Goal: Task Accomplishment & Management: Use online tool/utility

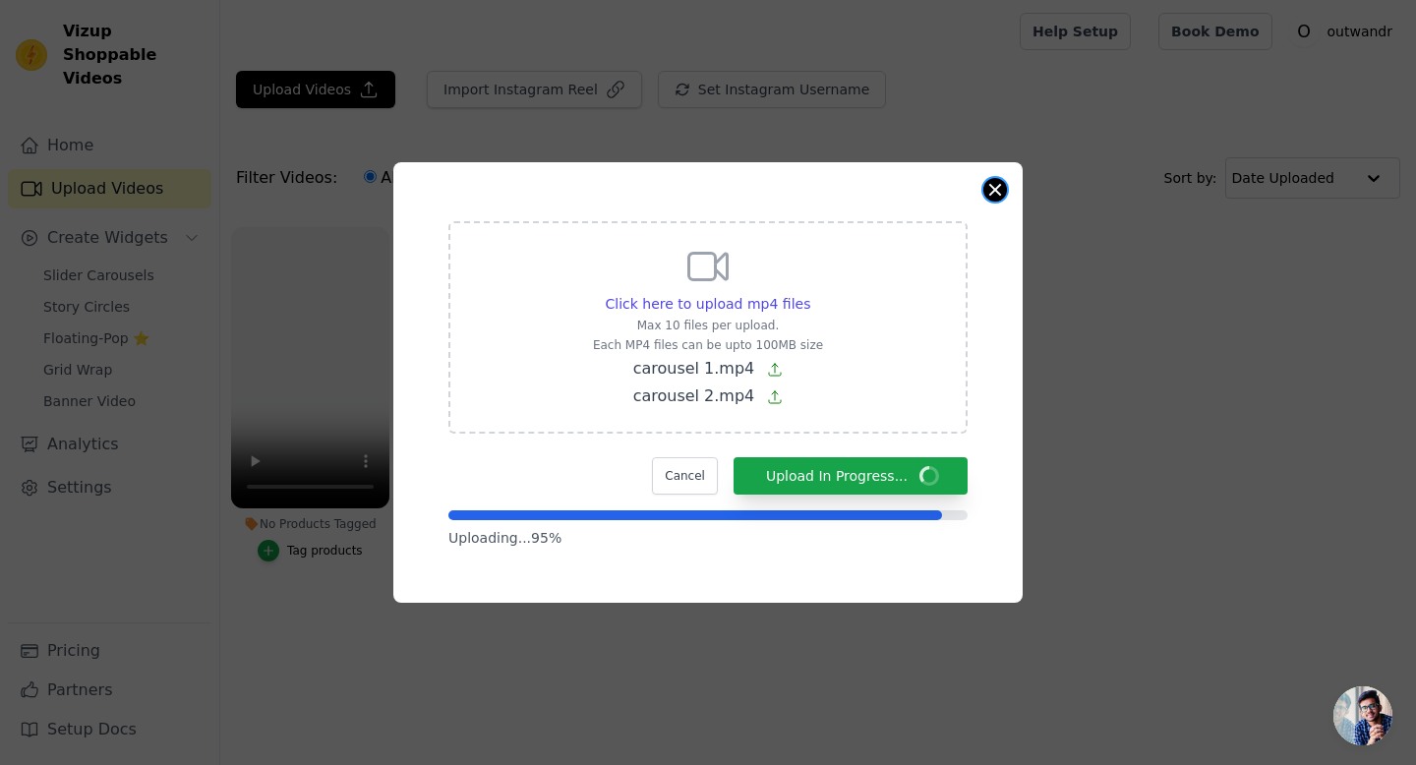
click at [753, 197] on button "Close modal" at bounding box center [995, 190] width 24 height 24
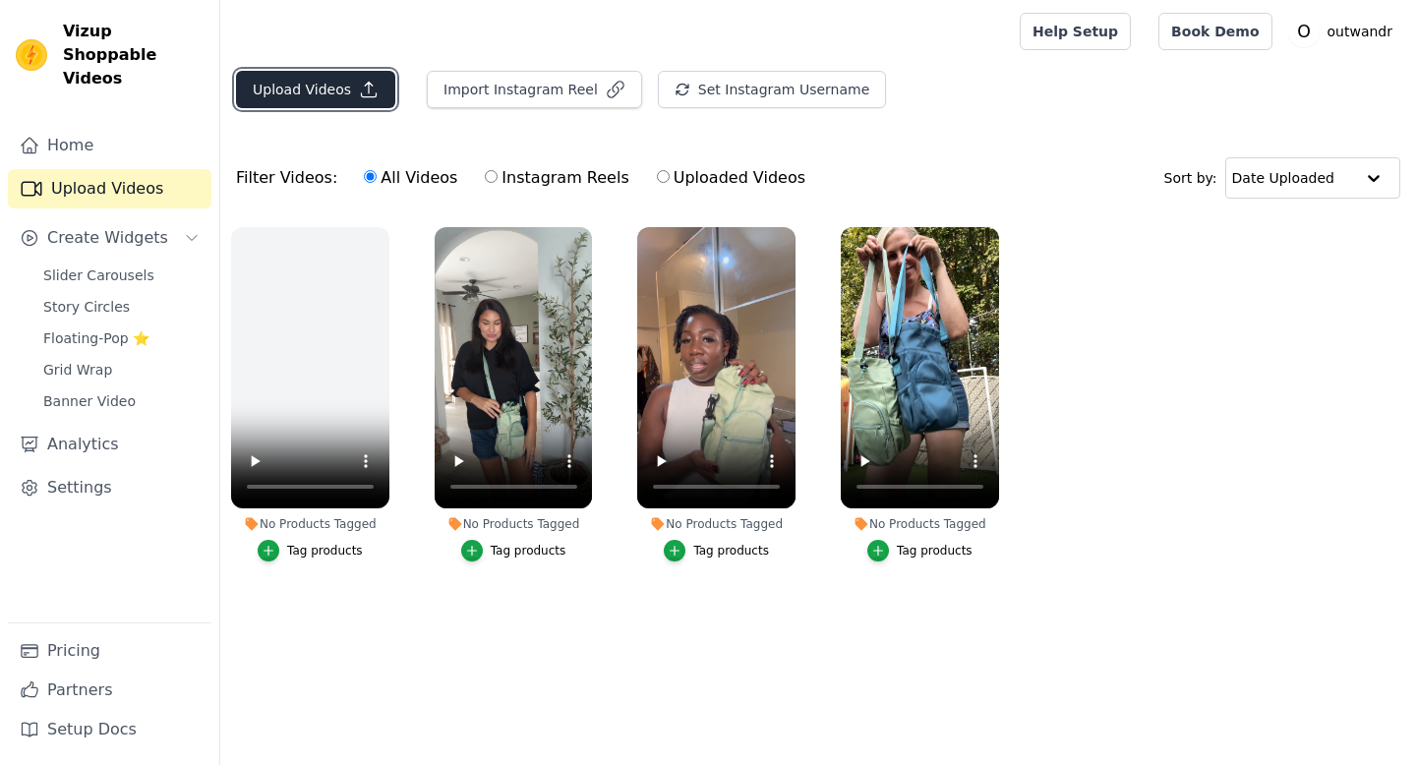
click at [322, 87] on button "Upload Videos" at bounding box center [315, 89] width 159 height 37
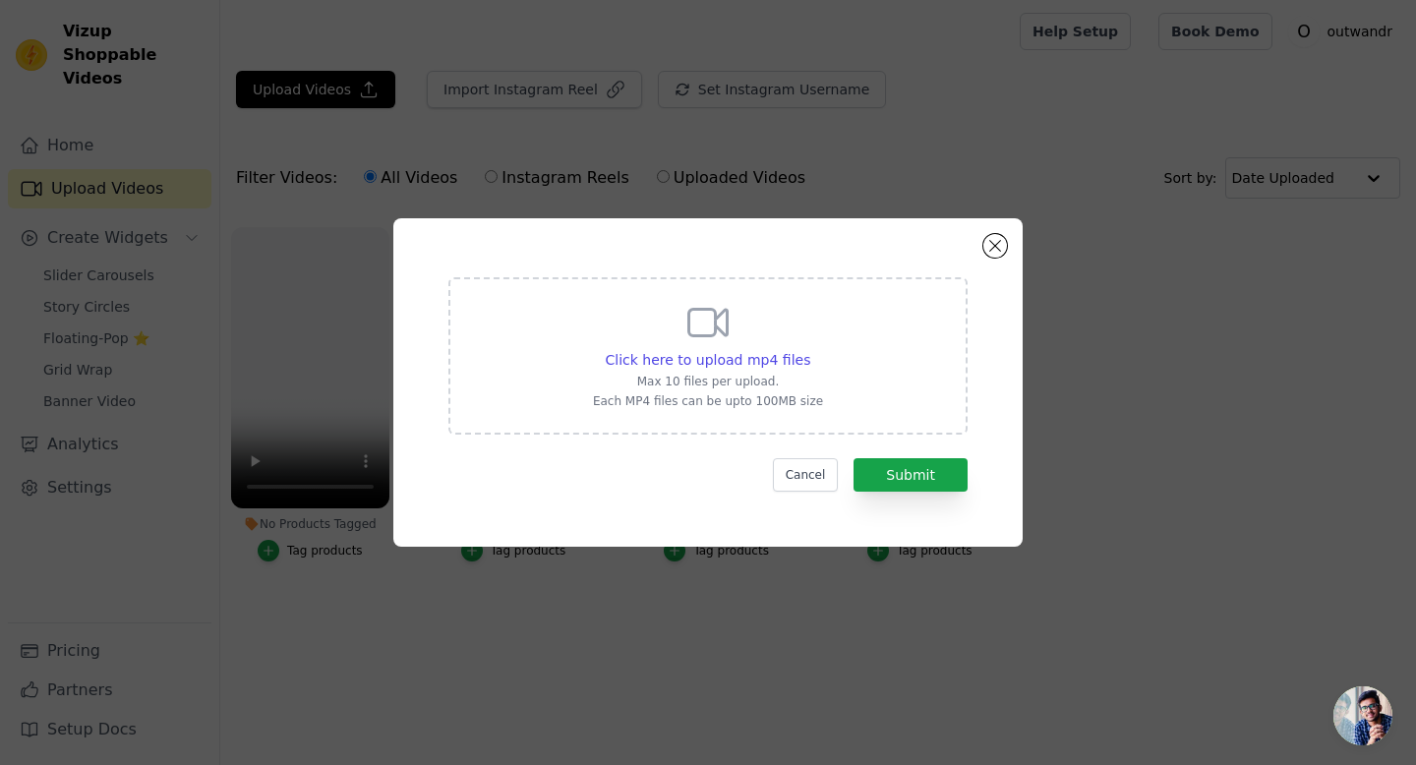
click at [882, 453] on form "Click here to upload mp4 files Max 10 files per upload. Each MP4 files can be u…" at bounding box center [707, 384] width 519 height 214
click at [888, 472] on button "Submit" at bounding box center [911, 474] width 114 height 33
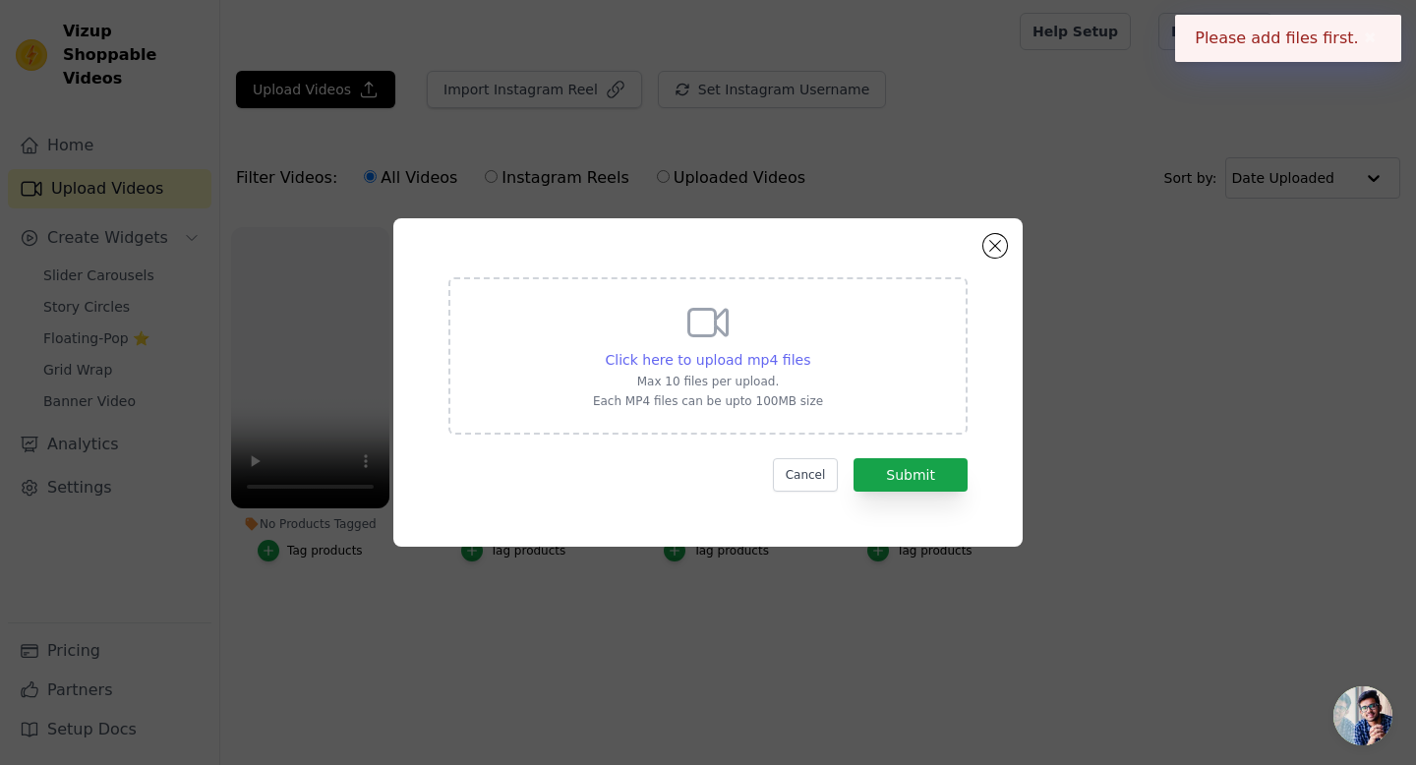
click at [753, 362] on span "Click here to upload mp4 files" at bounding box center [709, 360] width 206 height 16
click at [809, 350] on input "Click here to upload mp4 files Max 10 files per upload. Each MP4 files can be u…" at bounding box center [809, 349] width 1 height 1
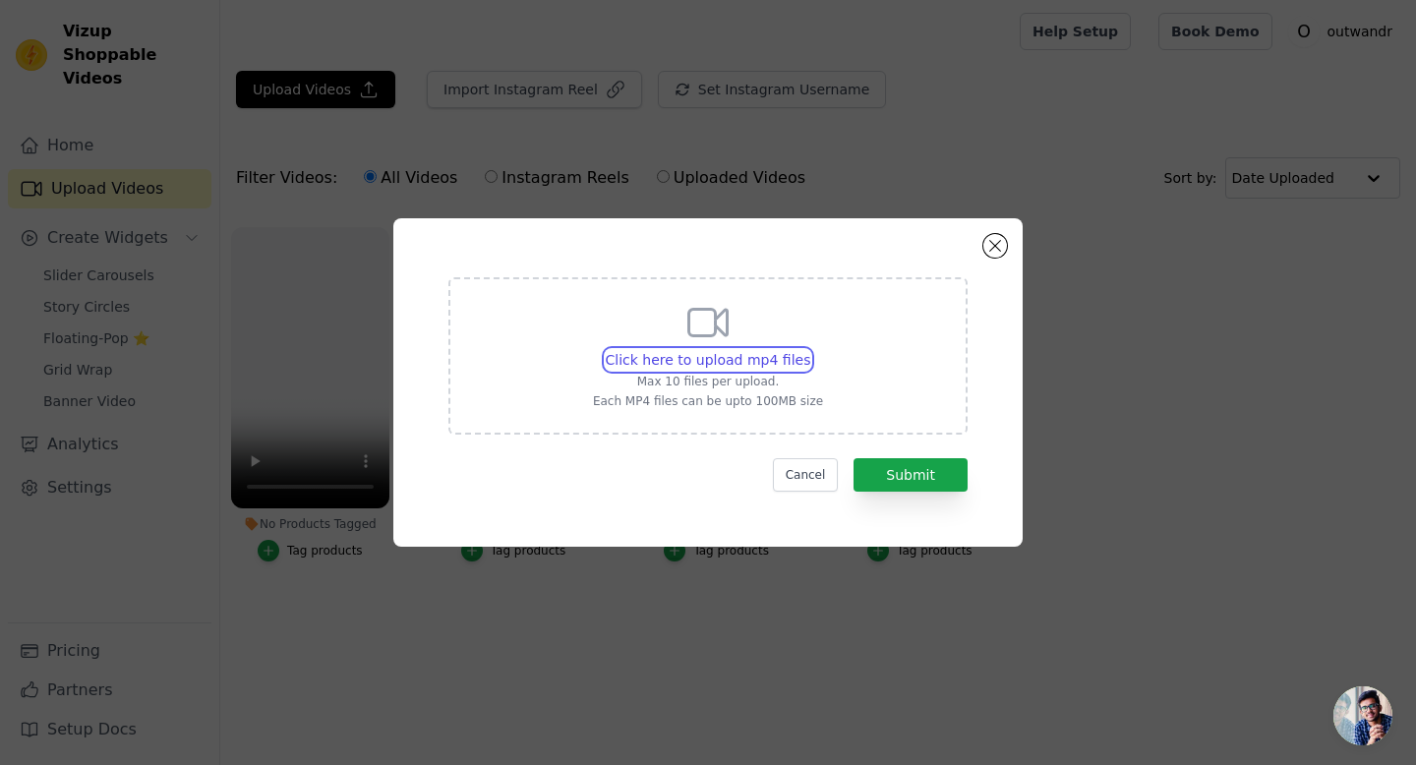
type input "C:\fakepath\carousel 1.mp4"
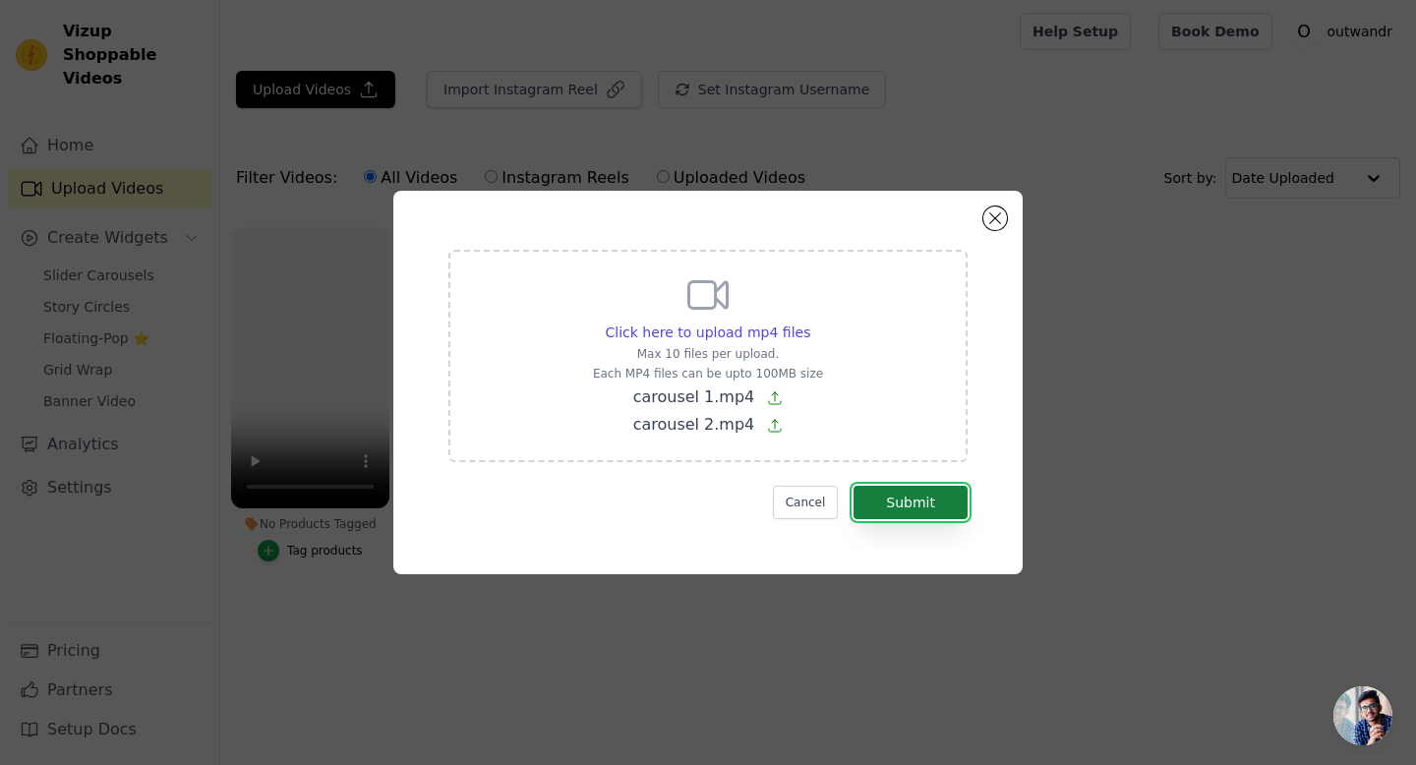
click at [921, 511] on button "Submit" at bounding box center [911, 502] width 114 height 33
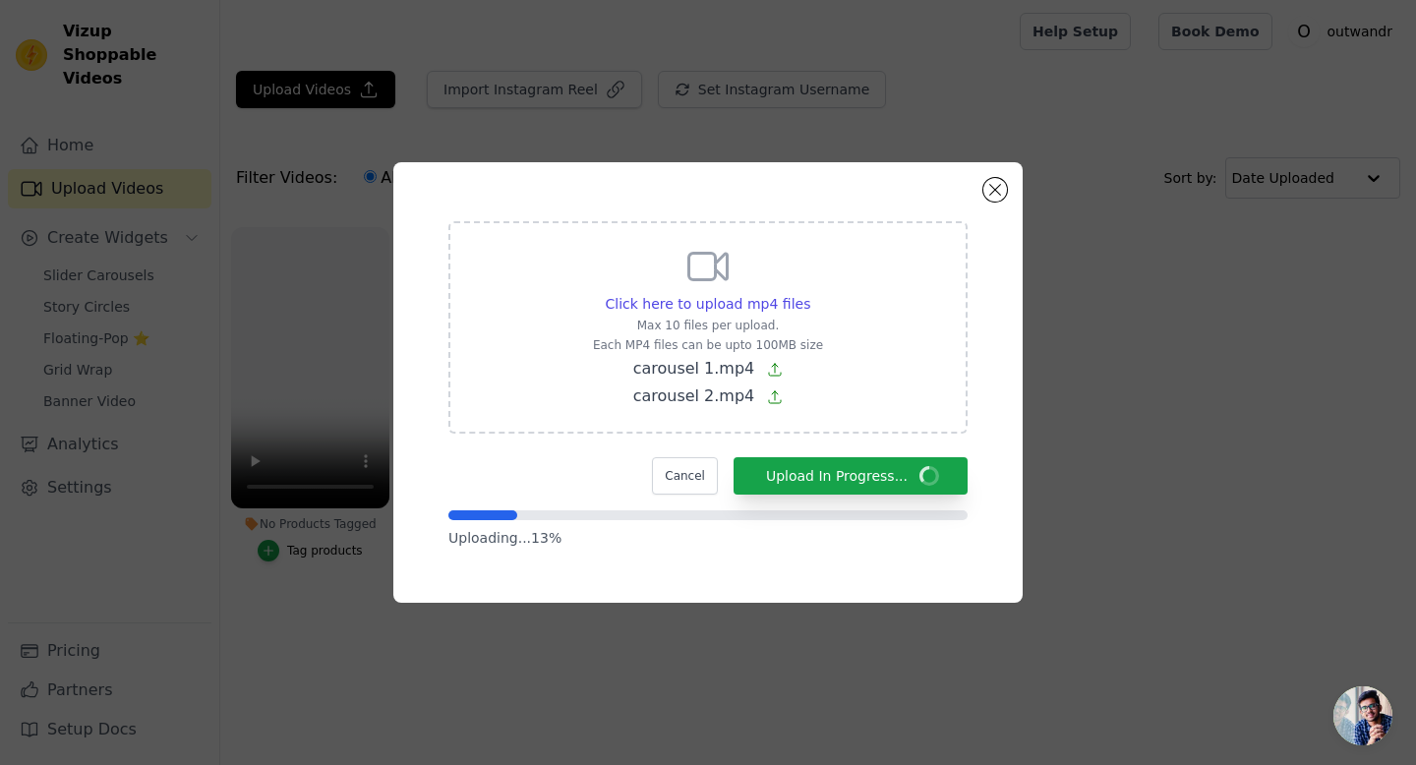
click at [505, 412] on div "Click here to upload mp4 files Max 10 files per upload. Each MP4 files can be u…" at bounding box center [707, 327] width 519 height 212
click at [809, 294] on input "Click here to upload mp4 files Max 10 files per upload. Each MP4 files can be u…" at bounding box center [809, 293] width 1 height 1
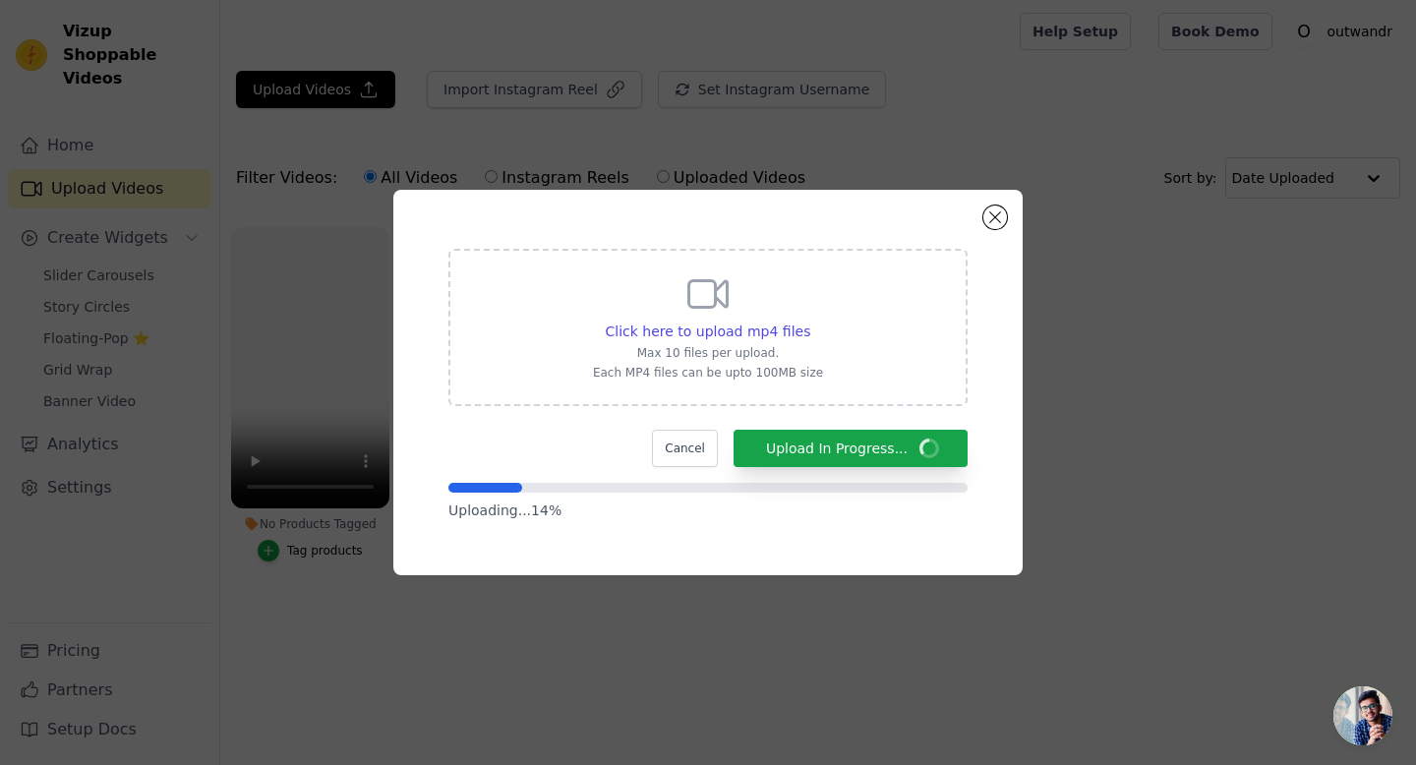
click at [855, 531] on div "Click here to upload mp4 files Max 10 files per upload. Each MP4 files can be u…" at bounding box center [708, 382] width 559 height 315
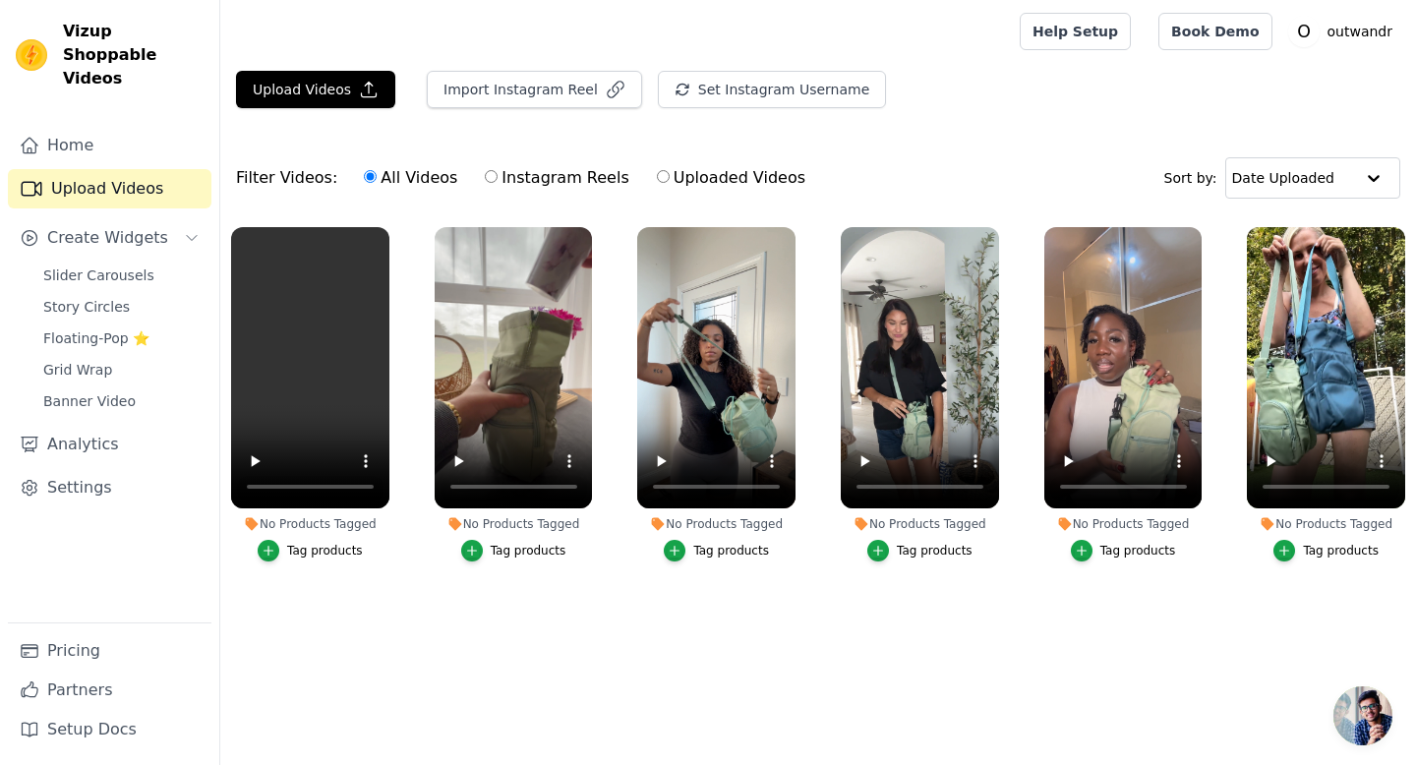
click at [77, 266] on div "Slider Carousels Story Circles Floating-Pop ⭐ Grid Wrap Banner Video" at bounding box center [121, 338] width 180 height 153
click at [76, 266] on span "Slider Carousels" at bounding box center [98, 276] width 111 height 20
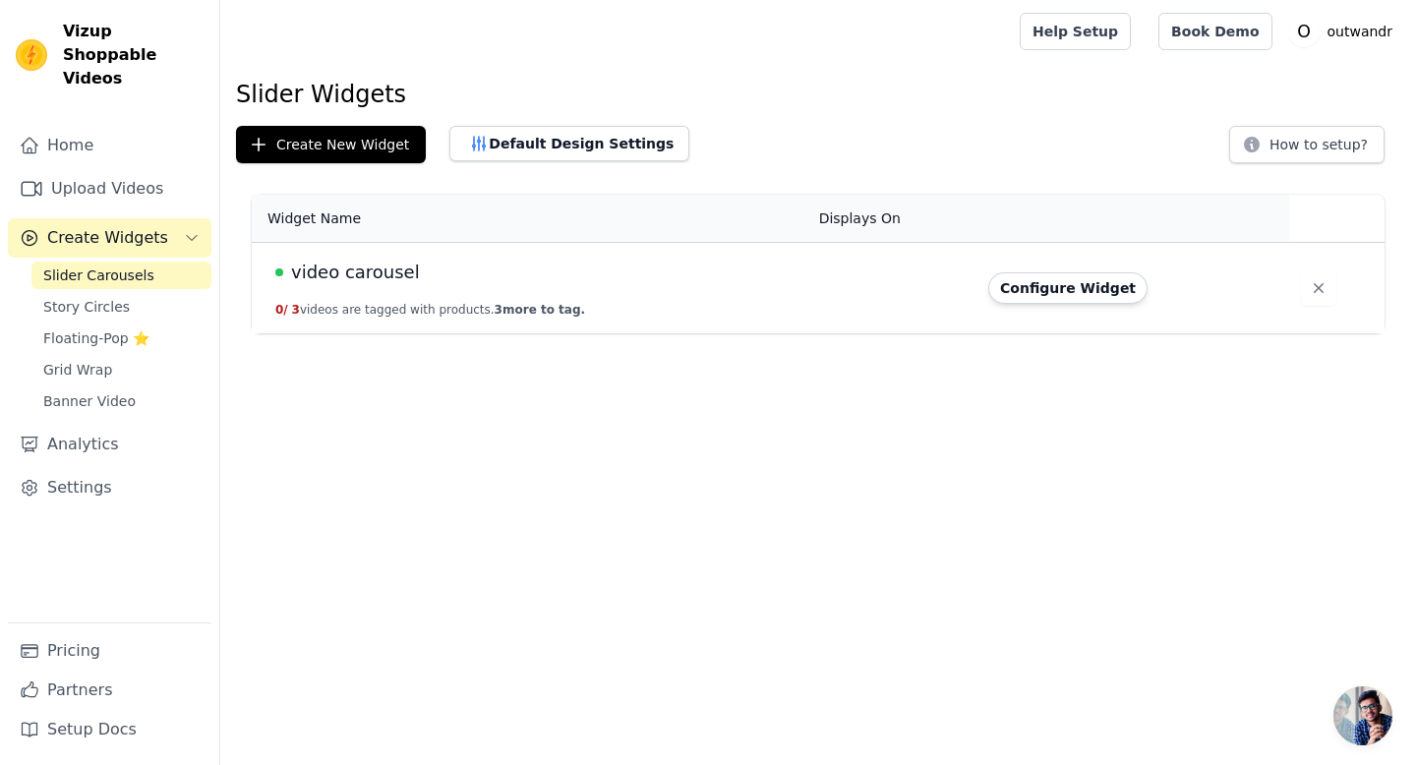
click at [594, 281] on div "video carousel" at bounding box center [535, 273] width 520 height 28
click at [549, 300] on td "video carousel 0 / 3 videos are tagged with products. 3 more to tag." at bounding box center [530, 288] width 556 height 91
click at [1059, 283] on button "Configure Widget" at bounding box center [1067, 287] width 159 height 31
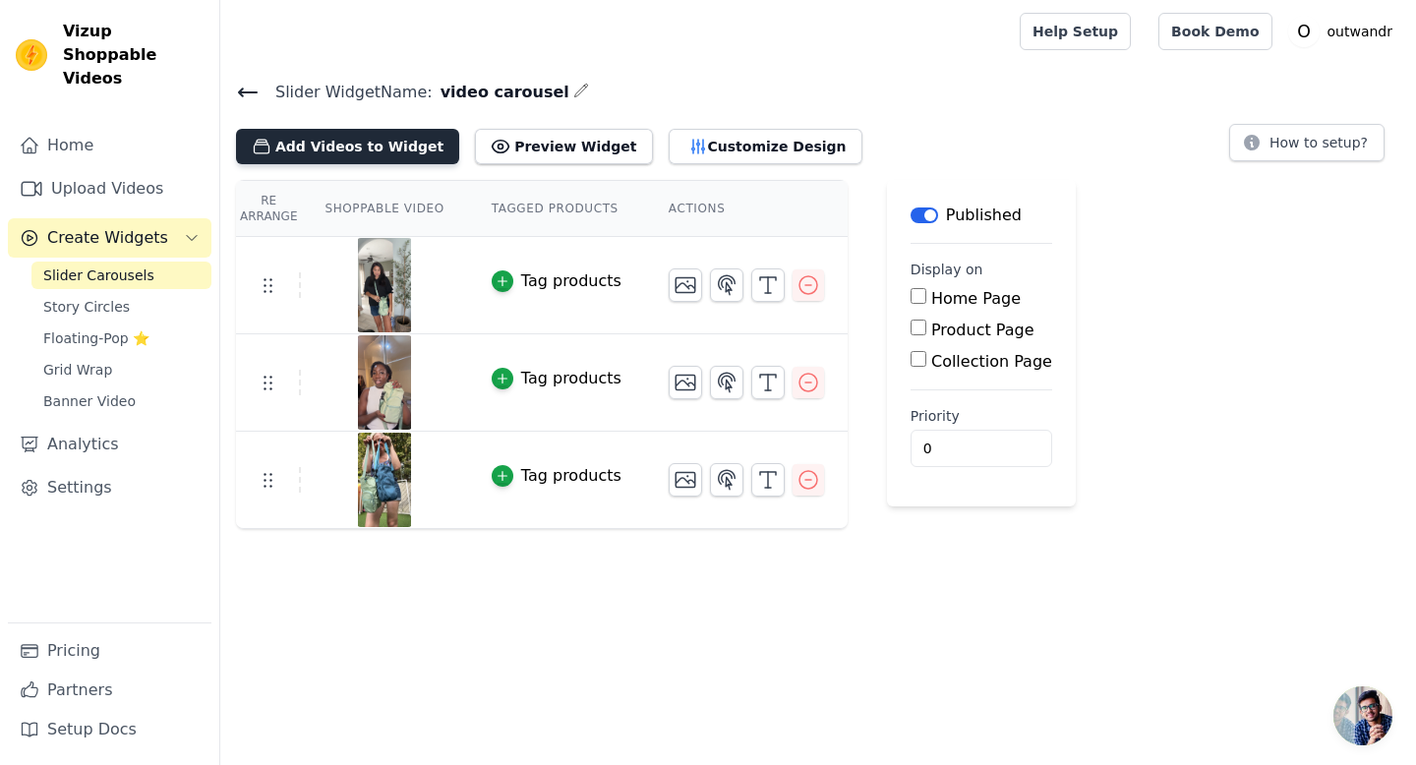
click at [331, 150] on button "Add Videos to Widget" at bounding box center [347, 146] width 223 height 35
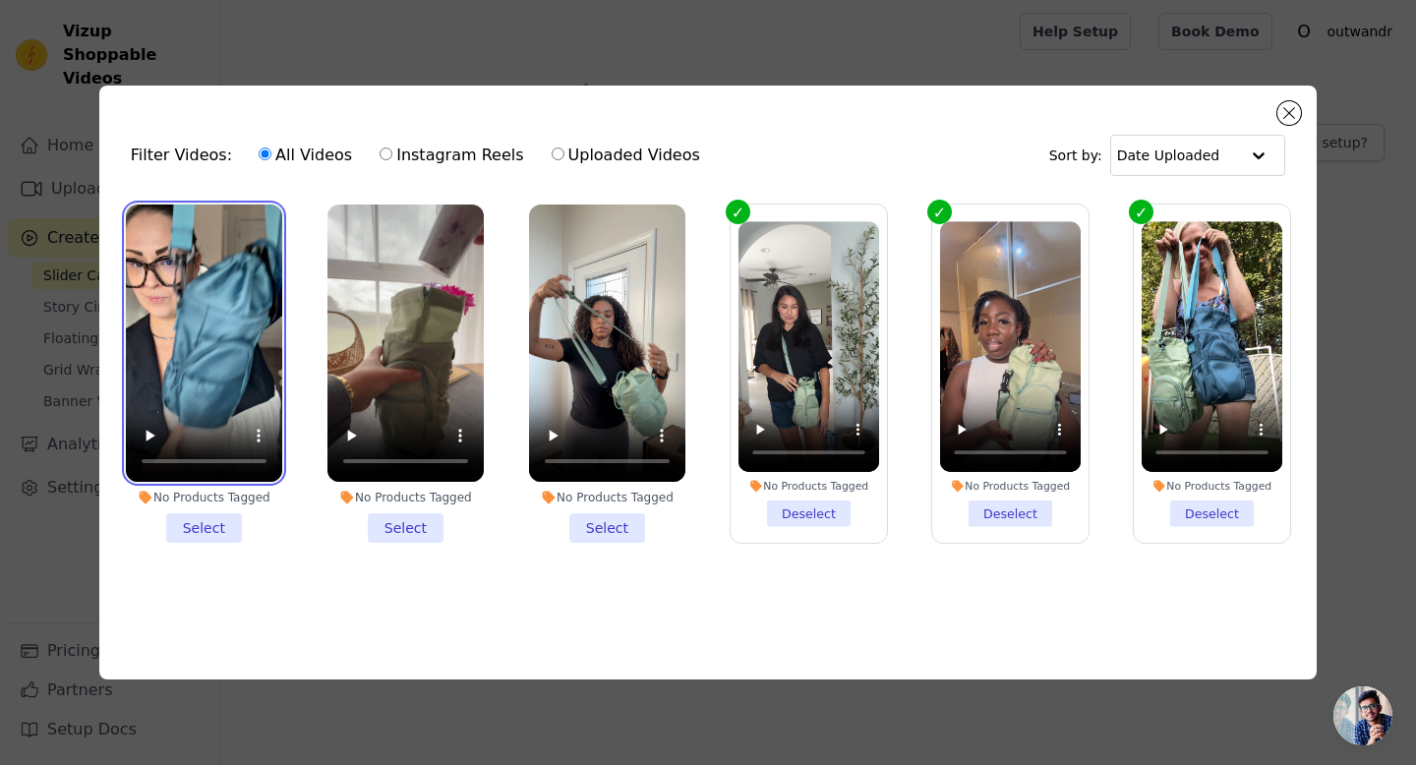
click at [204, 345] on video at bounding box center [204, 344] width 156 height 278
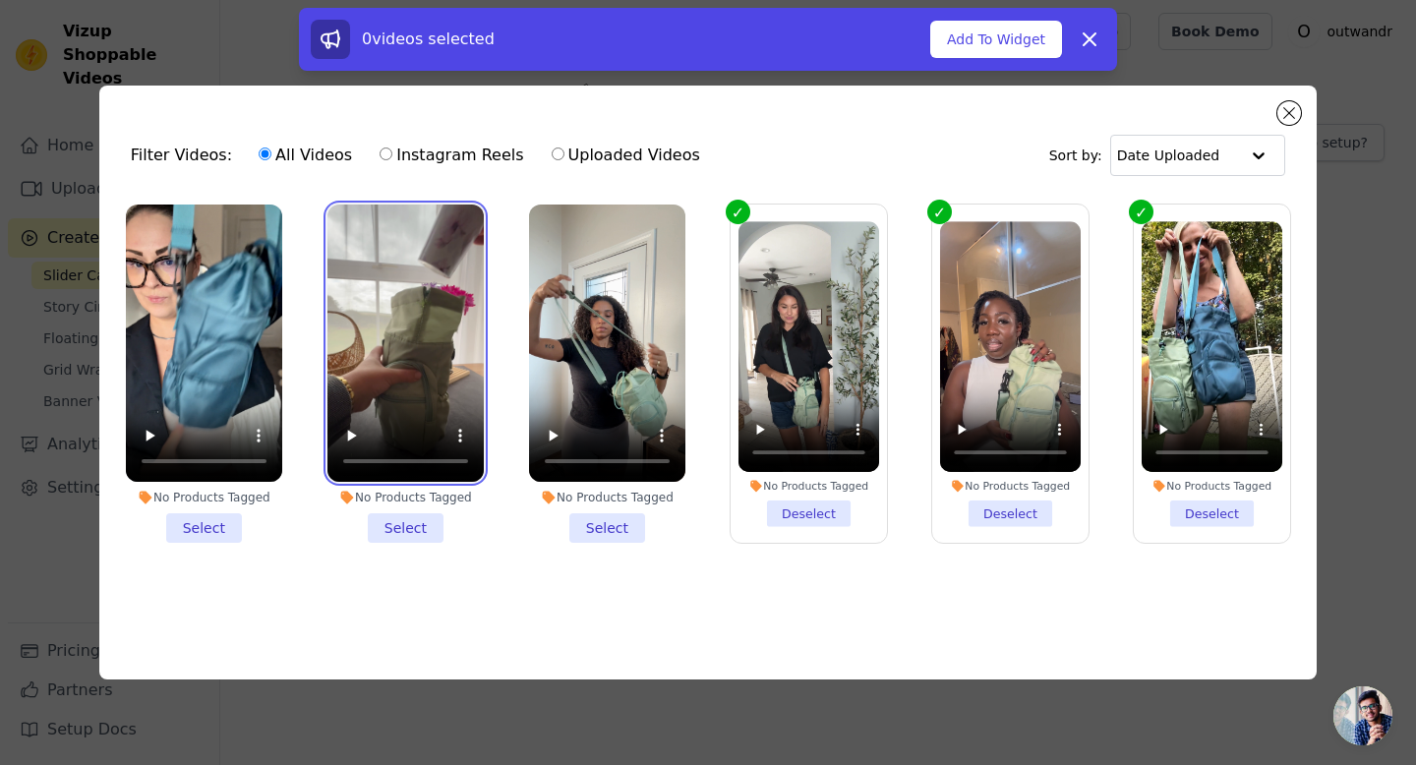
click at [442, 326] on video at bounding box center [405, 344] width 156 height 278
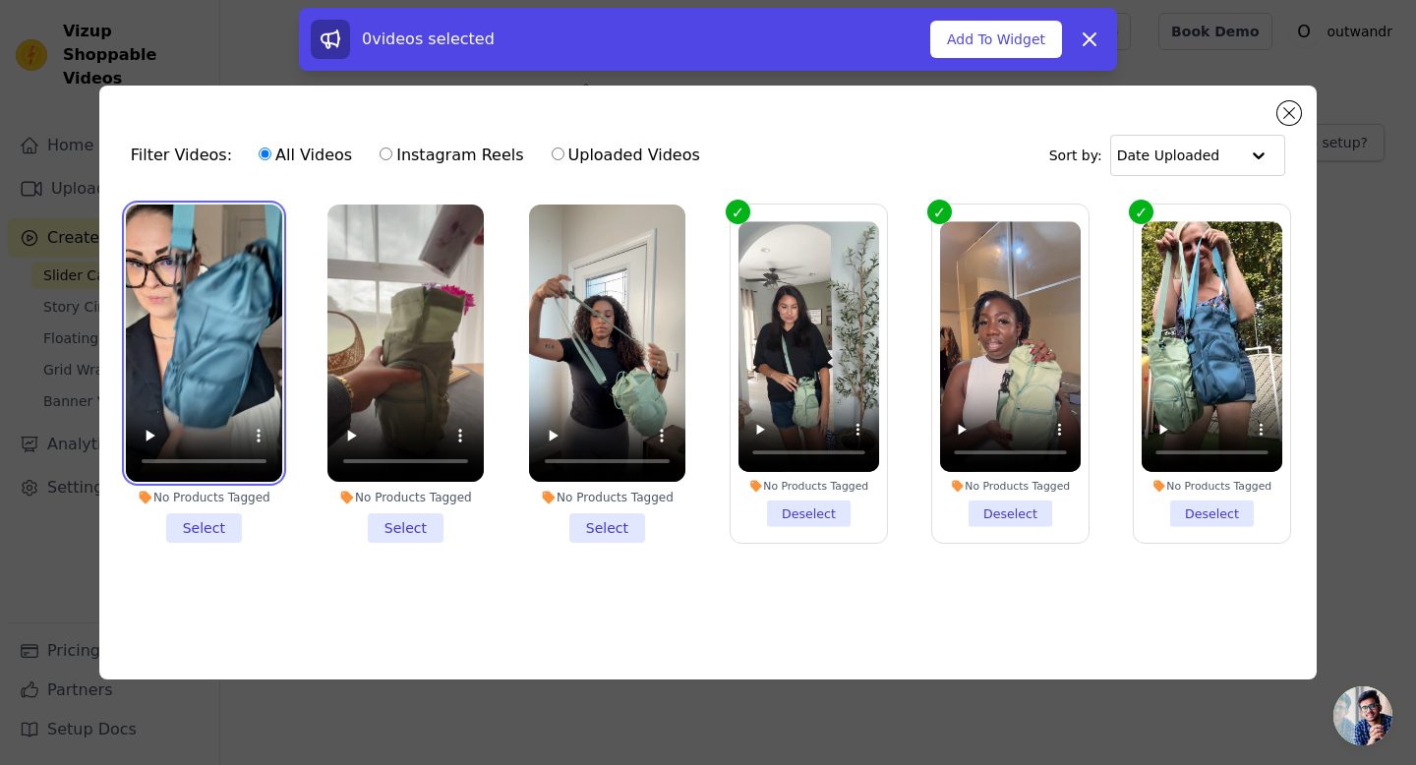
click at [232, 340] on video at bounding box center [204, 344] width 156 height 278
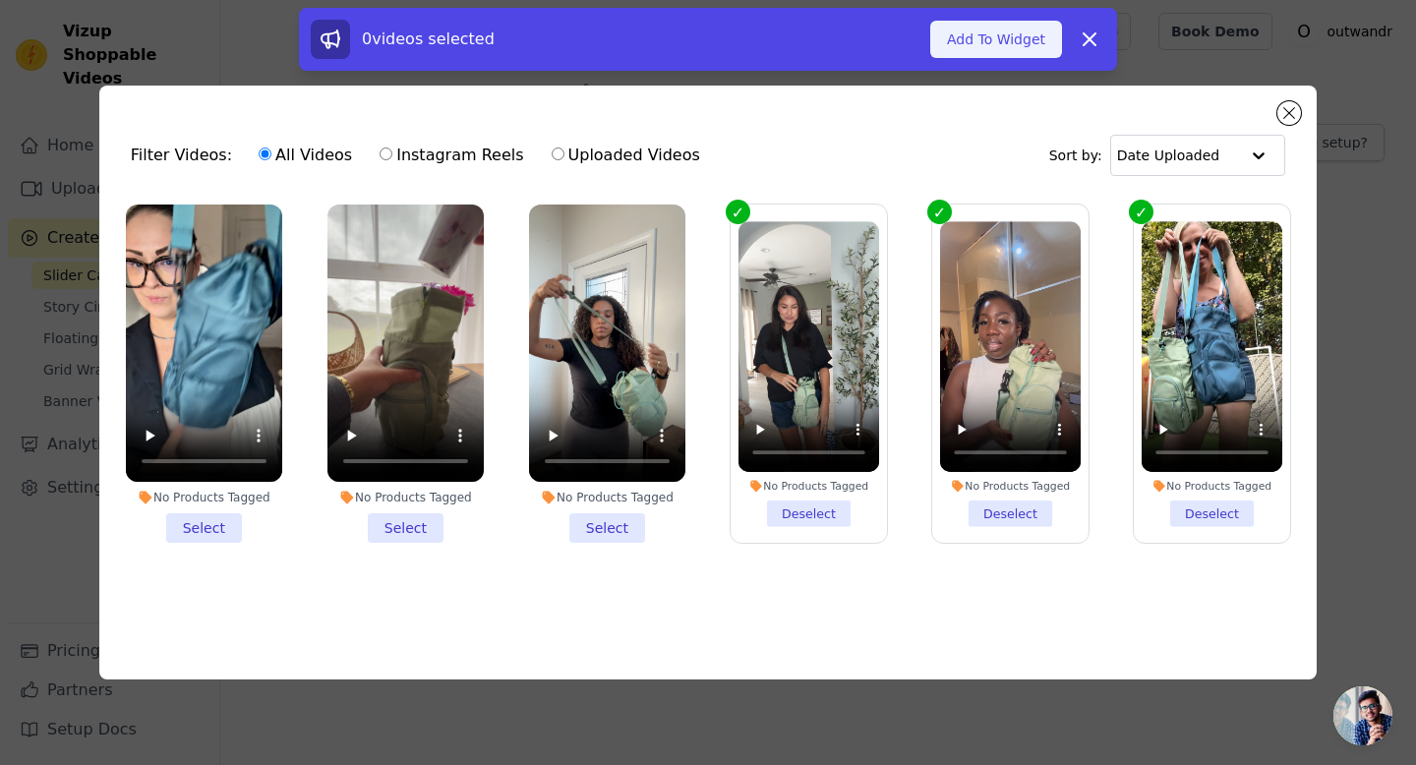
click at [976, 45] on button "Add To Widget" at bounding box center [996, 39] width 132 height 37
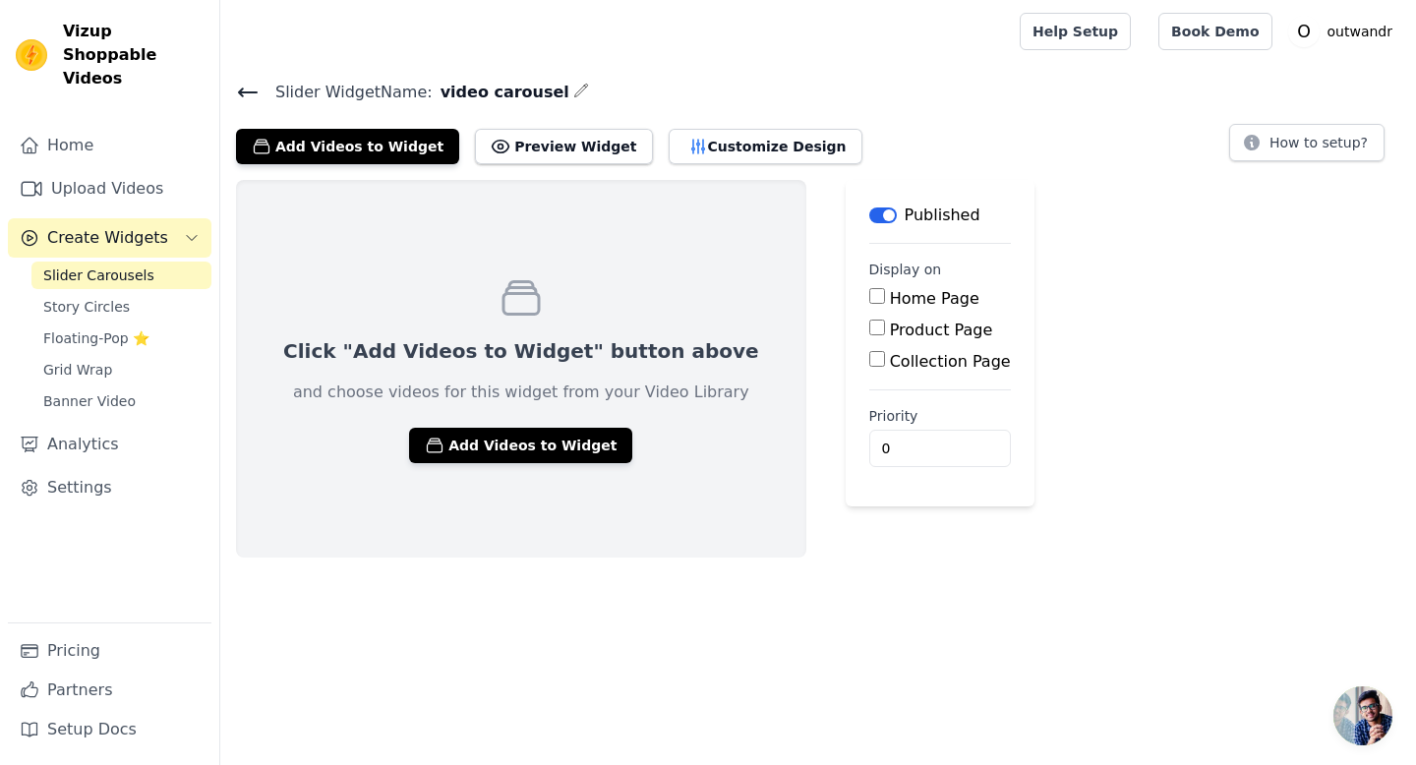
click at [130, 266] on span "Slider Carousels" at bounding box center [98, 276] width 111 height 20
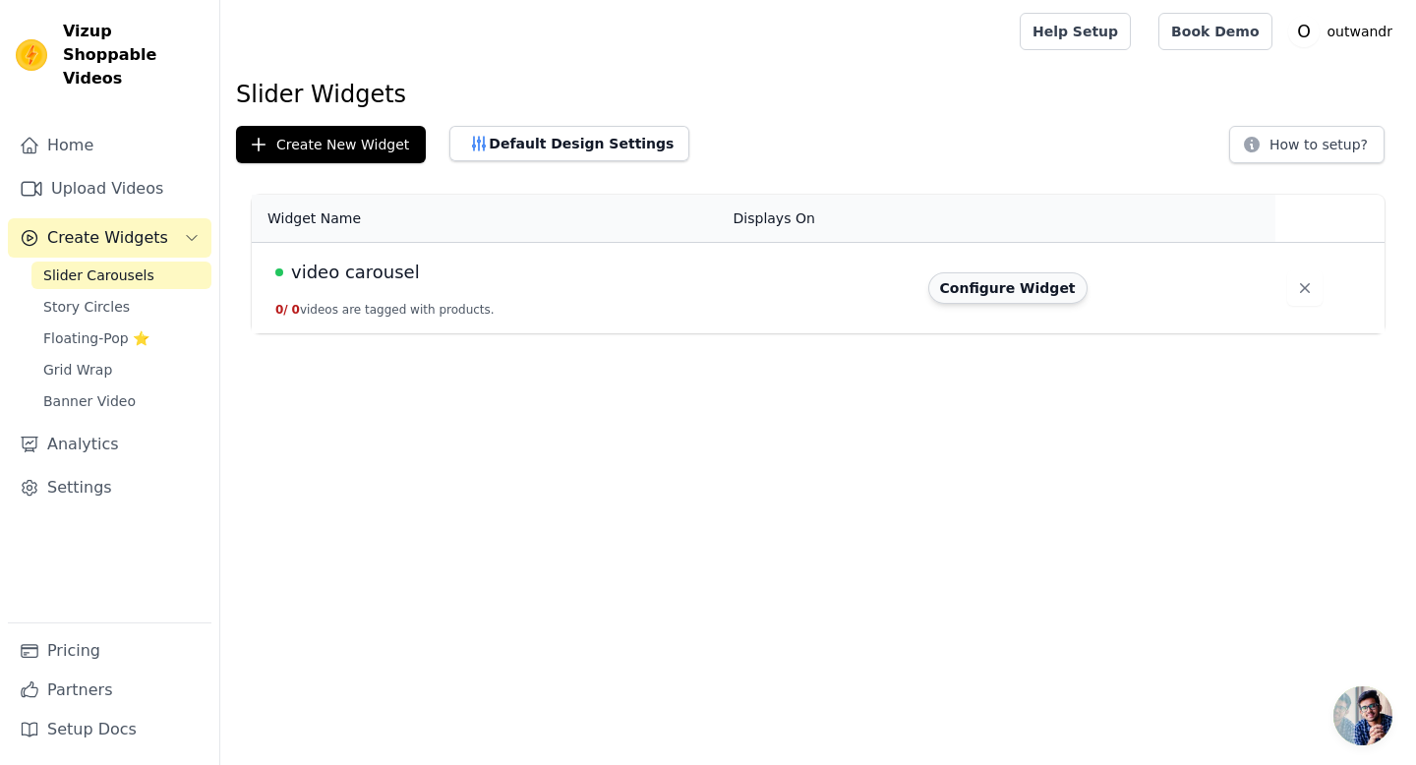
click at [1006, 292] on button "Configure Widget" at bounding box center [1007, 287] width 159 height 31
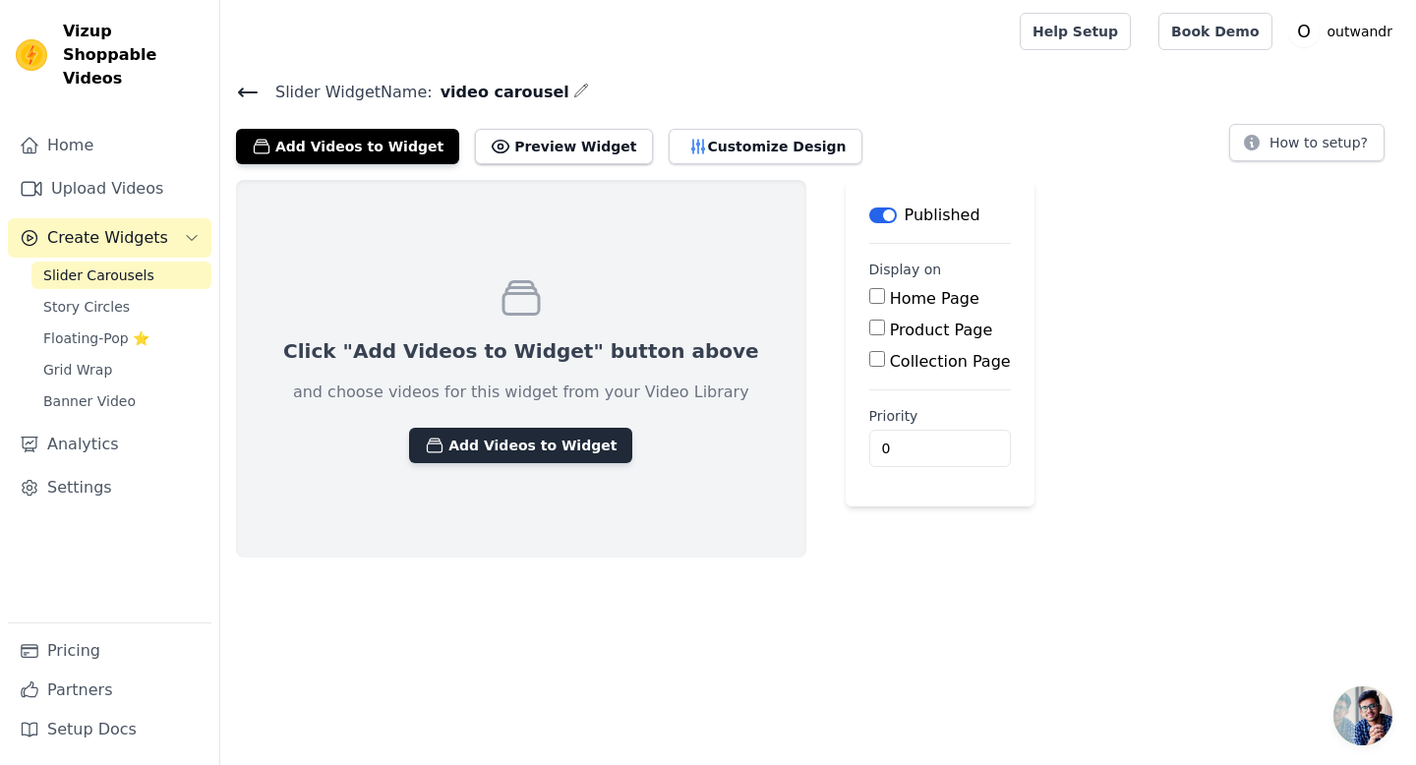
click at [517, 435] on button "Add Videos to Widget" at bounding box center [520, 445] width 223 height 35
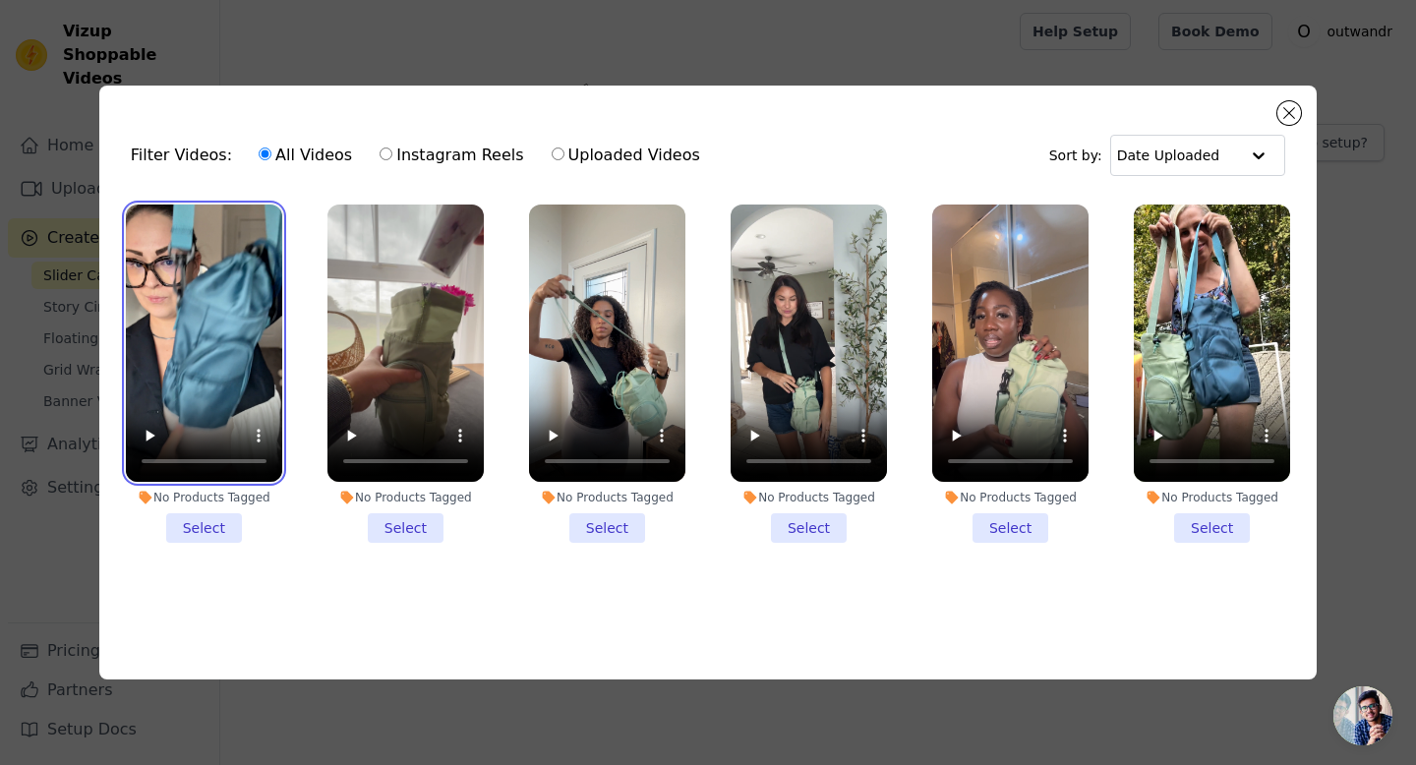
click at [228, 274] on video at bounding box center [204, 344] width 156 height 278
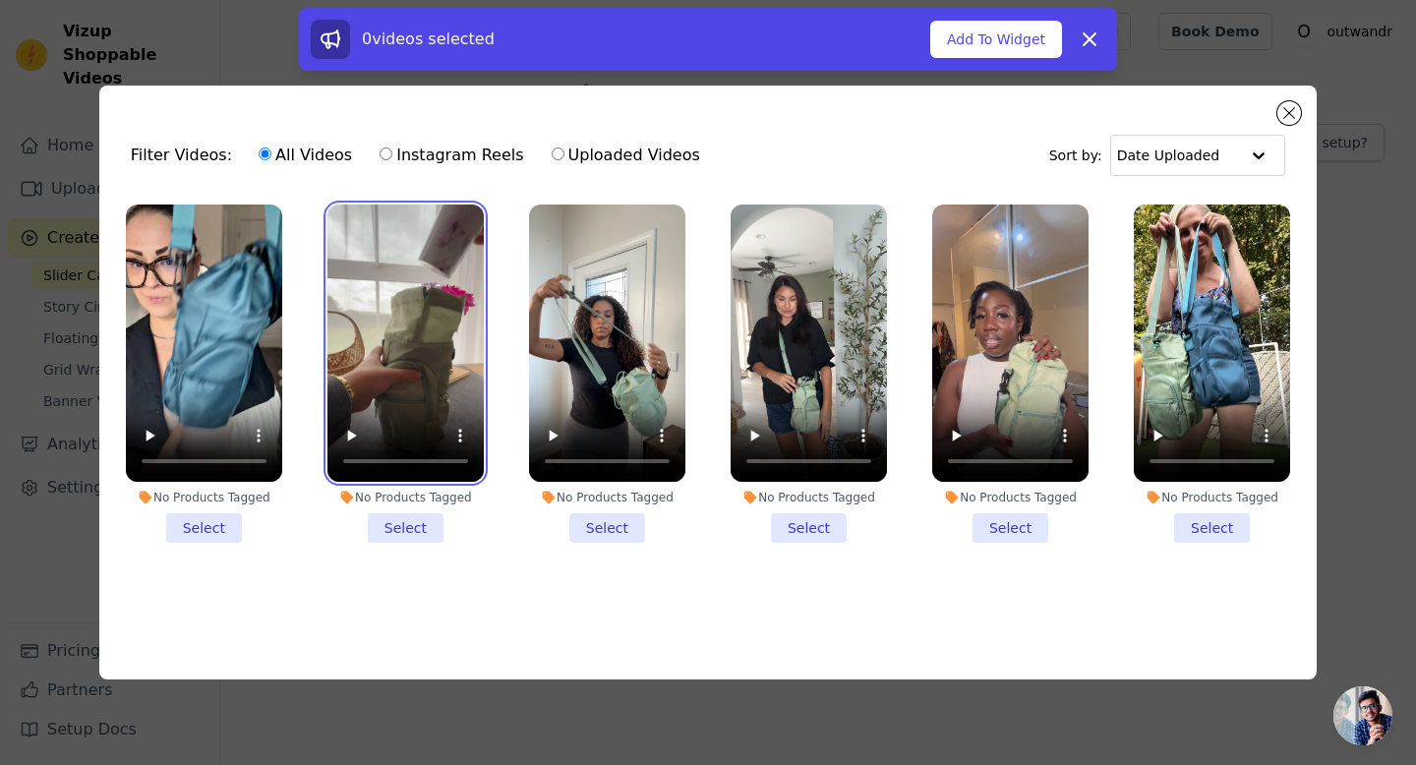
click at [422, 293] on video at bounding box center [405, 344] width 156 height 278
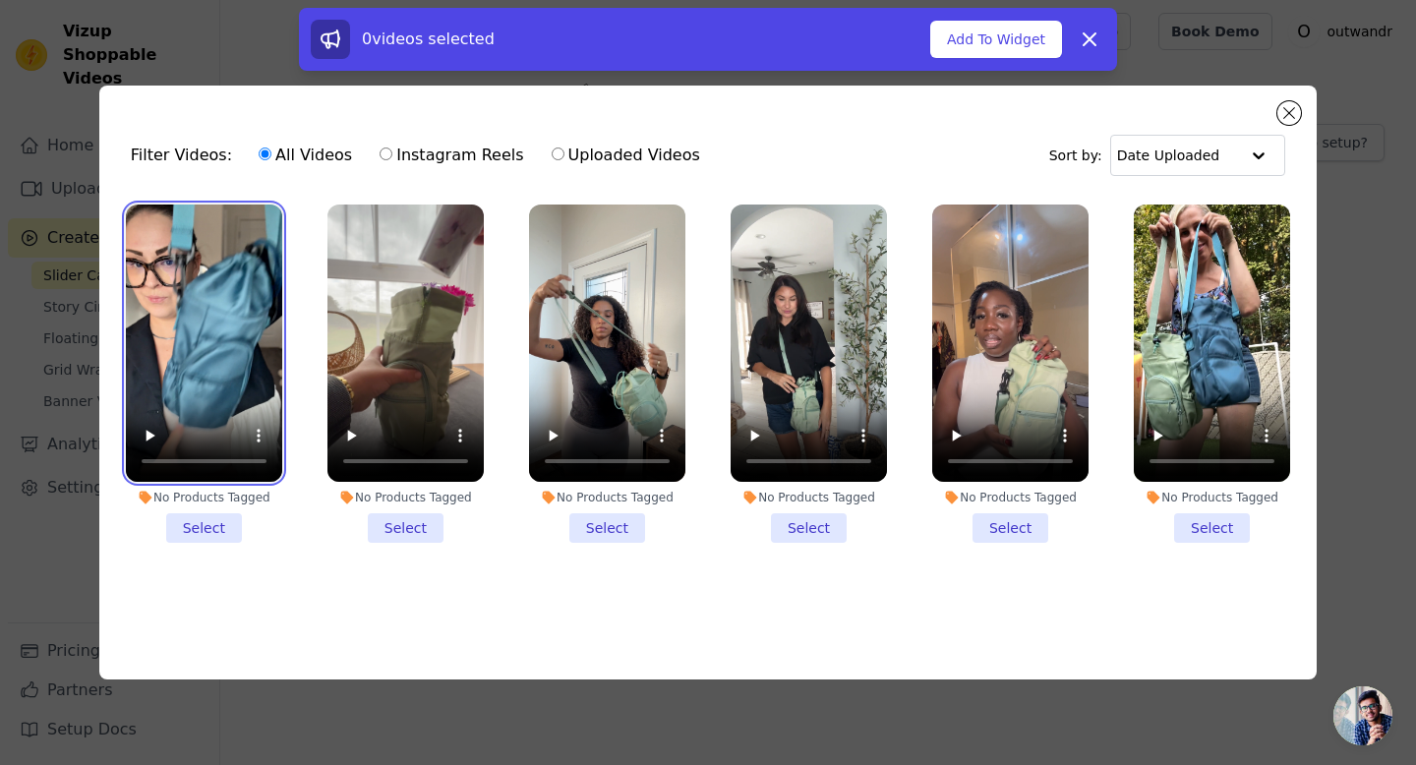
click at [212, 302] on video at bounding box center [204, 344] width 156 height 278
click at [202, 533] on li "No Products Tagged Select" at bounding box center [204, 374] width 156 height 339
click at [0, 0] on input "No Products Tagged Select" at bounding box center [0, 0] width 0 height 0
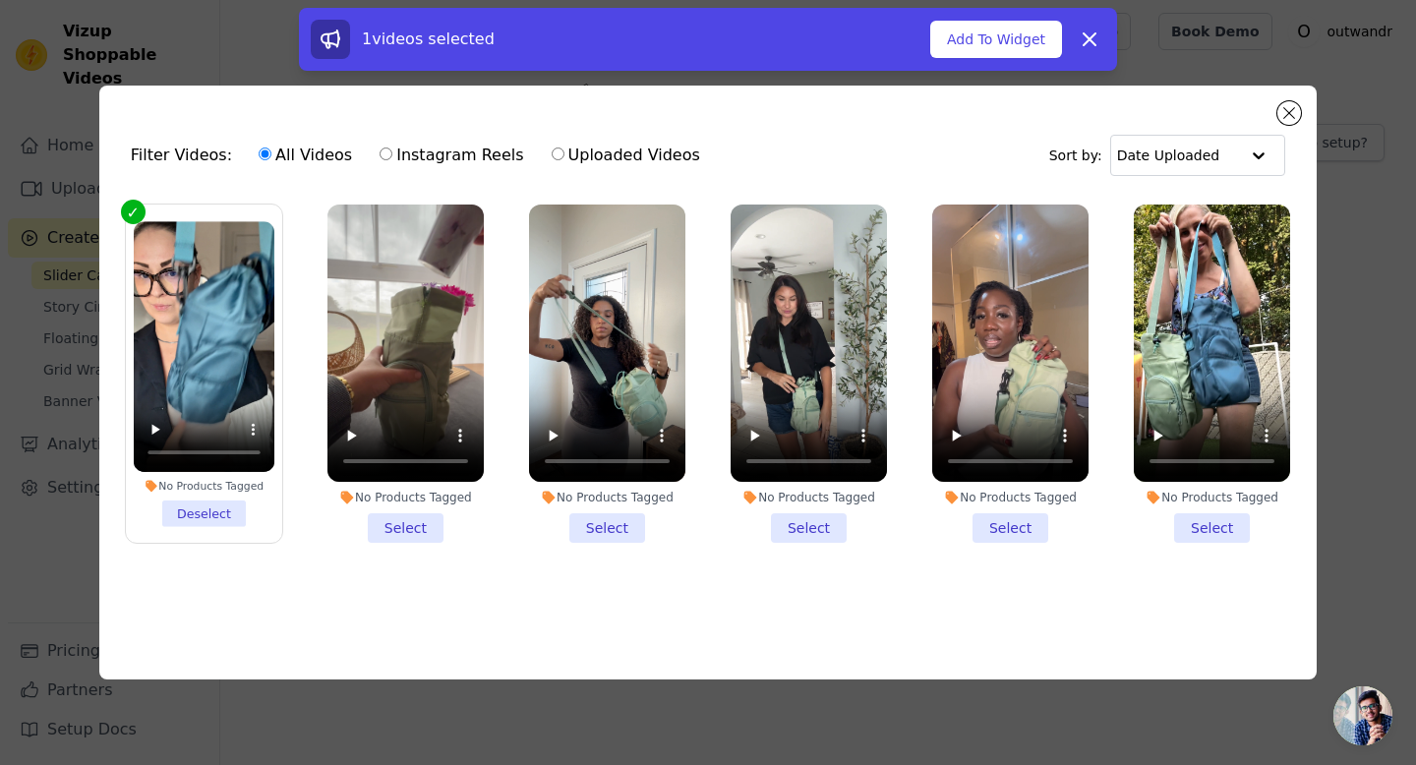
click at [418, 527] on li "No Products Tagged Select" at bounding box center [405, 374] width 156 height 339
click at [0, 0] on input "No Products Tagged Select" at bounding box center [0, 0] width 0 height 0
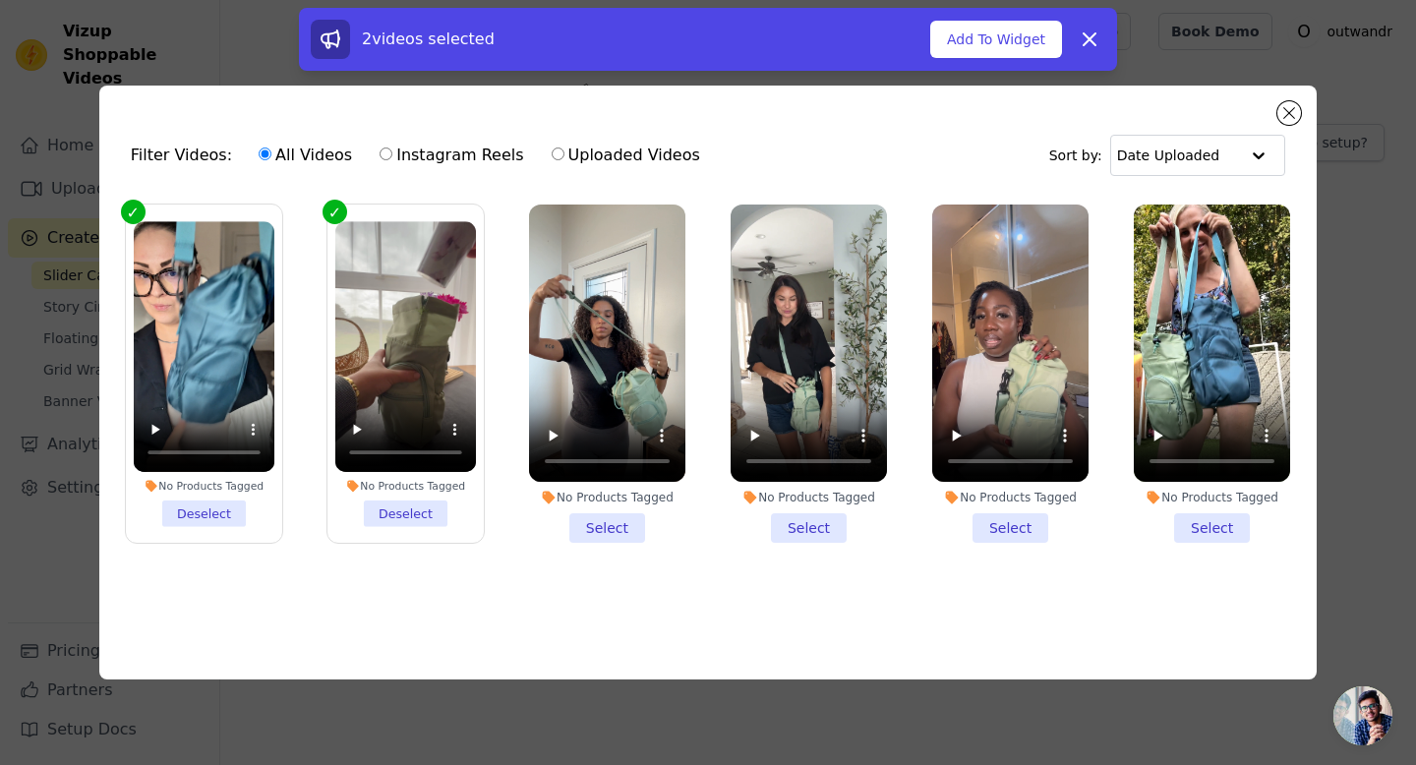
click at [418, 527] on label "No Products Tagged Deselect" at bounding box center [406, 374] width 158 height 341
click at [0, 0] on input "No Products Tagged Deselect" at bounding box center [0, 0] width 0 height 0
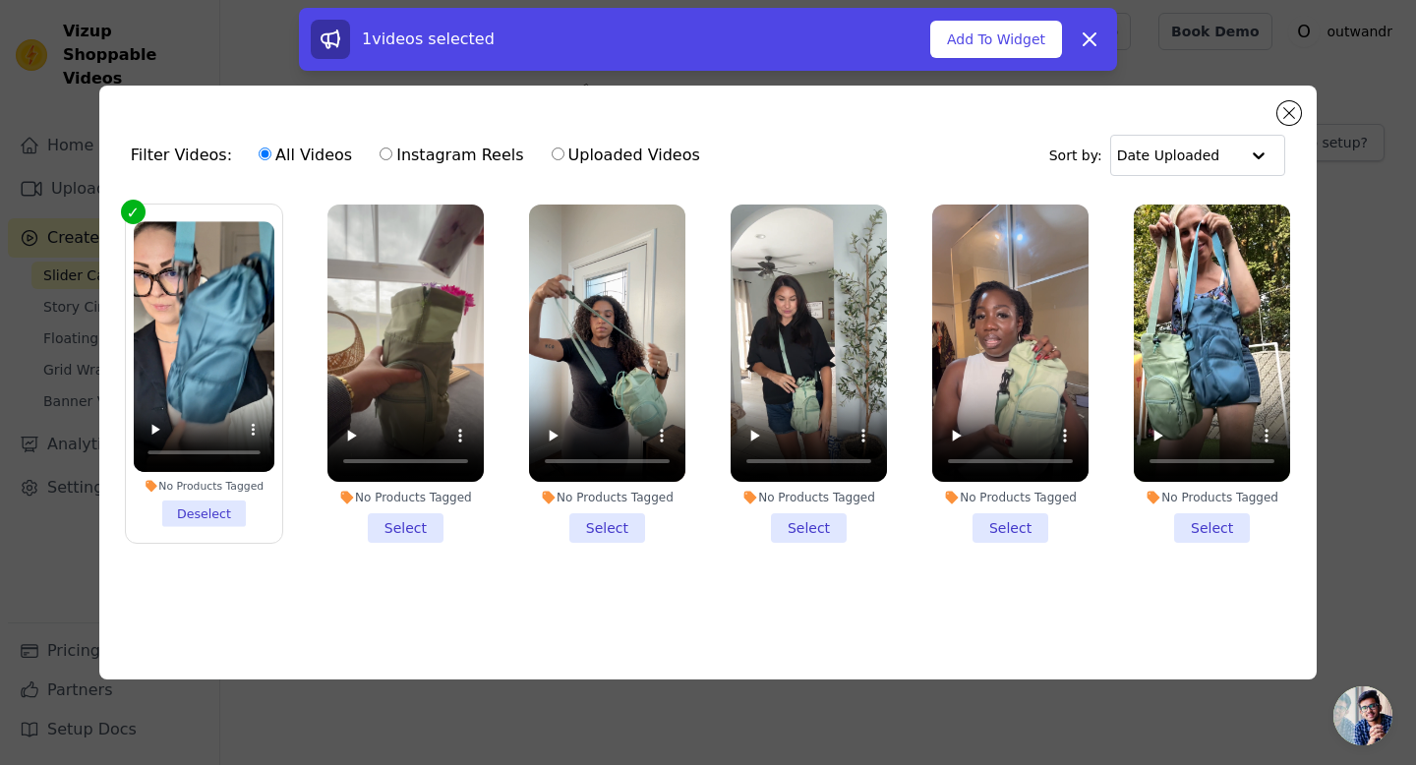
click at [417, 527] on li "No Products Tagged Select" at bounding box center [405, 374] width 156 height 339
click at [0, 0] on input "No Products Tagged Select" at bounding box center [0, 0] width 0 height 0
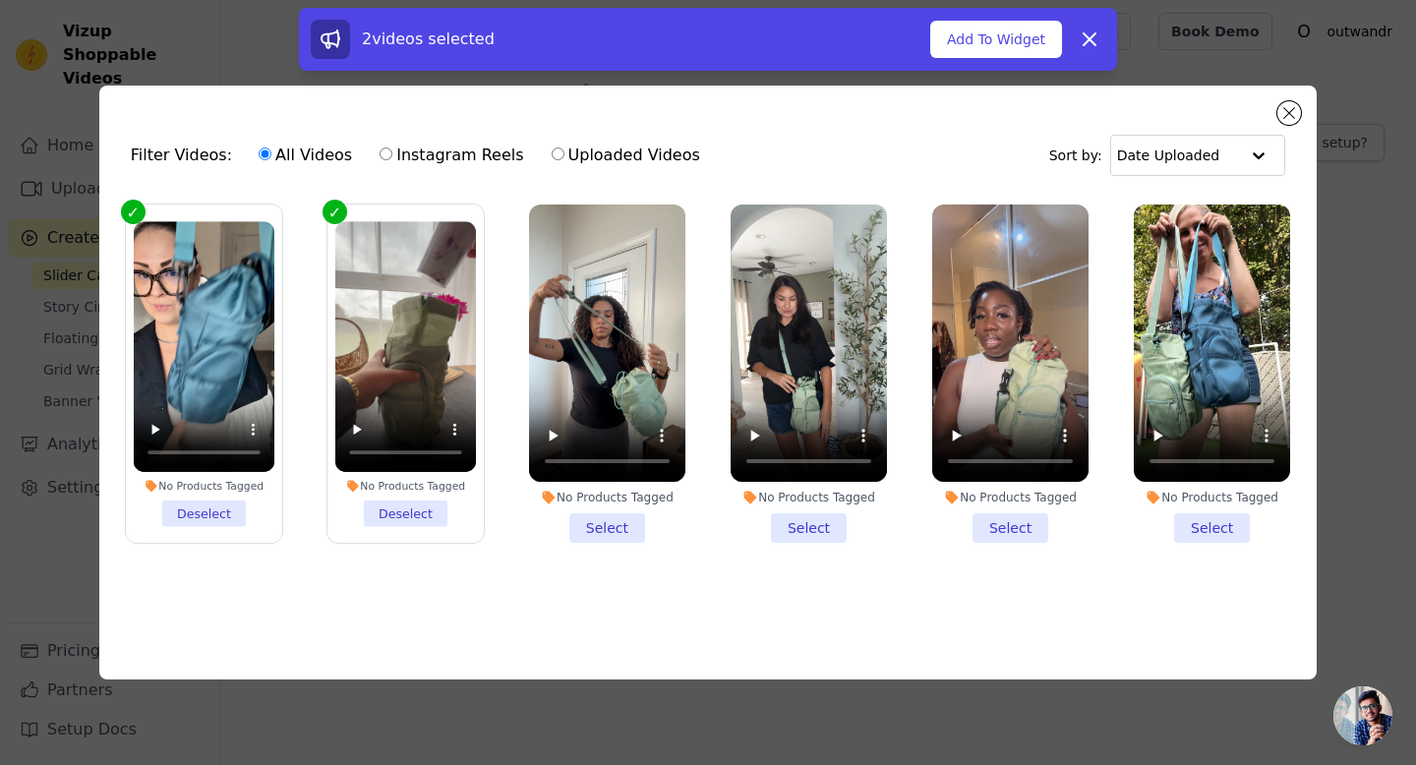
click at [809, 523] on li "No Products Tagged Select" at bounding box center [809, 374] width 156 height 339
click at [0, 0] on input "No Products Tagged Select" at bounding box center [0, 0] width 0 height 0
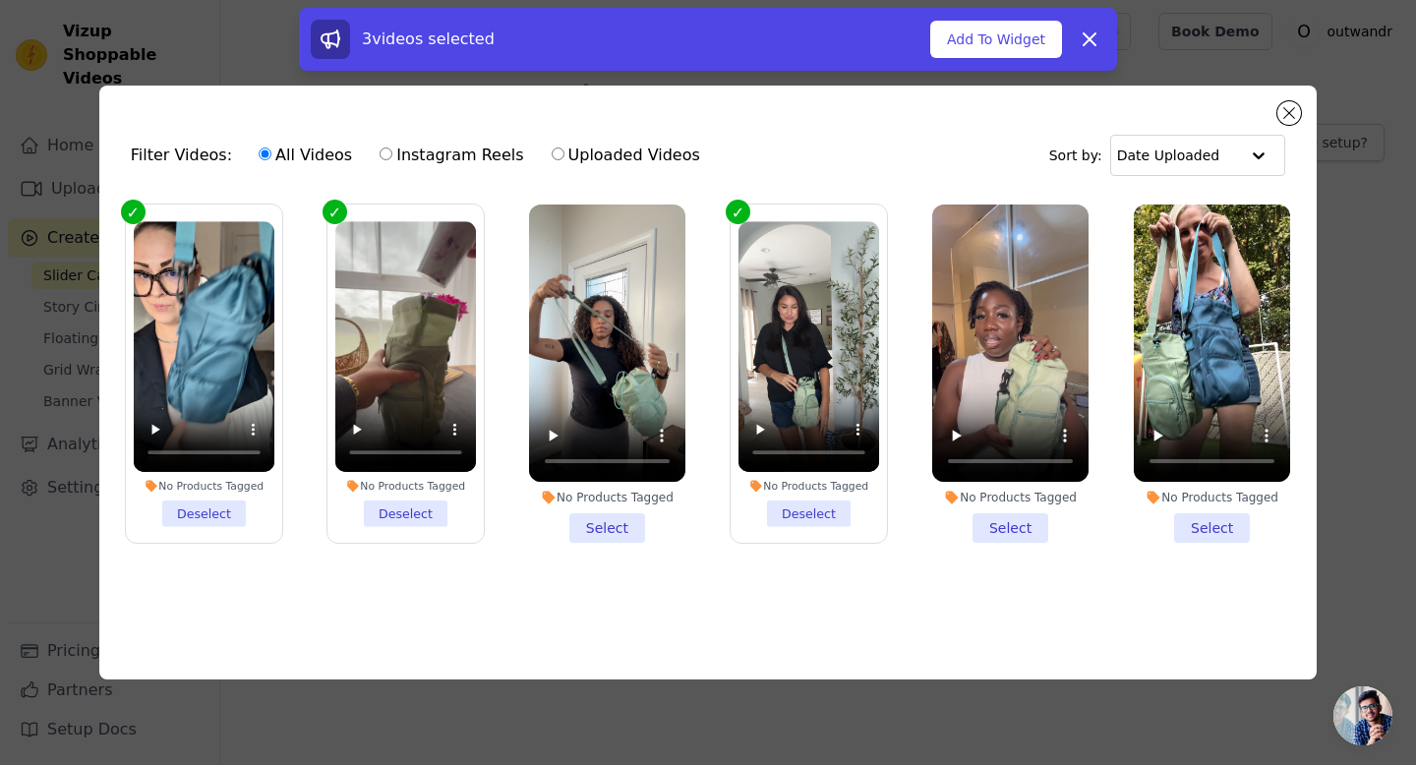
click at [629, 521] on li "No Products Tagged Select" at bounding box center [607, 374] width 156 height 339
click at [0, 0] on input "No Products Tagged Select" at bounding box center [0, 0] width 0 height 0
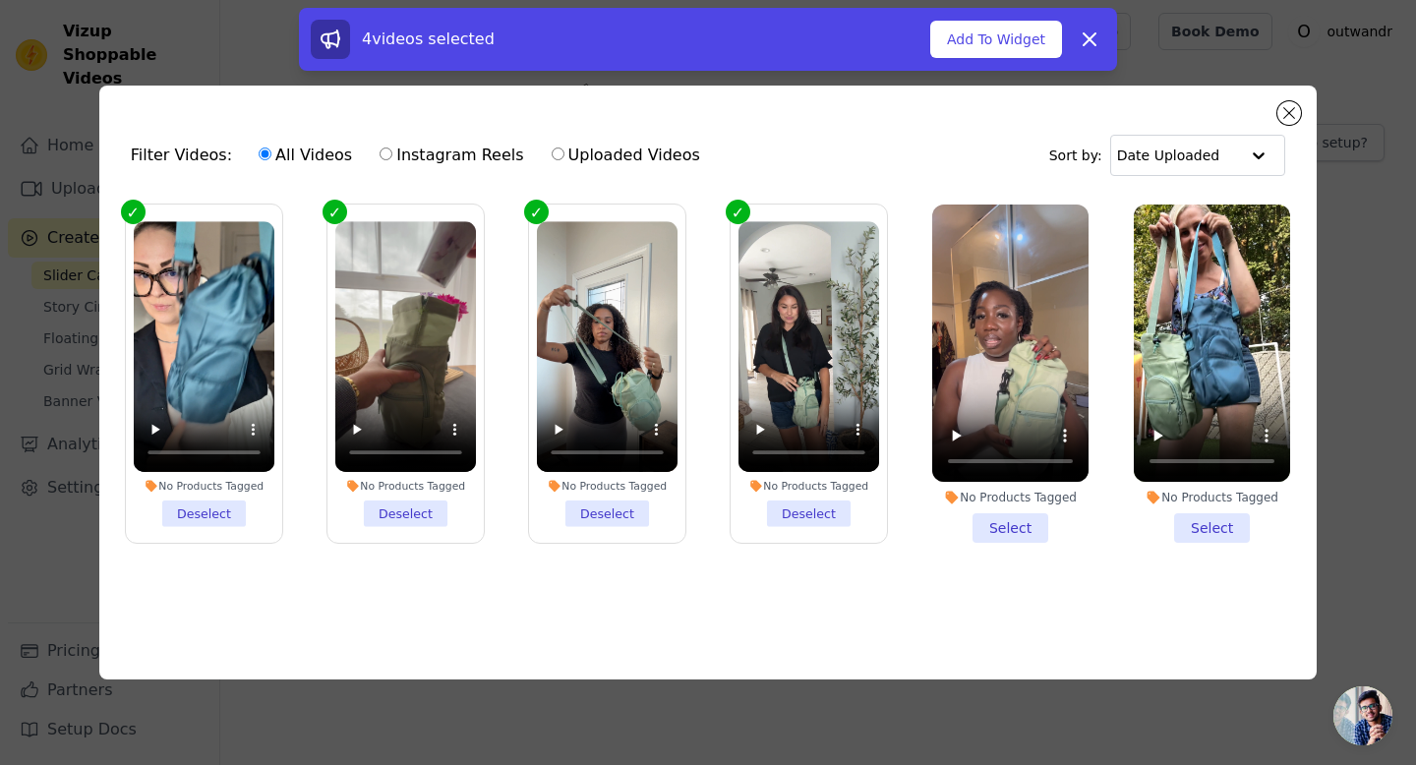
click at [1205, 523] on li "No Products Tagged Select" at bounding box center [1212, 374] width 156 height 339
click at [0, 0] on input "No Products Tagged Select" at bounding box center [0, 0] width 0 height 0
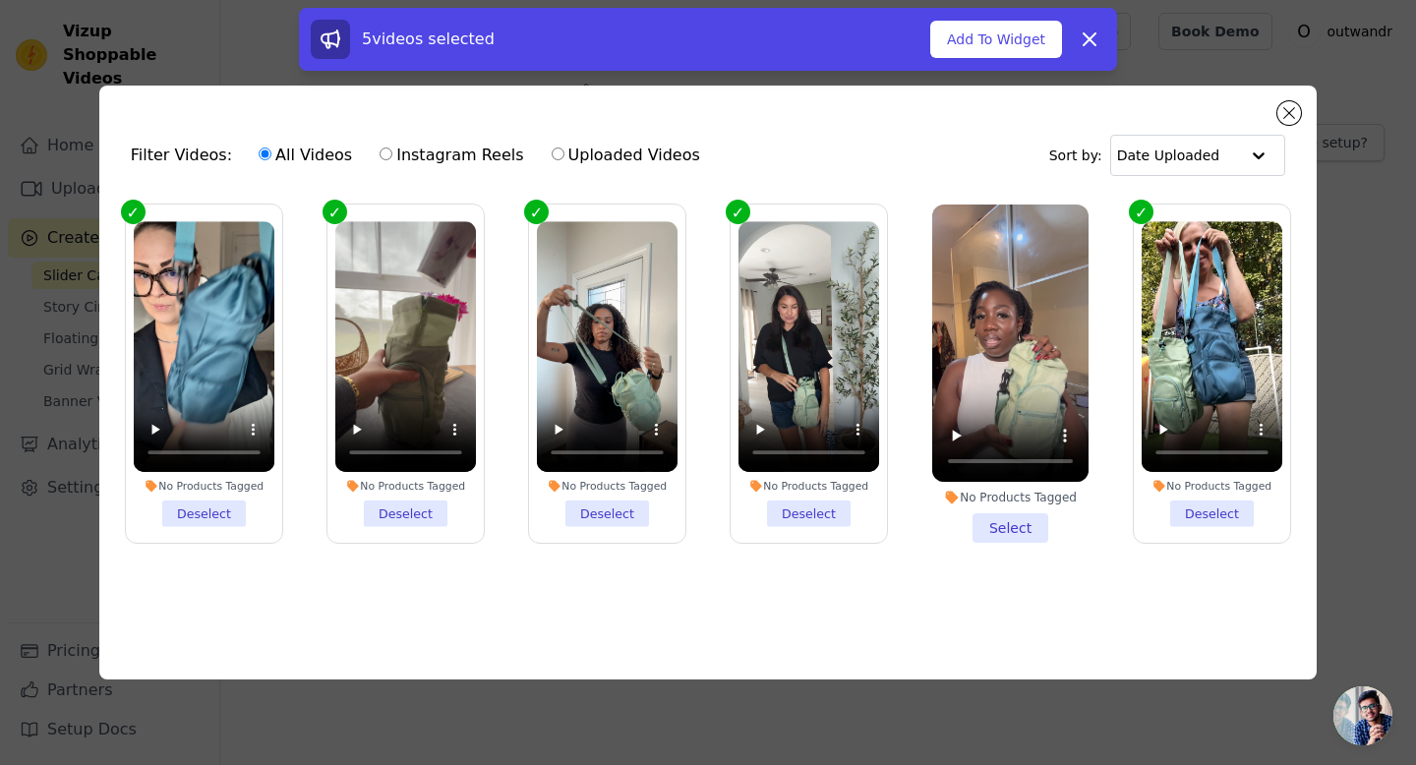
click at [1001, 535] on li "No Products Tagged Select" at bounding box center [1010, 374] width 156 height 339
click at [0, 0] on input "No Products Tagged Select" at bounding box center [0, 0] width 0 height 0
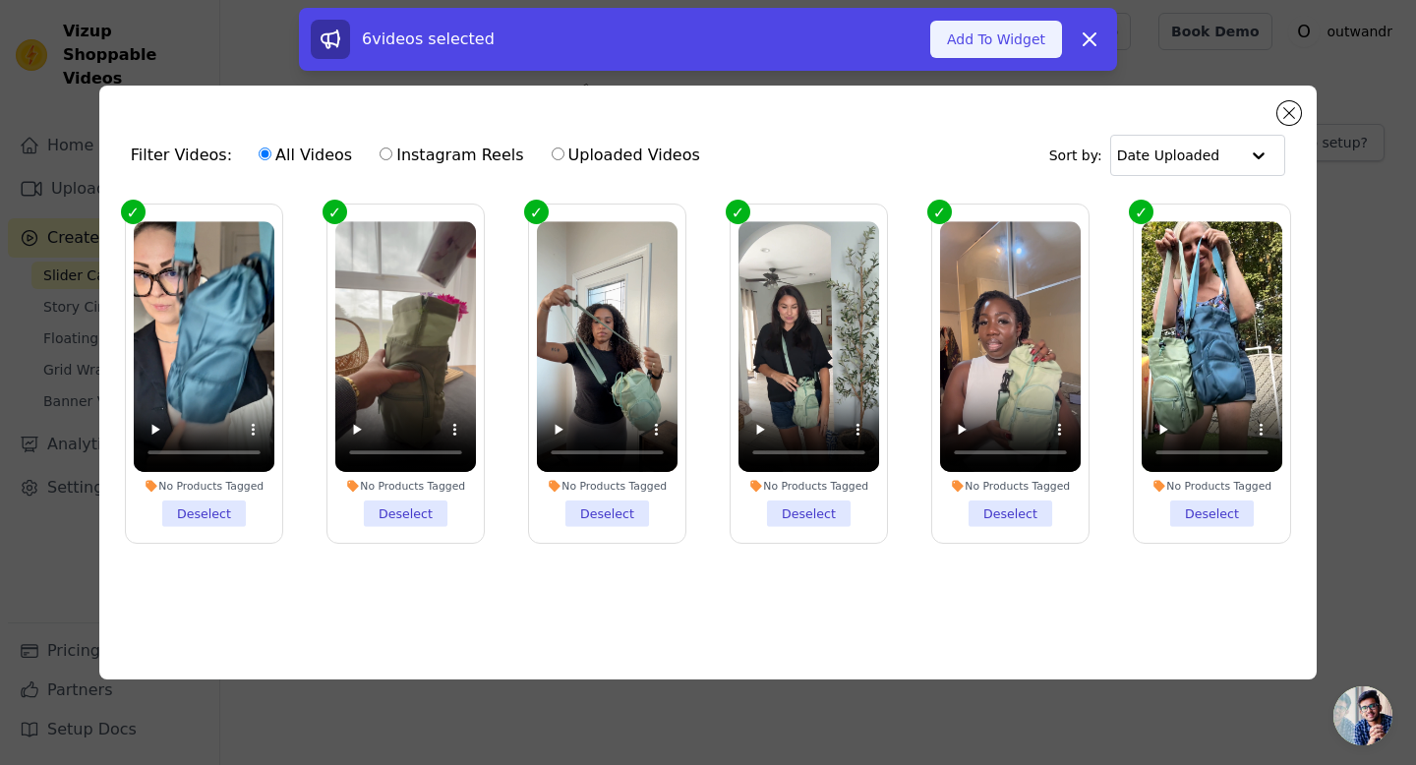
click at [1013, 29] on button "Add To Widget" at bounding box center [996, 39] width 132 height 37
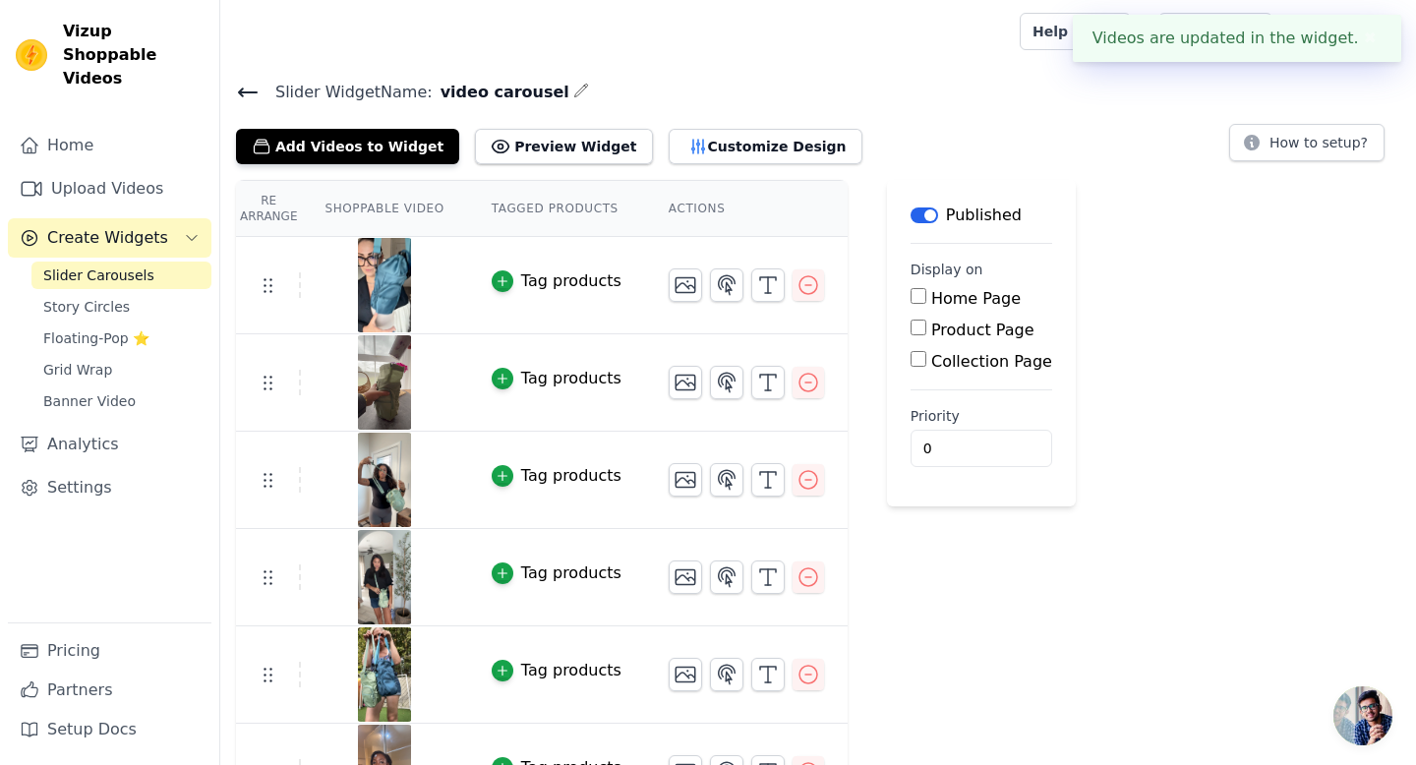
click at [405, 304] on img at bounding box center [384, 285] width 55 height 94
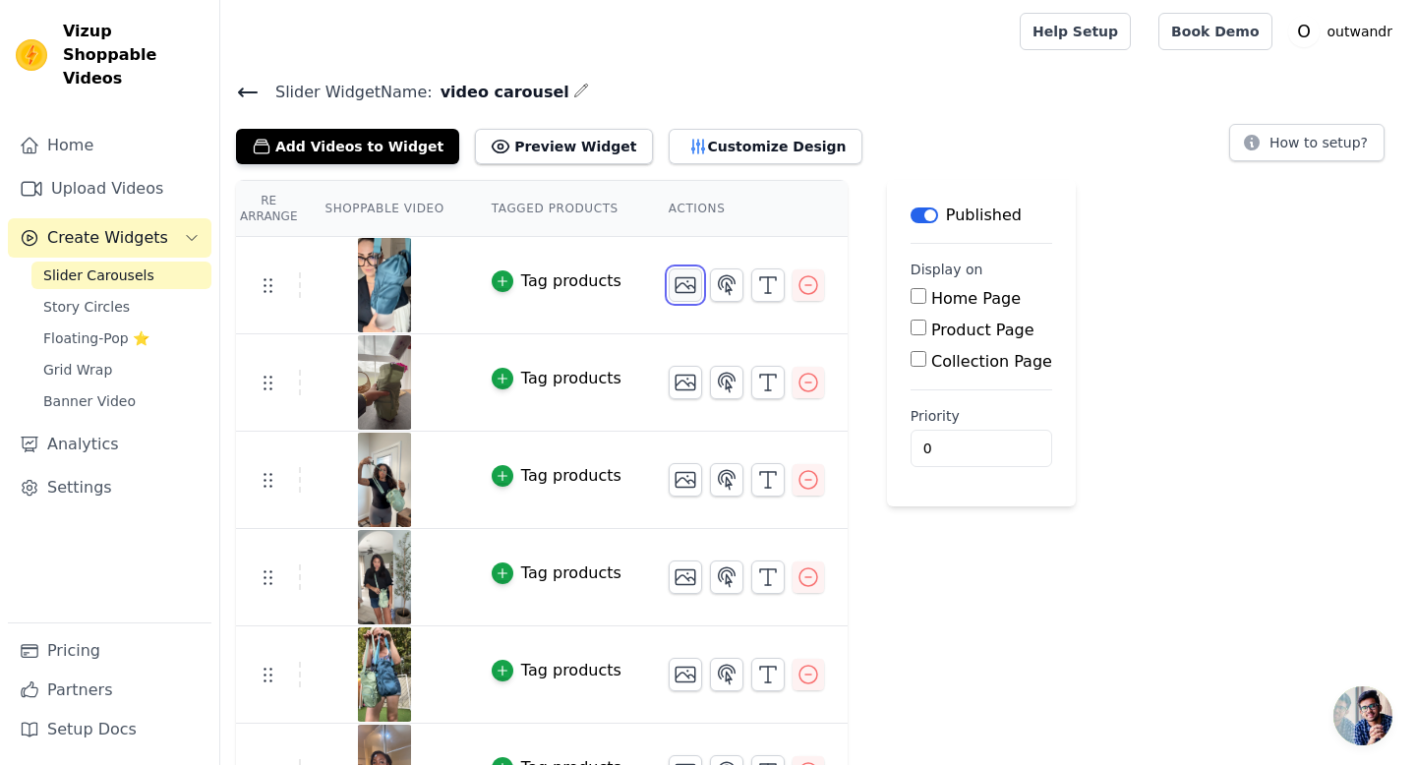
click at [688, 286] on icon "button" at bounding box center [686, 285] width 20 height 15
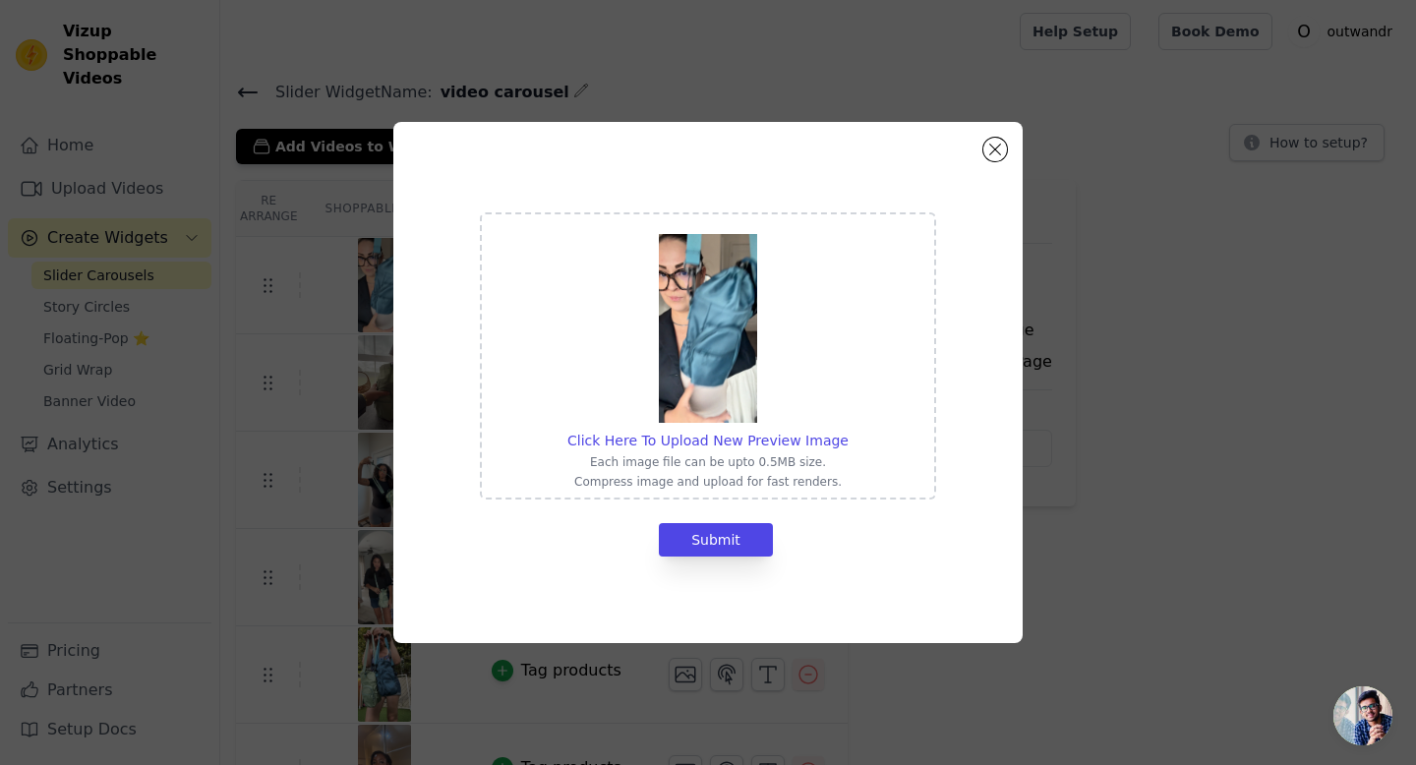
click at [694, 354] on img at bounding box center [708, 328] width 98 height 189
click at [848, 430] on input "Click Here To Upload New Preview Image Each image file can be upto 0.5MB size. …" at bounding box center [848, 430] width 1 height 1
click at [1010, 155] on div "Click Here To Upload New Preview Image Each image file can be upto 0.5MB size. …" at bounding box center [707, 382] width 629 height 521
click at [998, 152] on button "Close modal" at bounding box center [995, 150] width 24 height 24
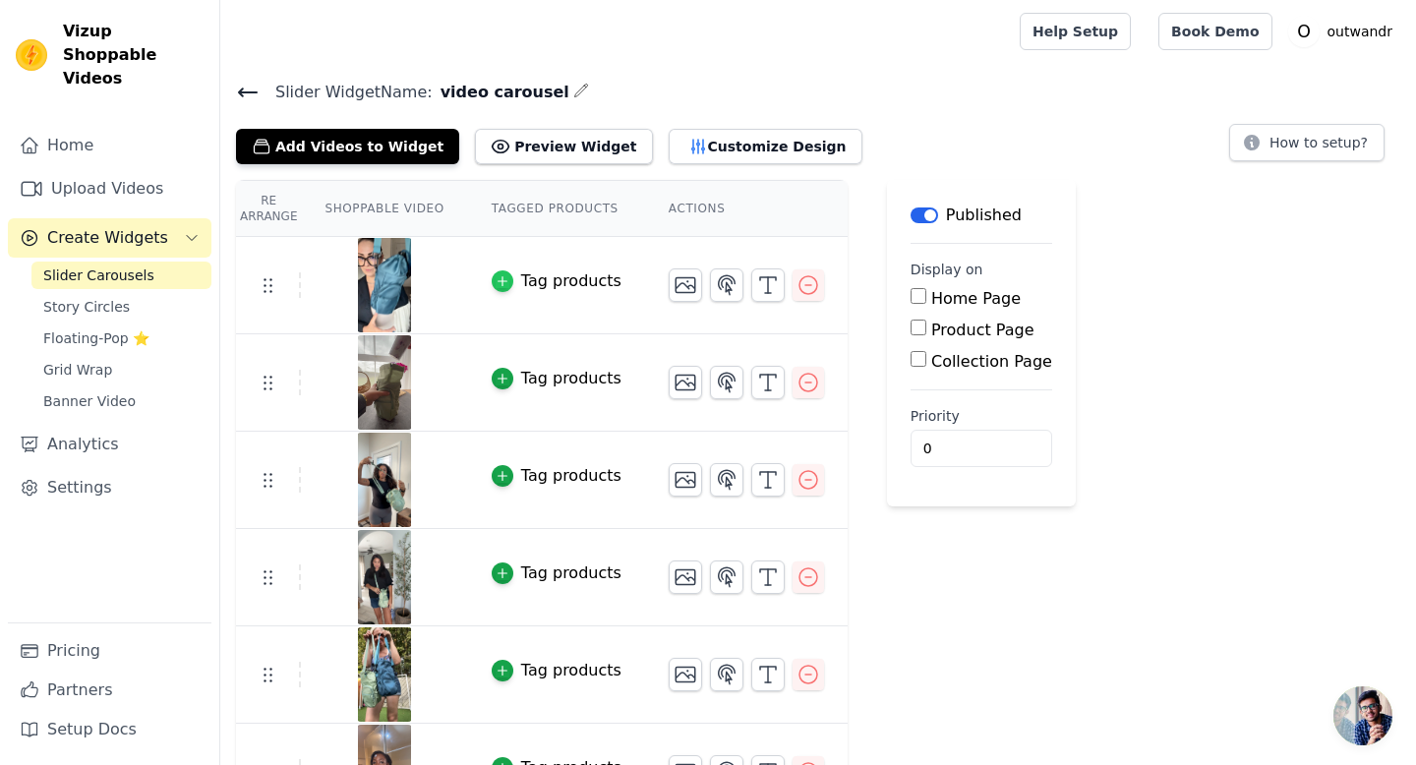
click at [503, 279] on icon "button" at bounding box center [502, 281] width 9 height 9
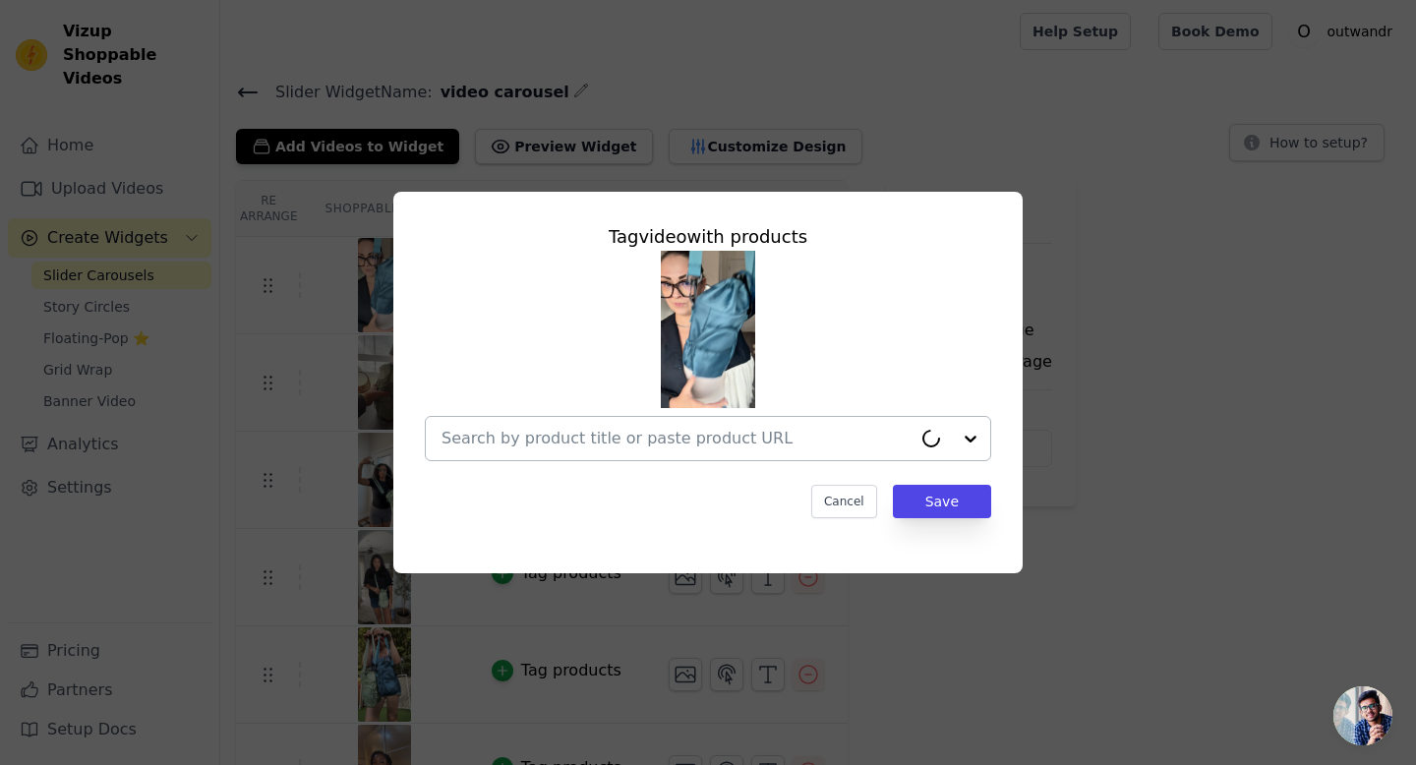
click at [756, 434] on input "text" at bounding box center [677, 439] width 470 height 24
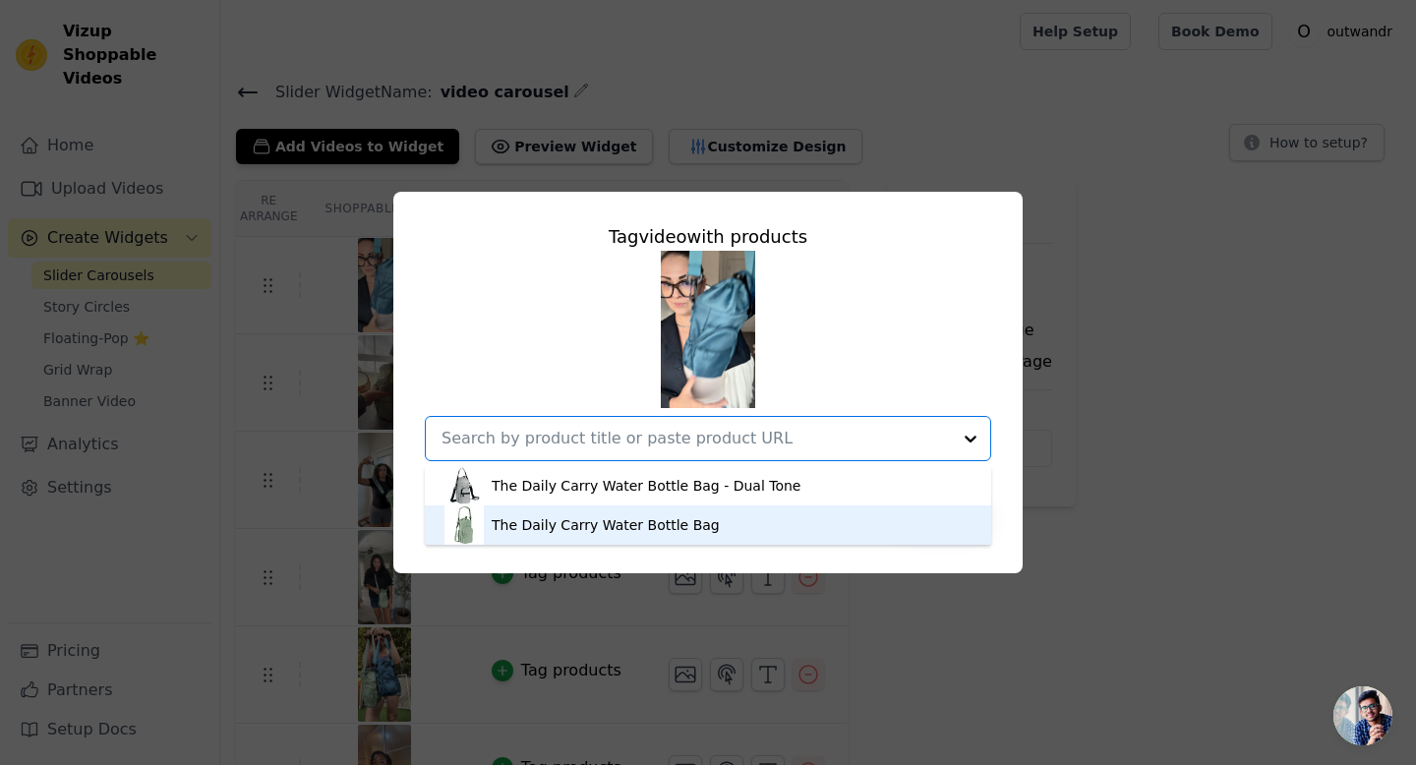
click at [687, 519] on div "The Daily Carry Water Bottle Bag" at bounding box center [606, 525] width 228 height 20
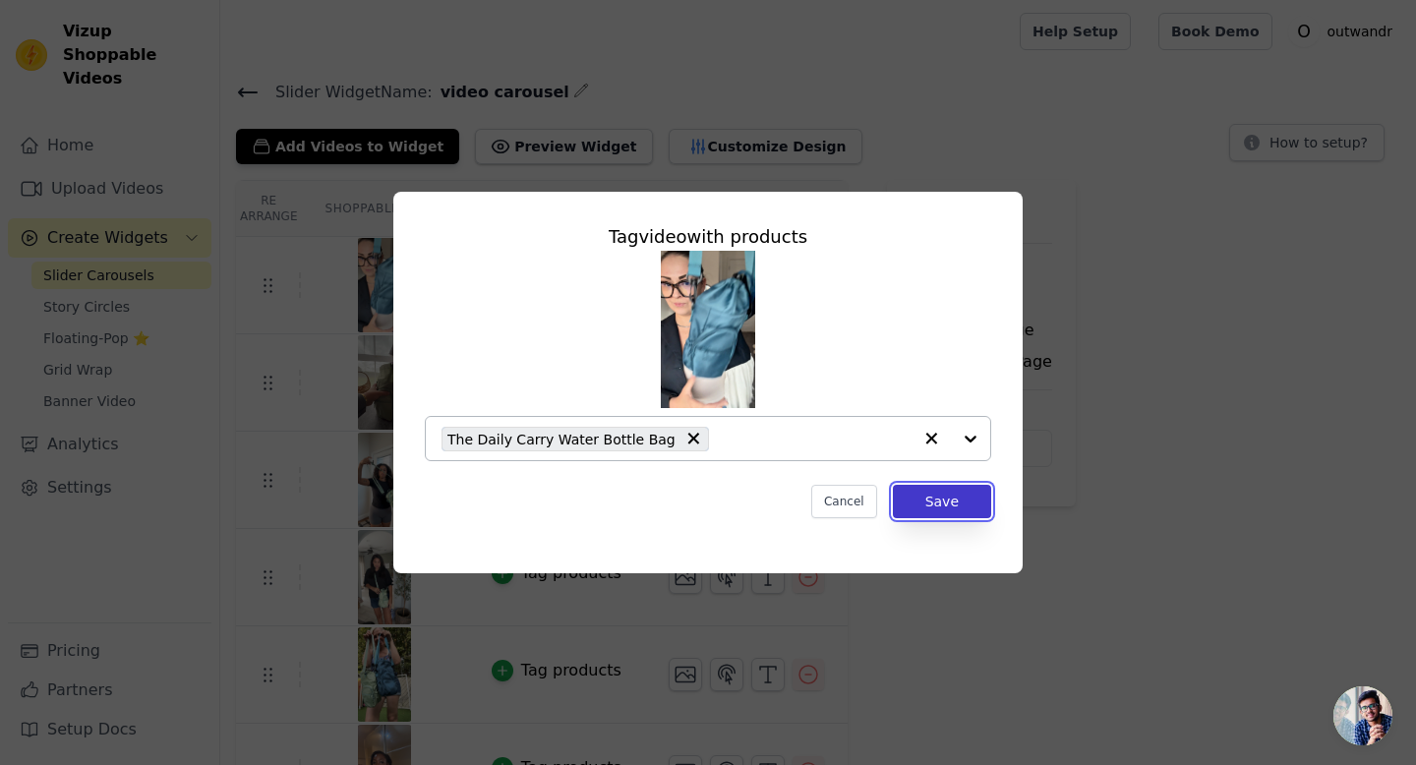
click at [949, 506] on button "Save" at bounding box center [942, 501] width 98 height 33
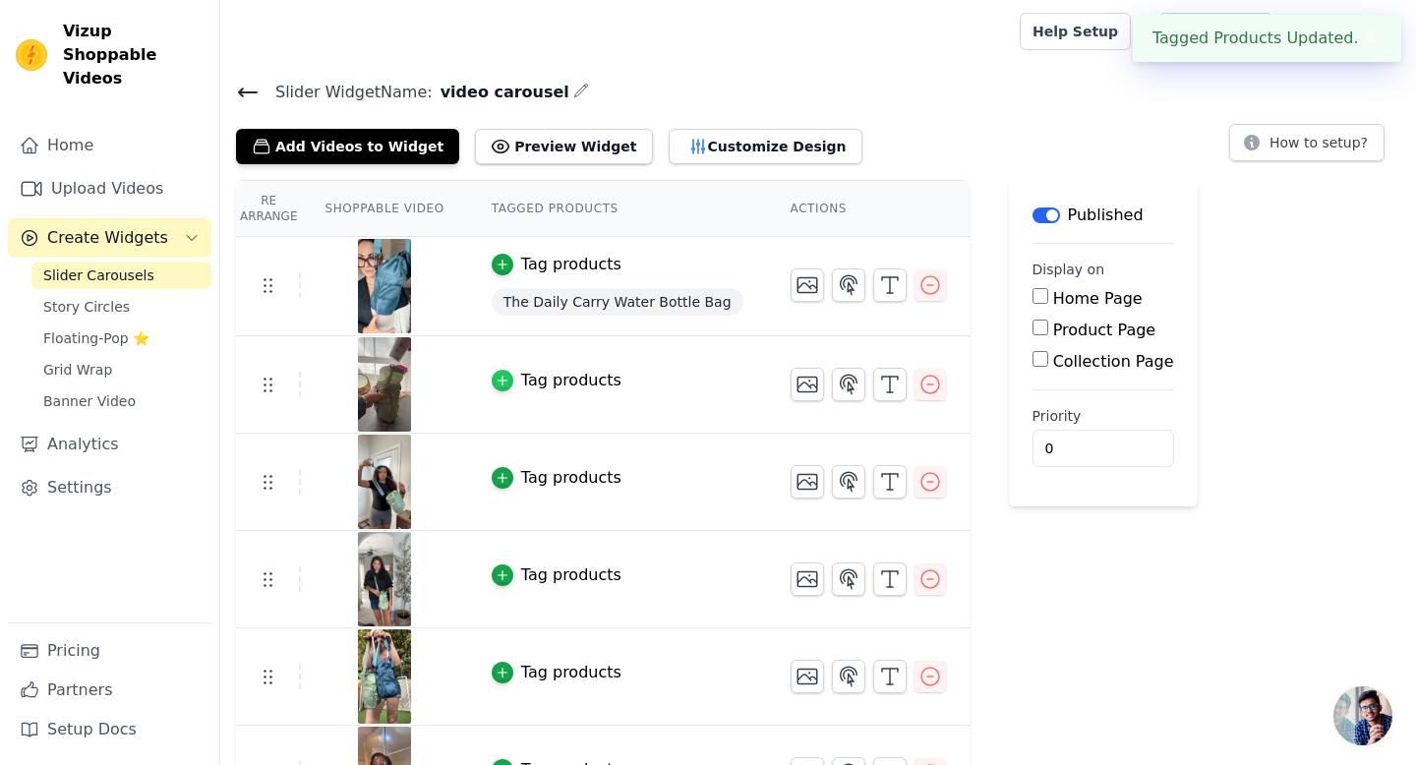
click at [502, 383] on icon "button" at bounding box center [502, 381] width 9 height 9
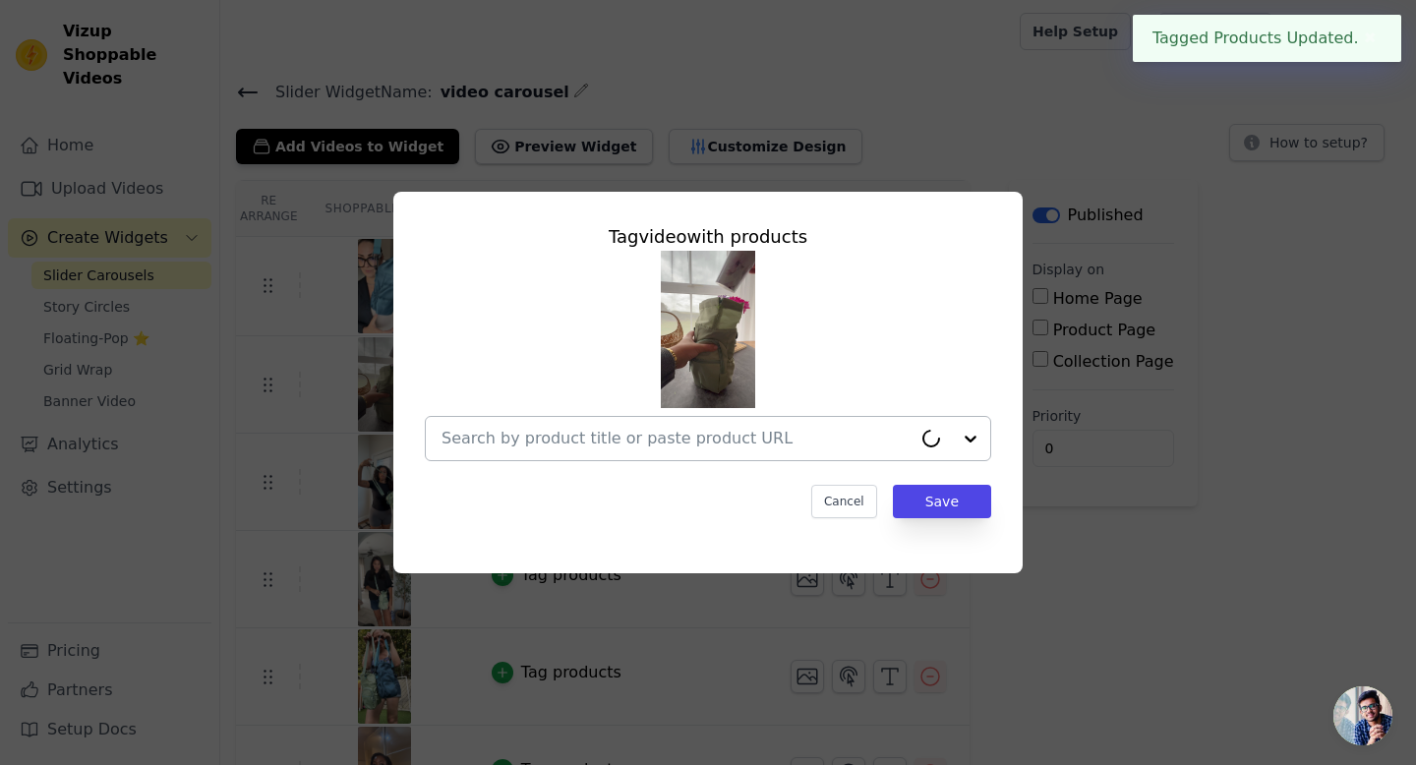
click at [633, 448] on input "text" at bounding box center [677, 439] width 470 height 24
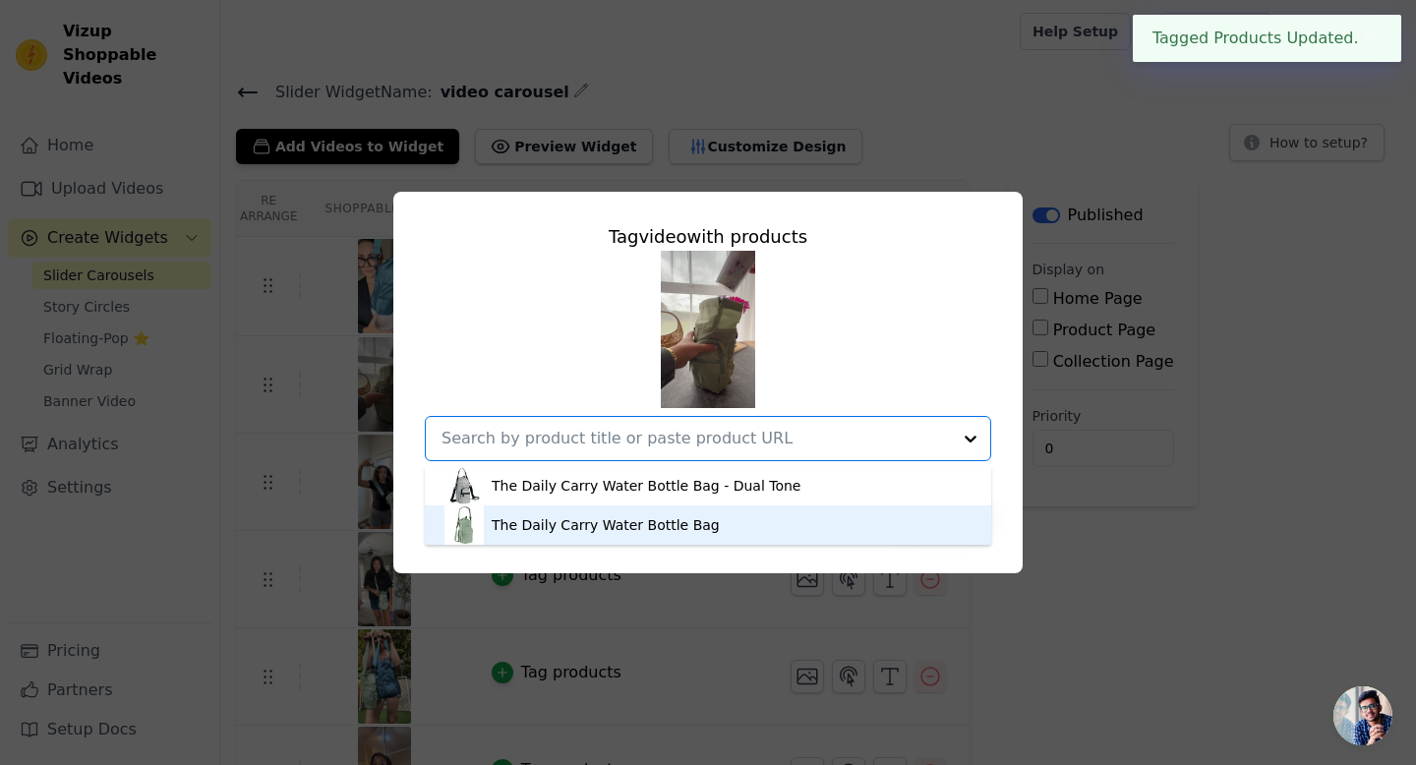
click at [602, 522] on div "The Daily Carry Water Bottle Bag" at bounding box center [606, 525] width 228 height 20
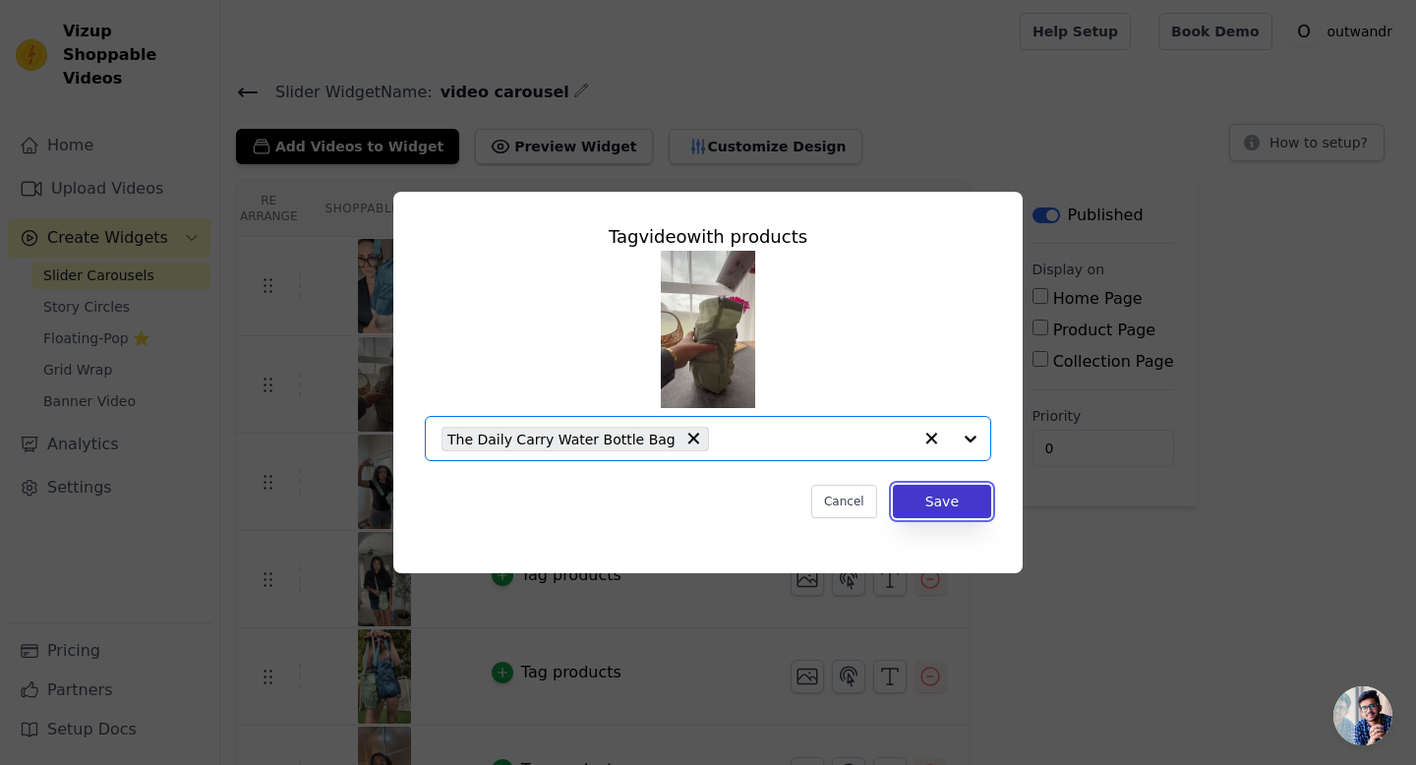
click at [977, 505] on button "Save" at bounding box center [942, 501] width 98 height 33
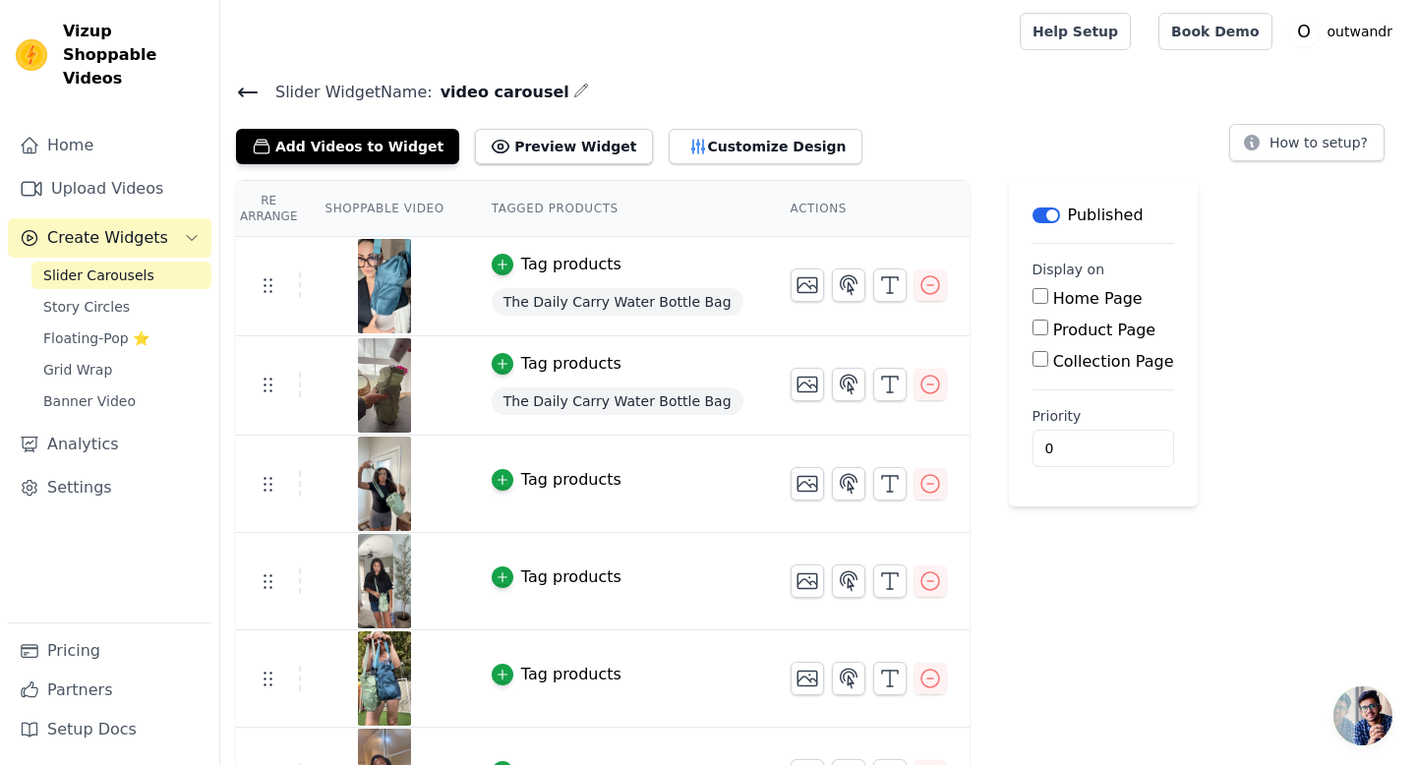
click at [1033, 300] on input "Home Page" at bounding box center [1041, 296] width 16 height 16
checkbox input "true"
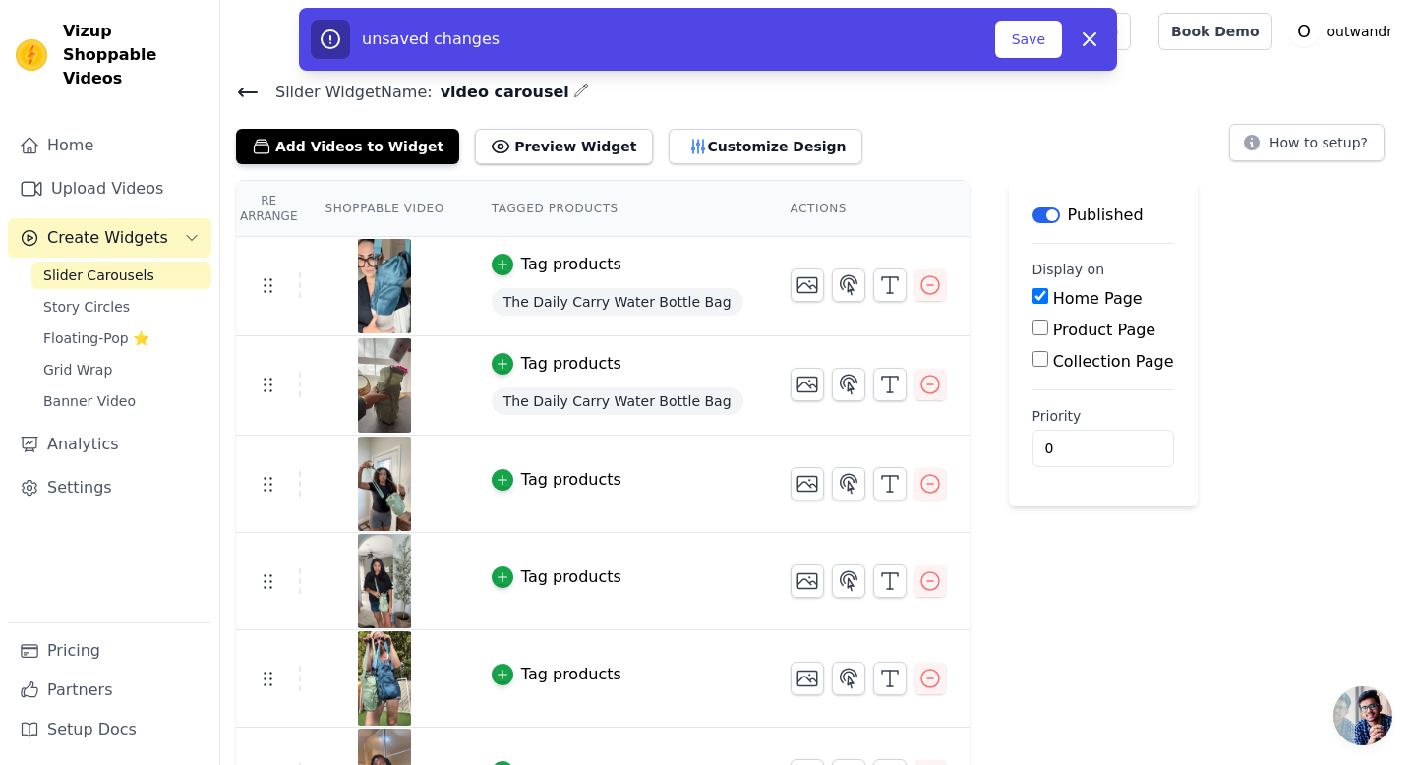
click at [1033, 327] on input "Product Page" at bounding box center [1041, 328] width 16 height 16
checkbox input "true"
click at [1048, 378] on div "Specific Product Pages" at bounding box center [1147, 386] width 198 height 24
click at [1048, 384] on input "Specific Product Pages" at bounding box center [1056, 383] width 16 height 16
radio input "true"
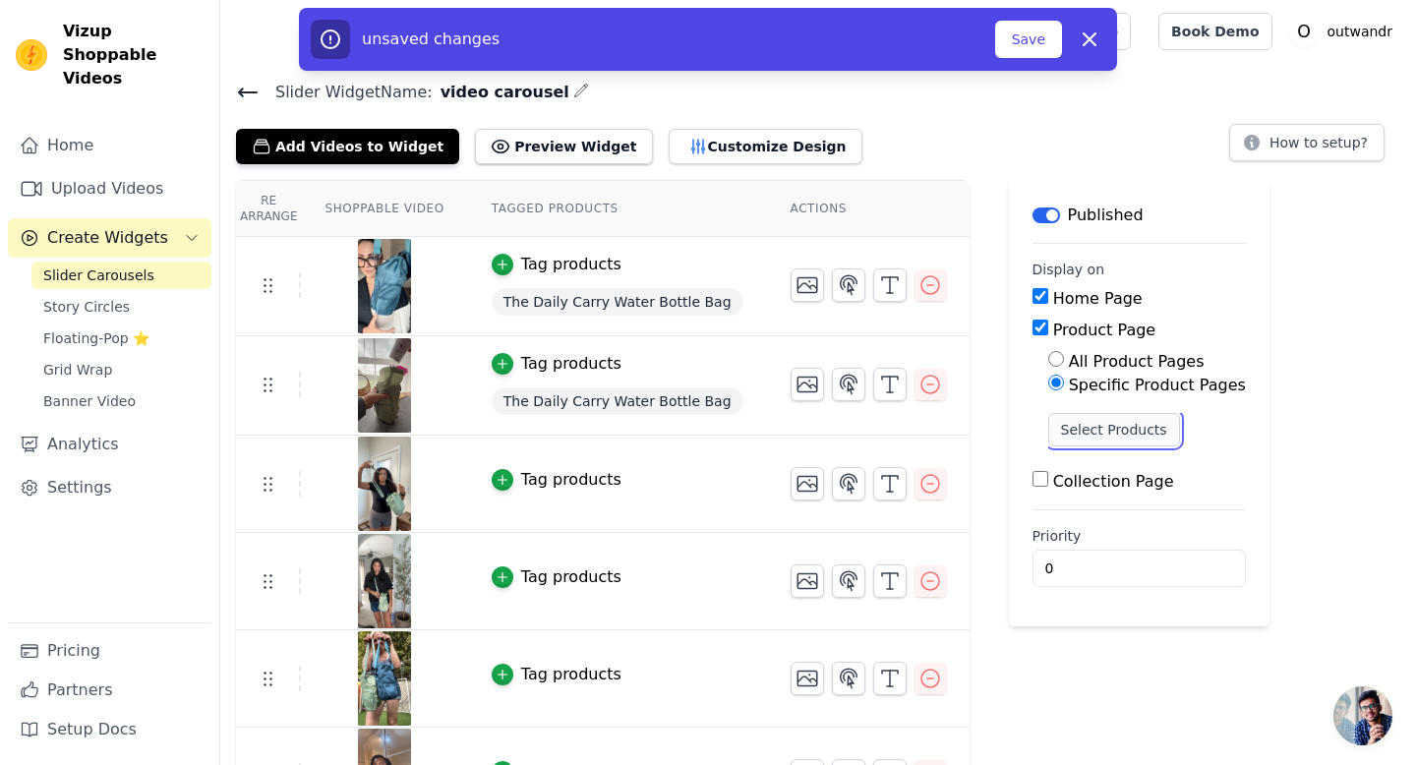
click at [1055, 418] on button "Select Products" at bounding box center [1114, 429] width 132 height 33
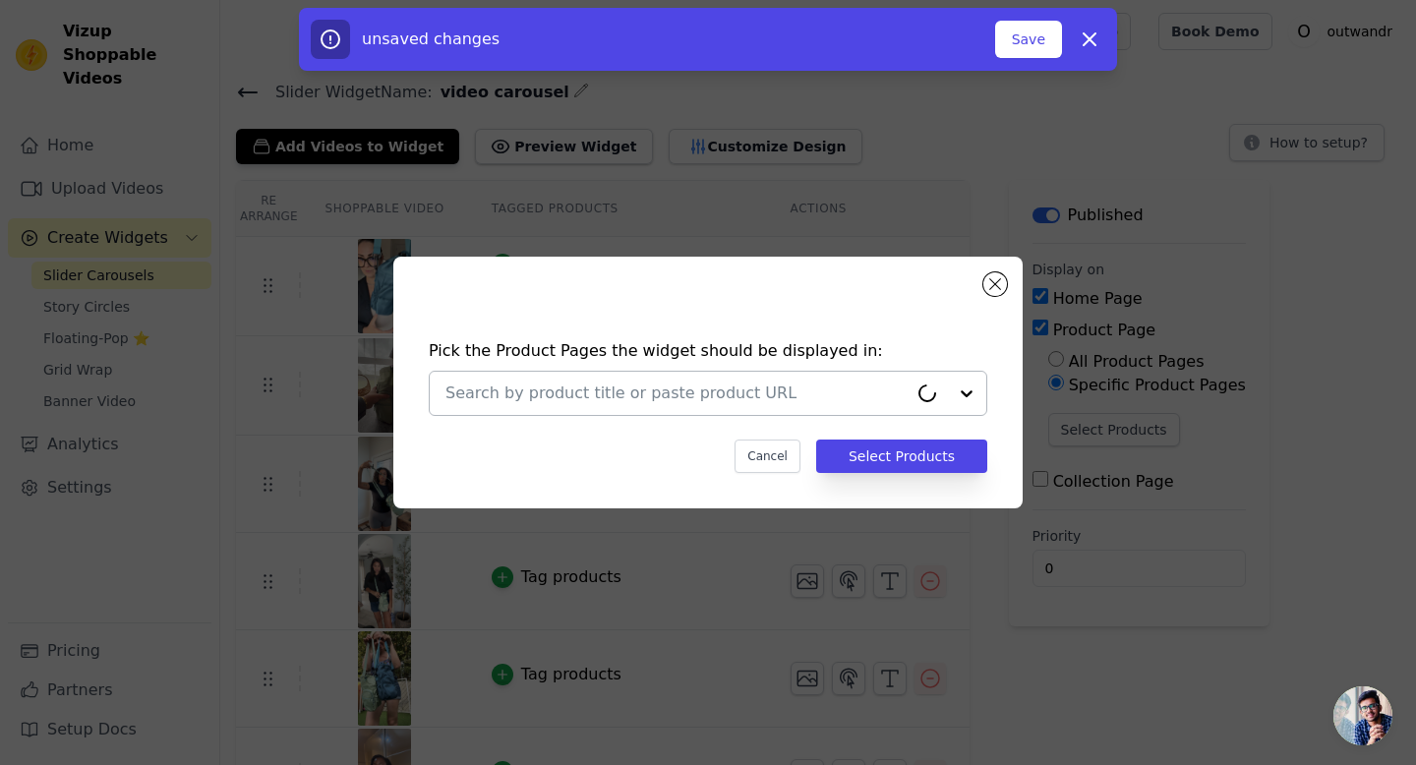
click at [943, 392] on div at bounding box center [927, 394] width 39 height 20
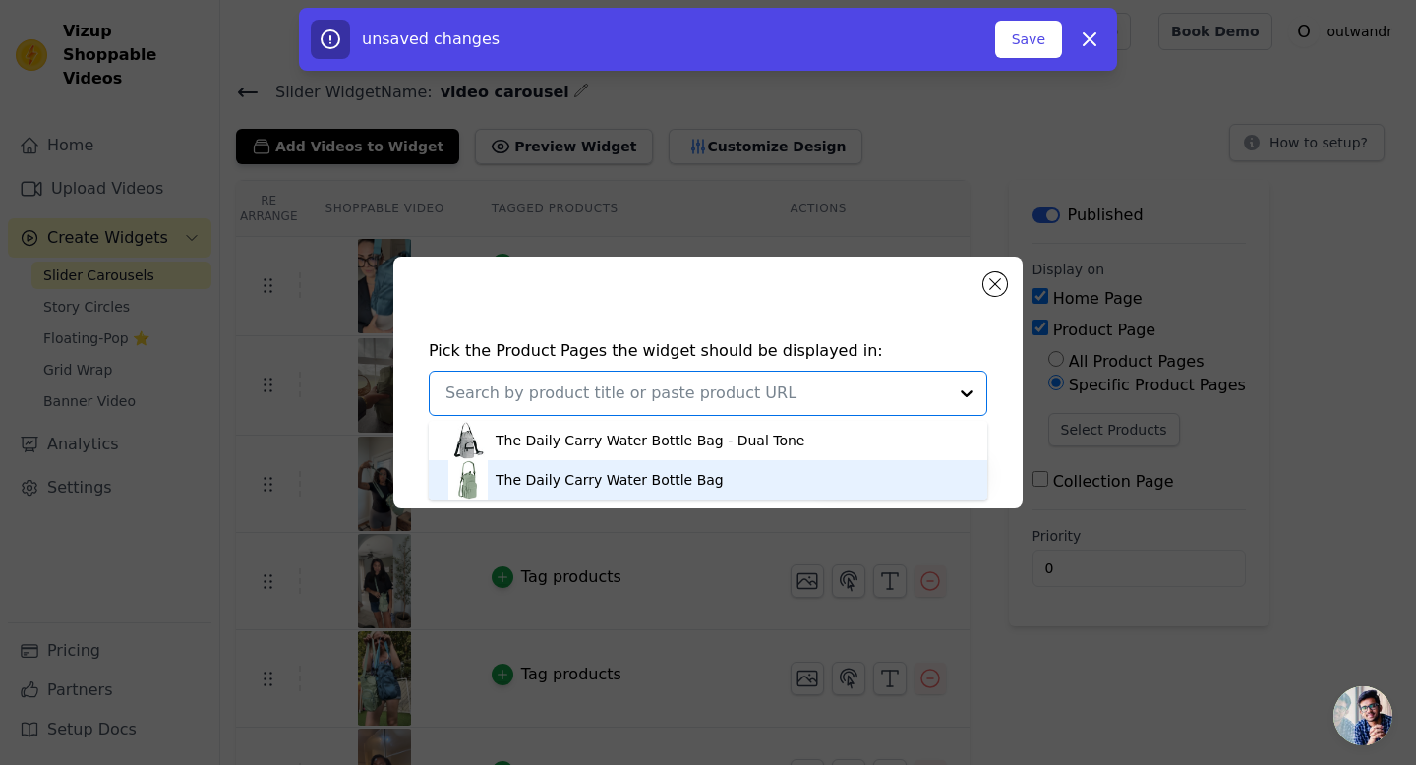
click at [658, 486] on div "The Daily Carry Water Bottle Bag" at bounding box center [610, 480] width 228 height 20
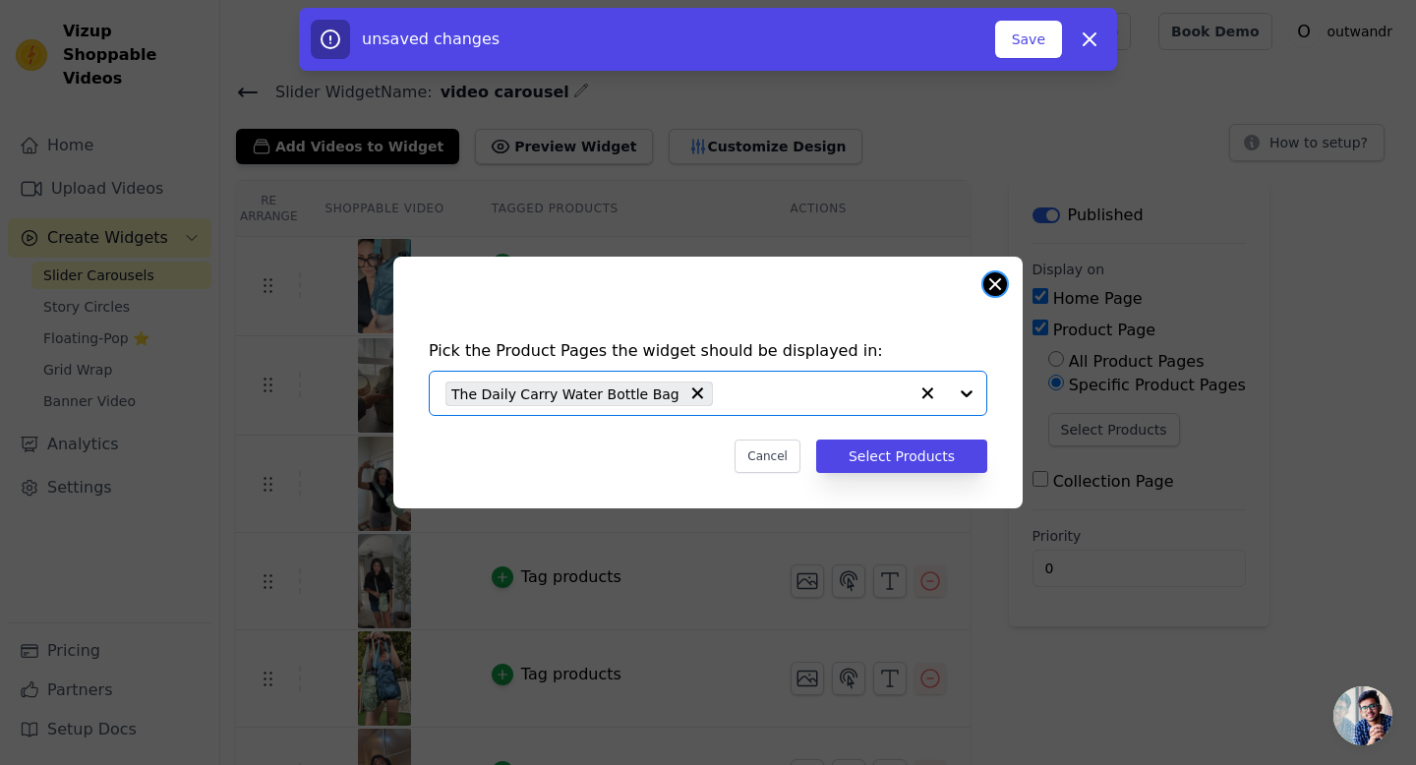
click at [988, 281] on button "Close modal" at bounding box center [995, 284] width 24 height 24
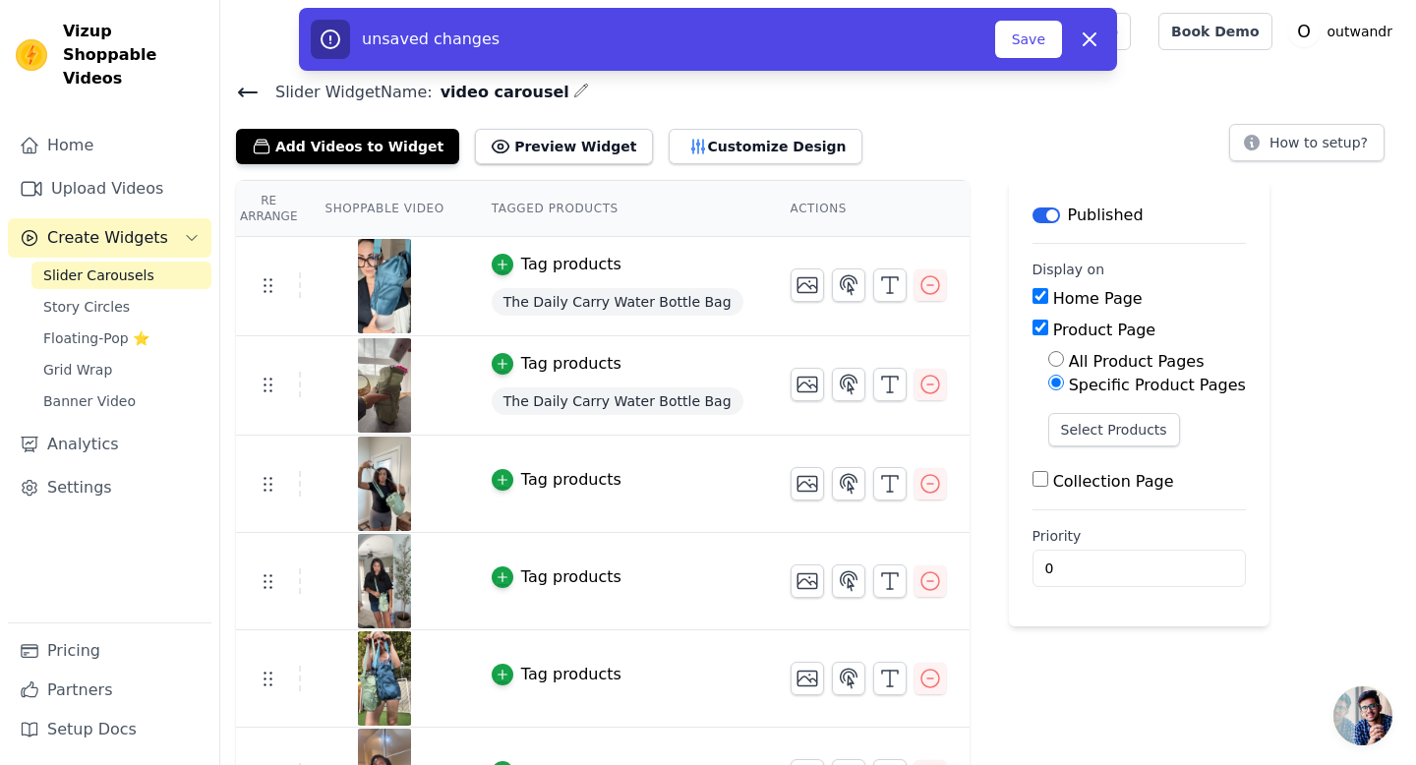
click at [1087, 356] on label "All Product Pages" at bounding box center [1137, 361] width 136 height 19
click at [1064, 356] on input "All Product Pages" at bounding box center [1056, 359] width 16 height 16
radio input "true"
click at [1084, 423] on label "Collection Page" at bounding box center [1113, 416] width 121 height 19
click at [1048, 422] on input "Collection Page" at bounding box center [1041, 414] width 16 height 16
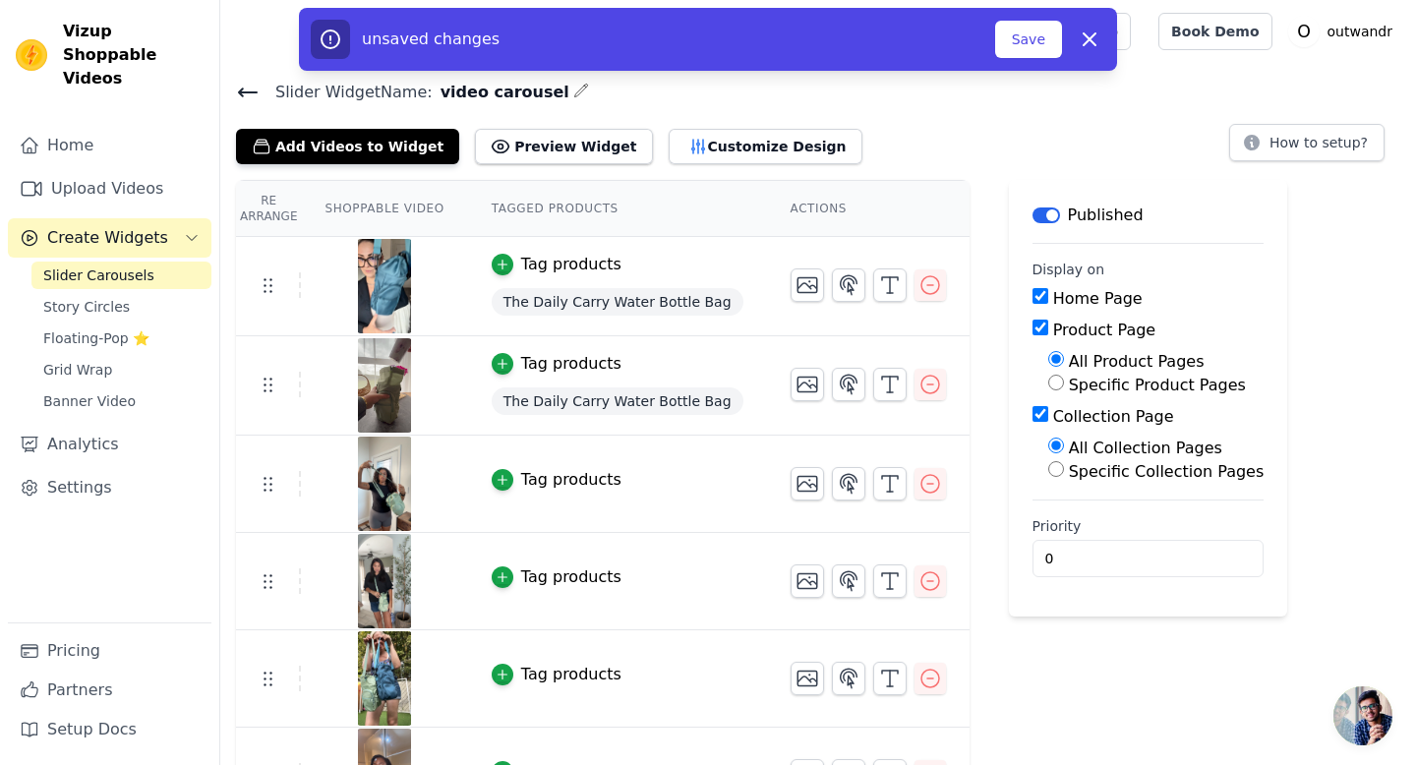
click at [1084, 423] on label "Collection Page" at bounding box center [1113, 416] width 121 height 19
click at [1048, 422] on input "Collection Page" at bounding box center [1041, 414] width 16 height 16
checkbox input "false"
click at [1042, 30] on button "Save" at bounding box center [1028, 39] width 67 height 37
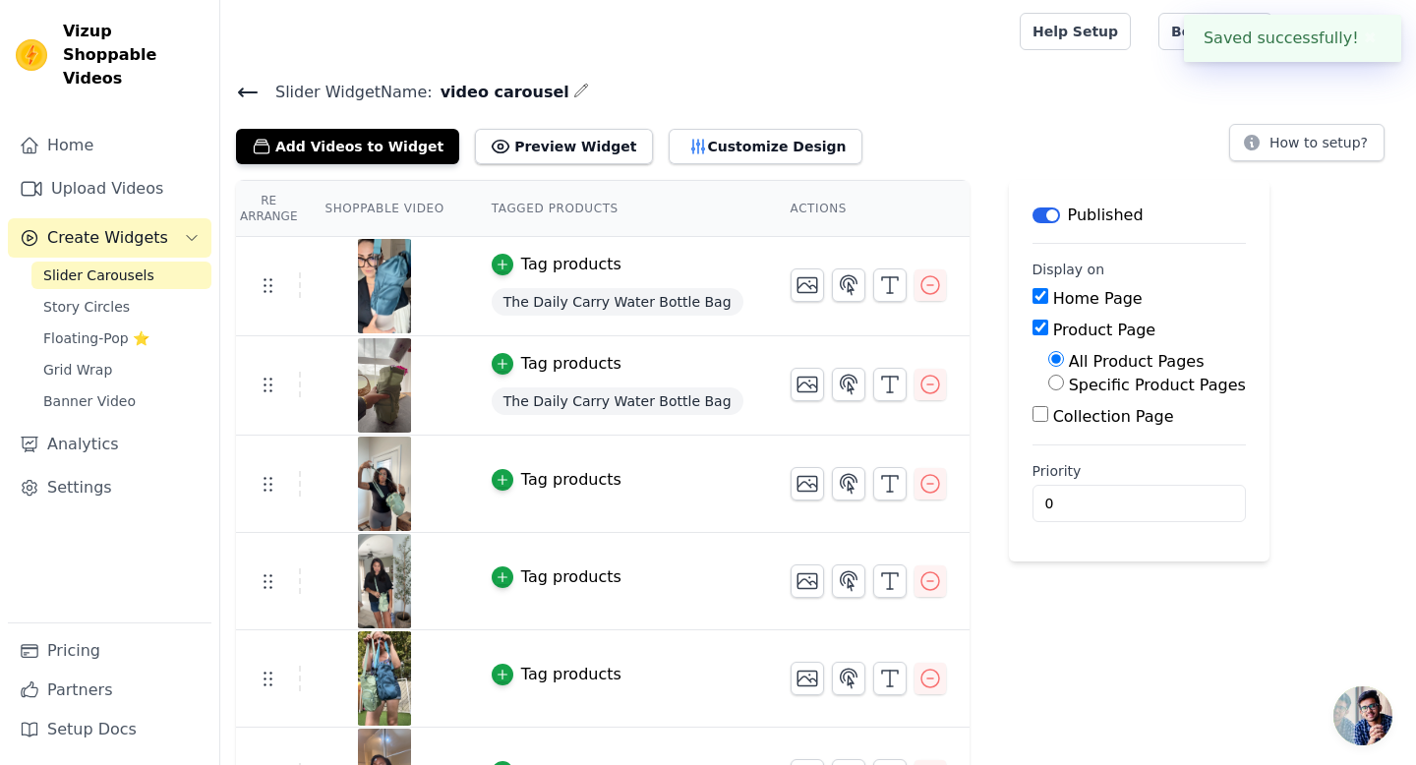
click at [562, 488] on div "Tag products" at bounding box center [571, 480] width 100 height 24
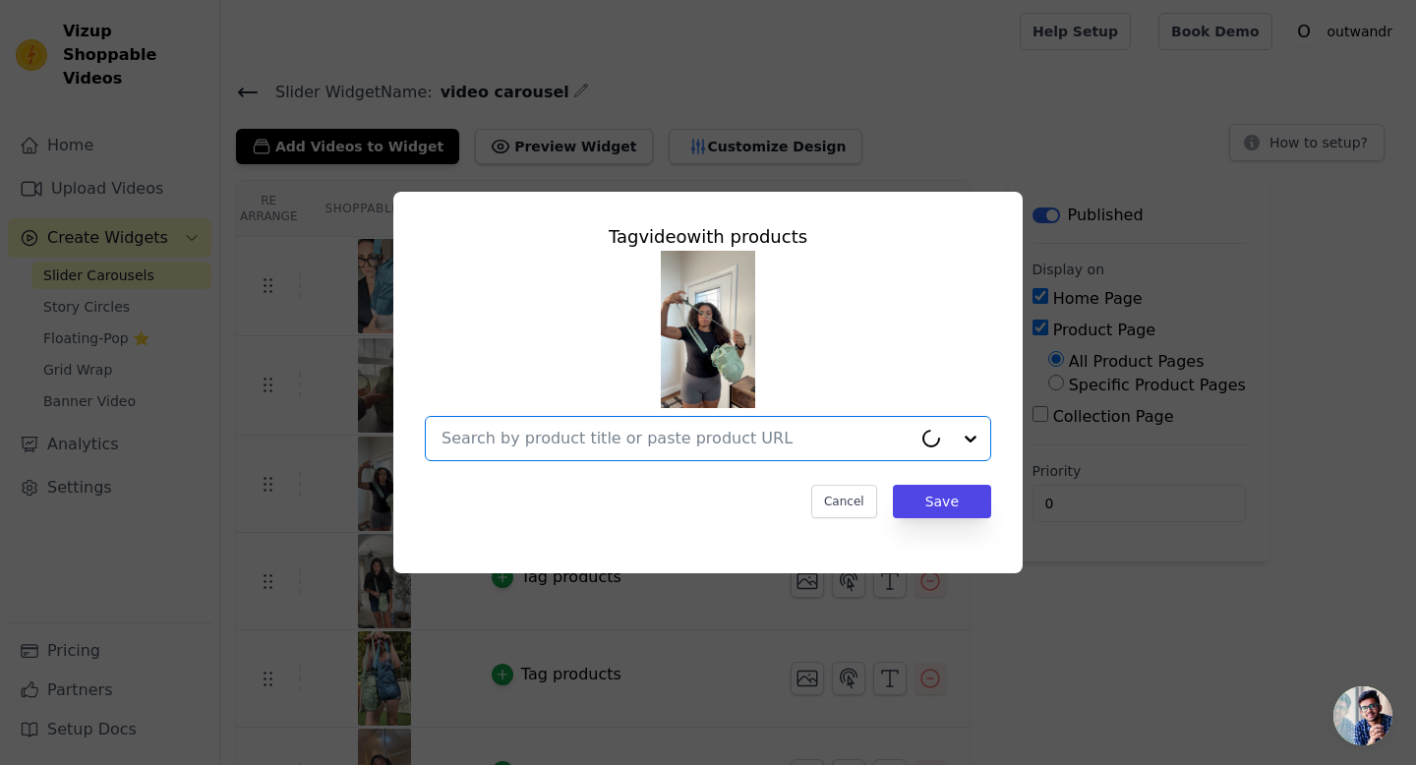
click at [589, 437] on input "text" at bounding box center [677, 439] width 470 height 24
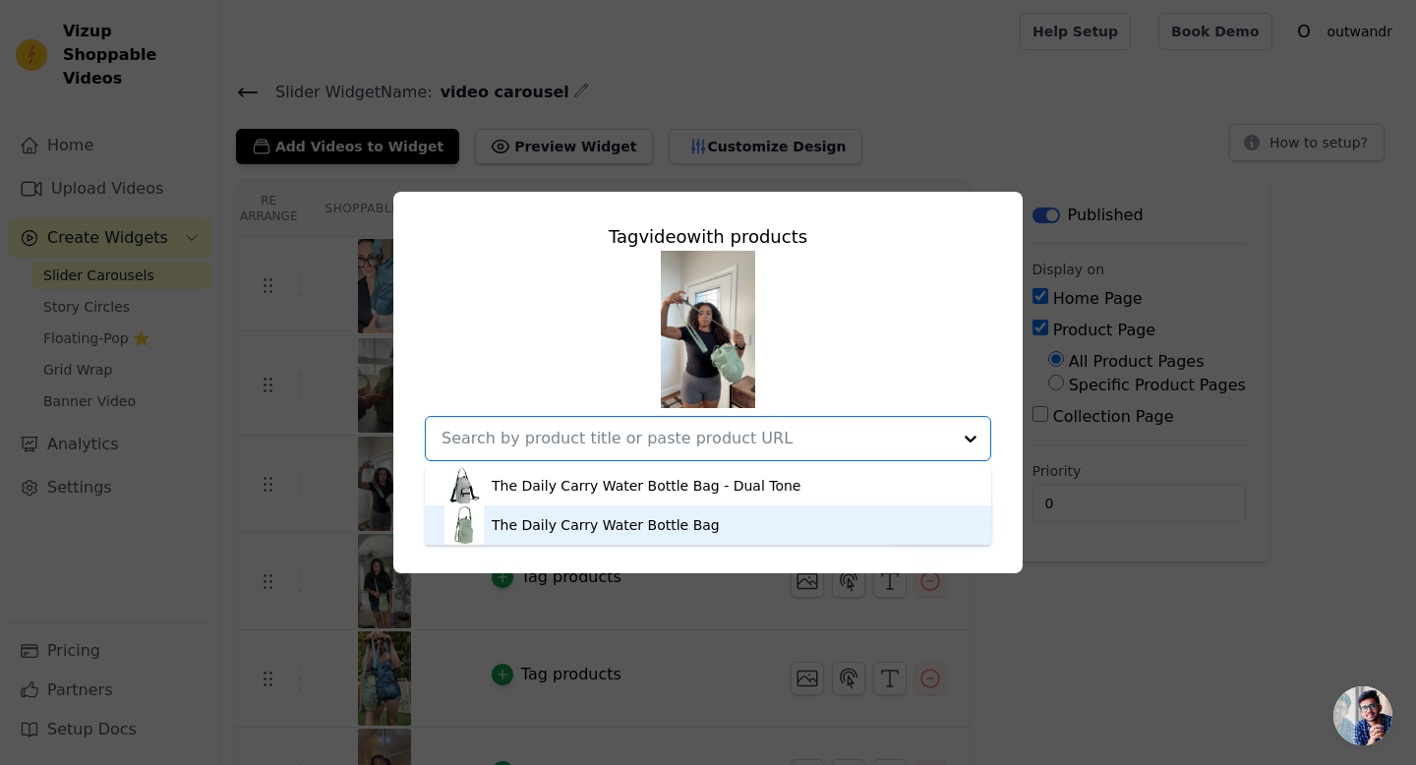
click at [527, 523] on div "The Daily Carry Water Bottle Bag" at bounding box center [606, 525] width 228 height 20
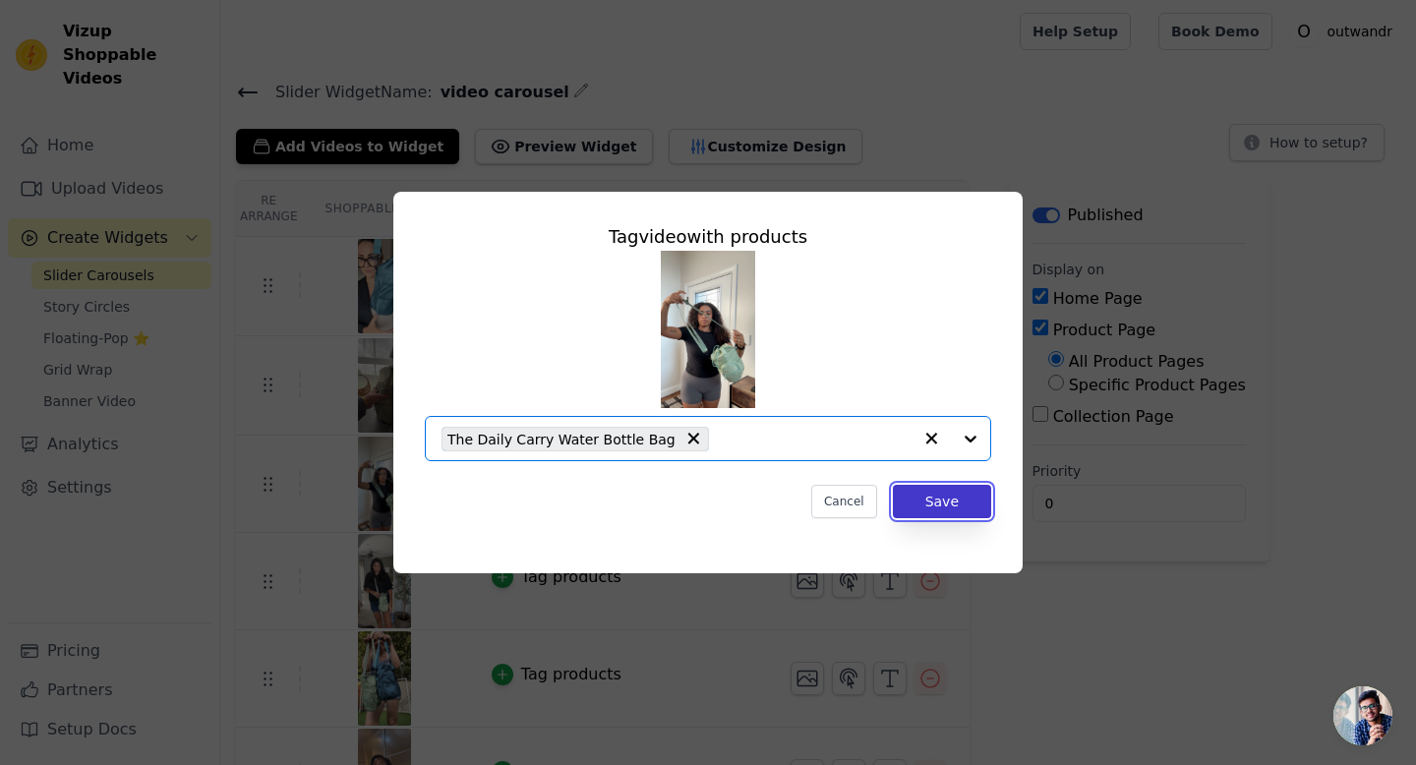
click at [972, 506] on button "Save" at bounding box center [942, 501] width 98 height 33
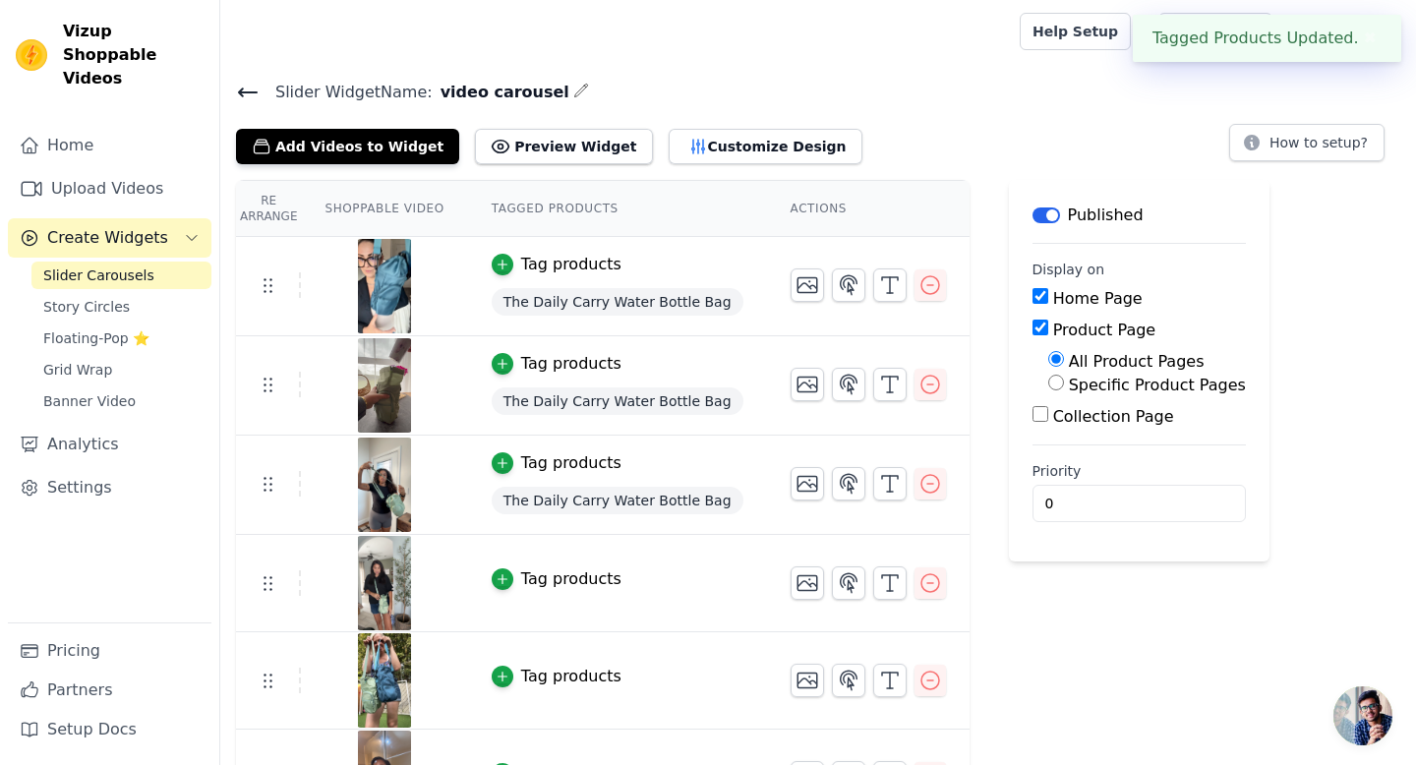
click at [562, 580] on div "Tag products" at bounding box center [571, 579] width 100 height 24
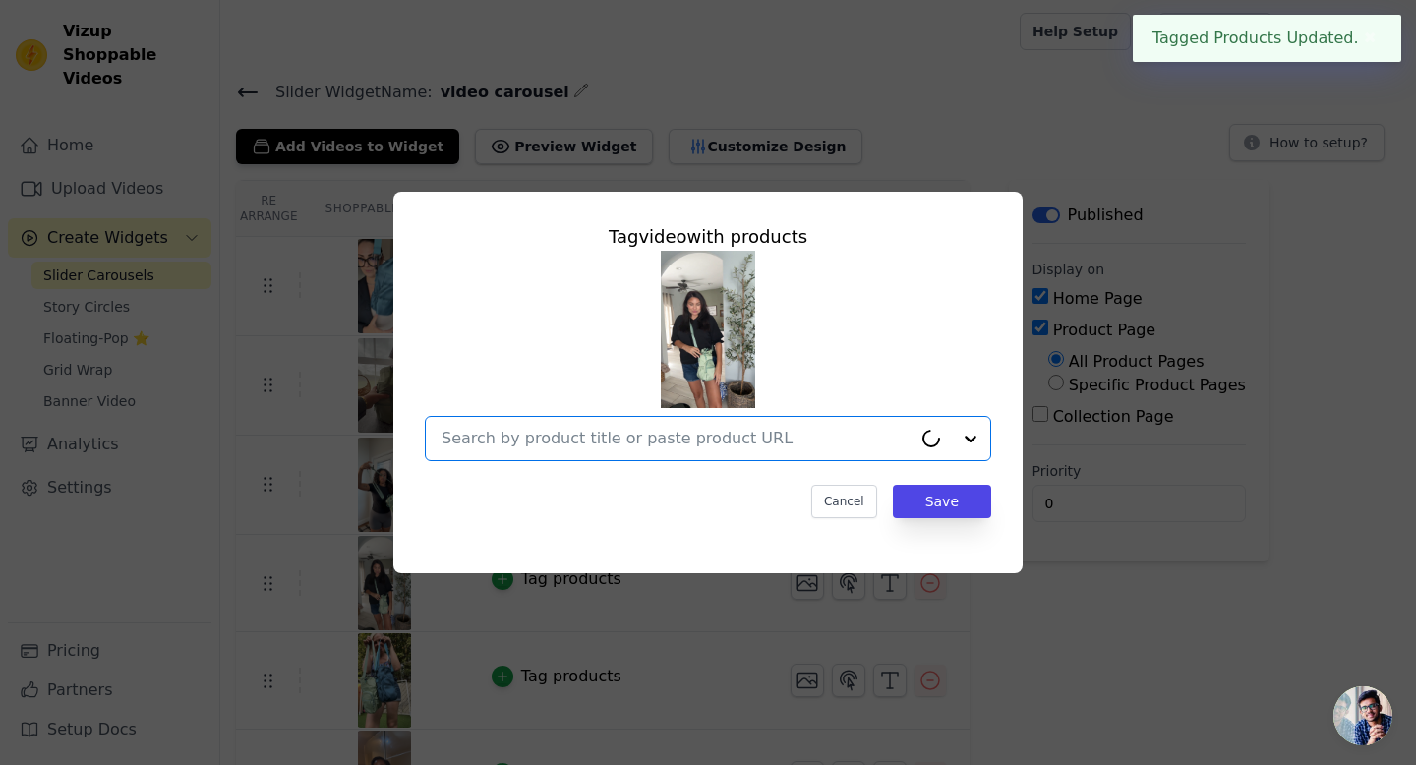
click at [644, 436] on input "text" at bounding box center [677, 439] width 470 height 24
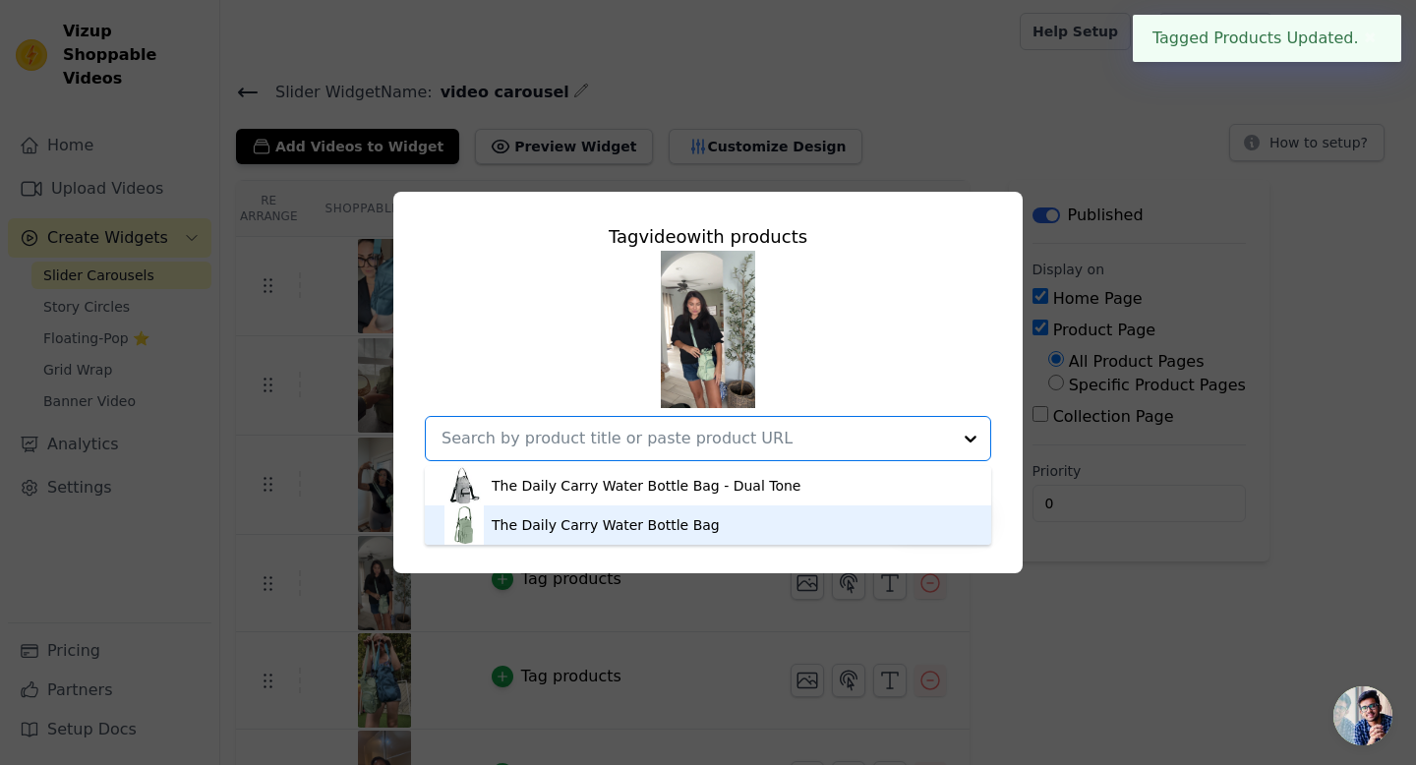
click at [590, 526] on div "The Daily Carry Water Bottle Bag" at bounding box center [606, 525] width 228 height 20
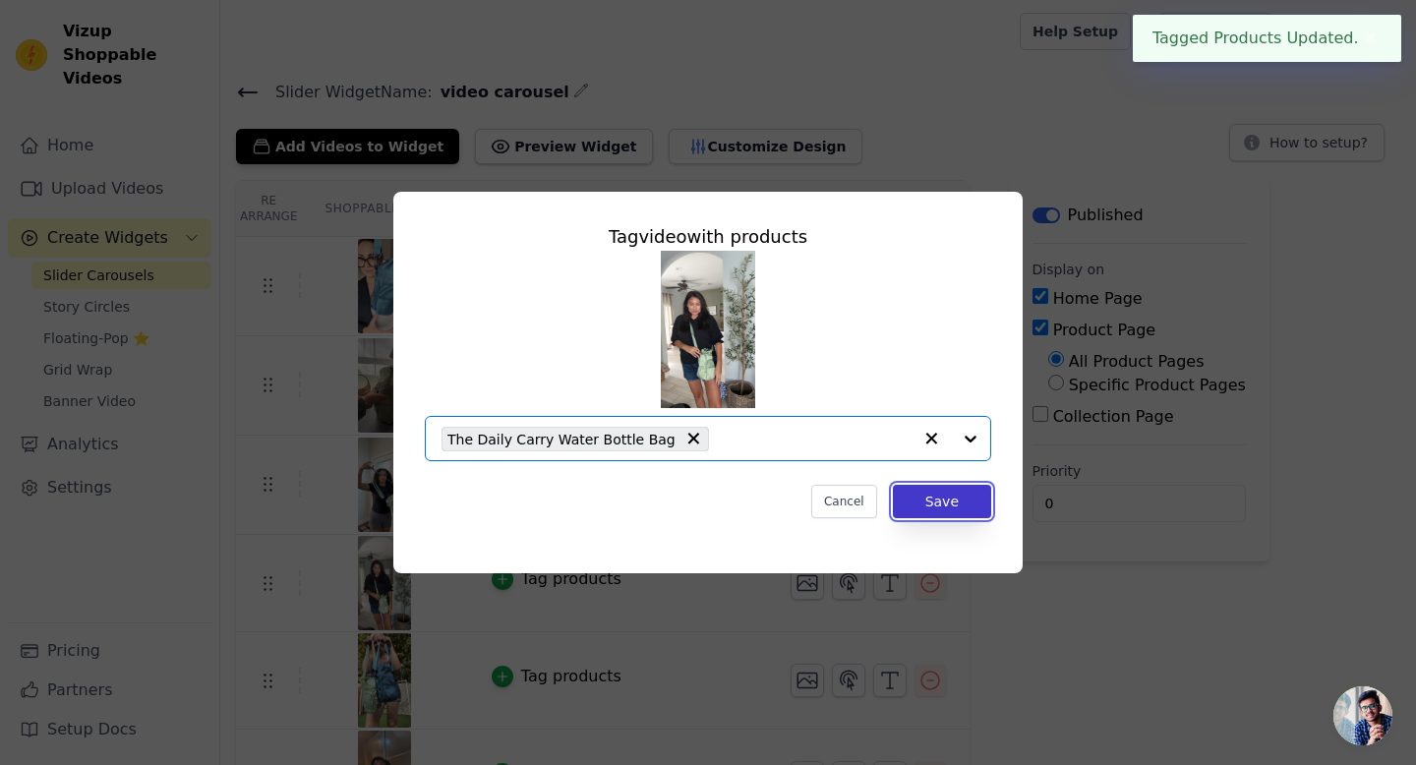
click at [928, 505] on button "Save" at bounding box center [942, 501] width 98 height 33
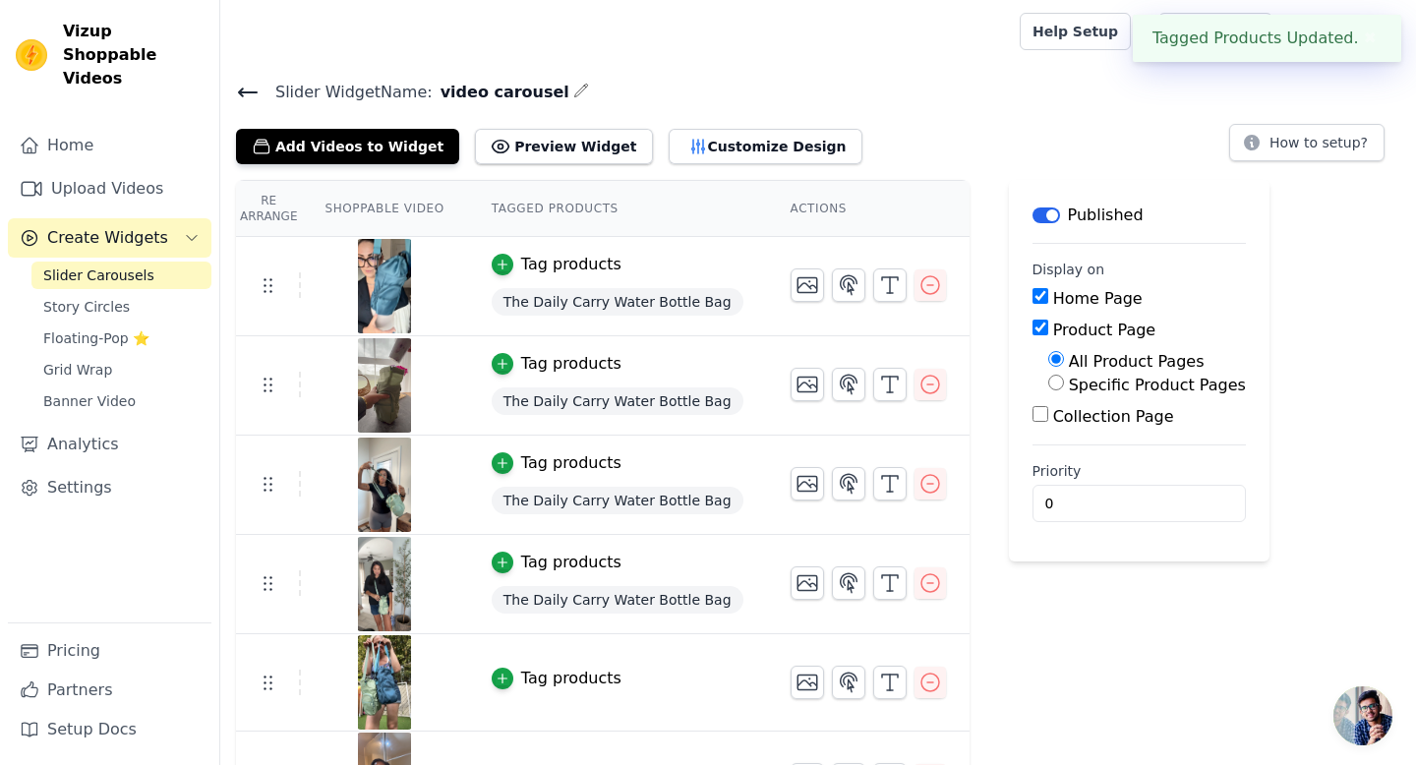
scroll to position [63, 0]
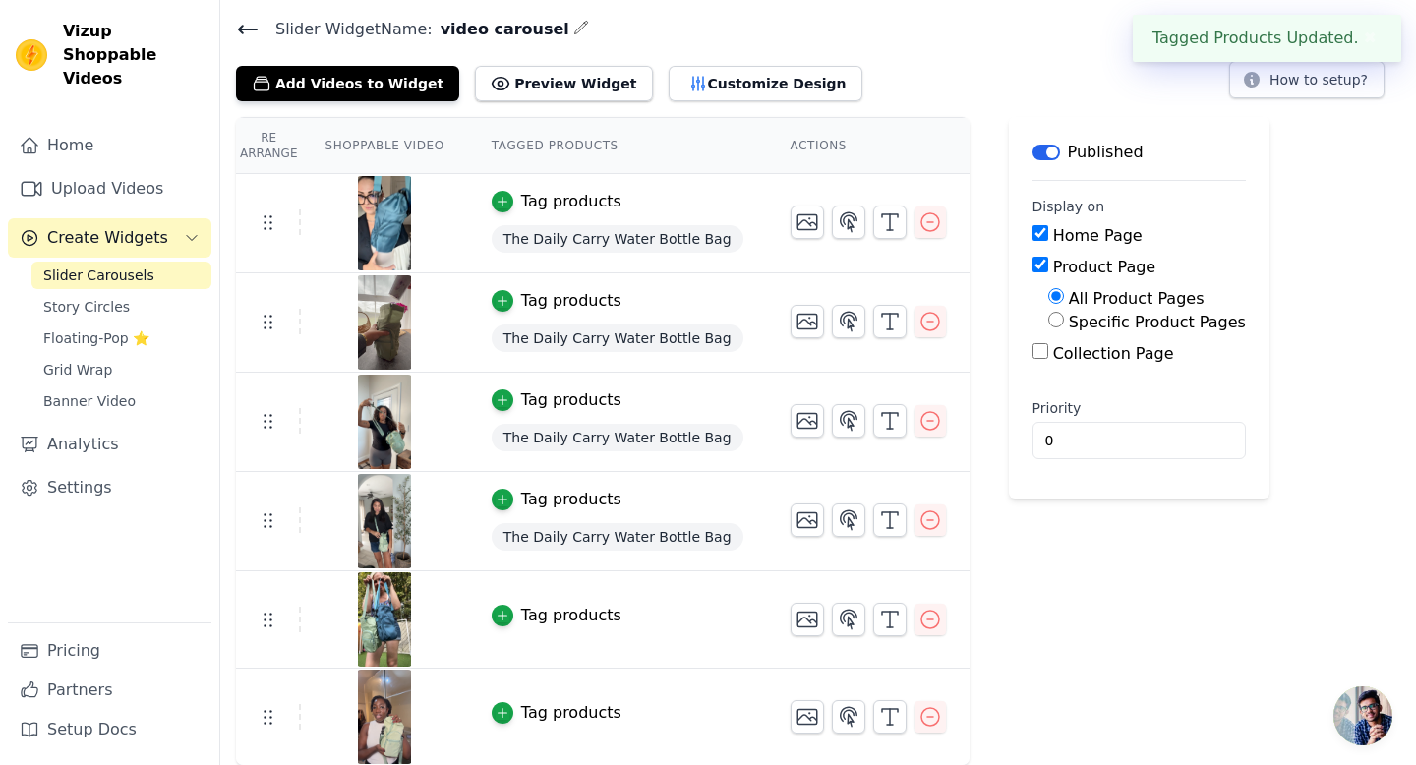
click at [576, 601] on td "Tag products" at bounding box center [617, 619] width 299 height 97
click at [575, 619] on div "Tag products" at bounding box center [571, 616] width 100 height 24
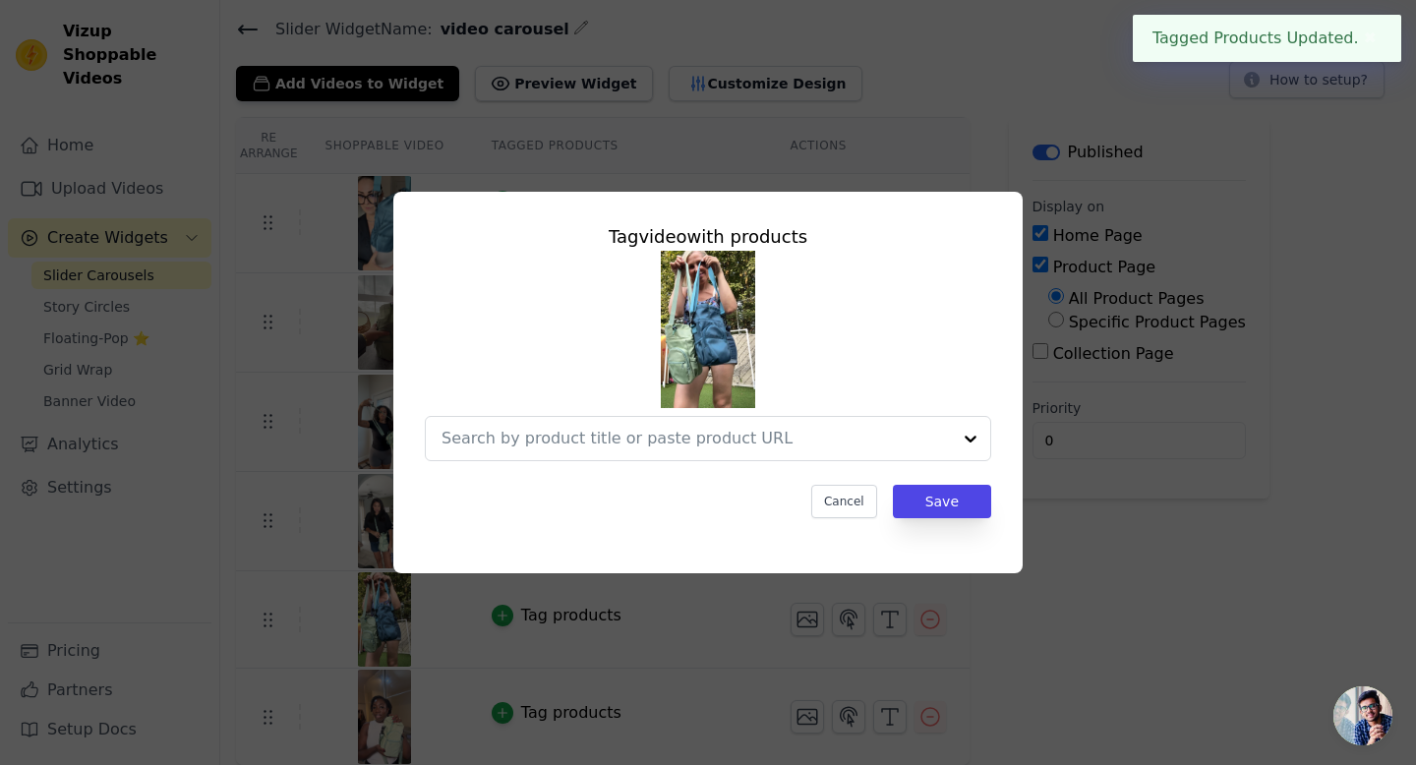
scroll to position [0, 0]
click at [631, 440] on input "text" at bounding box center [677, 439] width 470 height 24
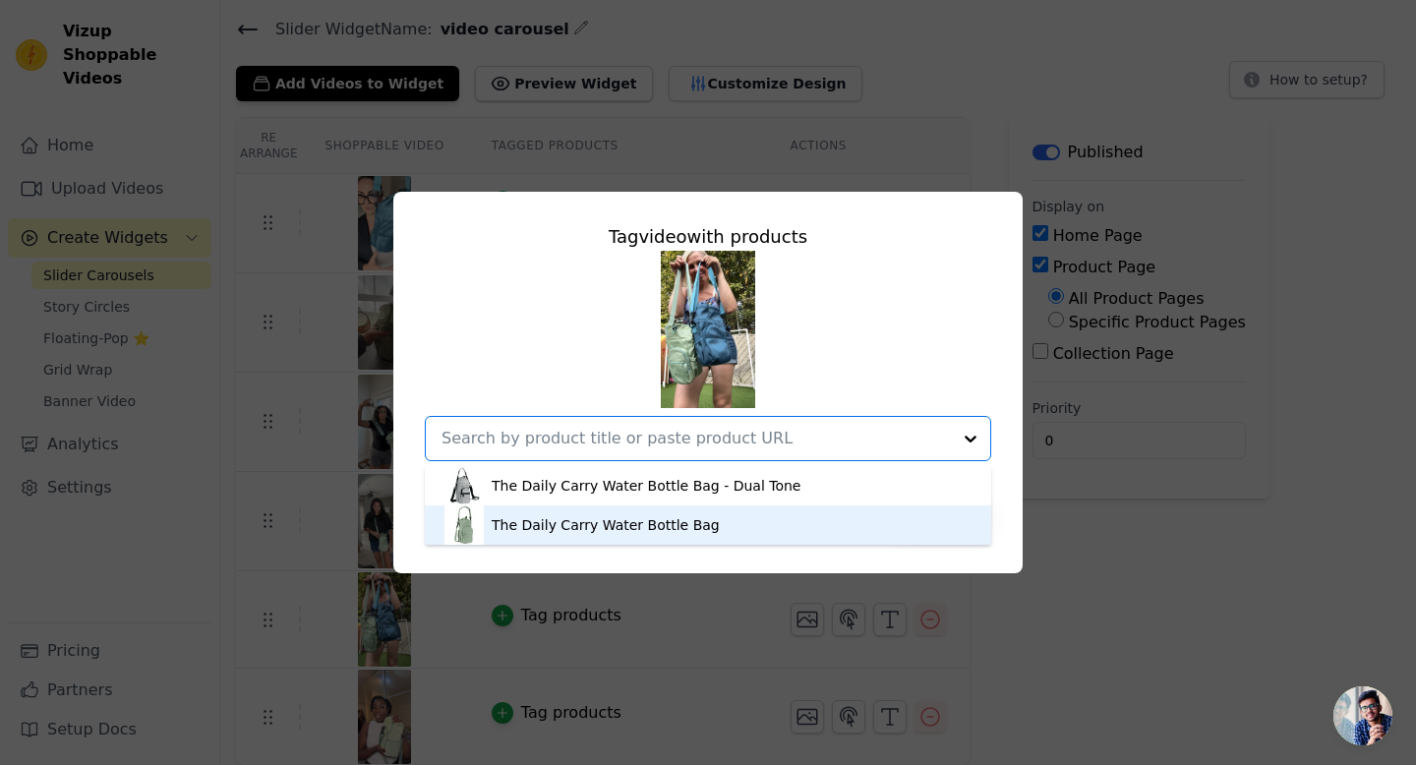
drag, startPoint x: 609, startPoint y: 484, endPoint x: 616, endPoint y: 533, distance: 49.7
click at [616, 533] on div "The Daily Carry Water Bottle Bag - Dual Tone The Daily Carry Water Bottle Bag" at bounding box center [708, 505] width 566 height 79
click at [616, 533] on div "The Daily Carry Water Bottle Bag" at bounding box center [606, 525] width 228 height 20
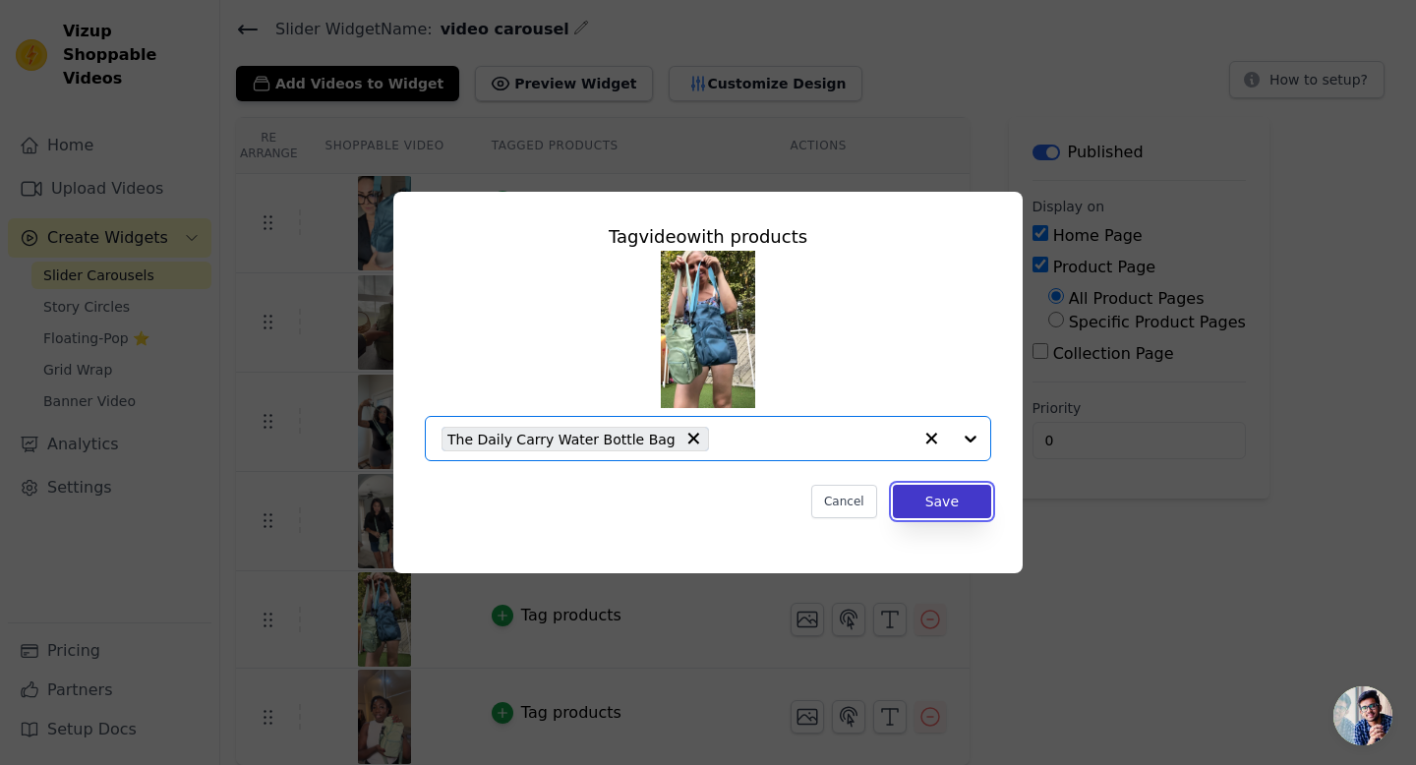
click at [944, 514] on button "Save" at bounding box center [942, 501] width 98 height 33
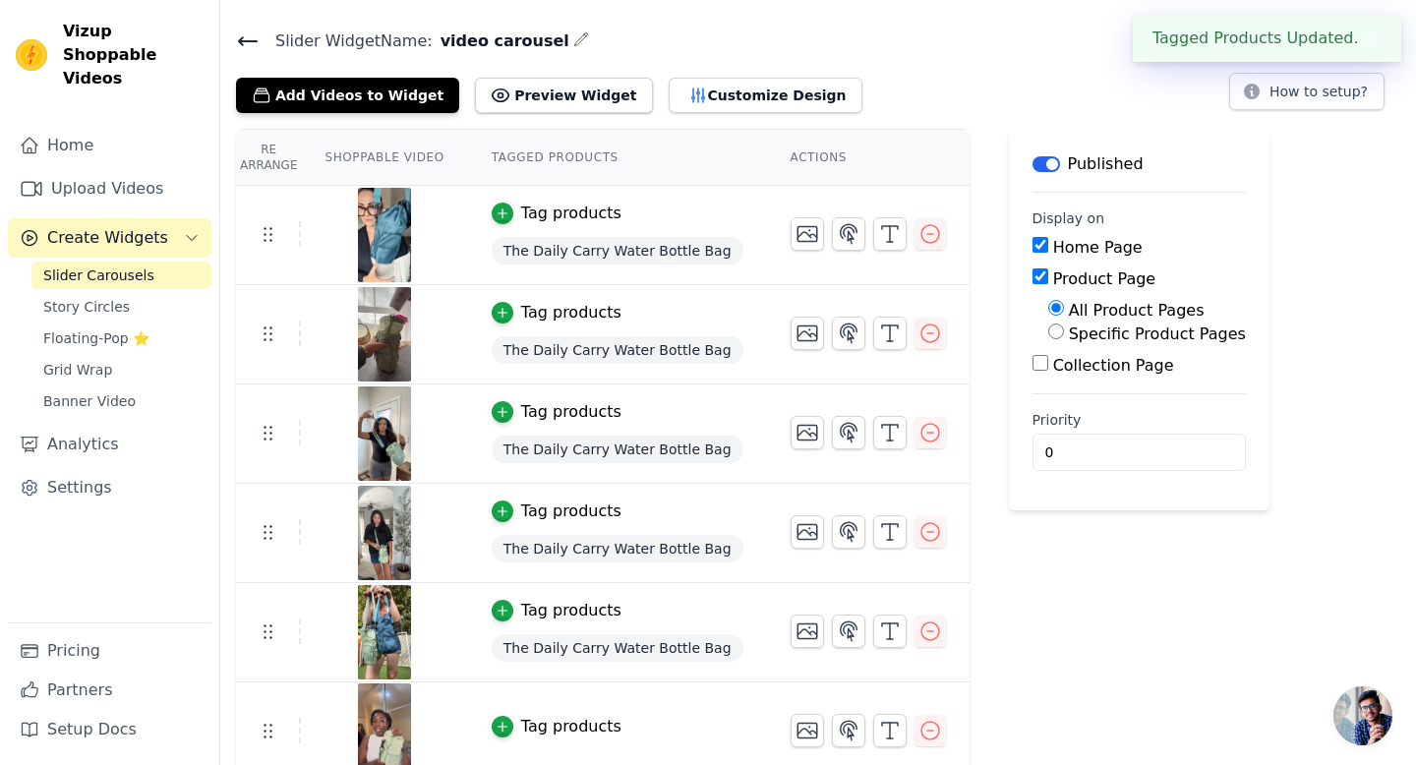
scroll to position [65, 0]
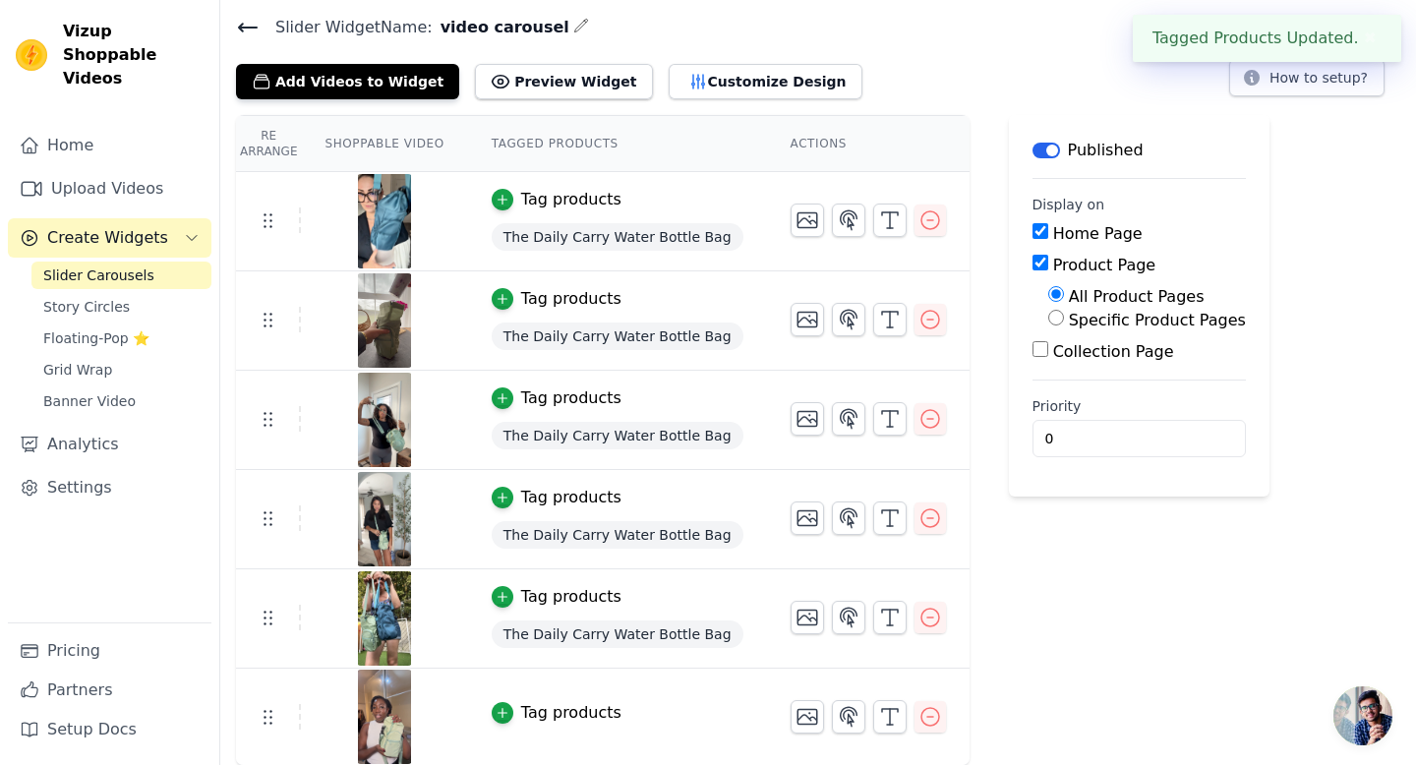
click at [580, 707] on div "Tag products" at bounding box center [571, 713] width 100 height 24
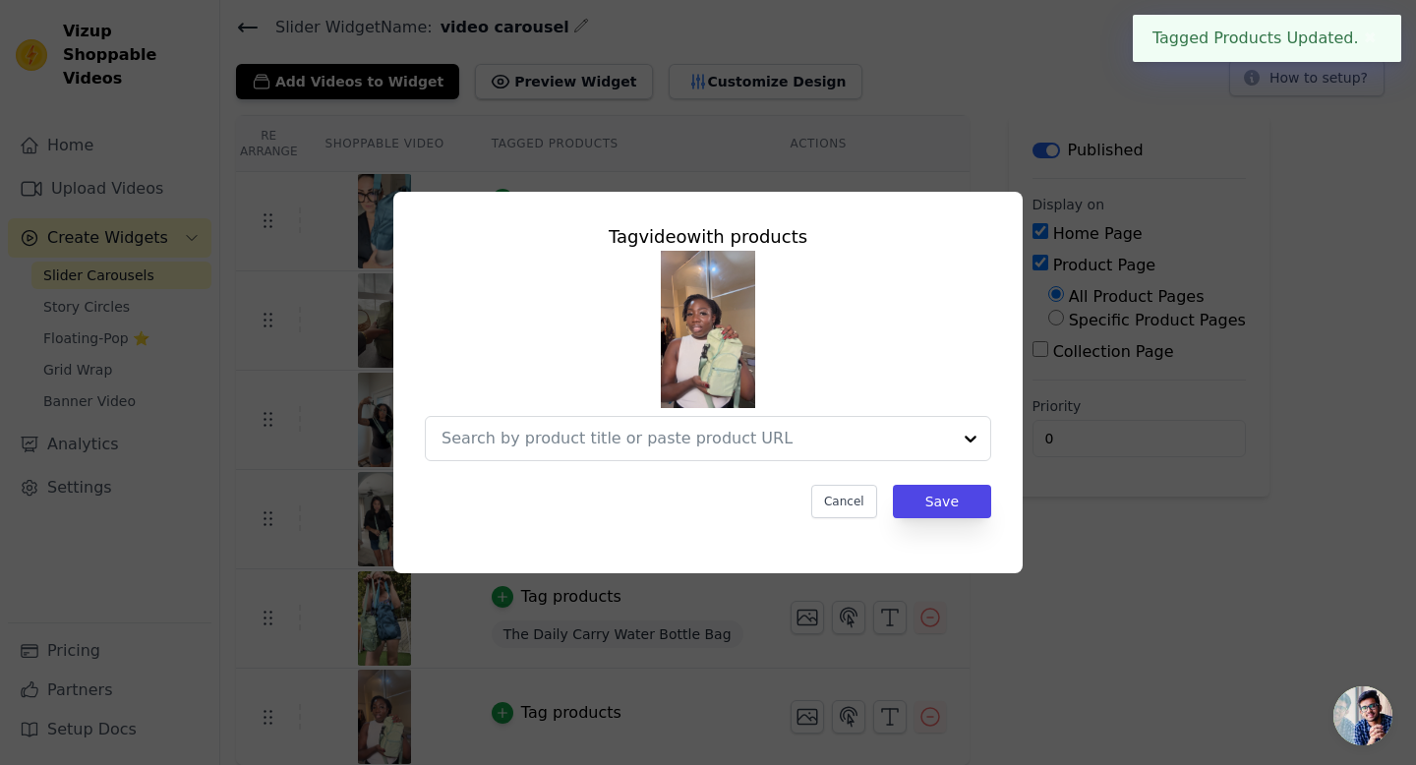
scroll to position [0, 0]
click at [680, 437] on input "text" at bounding box center [677, 439] width 470 height 24
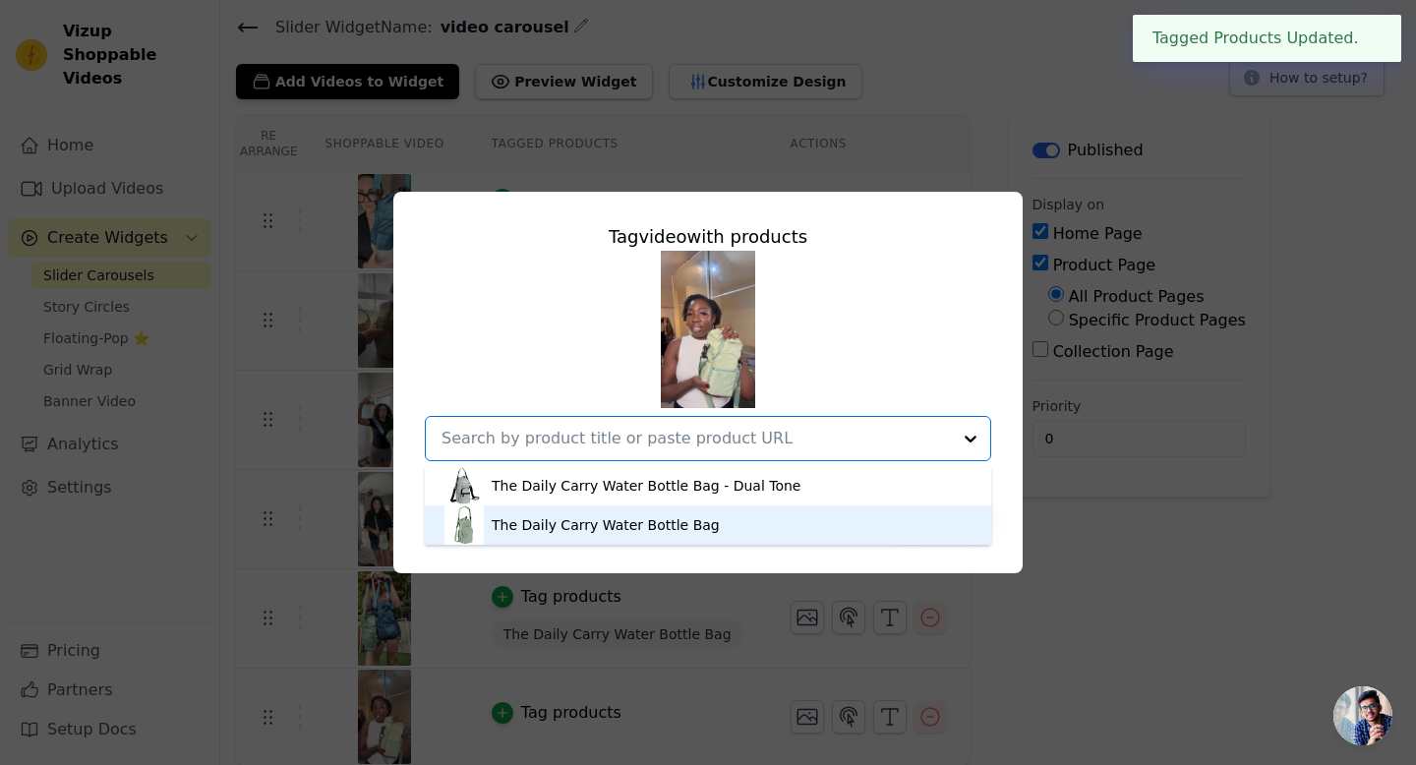
click at [614, 523] on div "The Daily Carry Water Bottle Bag" at bounding box center [606, 525] width 228 height 20
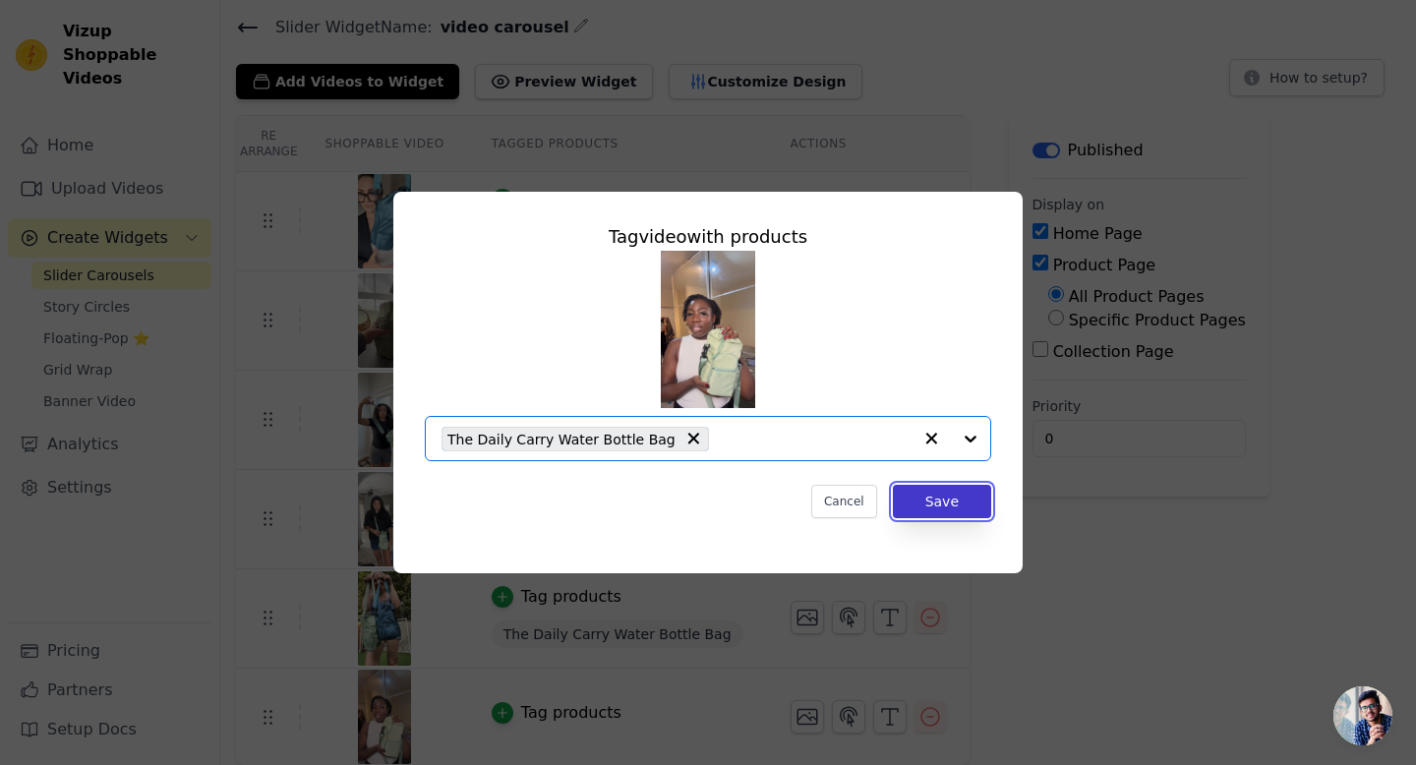
click at [937, 511] on button "Save" at bounding box center [942, 501] width 98 height 33
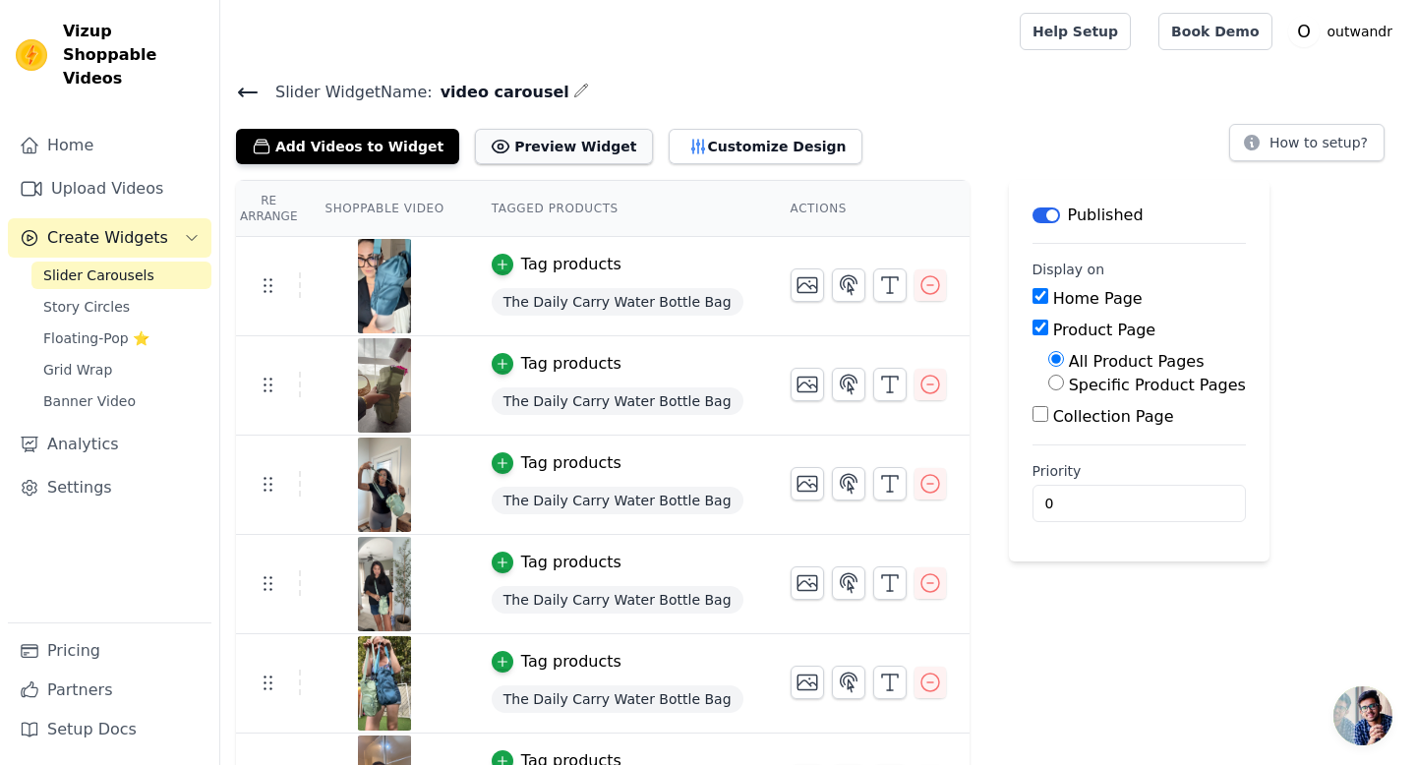
click at [525, 150] on button "Preview Widget" at bounding box center [563, 146] width 177 height 35
click at [691, 306] on span "The Daily Carry Water Bottle Bag" at bounding box center [618, 302] width 252 height 28
click at [588, 263] on div "Tag products" at bounding box center [571, 265] width 100 height 24
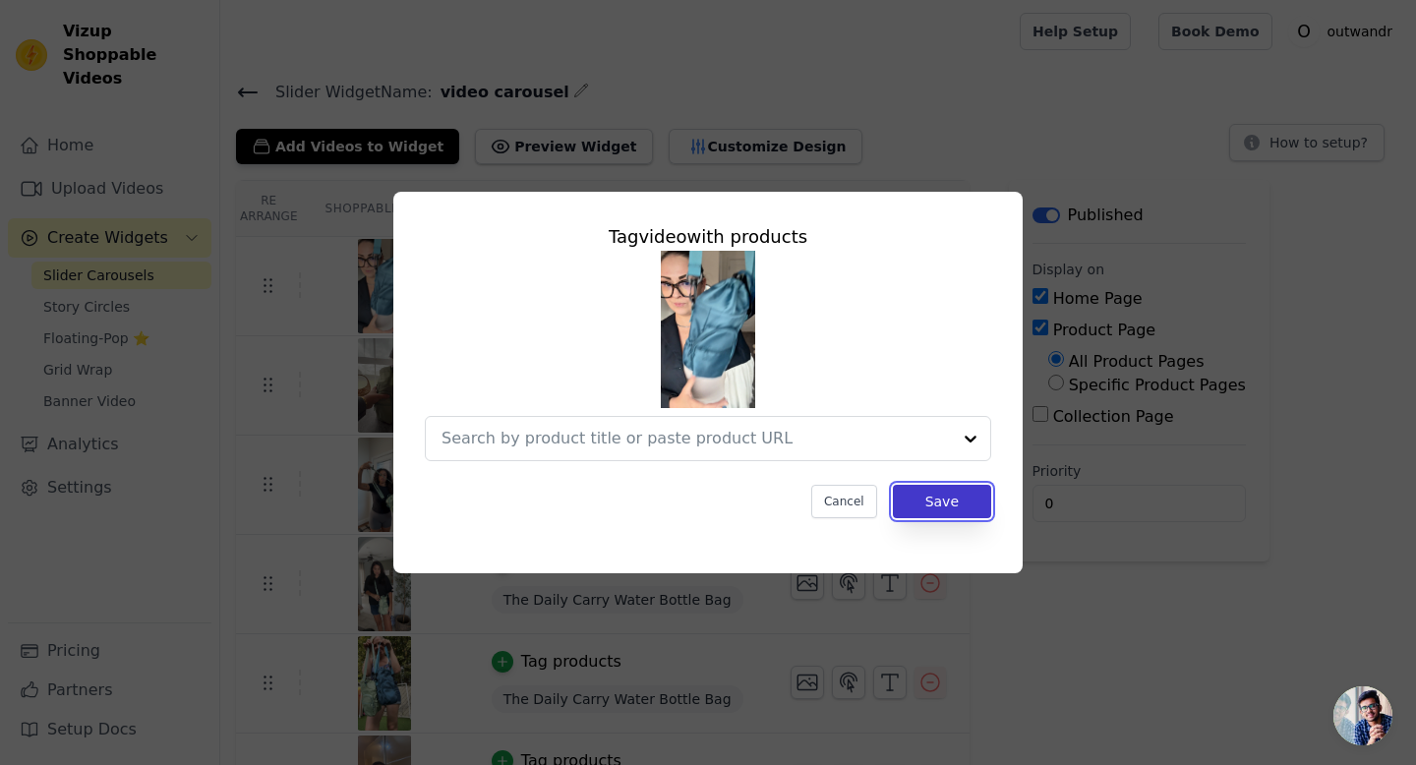
click at [947, 507] on button "Save" at bounding box center [942, 501] width 98 height 33
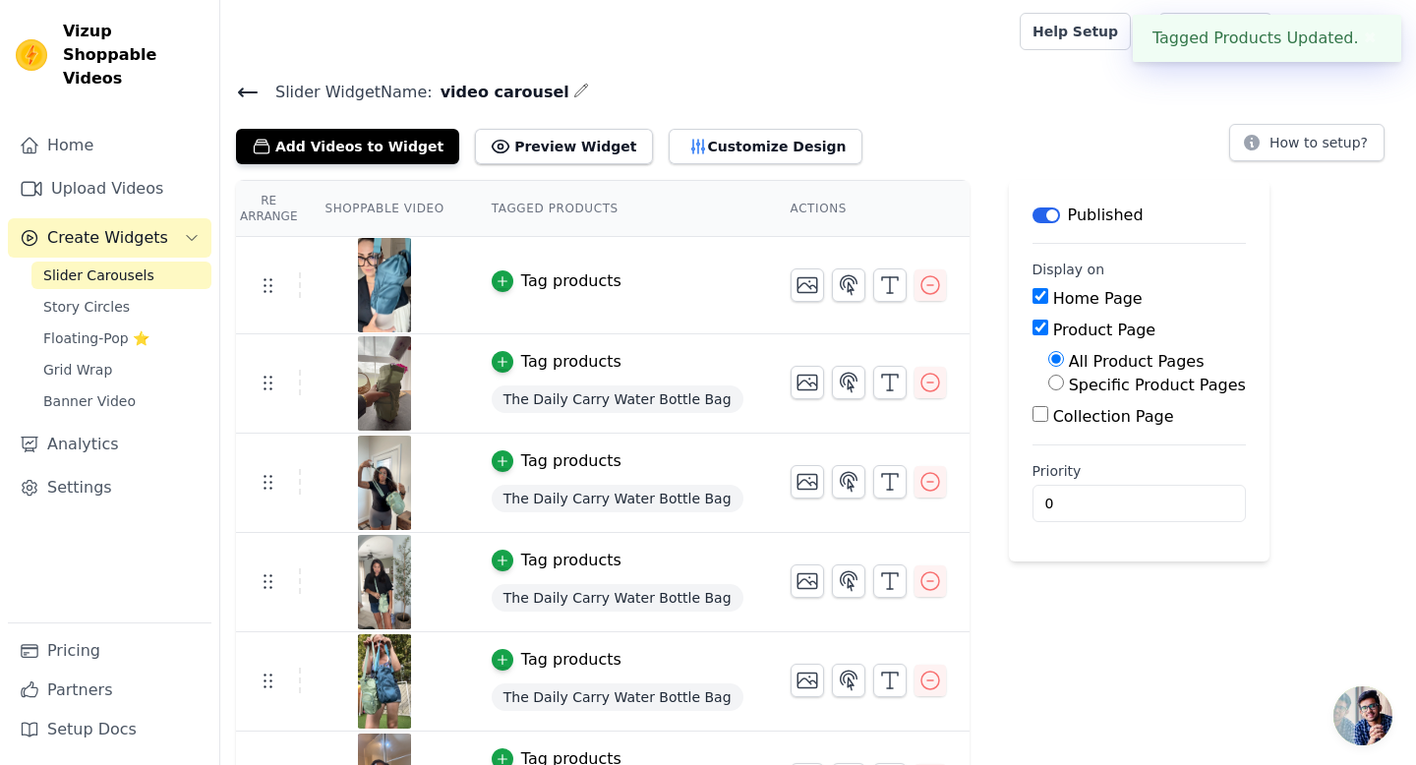
click at [568, 393] on span "The Daily Carry Water Bottle Bag" at bounding box center [618, 400] width 252 height 28
click at [525, 350] on div "Tag products" at bounding box center [571, 362] width 100 height 24
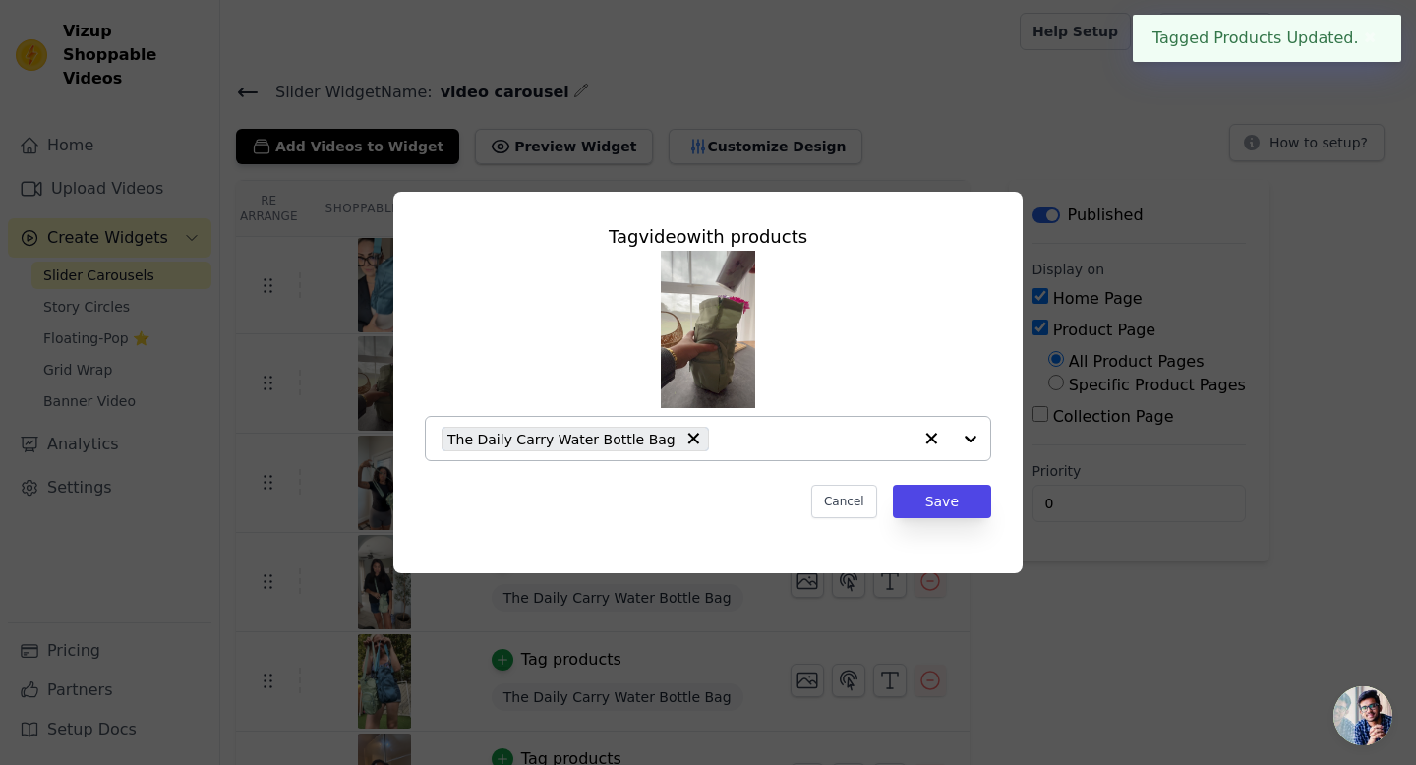
click at [688, 441] on div "The Daily Carry Water Bottle Bag" at bounding box center [575, 439] width 267 height 25
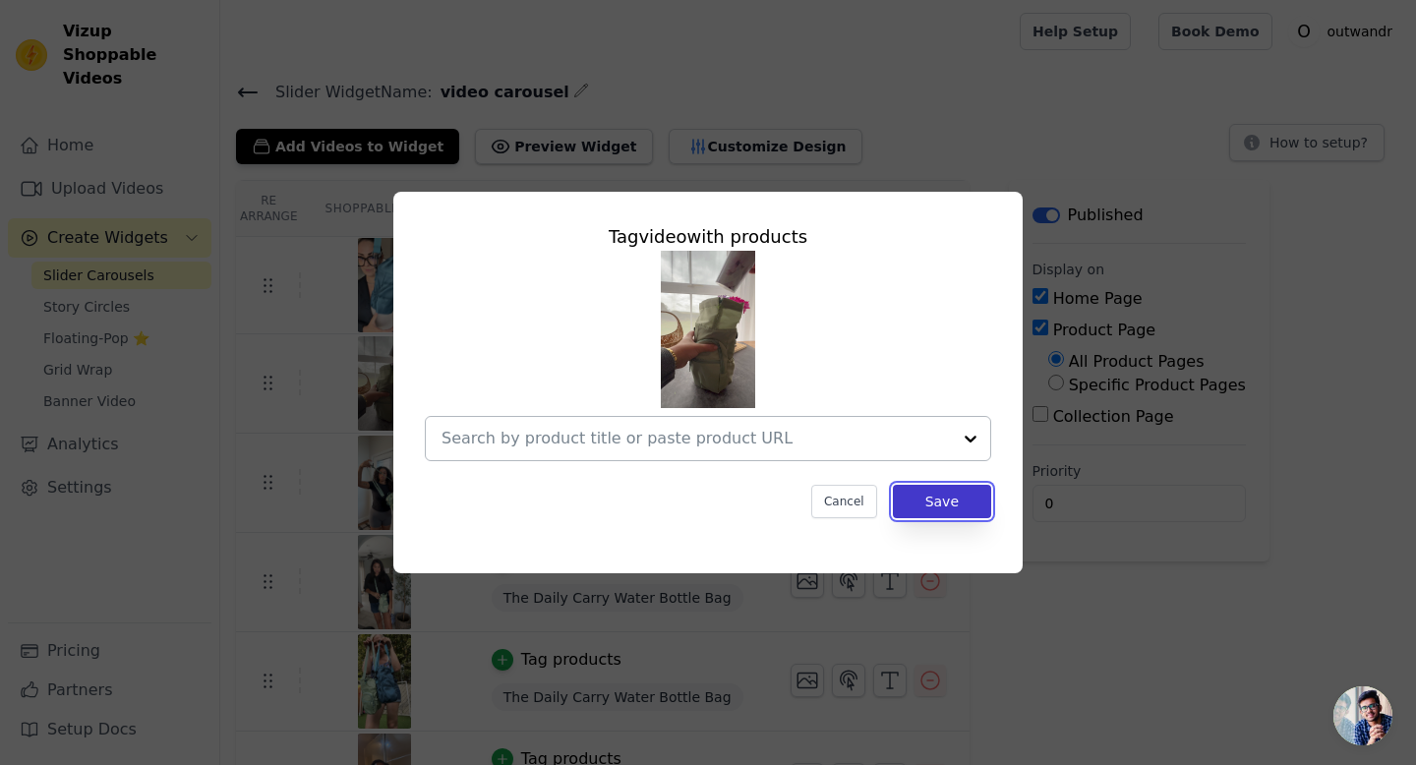
click at [929, 506] on button "Save" at bounding box center [942, 501] width 98 height 33
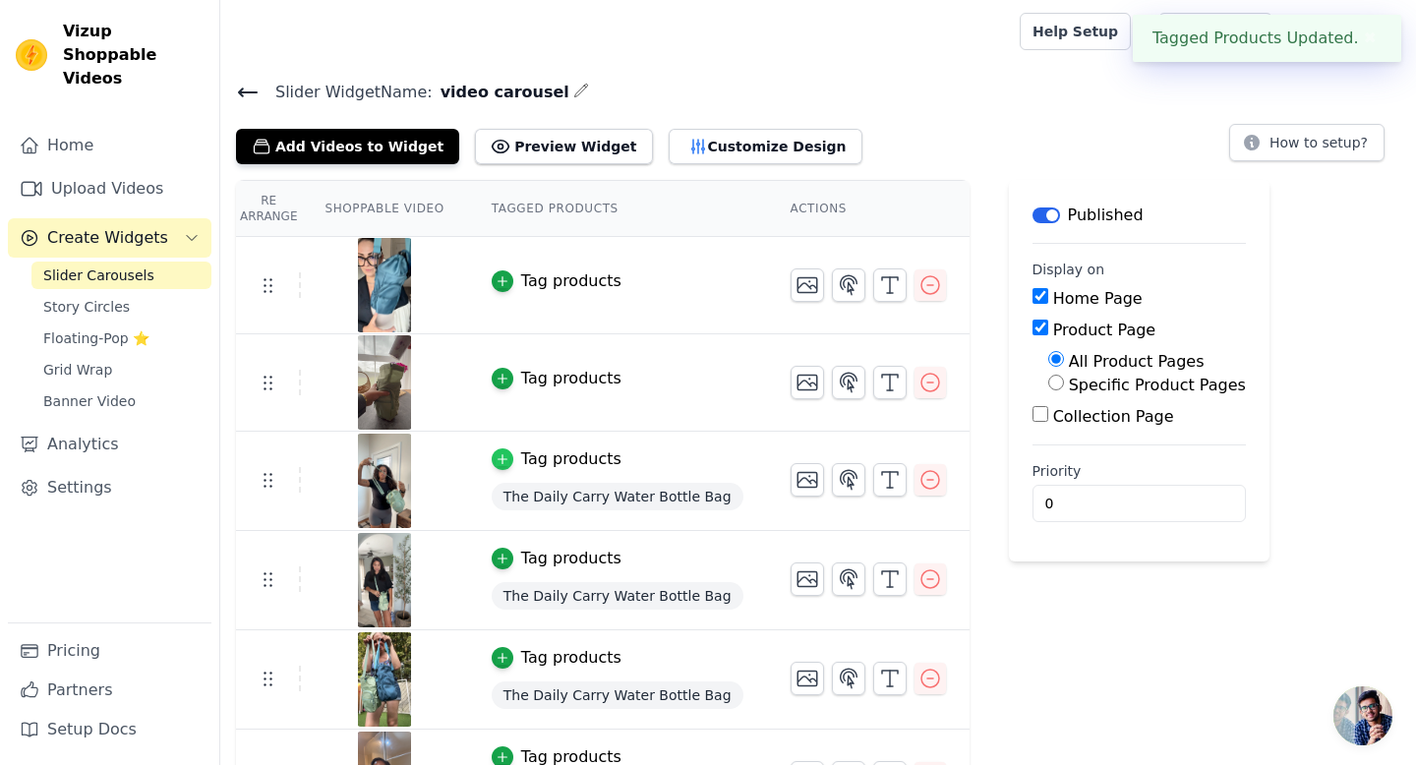
click at [498, 455] on icon "button" at bounding box center [503, 459] width 14 height 14
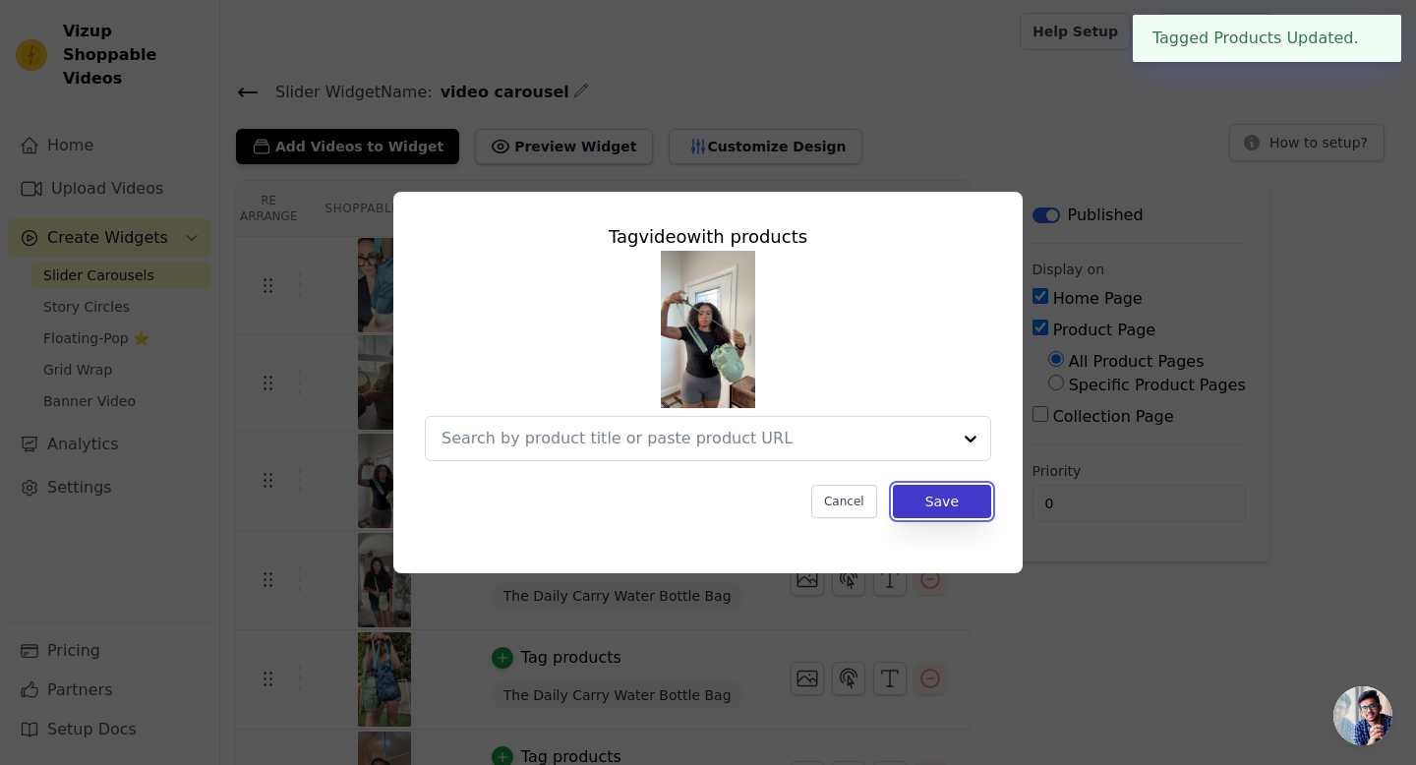
click at [938, 515] on button "Save" at bounding box center [942, 501] width 98 height 33
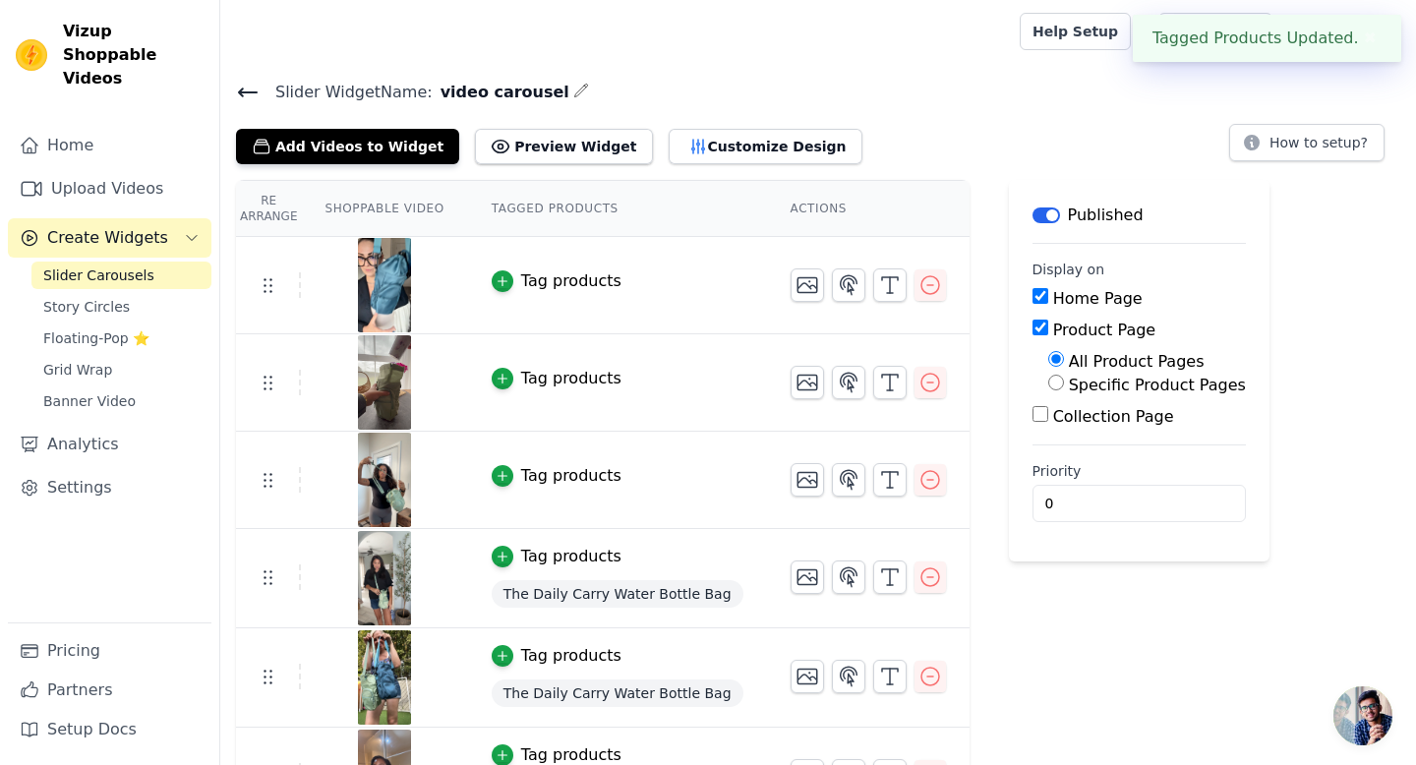
click at [537, 559] on div "Tag products" at bounding box center [571, 557] width 100 height 24
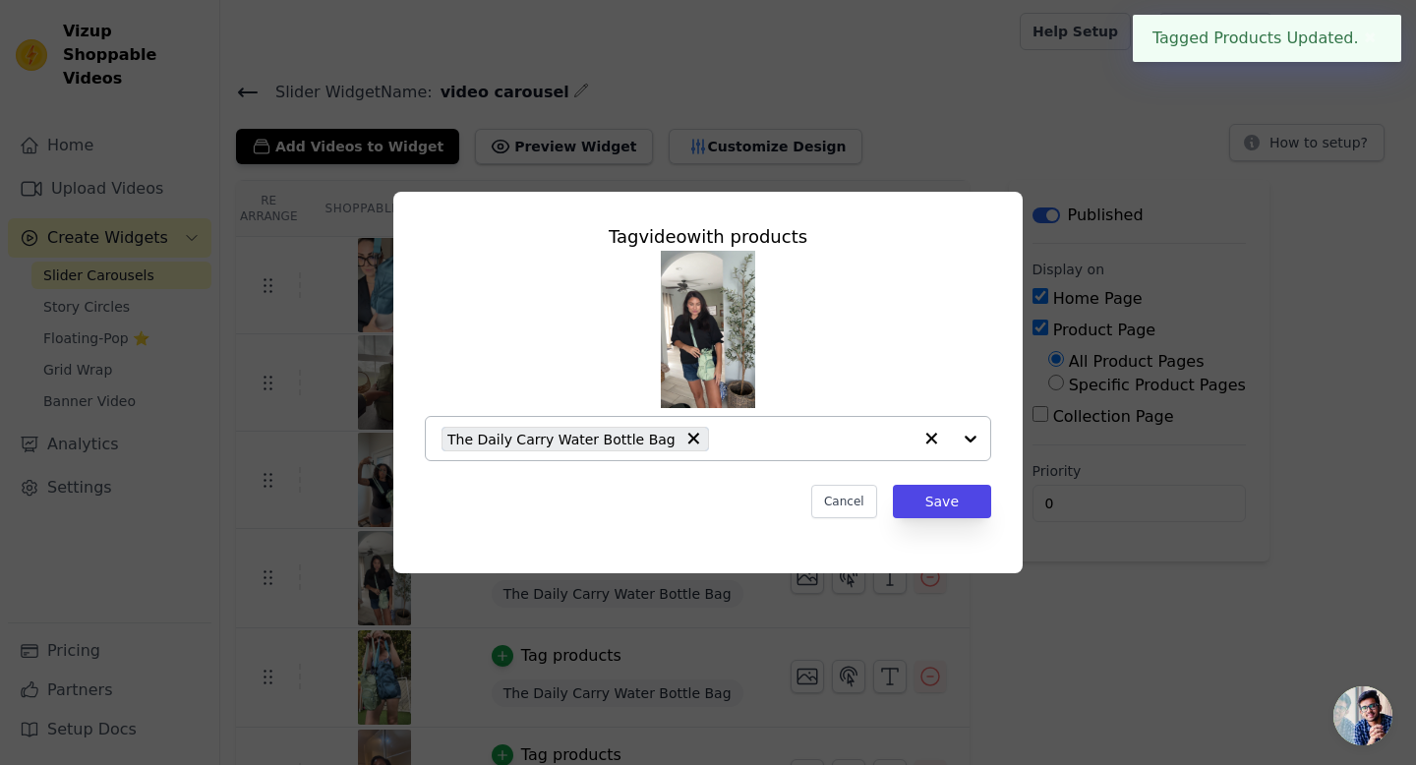
click at [932, 435] on icon "button" at bounding box center [931, 439] width 20 height 20
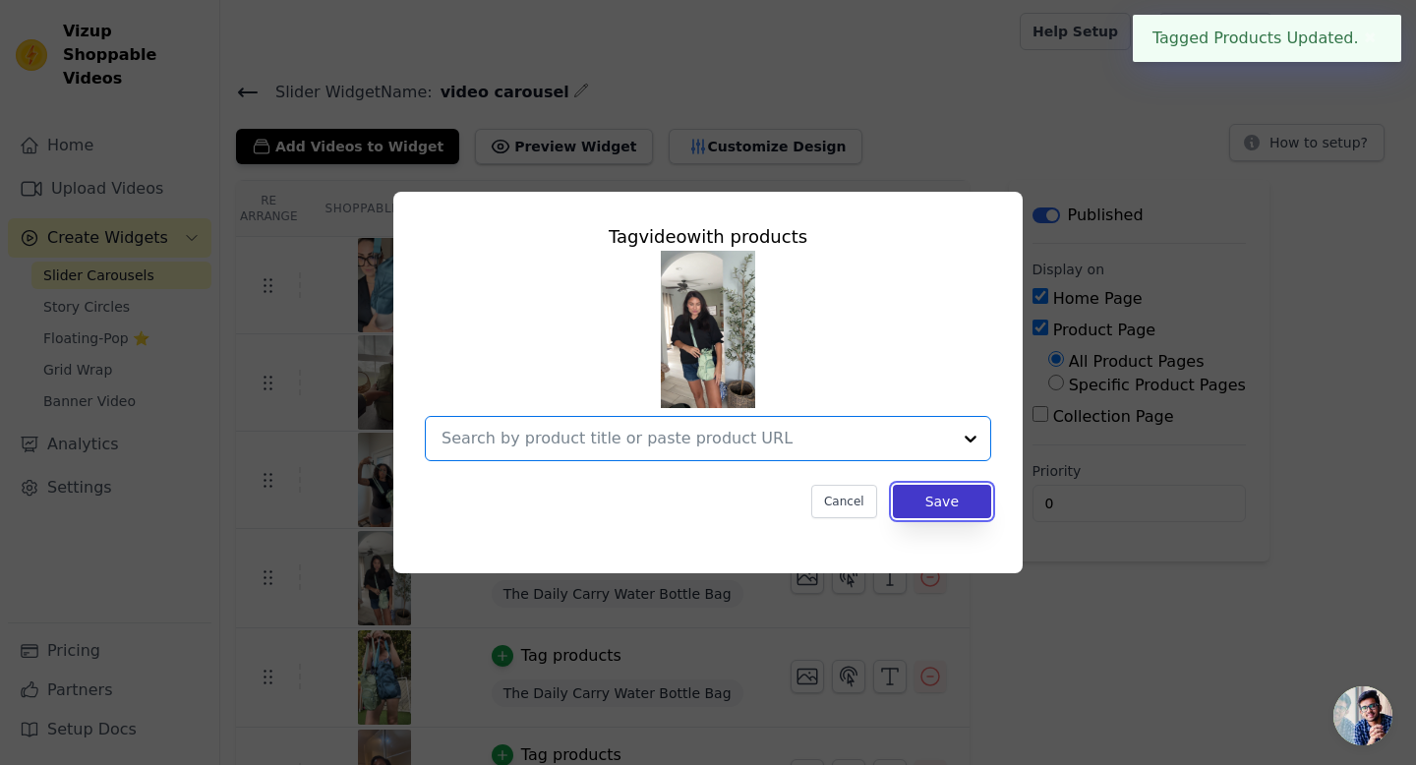
click at [942, 497] on button "Save" at bounding box center [942, 501] width 98 height 33
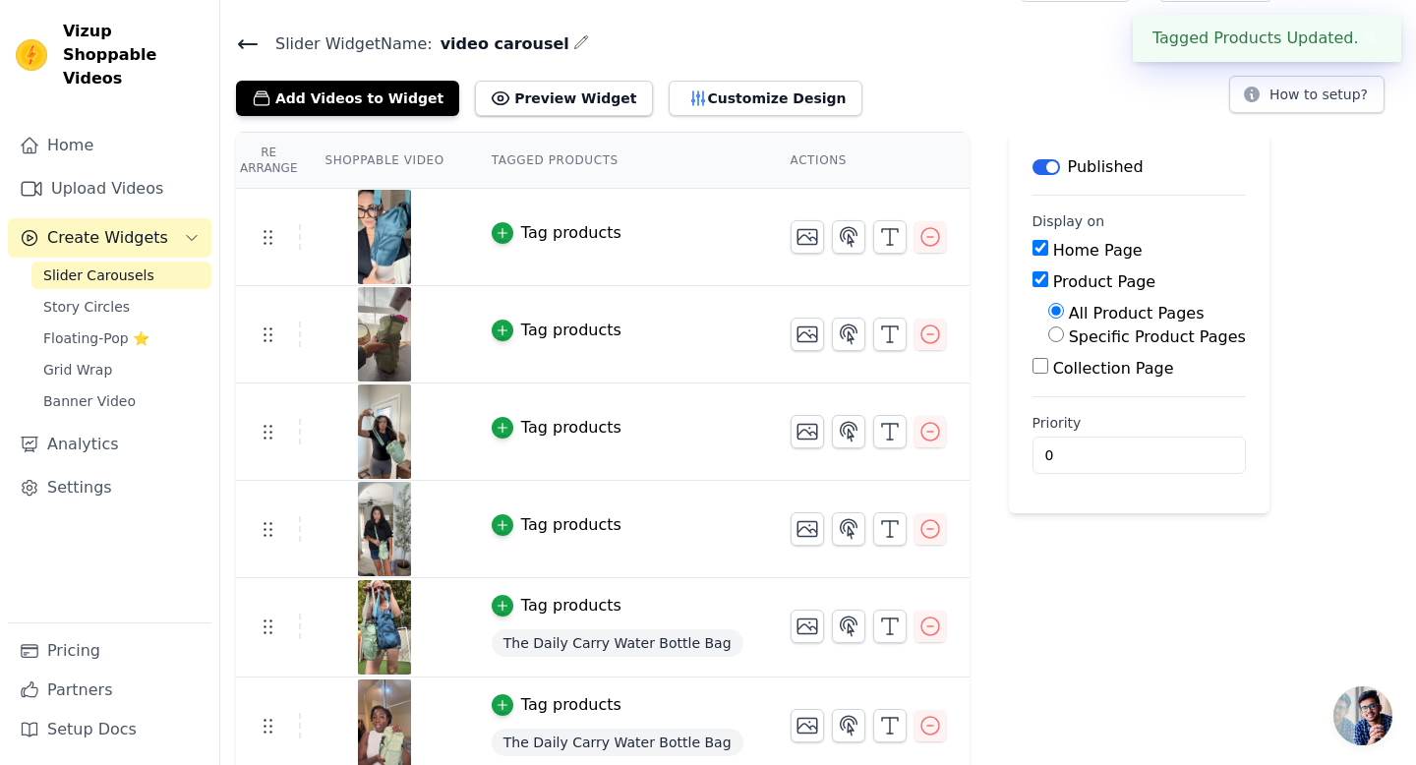
scroll to position [59, 0]
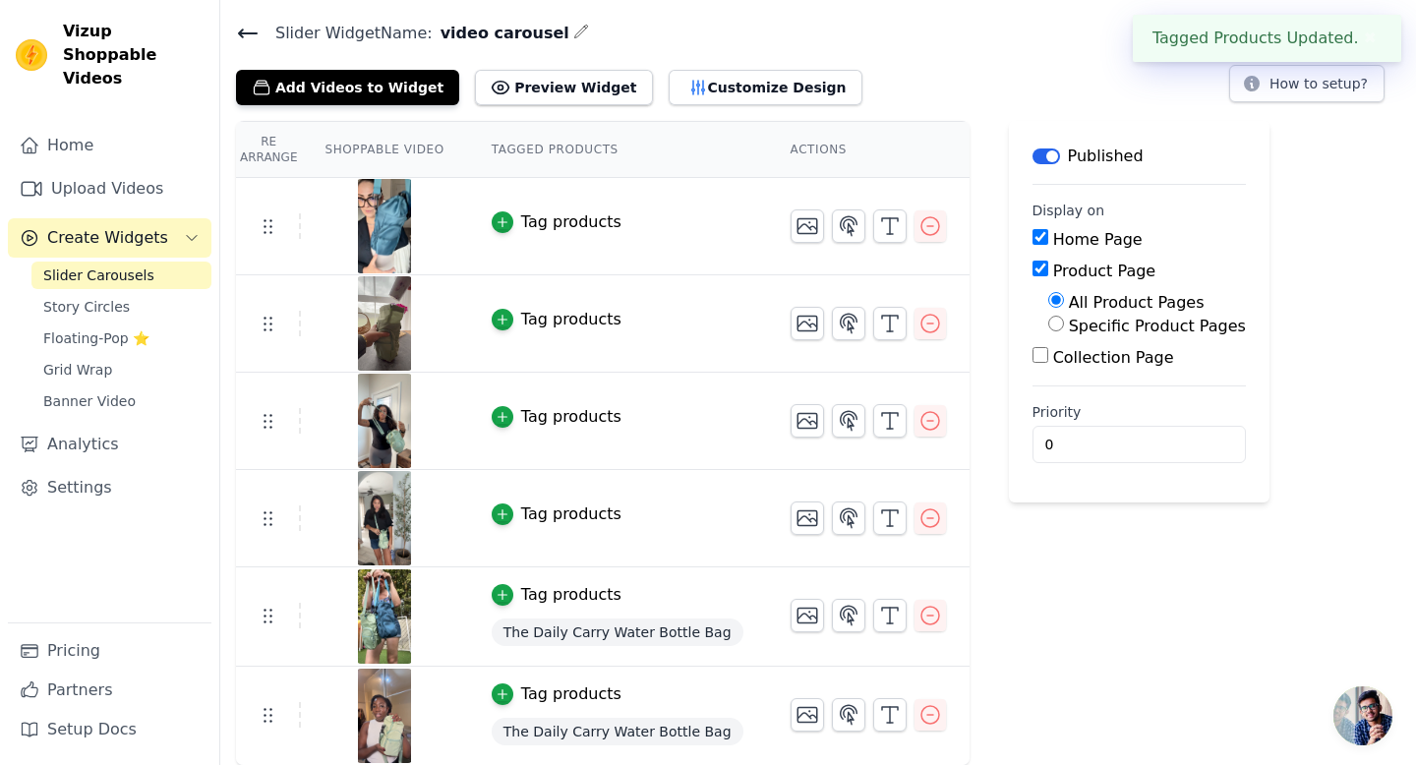
click at [554, 591] on div "Tag products" at bounding box center [571, 595] width 100 height 24
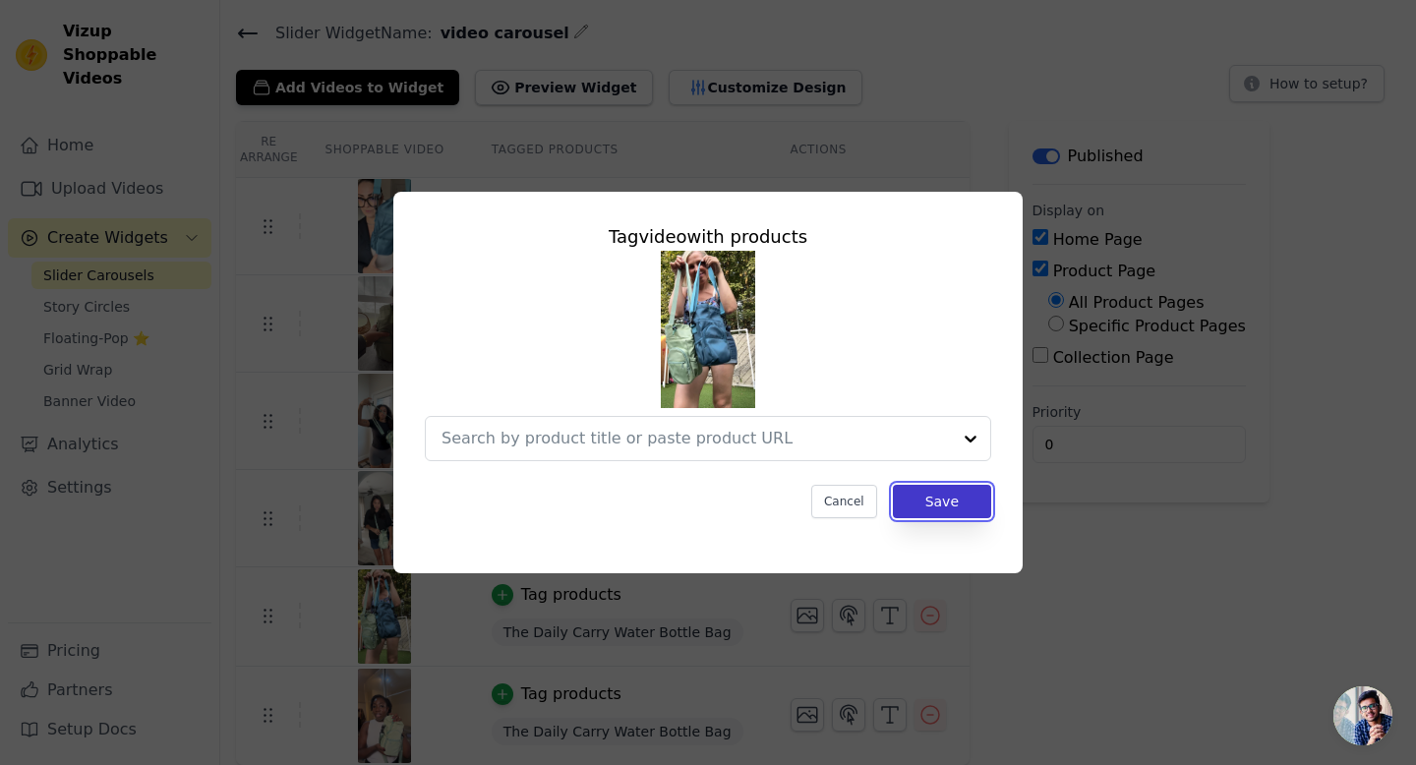
click at [946, 515] on button "Save" at bounding box center [942, 501] width 98 height 33
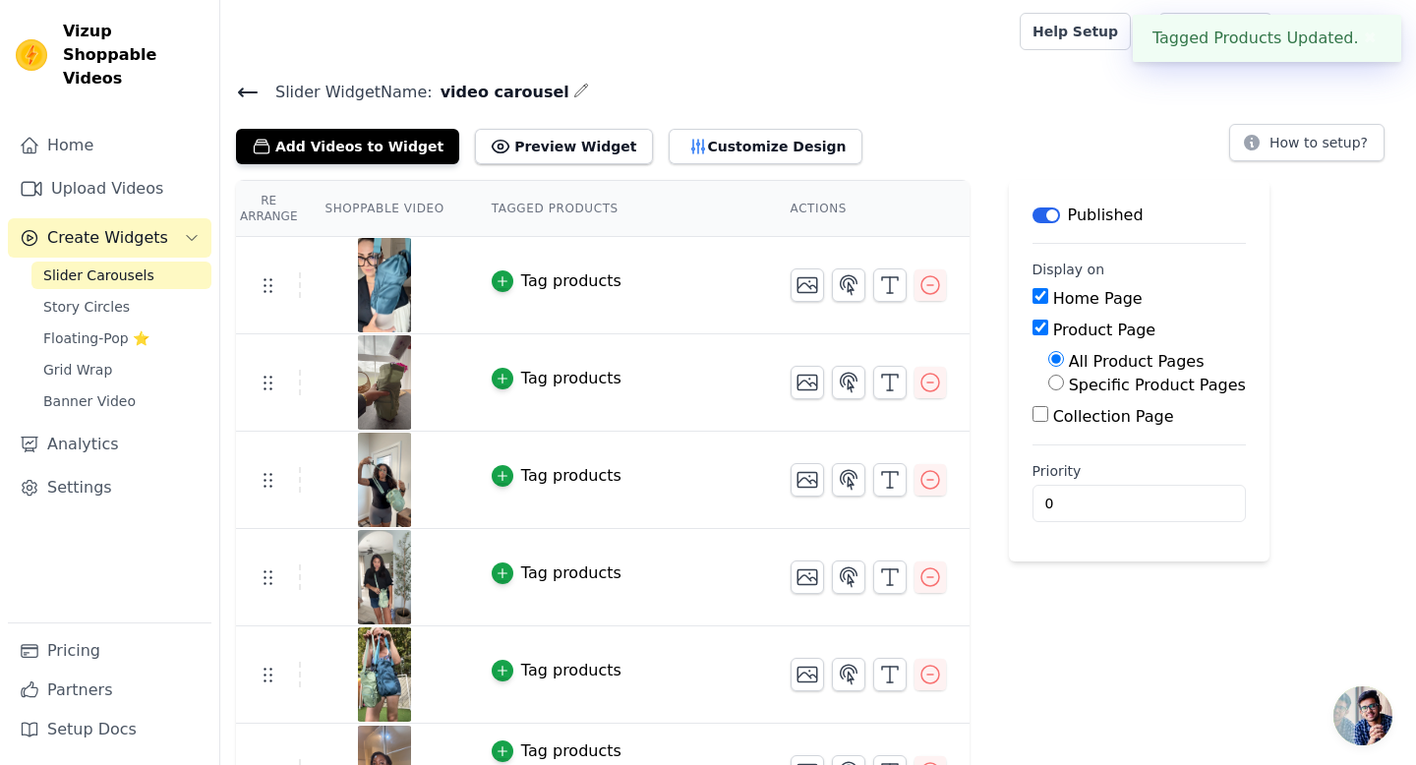
scroll to position [57, 0]
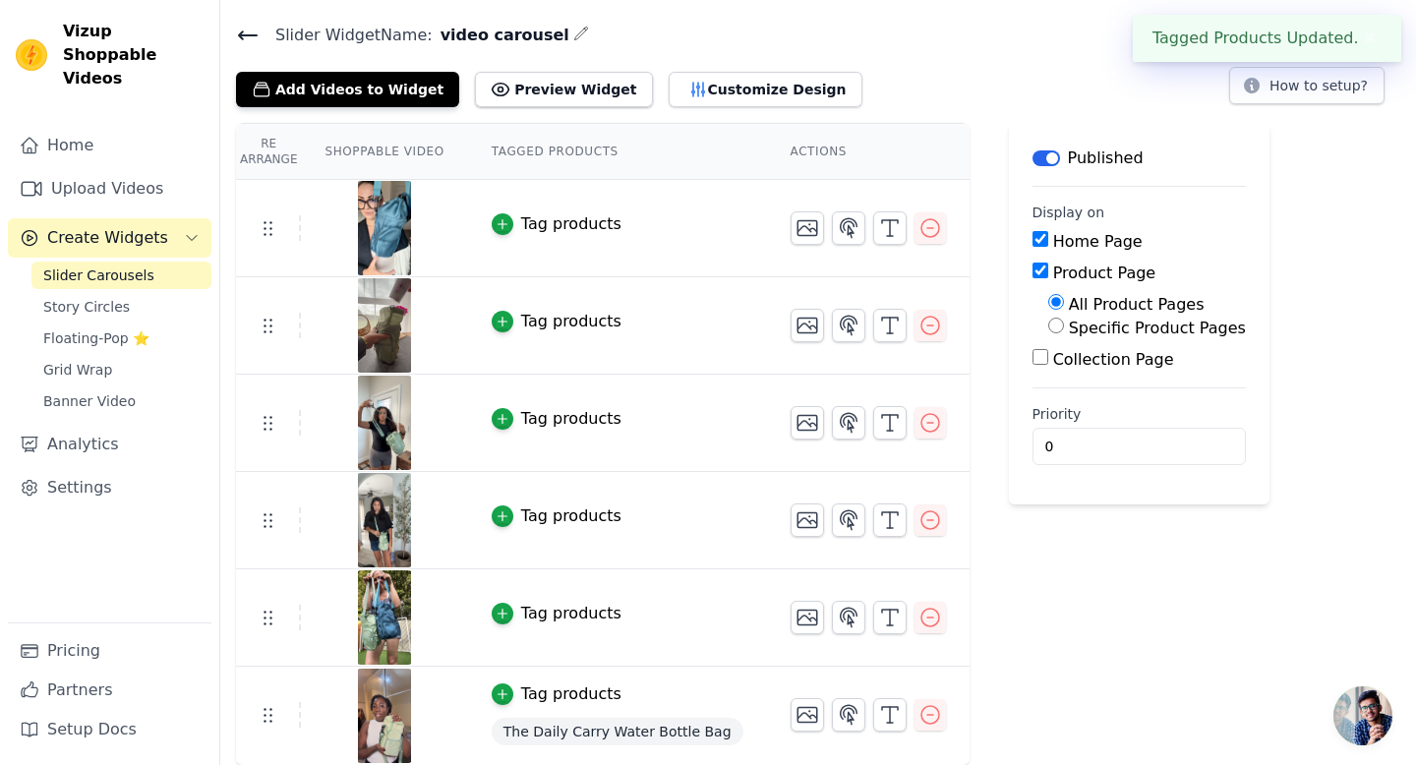
click at [578, 718] on span "The Daily Carry Water Bottle Bag" at bounding box center [618, 732] width 252 height 28
click at [574, 684] on div "Tag products" at bounding box center [571, 695] width 100 height 24
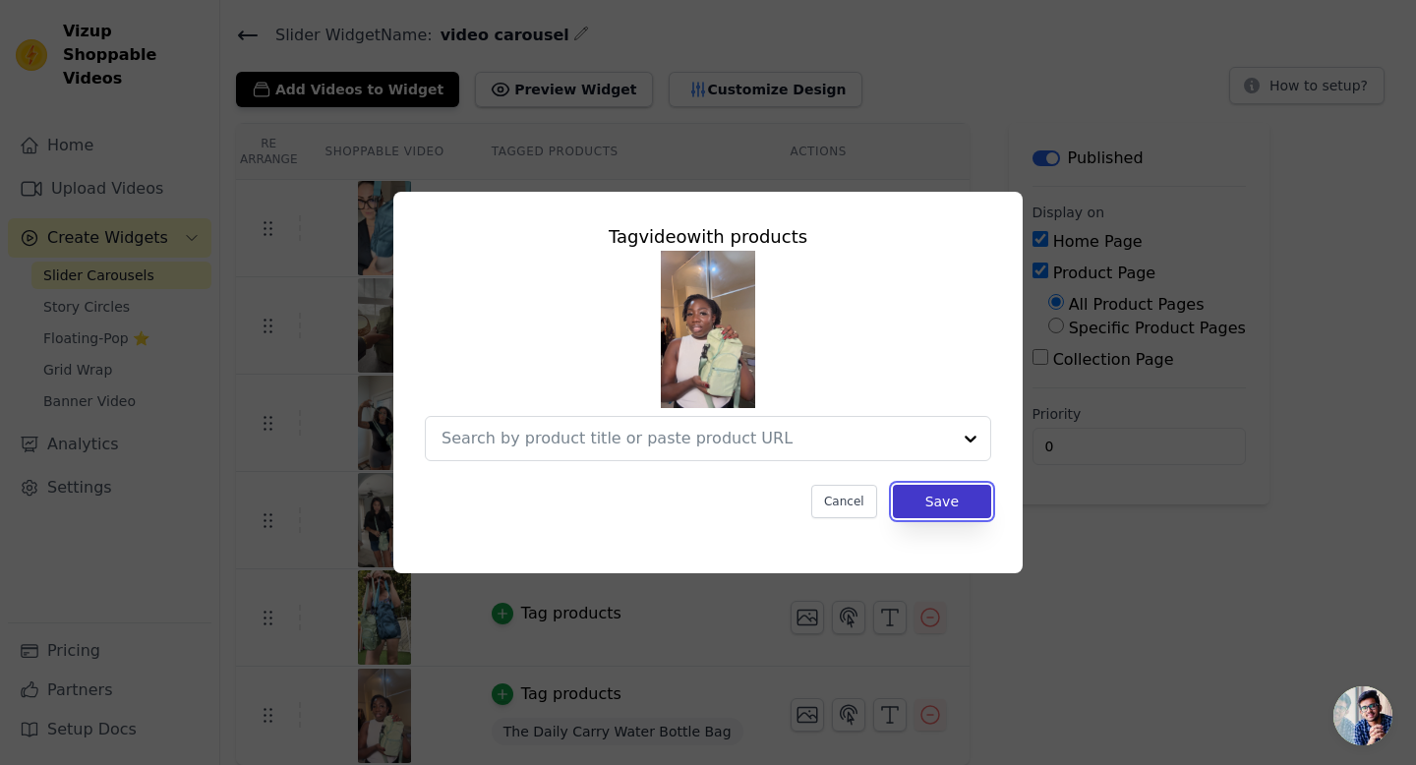
click at [916, 498] on button "Save" at bounding box center [942, 501] width 98 height 33
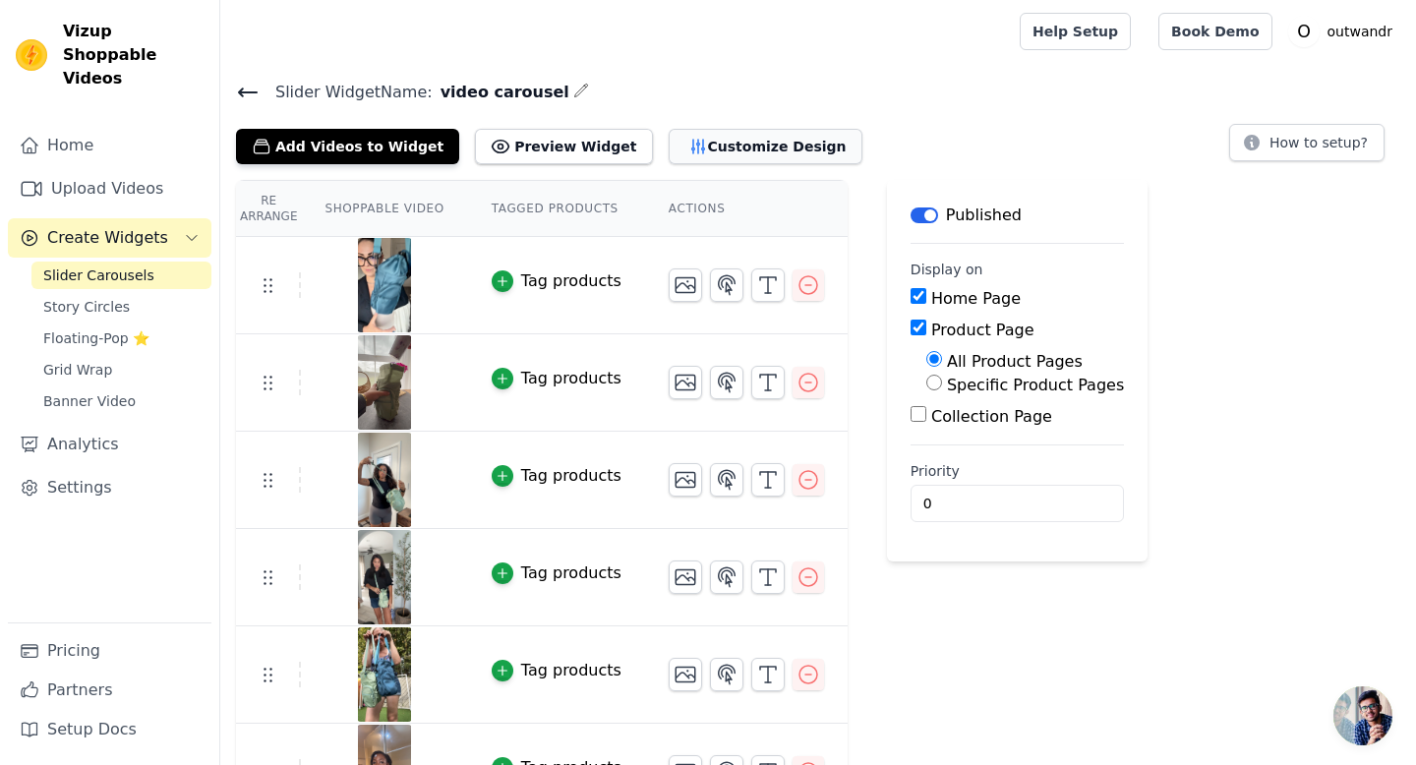
click at [696, 141] on button "Customize Design" at bounding box center [766, 146] width 194 height 35
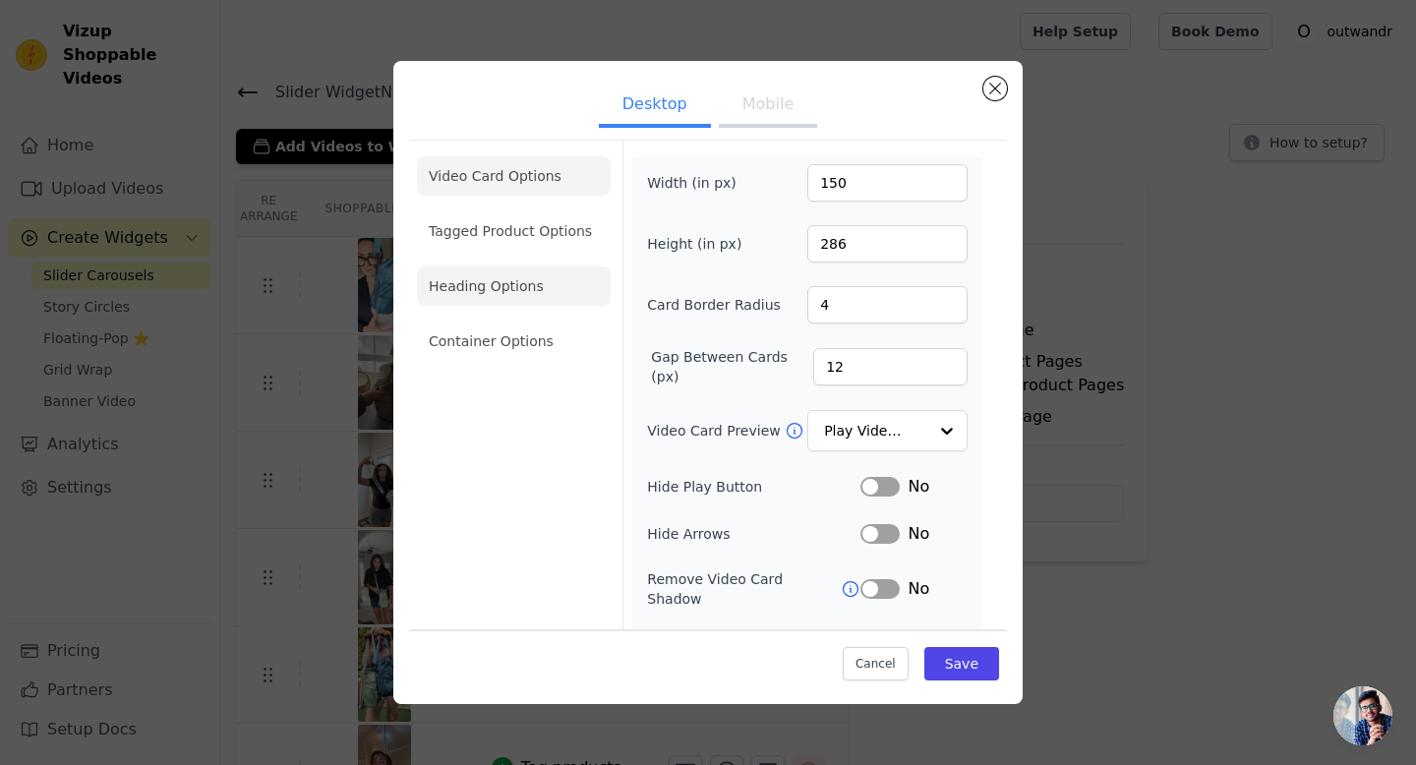
click at [510, 277] on li "Heading Options" at bounding box center [514, 286] width 194 height 39
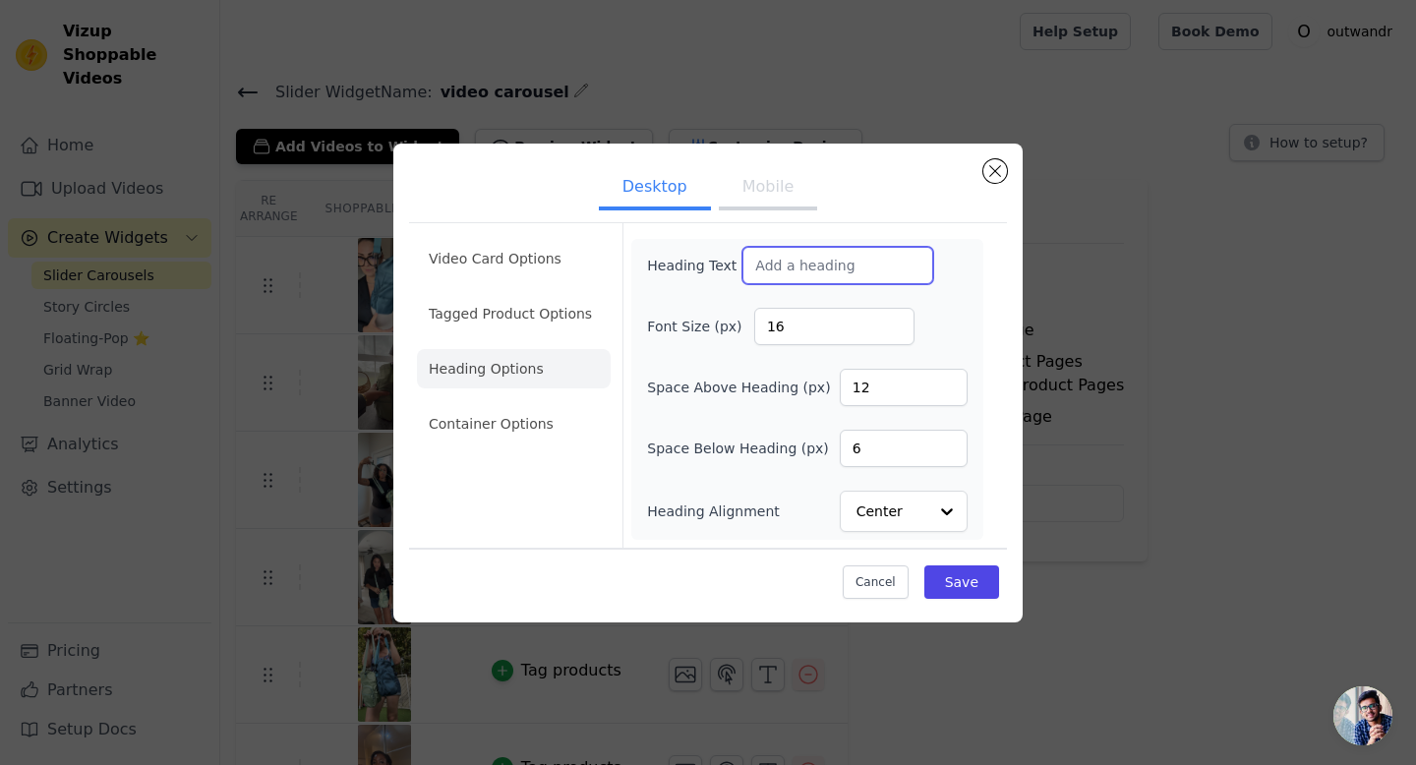
click at [837, 271] on input "Heading Text" at bounding box center [837, 265] width 191 height 37
type input "16"
click at [876, 259] on input "Heading Text" at bounding box center [837, 265] width 191 height 37
type input "l"
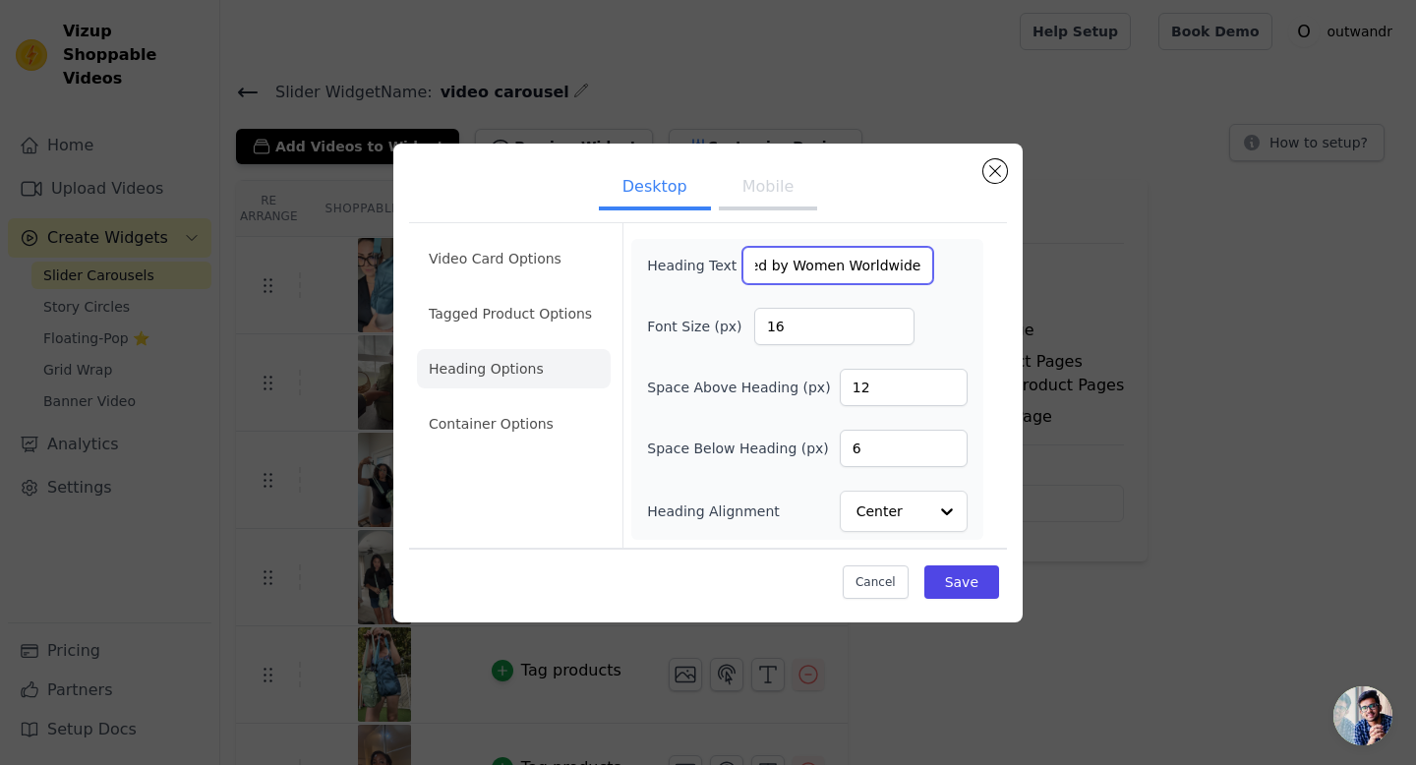
click at [773, 268] on input "Loved by Women Worldwide" at bounding box center [837, 265] width 191 height 37
type input "Loved By Women Worldwide"
click at [968, 585] on button "Save" at bounding box center [961, 581] width 75 height 33
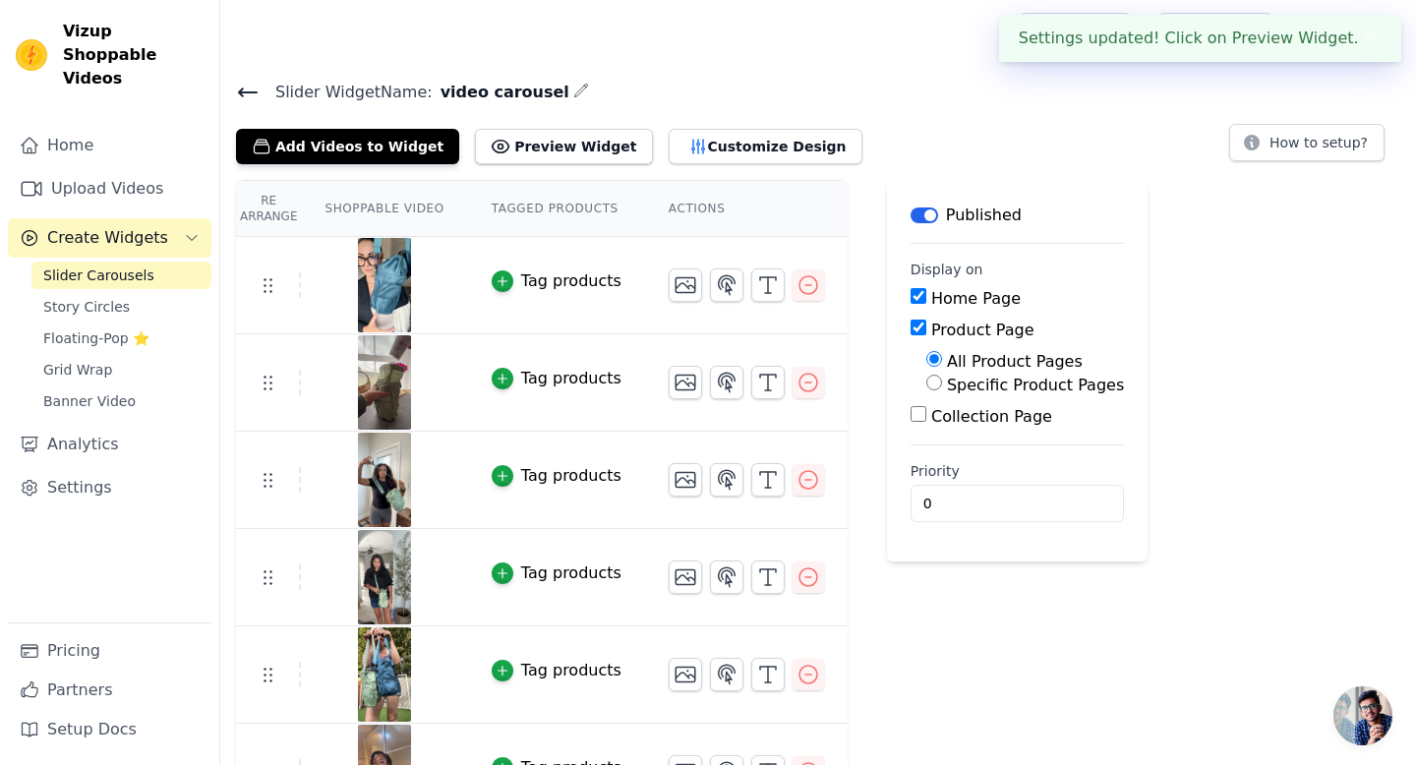
scroll to position [55, 0]
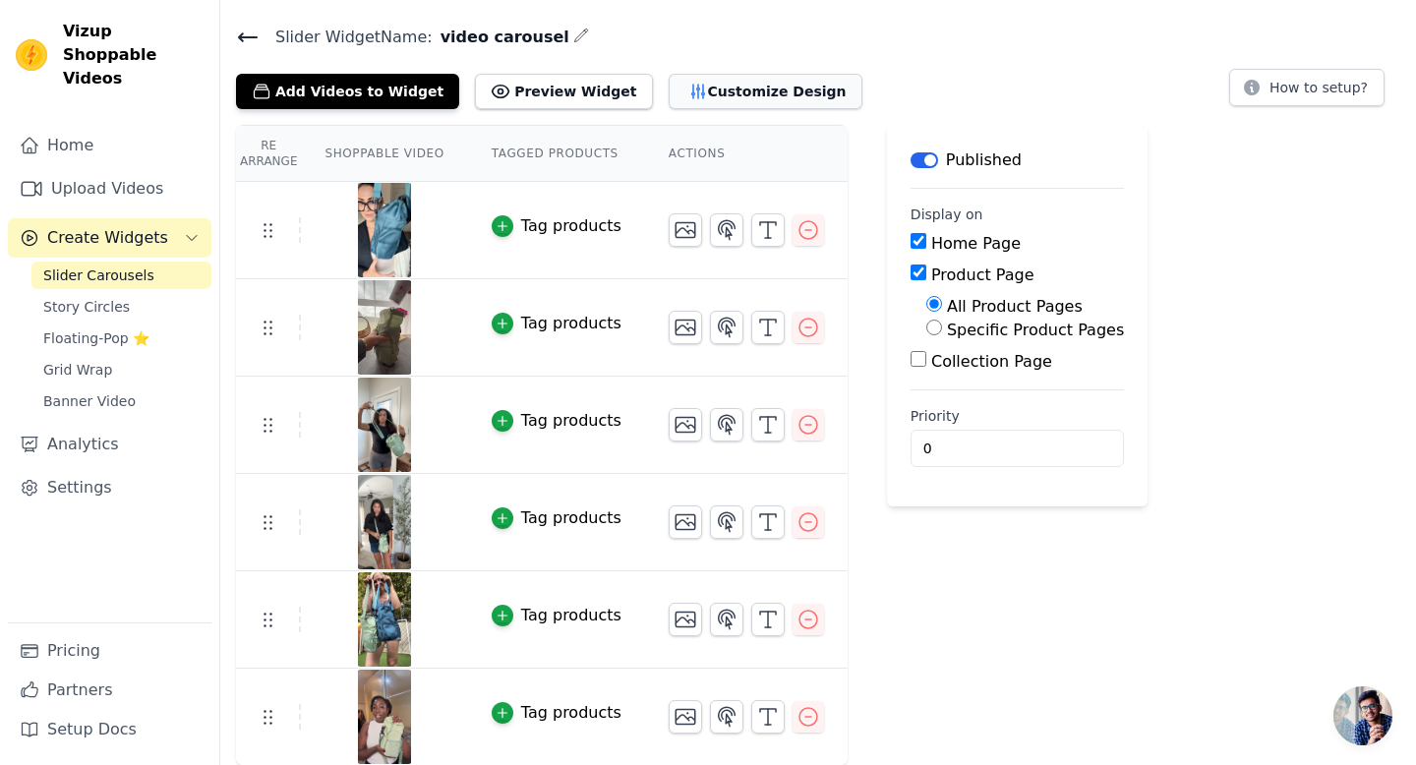
click at [743, 94] on button "Customize Design" at bounding box center [766, 91] width 194 height 35
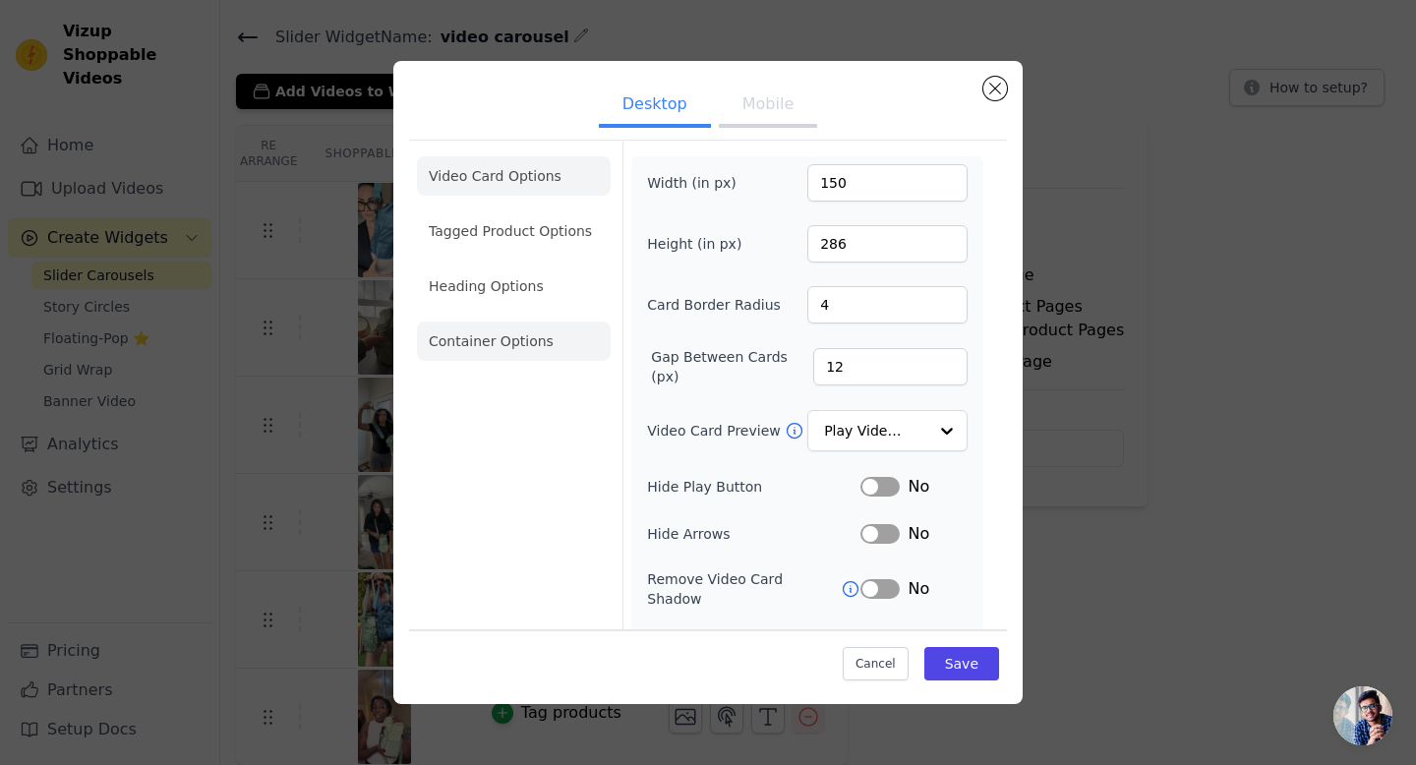
click at [519, 332] on li "Container Options" at bounding box center [514, 341] width 194 height 39
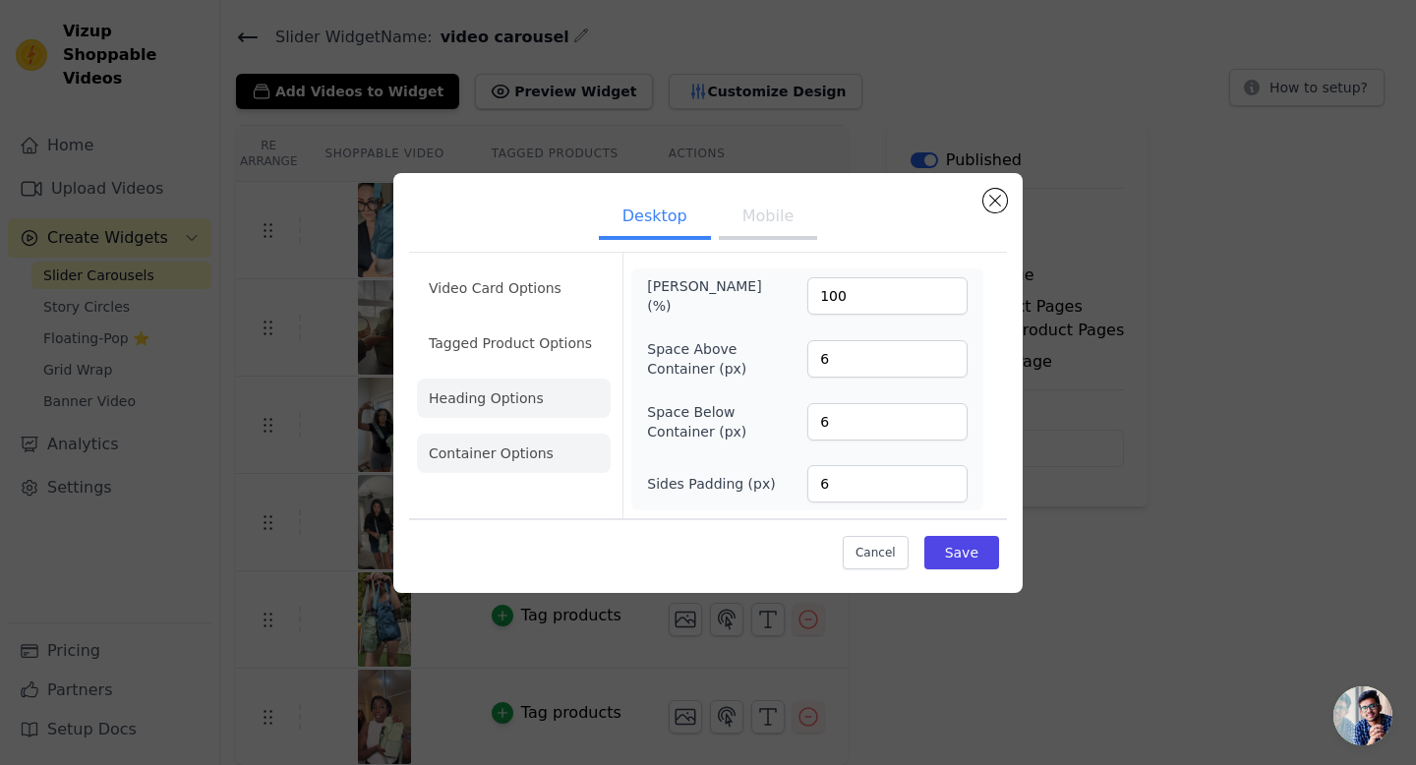
click at [505, 410] on li "Heading Options" at bounding box center [514, 398] width 194 height 39
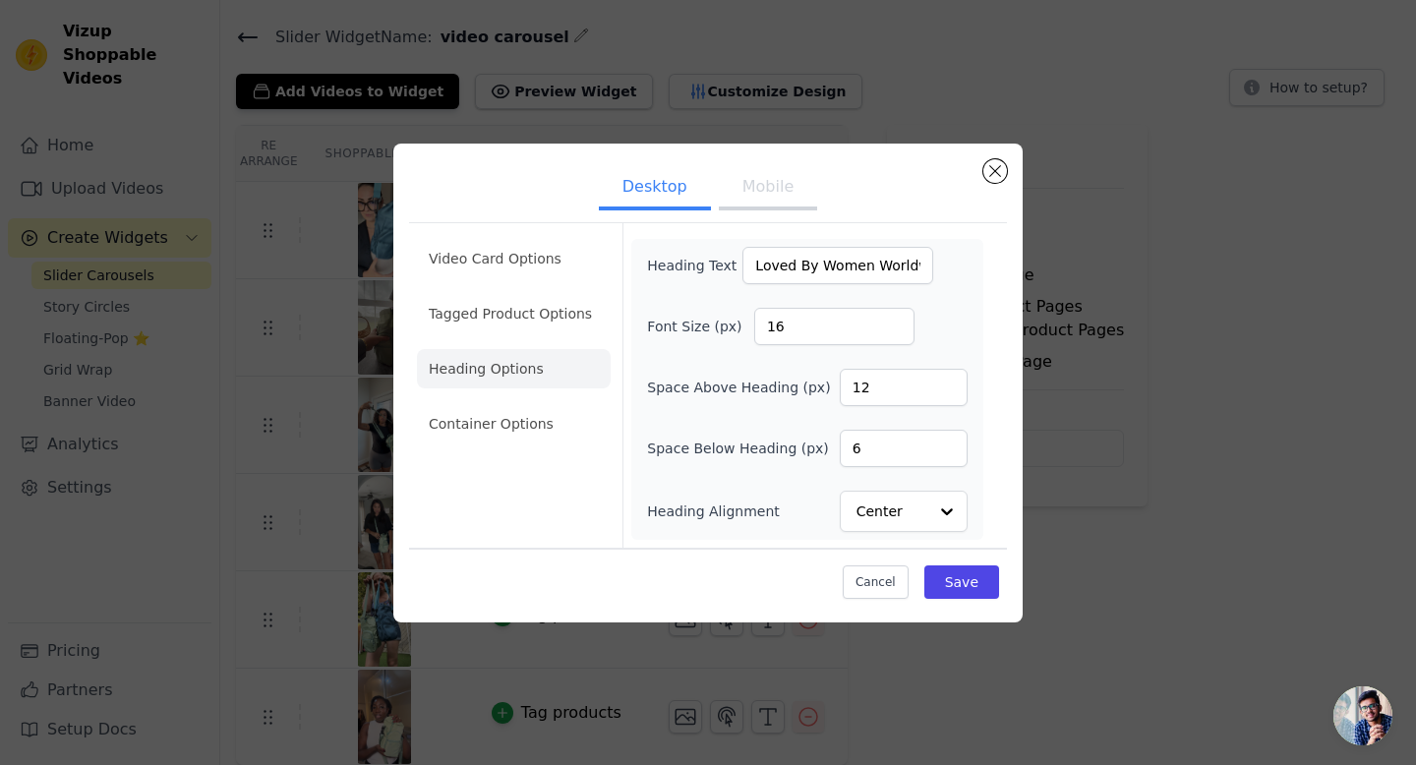
click at [525, 284] on ul "Video Card Options Tagged Product Options Heading Options Container Options" at bounding box center [514, 341] width 194 height 220
click at [525, 278] on ul "Video Card Options Tagged Product Options Heading Options Container Options" at bounding box center [514, 341] width 194 height 220
click at [527, 247] on li "Video Card Options" at bounding box center [514, 258] width 194 height 39
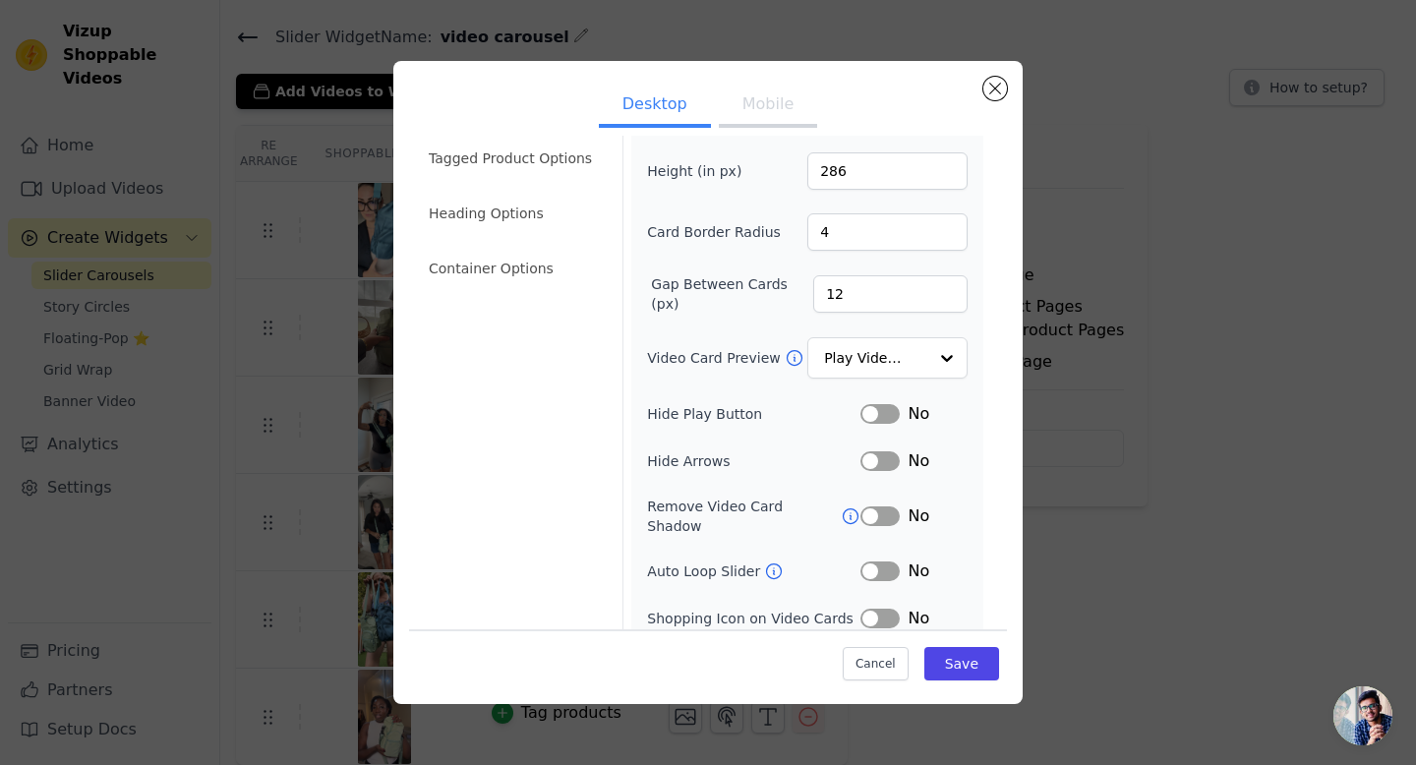
scroll to position [91, 0]
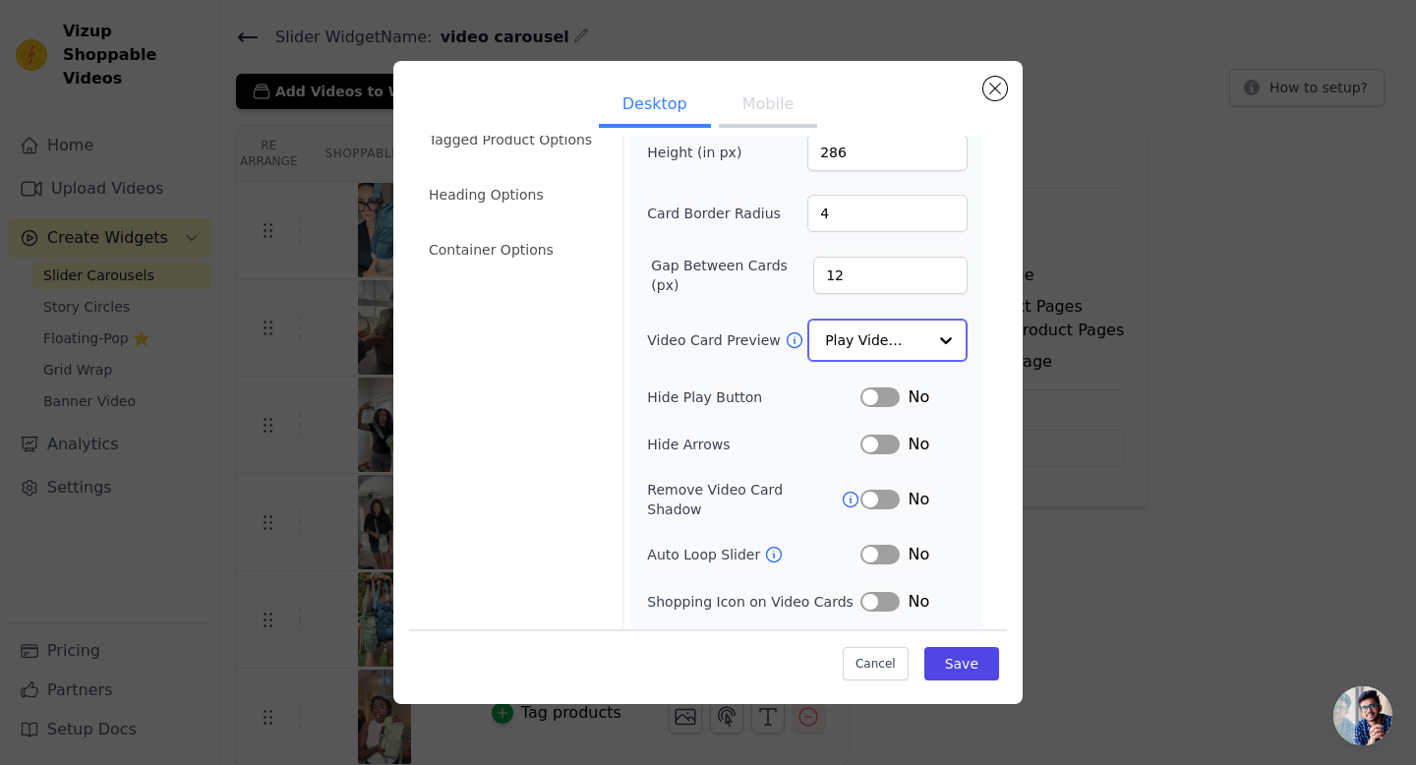
click at [843, 343] on input "Video Card Preview" at bounding box center [875, 340] width 101 height 39
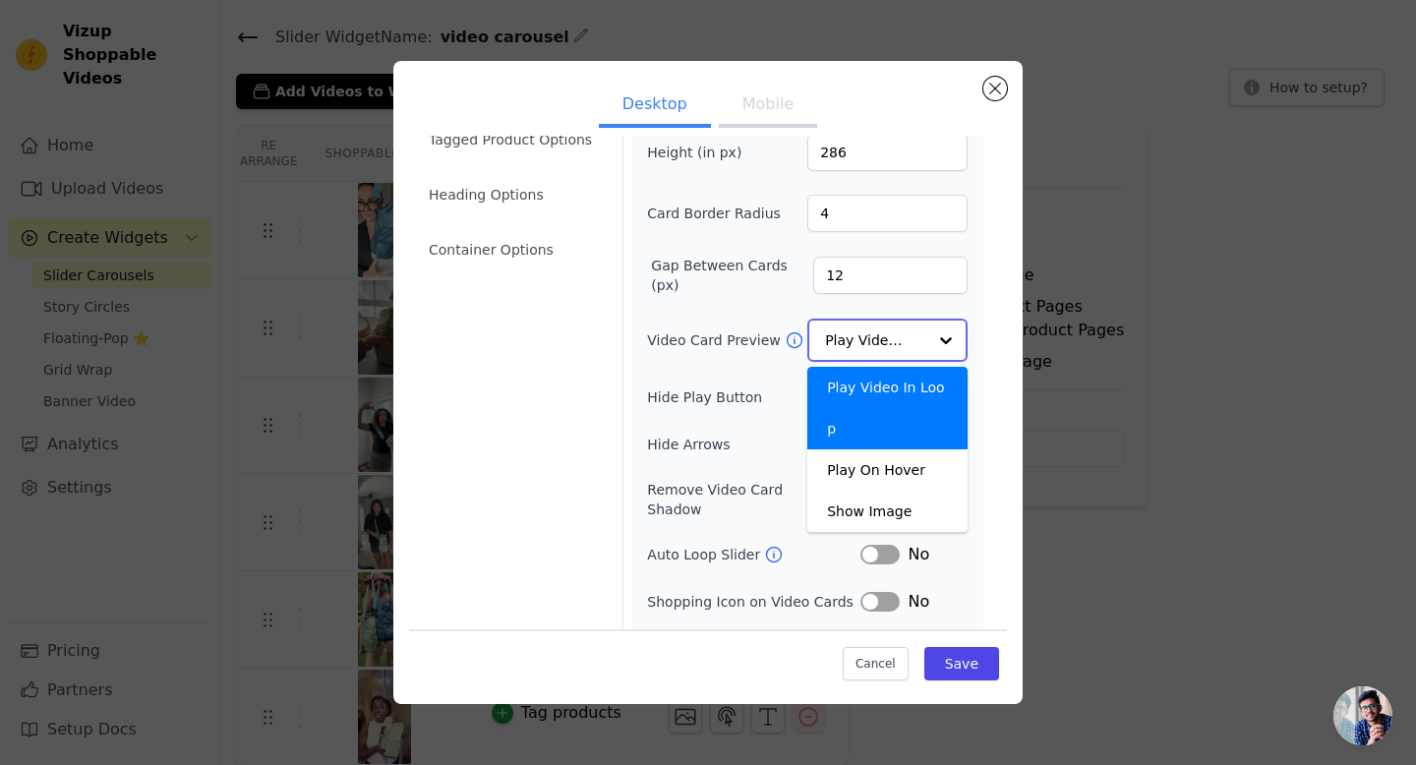
click at [843, 343] on input "Video Card Preview" at bounding box center [875, 340] width 101 height 39
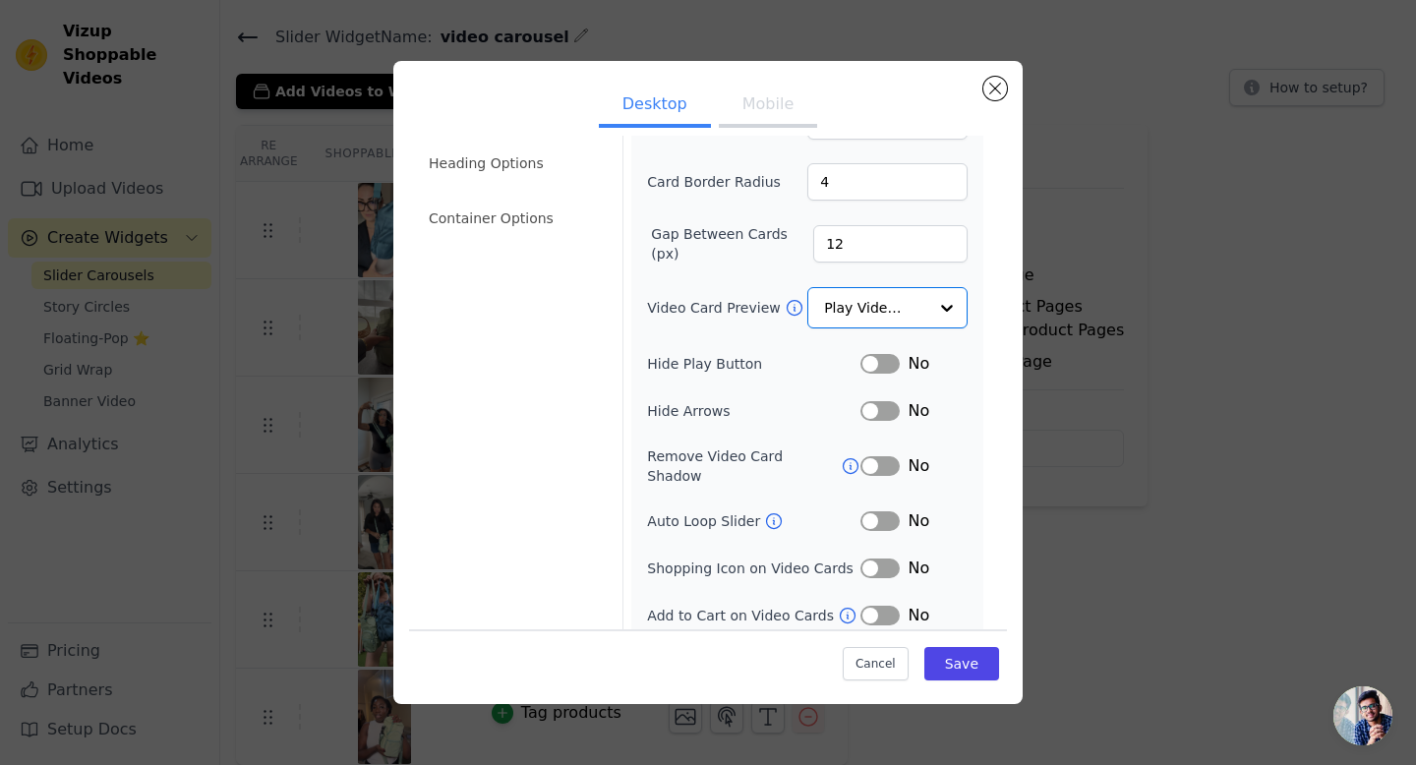
scroll to position [121, 0]
click at [889, 608] on button "Label" at bounding box center [880, 618] width 39 height 20
click at [880, 561] on button "Label" at bounding box center [880, 571] width 39 height 20
click at [881, 513] on button "Label" at bounding box center [880, 523] width 39 height 20
click at [877, 513] on button "Label" at bounding box center [880, 523] width 39 height 20
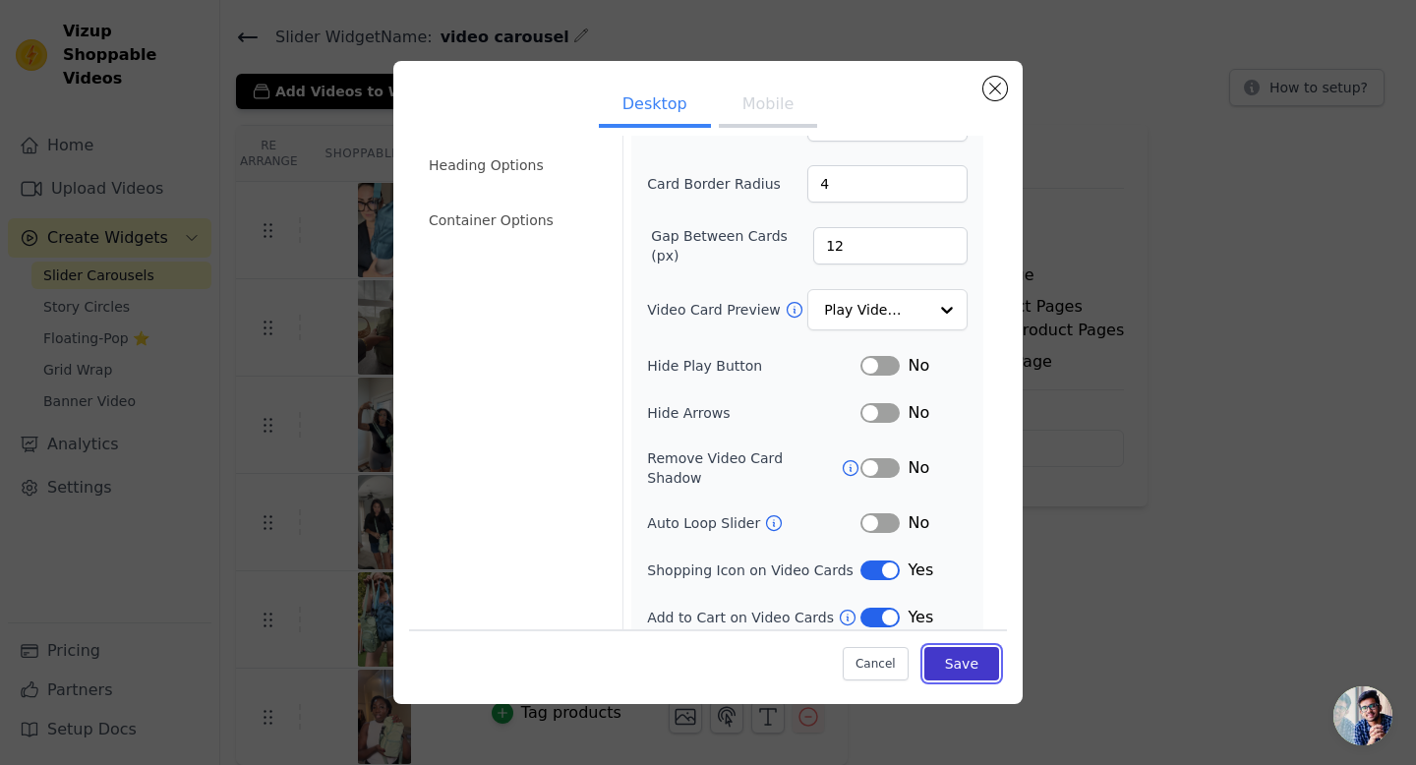
click at [953, 662] on button "Save" at bounding box center [961, 663] width 75 height 33
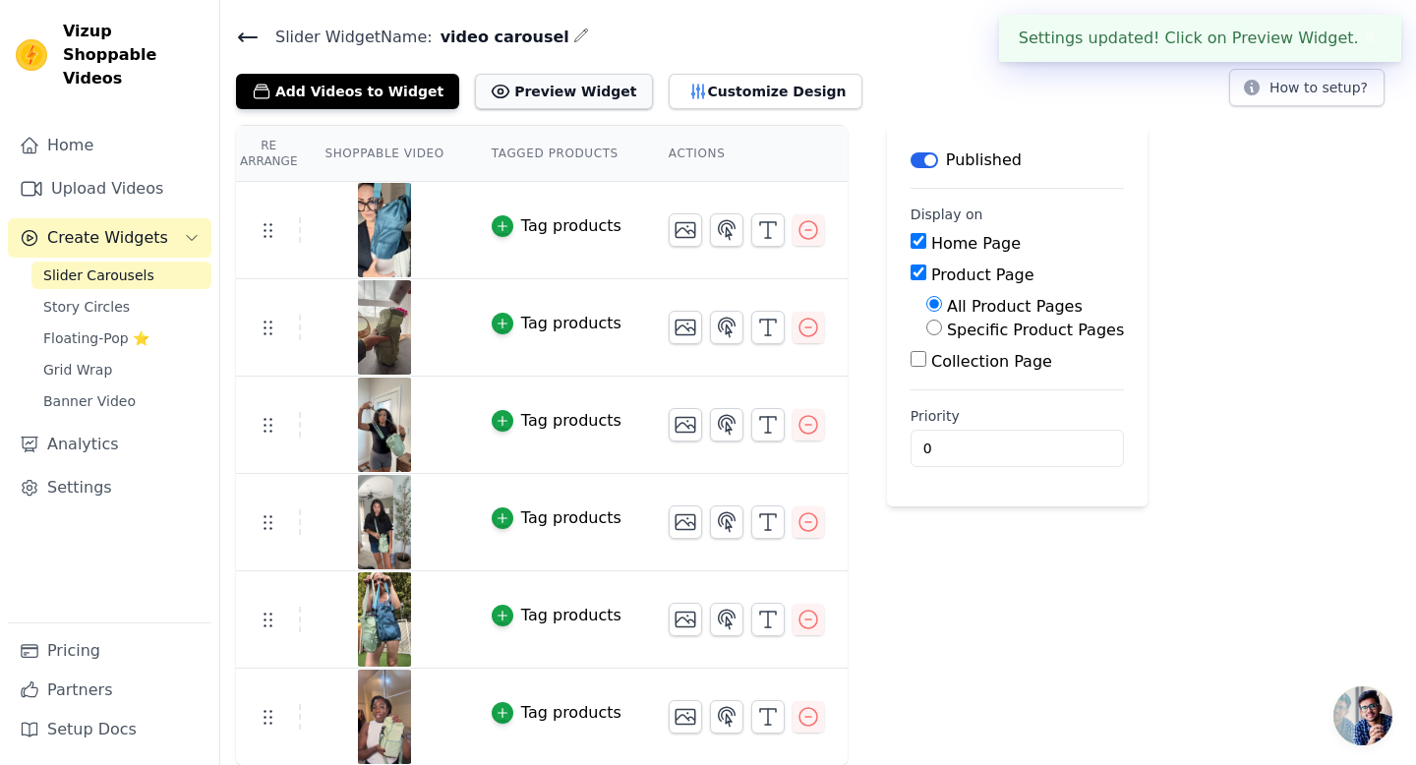
click at [559, 95] on button "Preview Widget" at bounding box center [563, 91] width 177 height 35
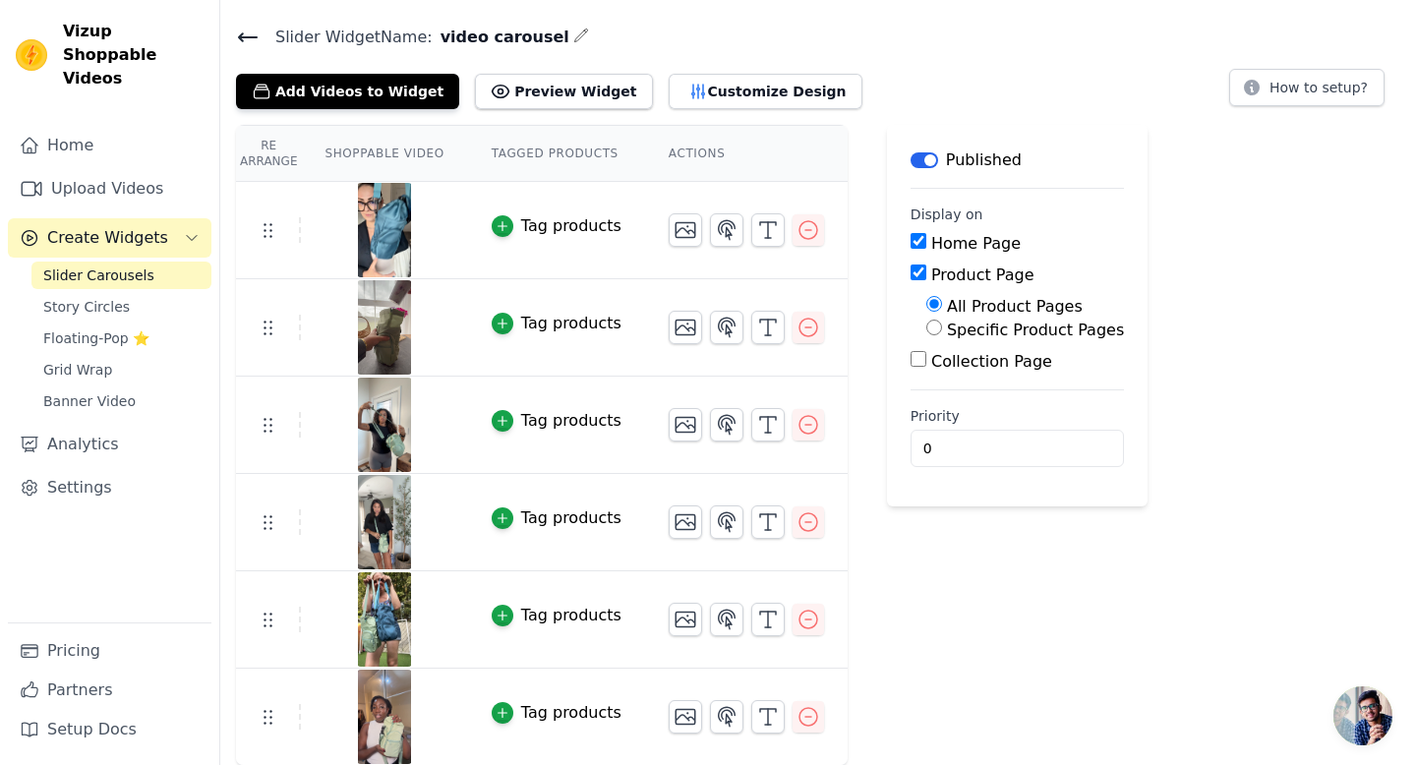
click at [390, 236] on img at bounding box center [384, 230] width 55 height 94
click at [388, 229] on img at bounding box center [384, 230] width 55 height 94
click at [99, 169] on link "Upload Videos" at bounding box center [110, 188] width 204 height 39
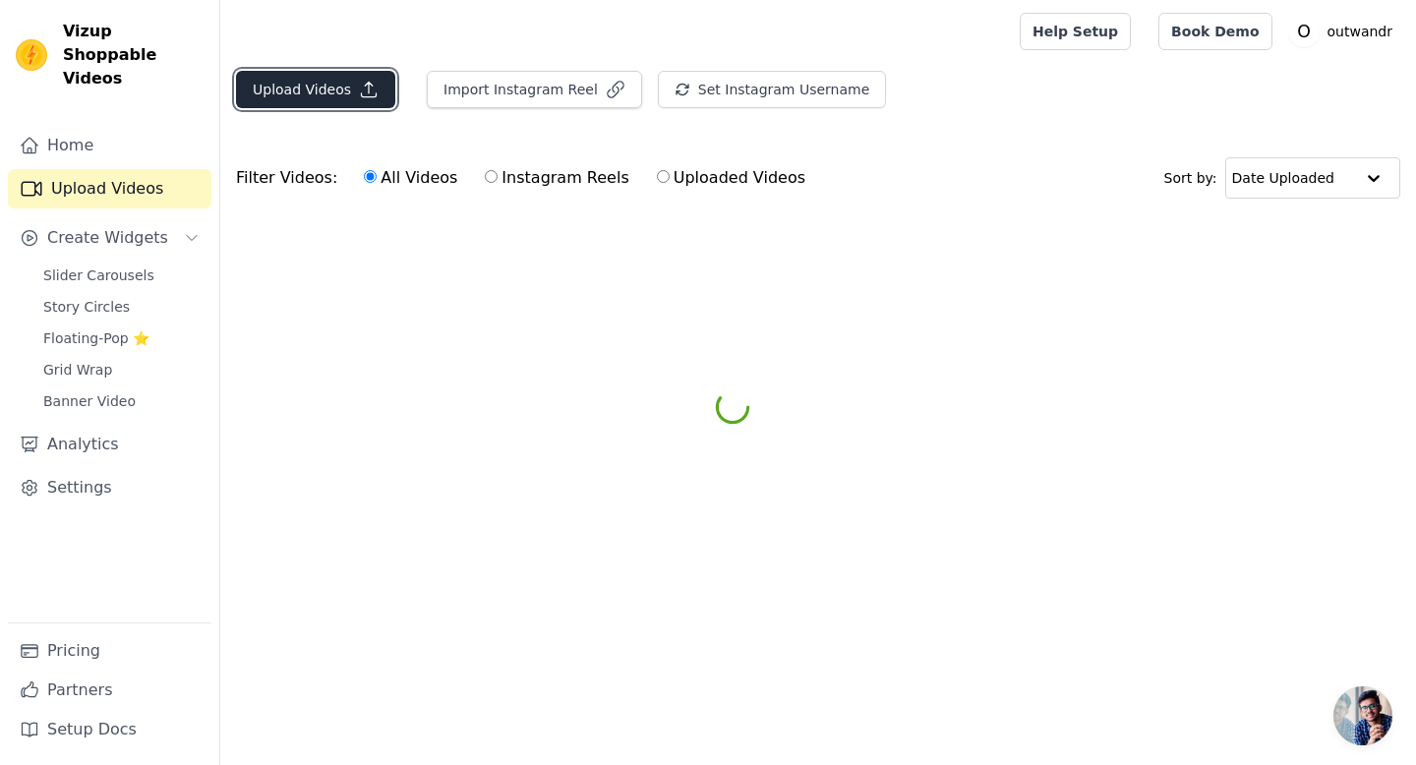
click at [279, 90] on button "Upload Videos" at bounding box center [315, 89] width 159 height 37
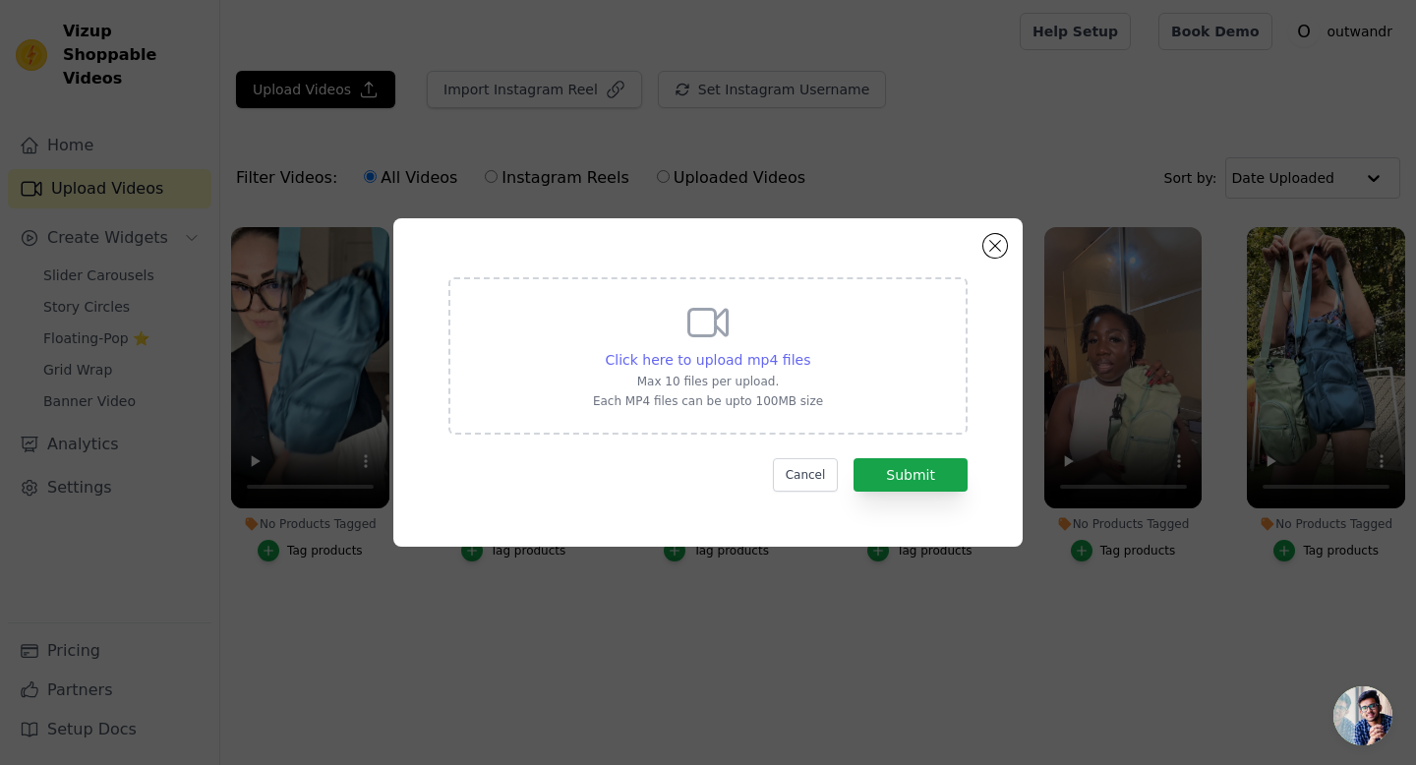
click at [730, 354] on span "Click here to upload mp4 files" at bounding box center [709, 360] width 206 height 16
click at [809, 350] on input "Click here to upload mp4 files Max 10 files per upload. Each MP4 files can be u…" at bounding box center [809, 349] width 1 height 1
type input "C:\fakepath\Untitled.mp4"
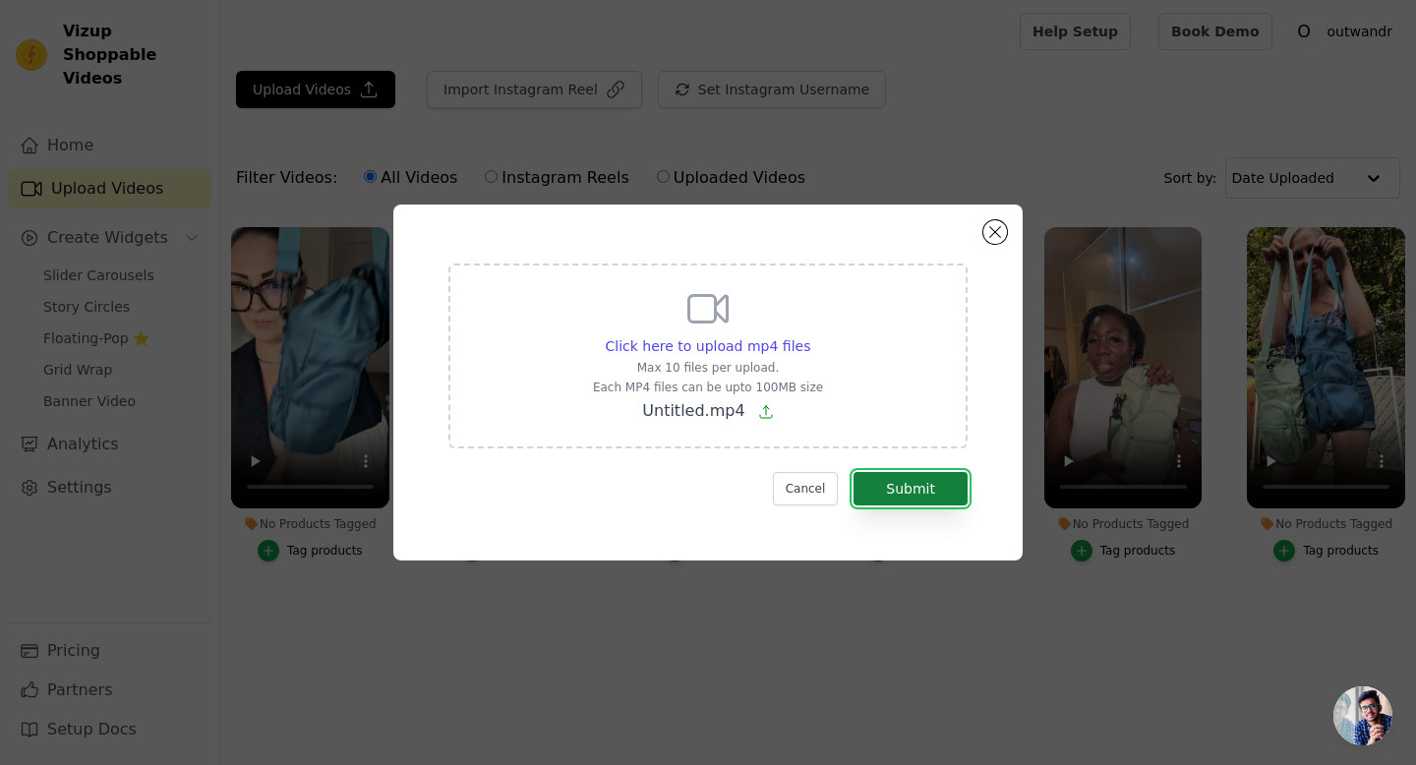
click at [889, 489] on button "Submit" at bounding box center [911, 488] width 114 height 33
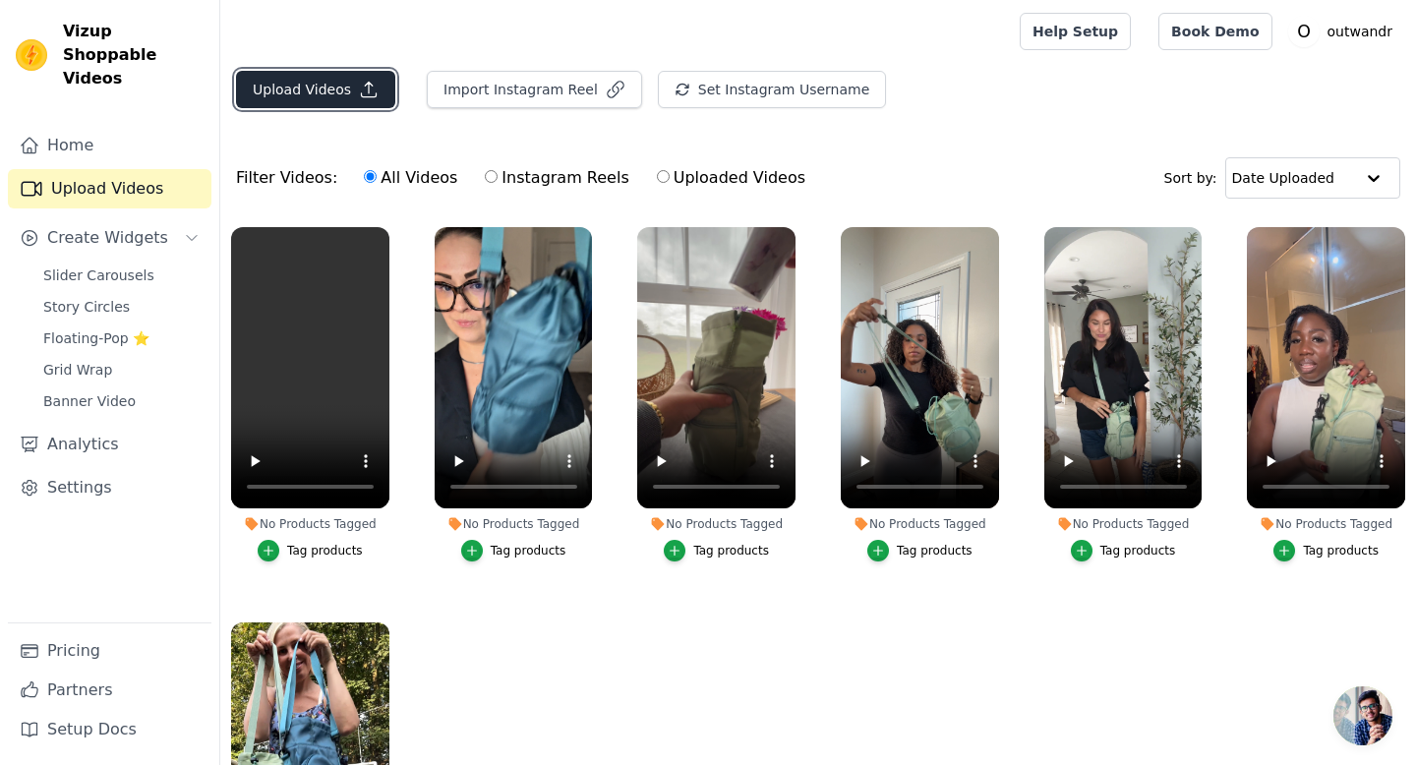
click at [293, 100] on button "Upload Videos" at bounding box center [315, 89] width 159 height 37
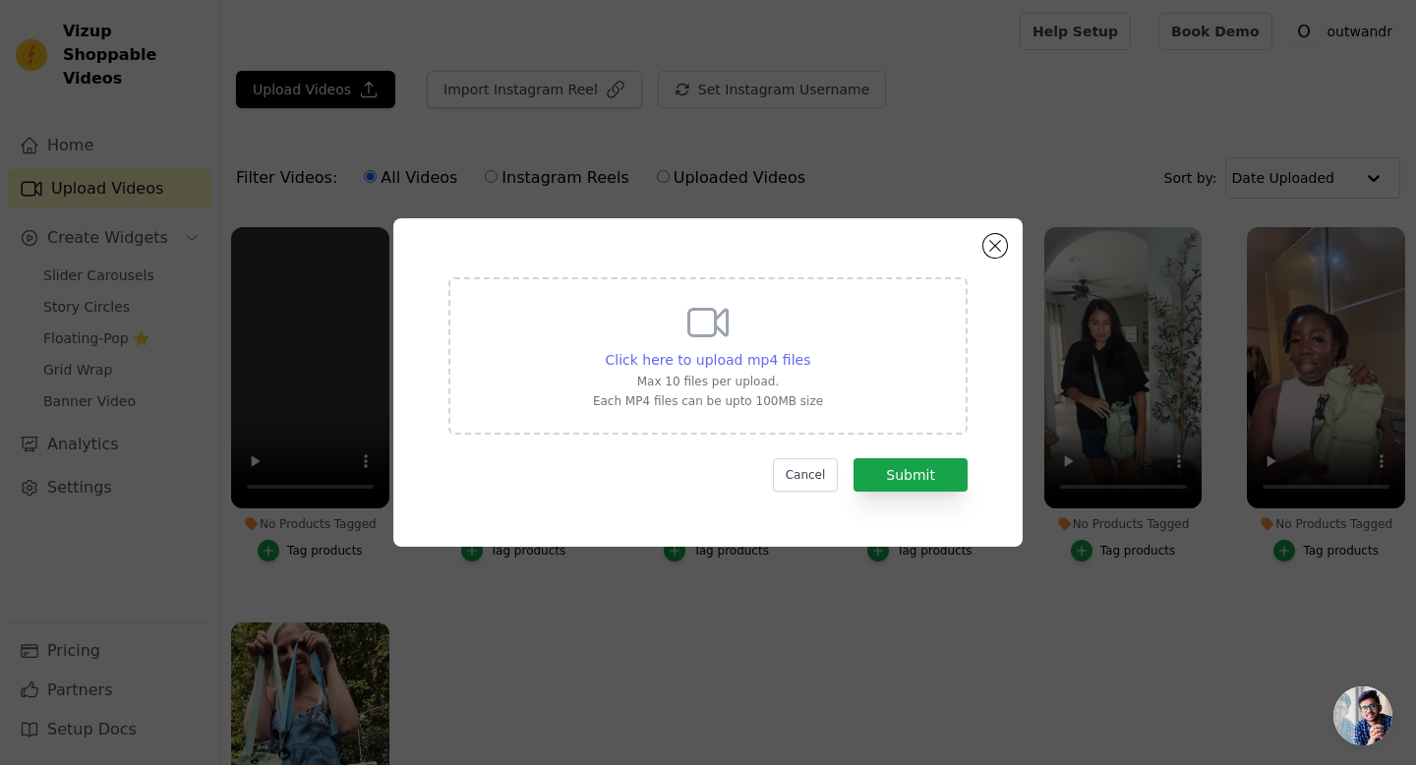
click at [650, 360] on span "Click here to upload mp4 files" at bounding box center [709, 360] width 206 height 16
click at [809, 350] on input "Click here to upload mp4 files Max 10 files per upload. Each MP4 files can be u…" at bounding box center [809, 349] width 1 height 1
click at [1004, 251] on button "Close modal" at bounding box center [995, 246] width 24 height 24
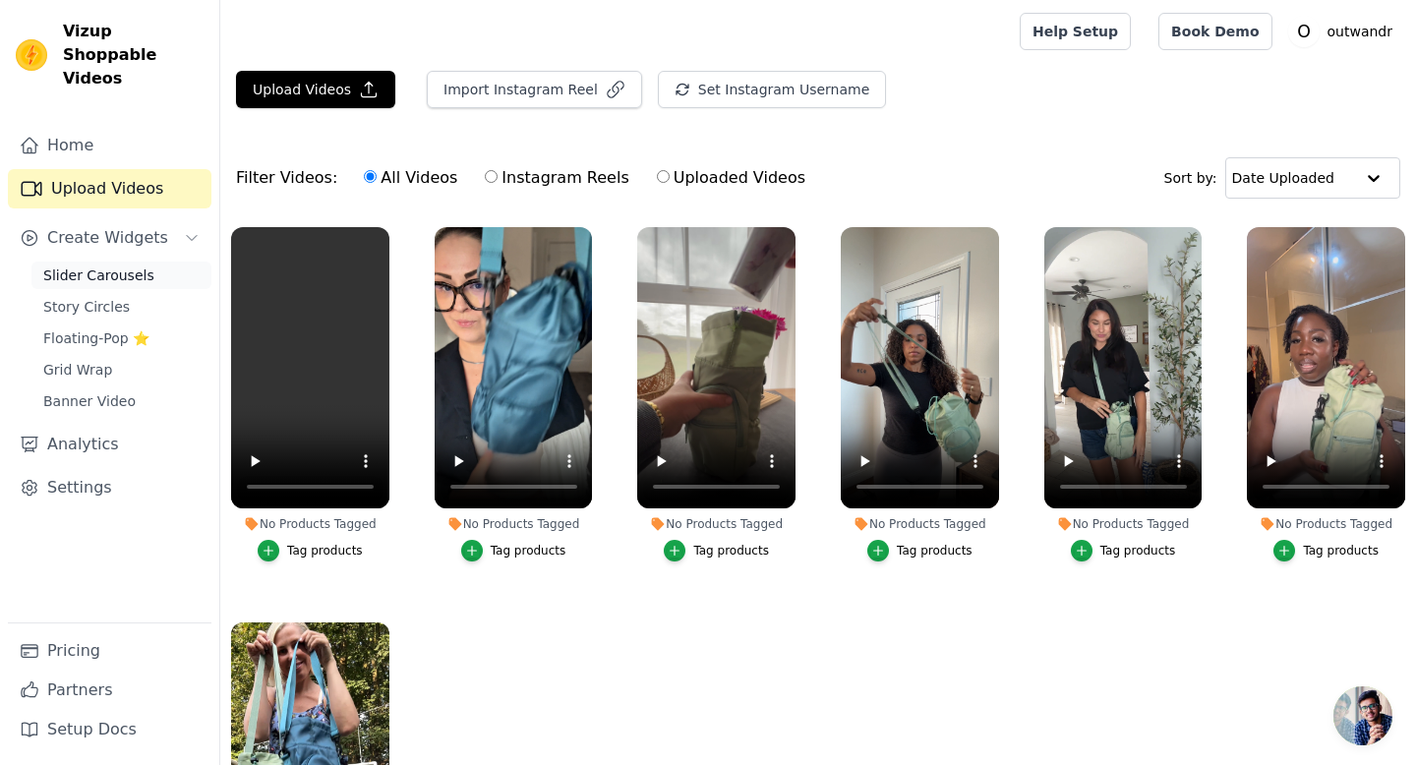
click at [129, 266] on span "Slider Carousels" at bounding box center [98, 276] width 111 height 20
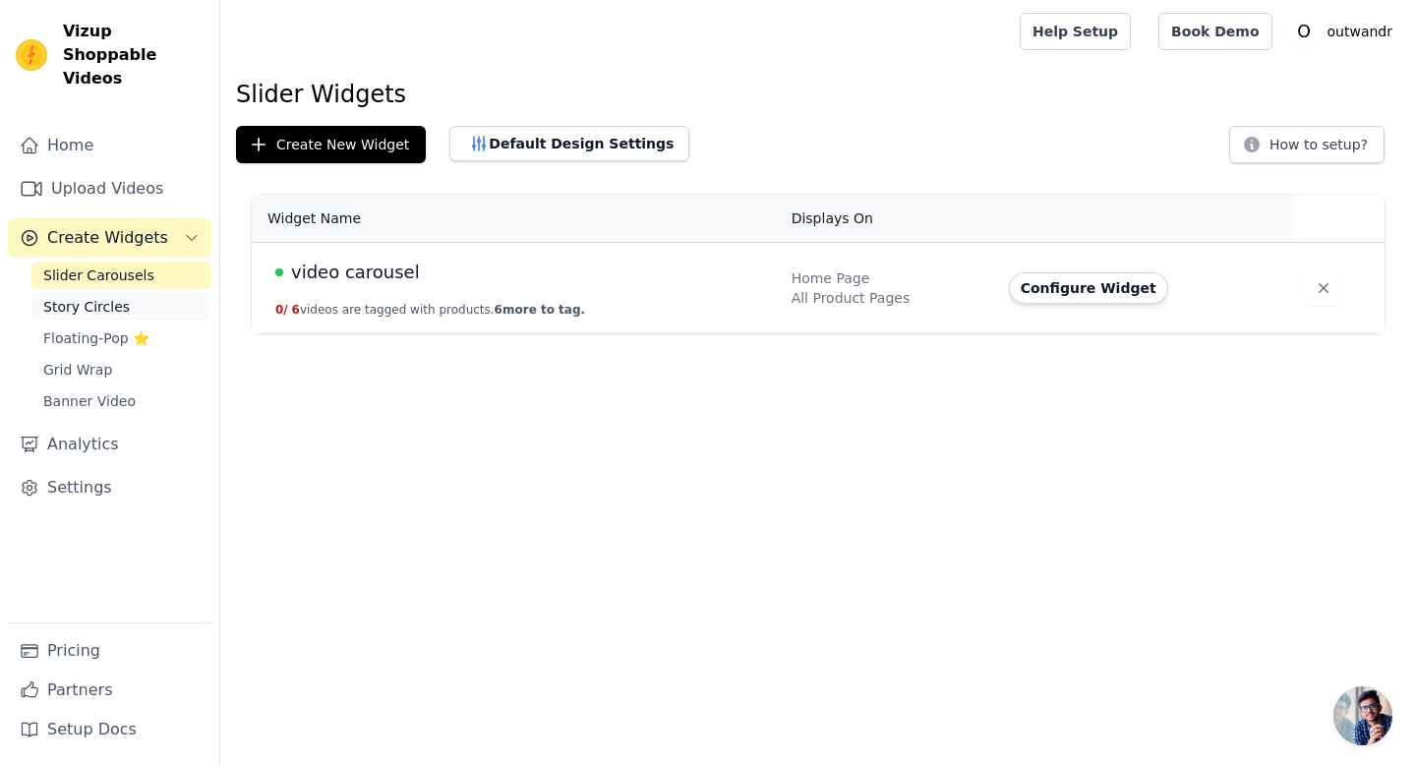
click at [119, 297] on span "Story Circles" at bounding box center [86, 307] width 87 height 20
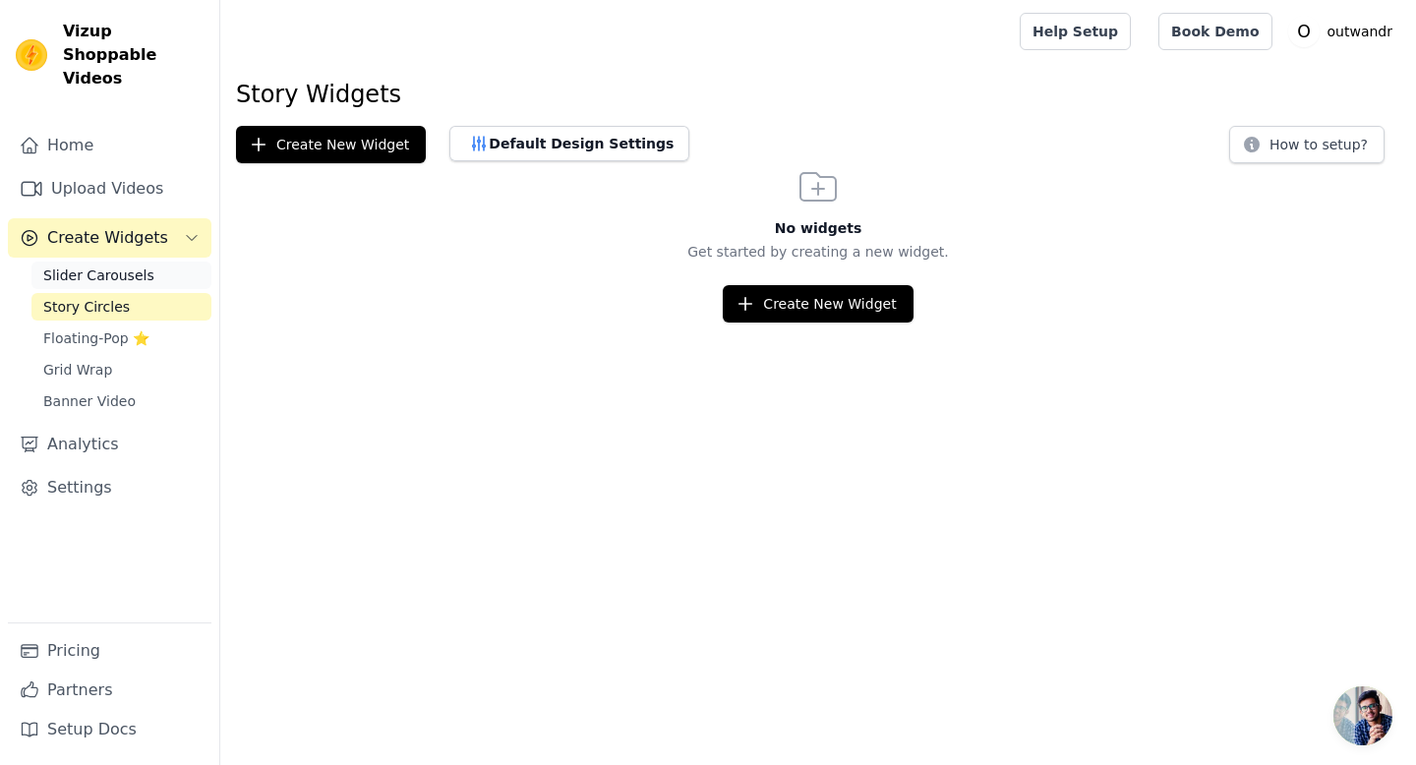
click at [116, 266] on span "Slider Carousels" at bounding box center [98, 276] width 111 height 20
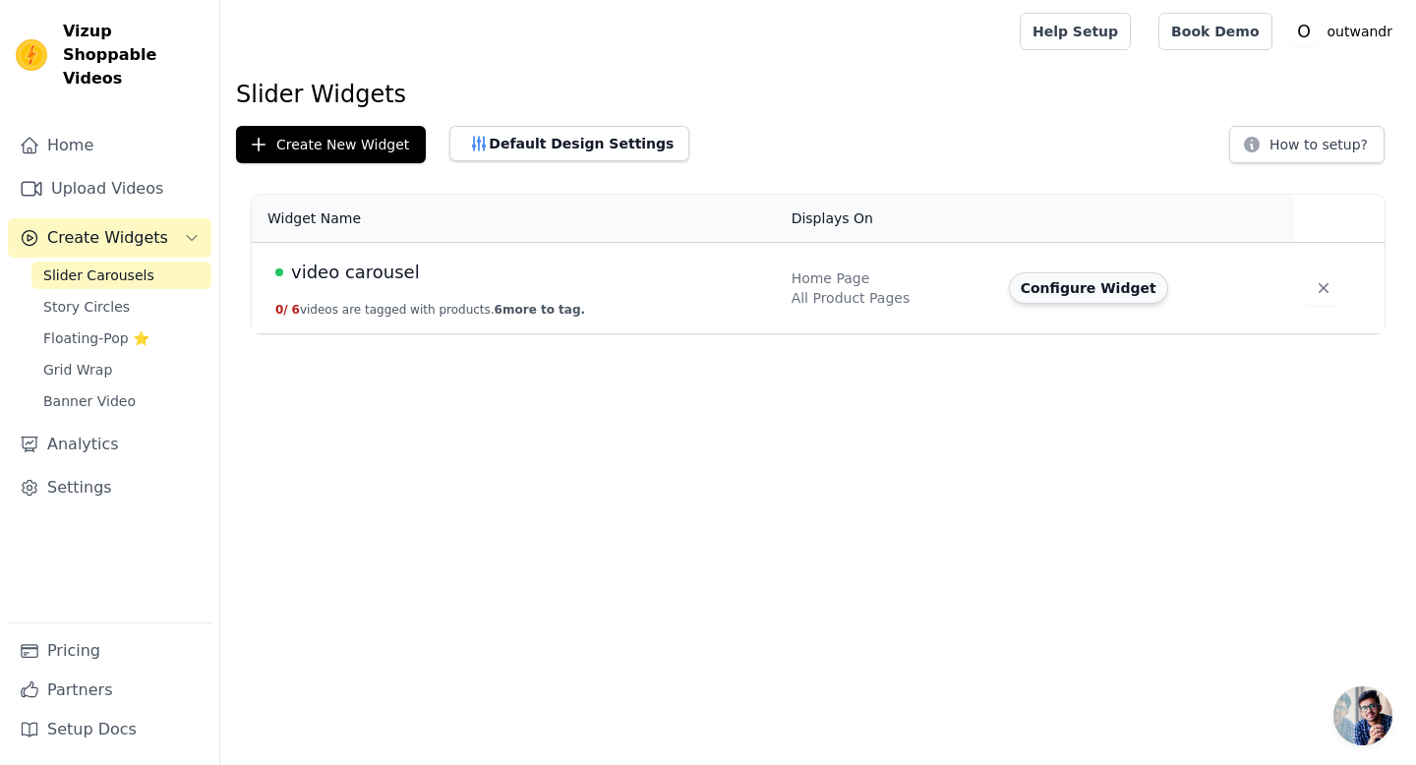
click at [1041, 297] on button "Configure Widget" at bounding box center [1088, 287] width 159 height 31
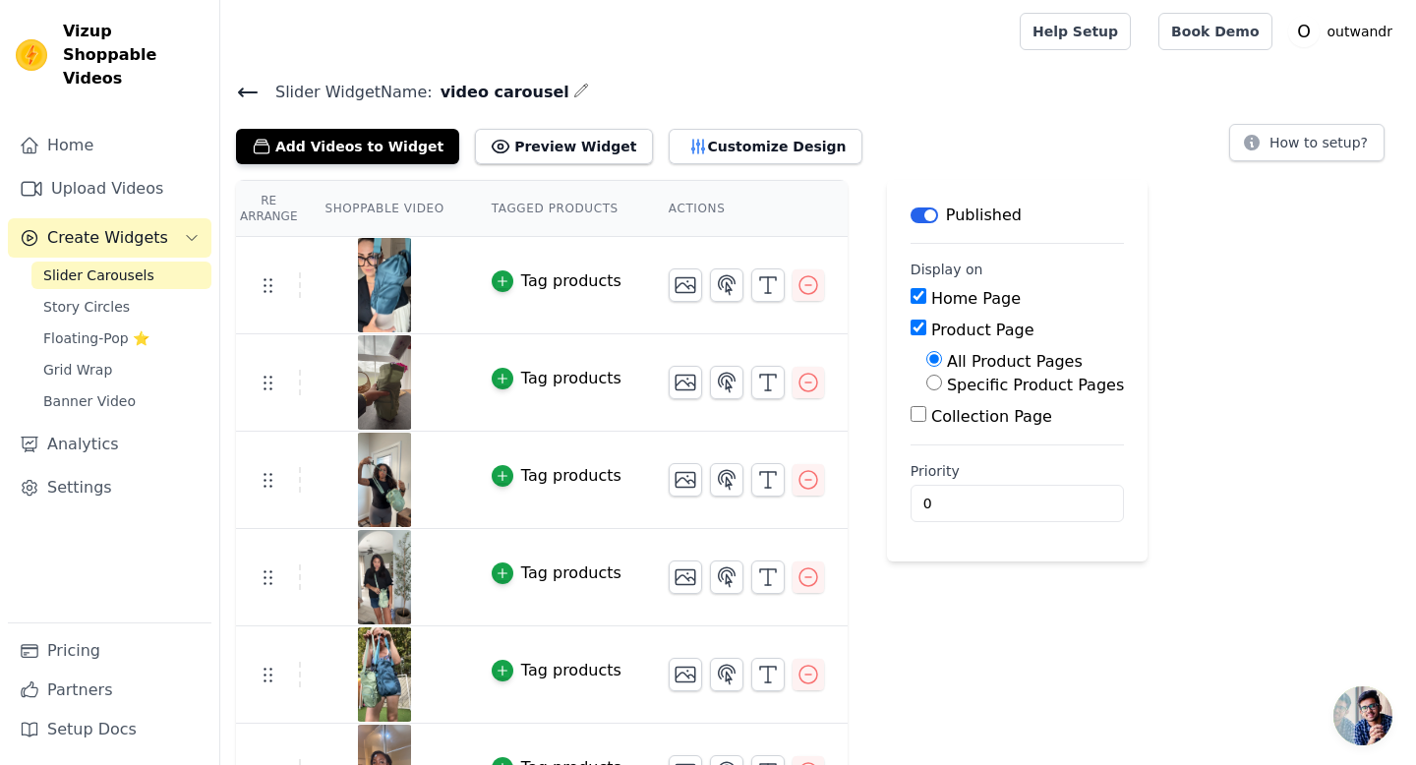
scroll to position [21, 0]
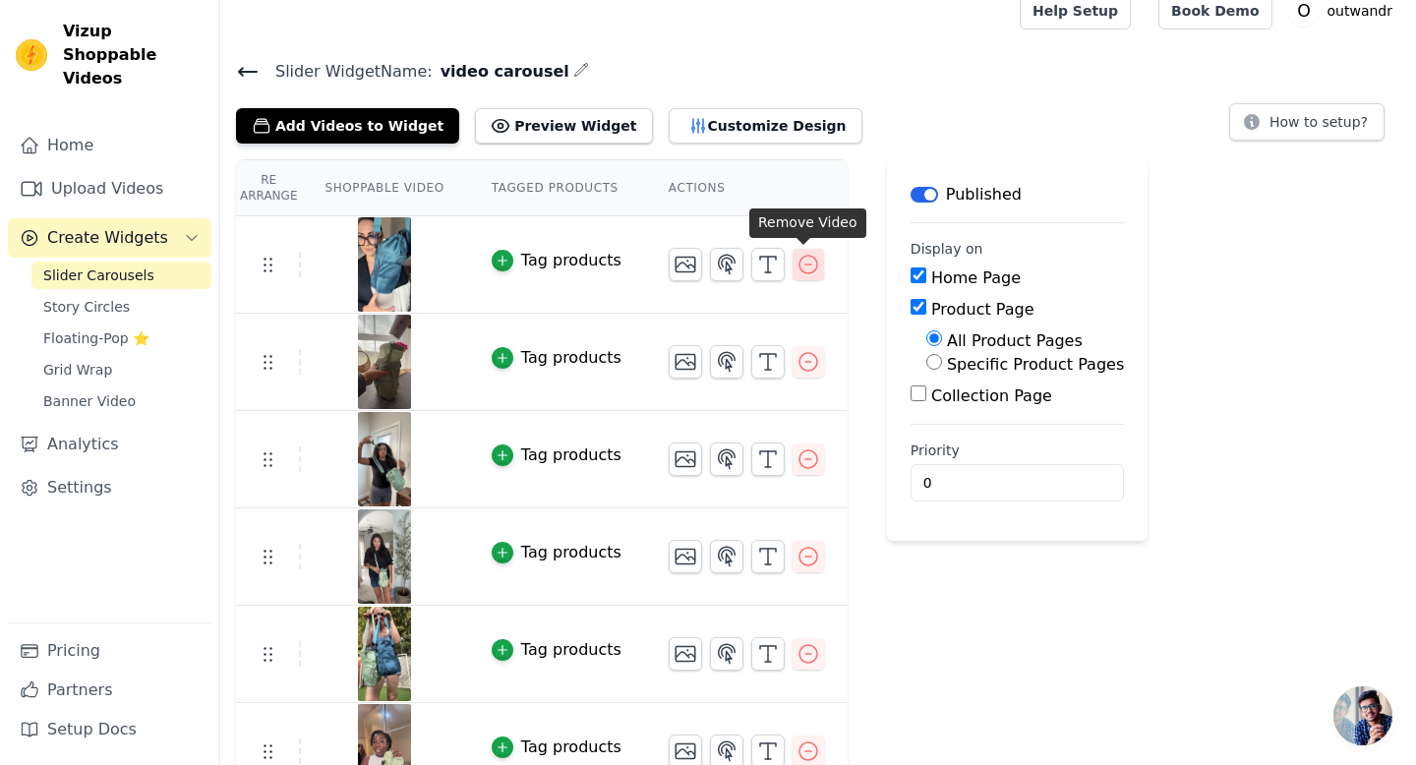
click at [817, 267] on button "button" at bounding box center [808, 264] width 31 height 31
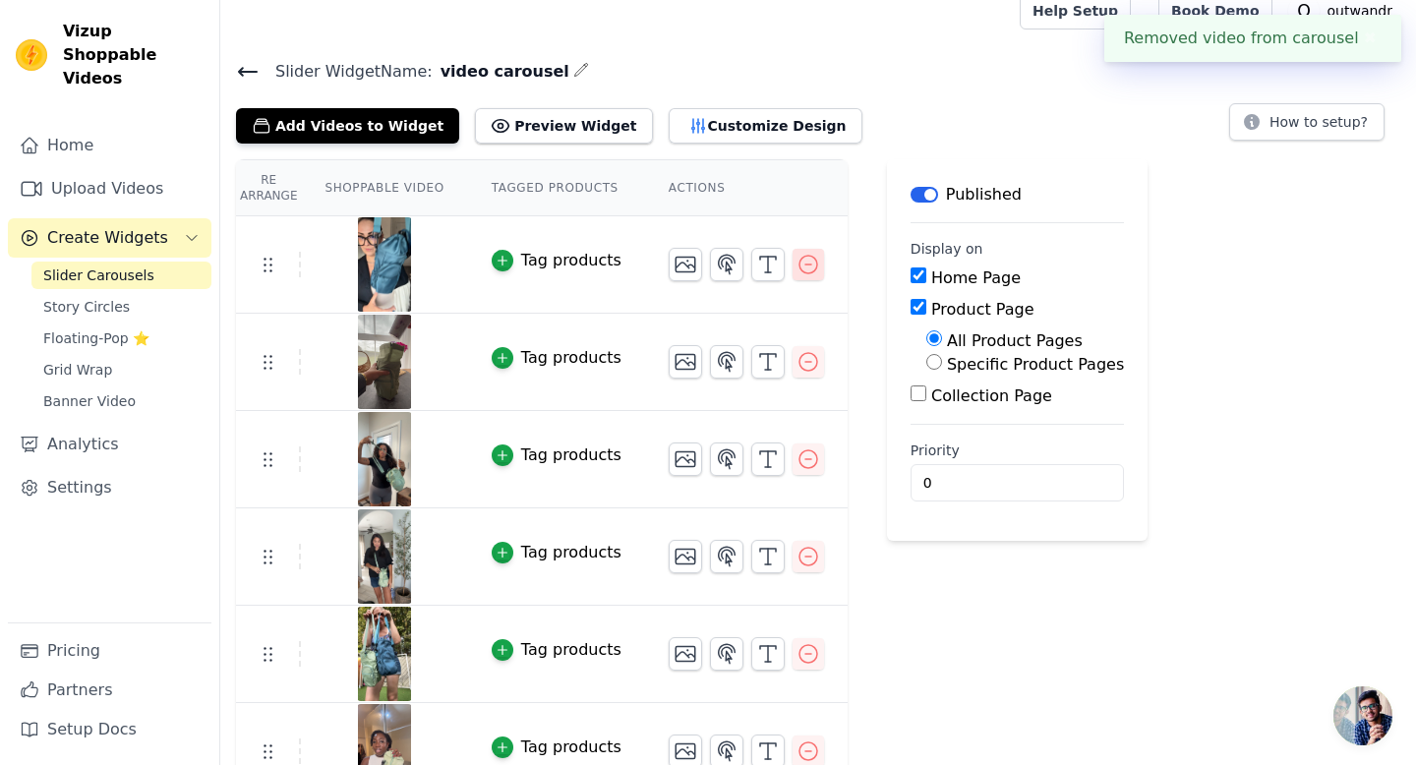
scroll to position [0, 0]
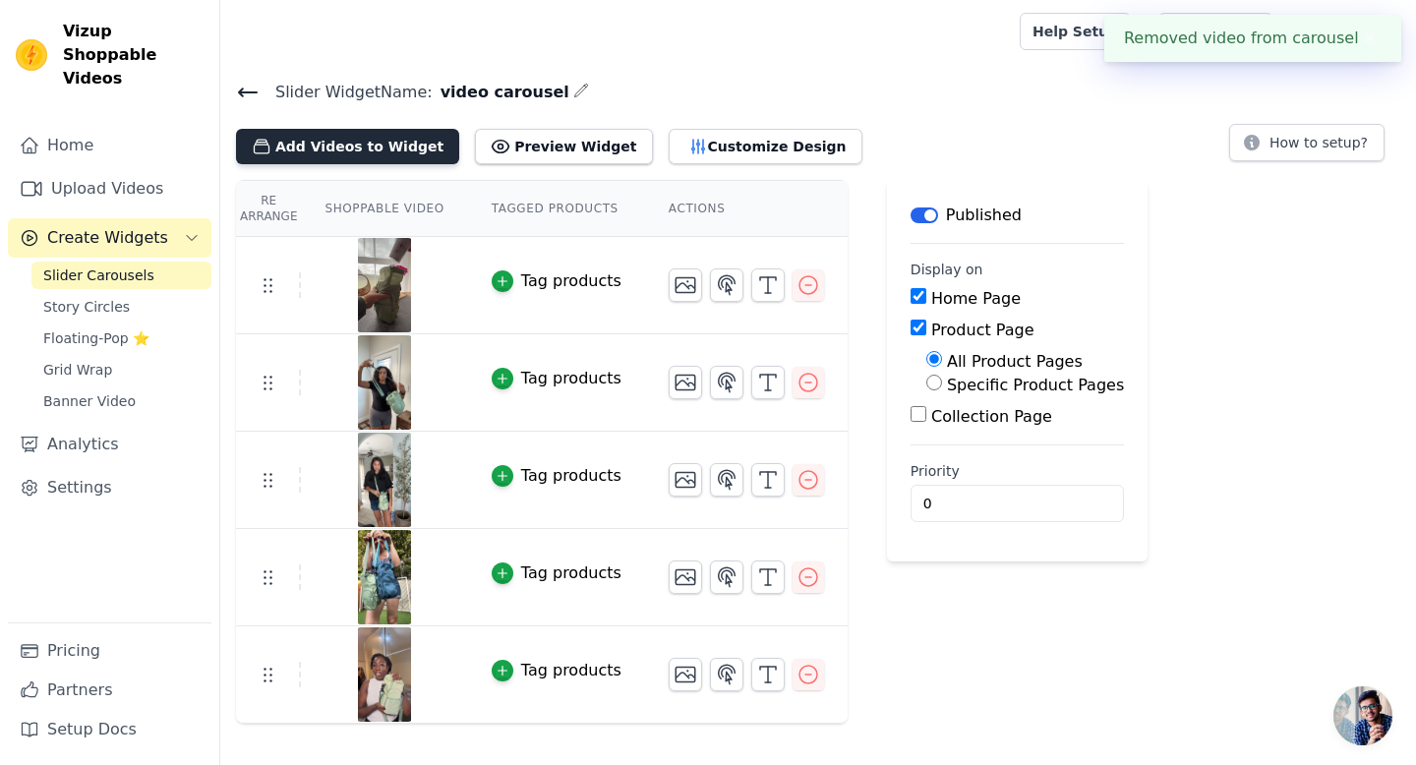
click at [392, 142] on button "Add Videos to Widget" at bounding box center [347, 146] width 223 height 35
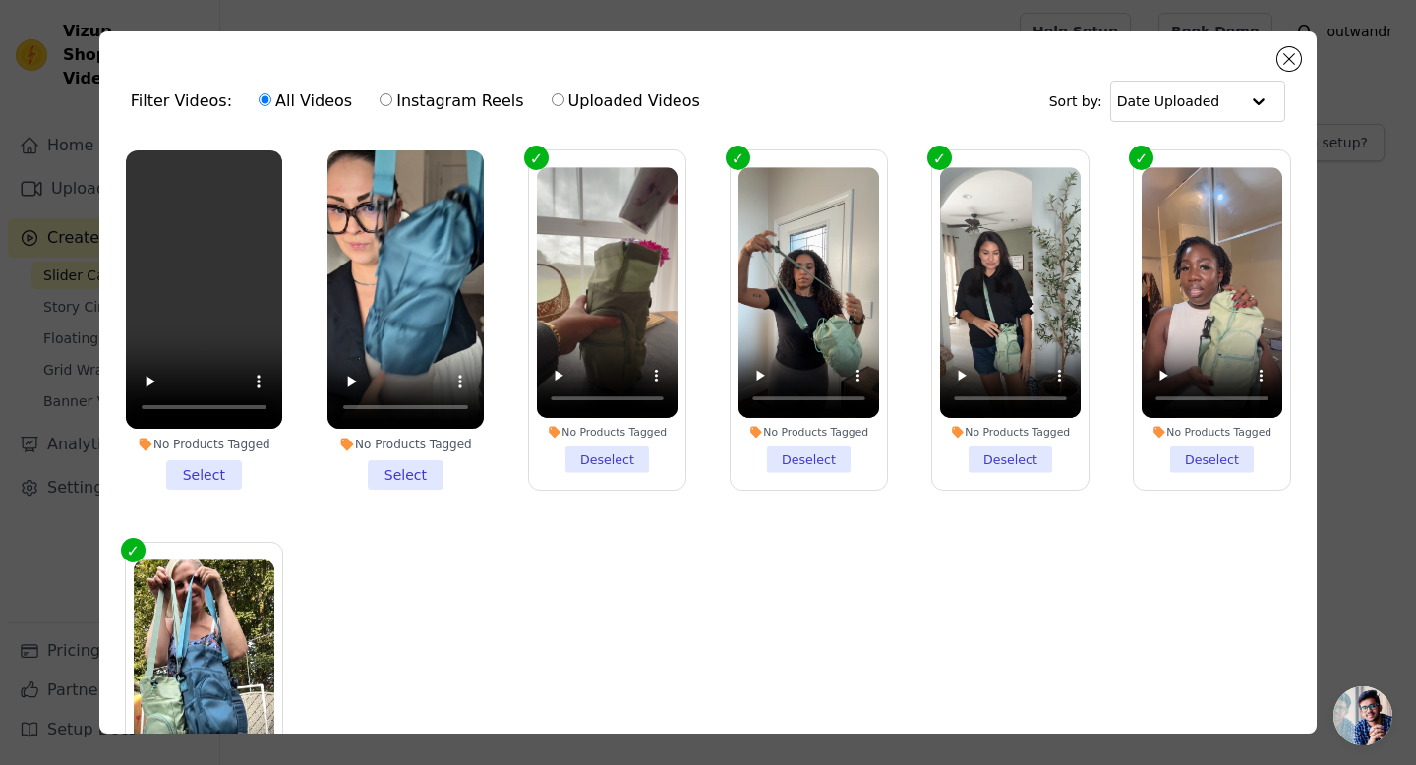
click at [203, 465] on li "No Products Tagged Select" at bounding box center [204, 319] width 156 height 339
click at [0, 0] on input "No Products Tagged Select" at bounding box center [0, 0] width 0 height 0
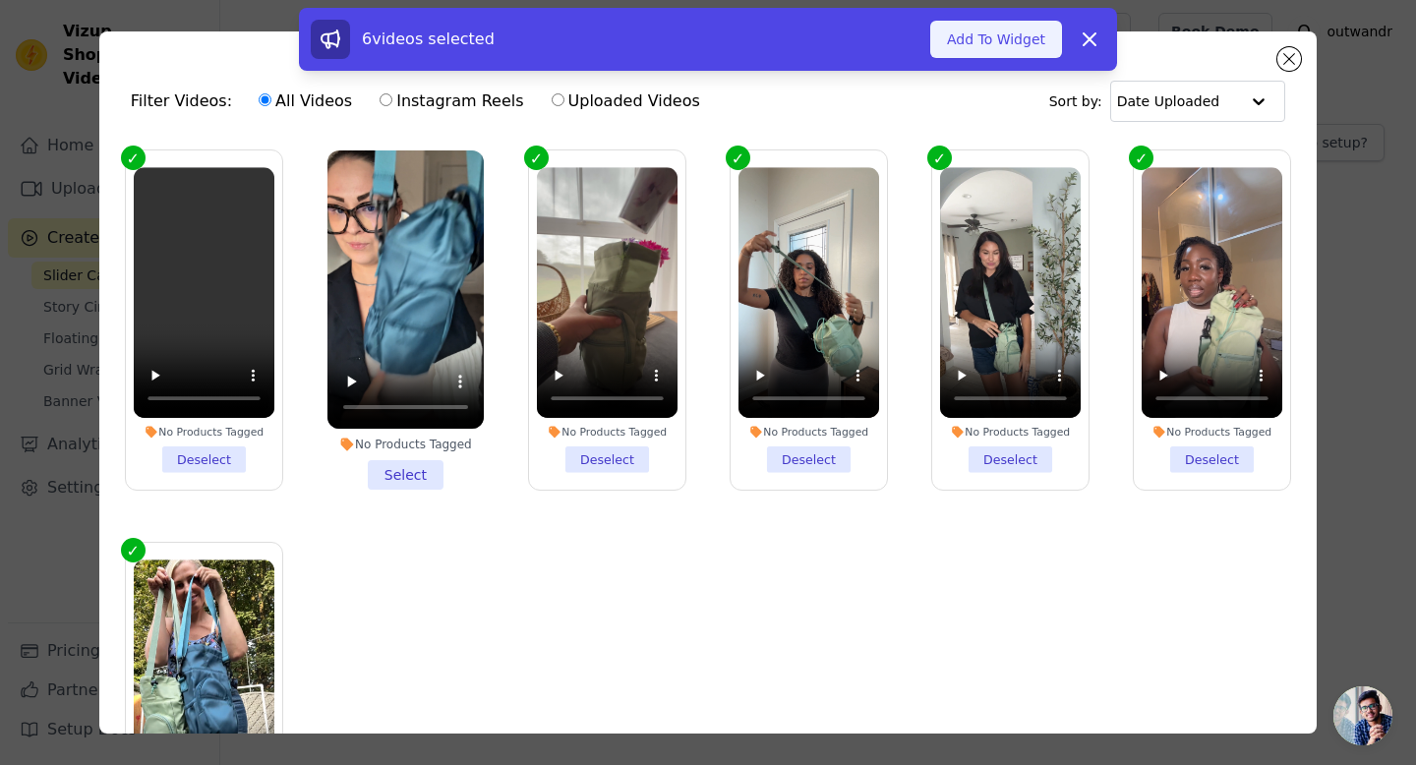
click at [1002, 38] on button "Add To Widget" at bounding box center [996, 39] width 132 height 37
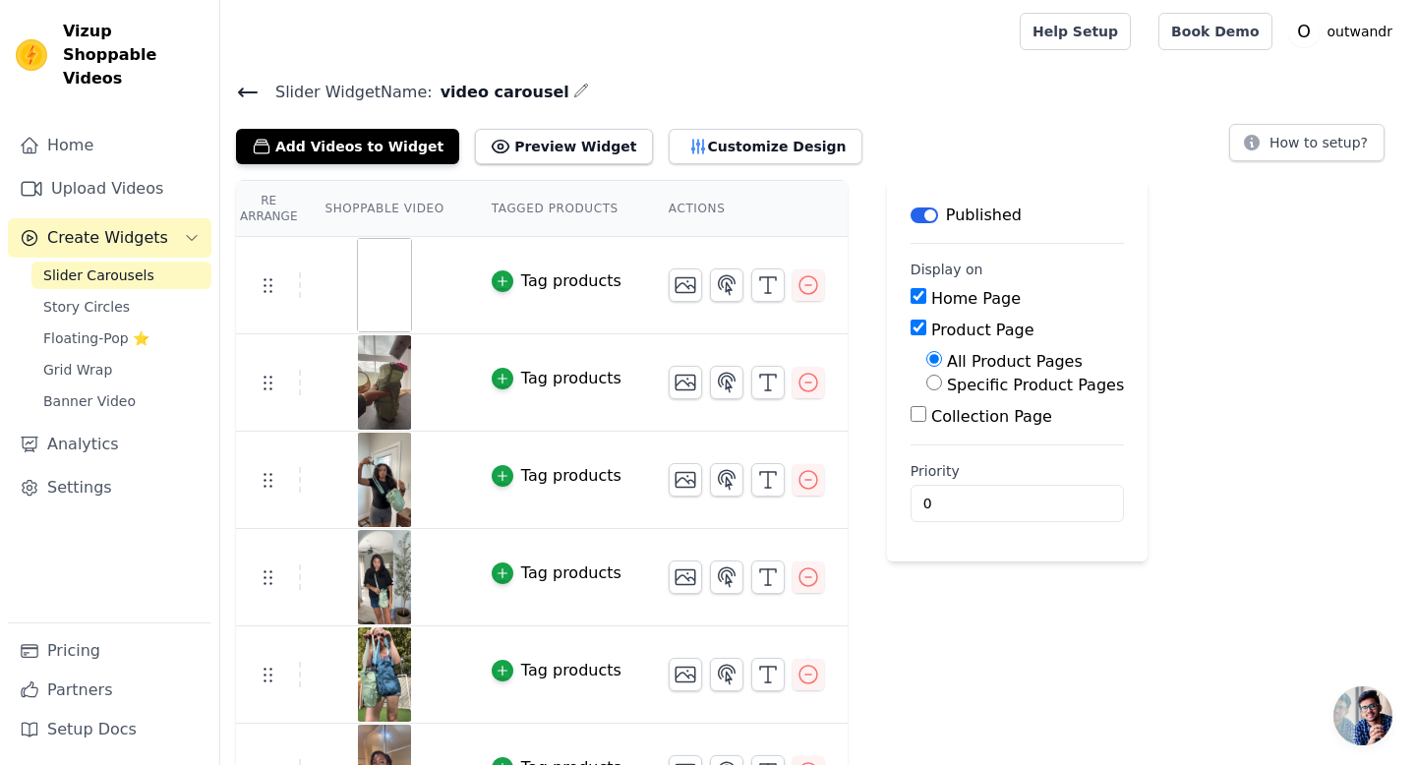
click at [396, 281] on img at bounding box center [384, 285] width 55 height 94
click at [168, 169] on link "Upload Videos" at bounding box center [110, 188] width 204 height 39
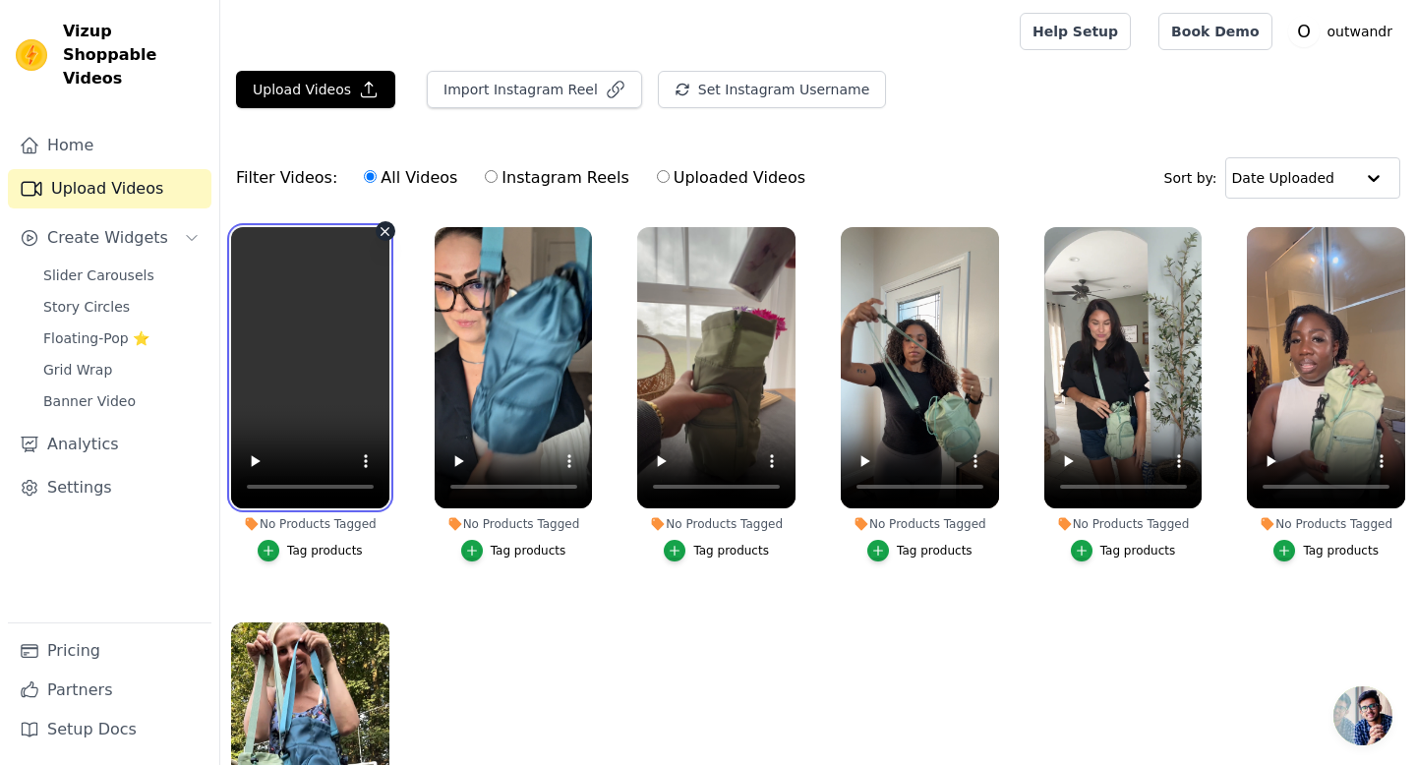
click at [304, 422] on video at bounding box center [310, 367] width 158 height 281
click at [82, 266] on span "Slider Carousels" at bounding box center [98, 276] width 111 height 20
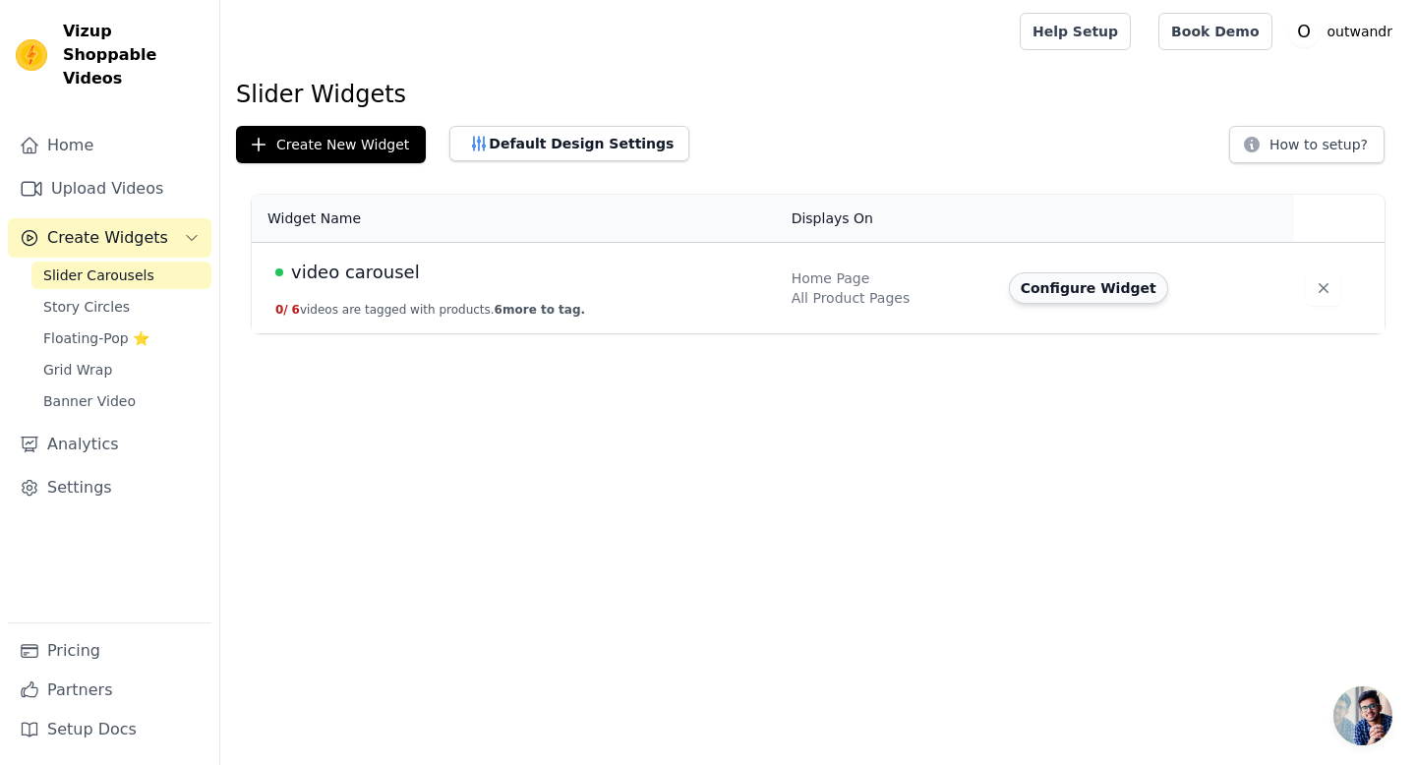
click at [1077, 287] on button "Configure Widget" at bounding box center [1088, 287] width 159 height 31
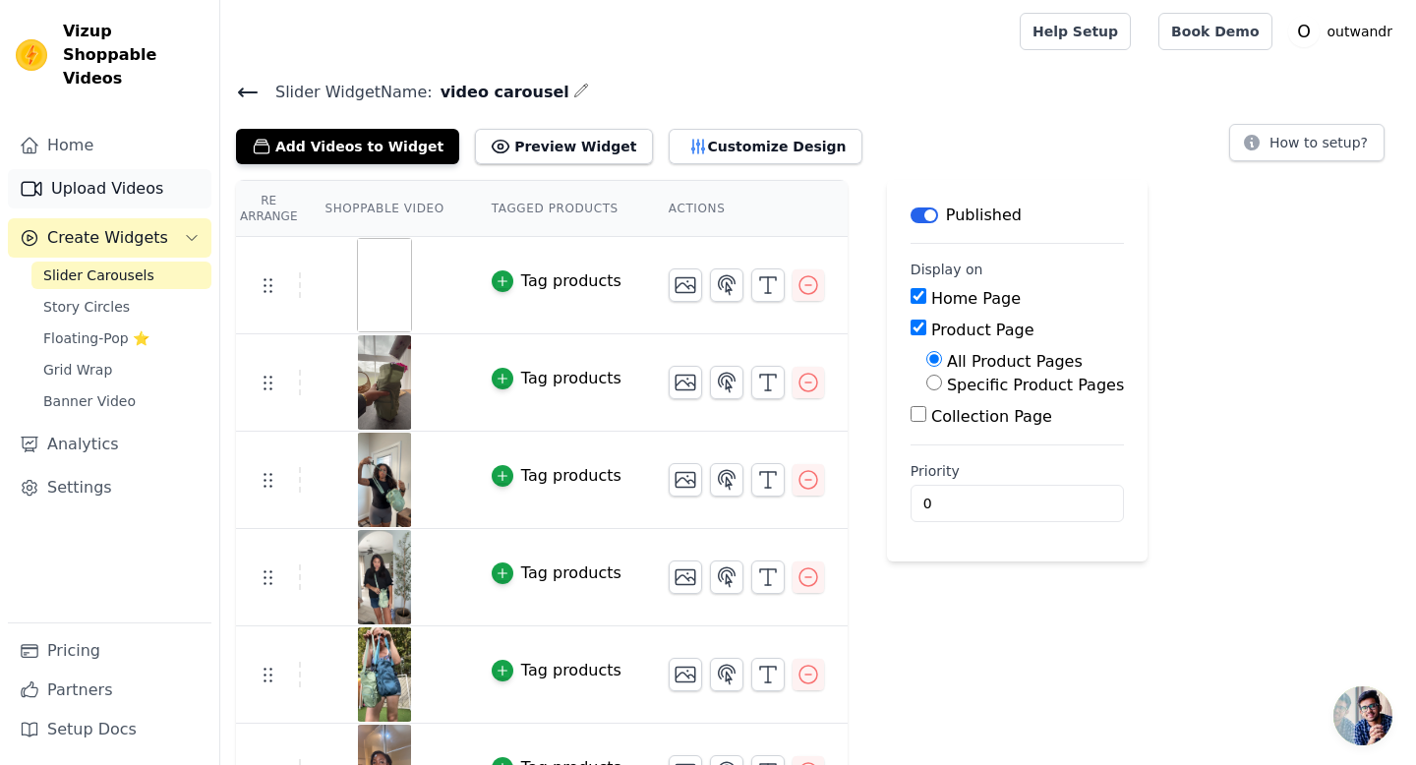
click at [143, 173] on link "Upload Videos" at bounding box center [110, 188] width 204 height 39
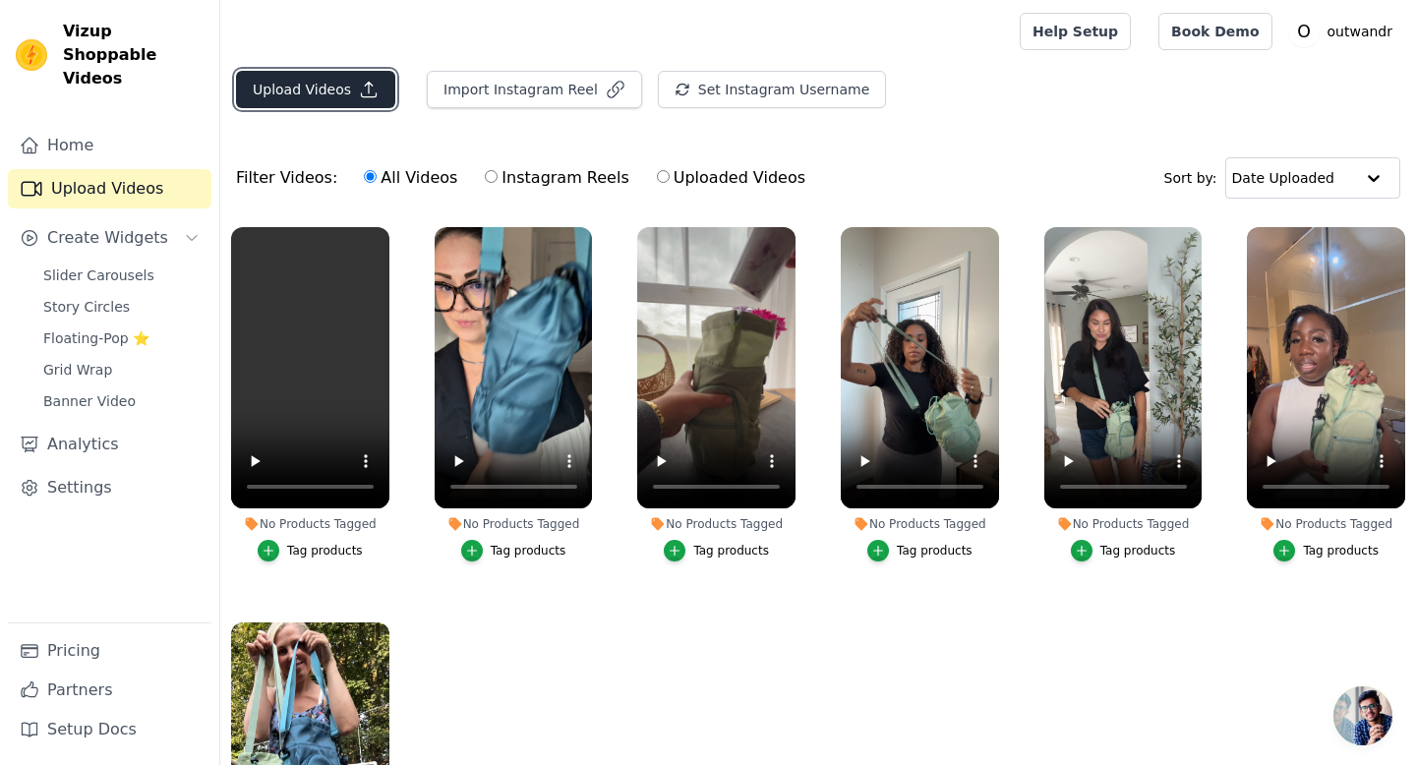
click at [316, 91] on button "Upload Videos" at bounding box center [315, 89] width 159 height 37
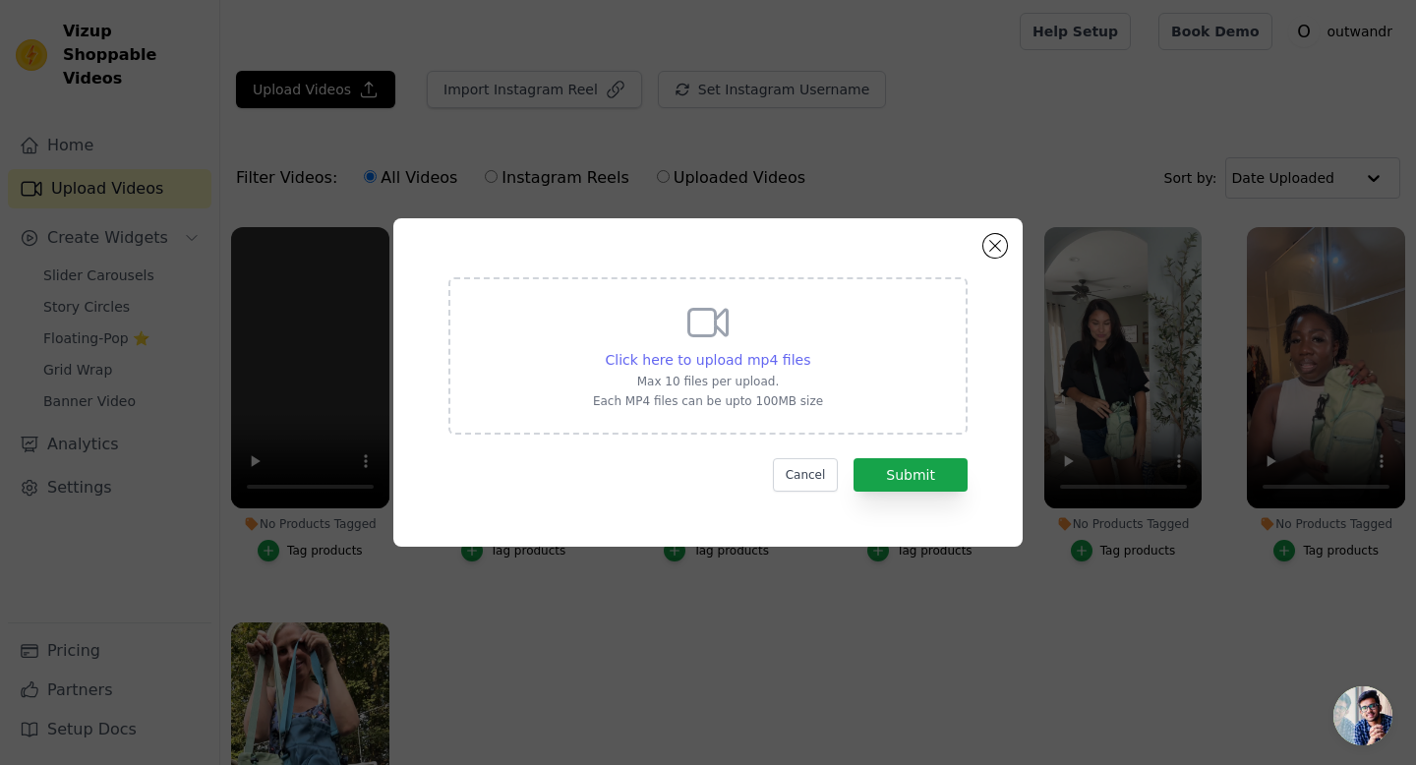
click at [699, 357] on span "Click here to upload mp4 files" at bounding box center [709, 360] width 206 height 16
click at [809, 350] on input "Click here to upload mp4 files Max 10 files per upload. Each MP4 files can be u…" at bounding box center [809, 349] width 1 height 1
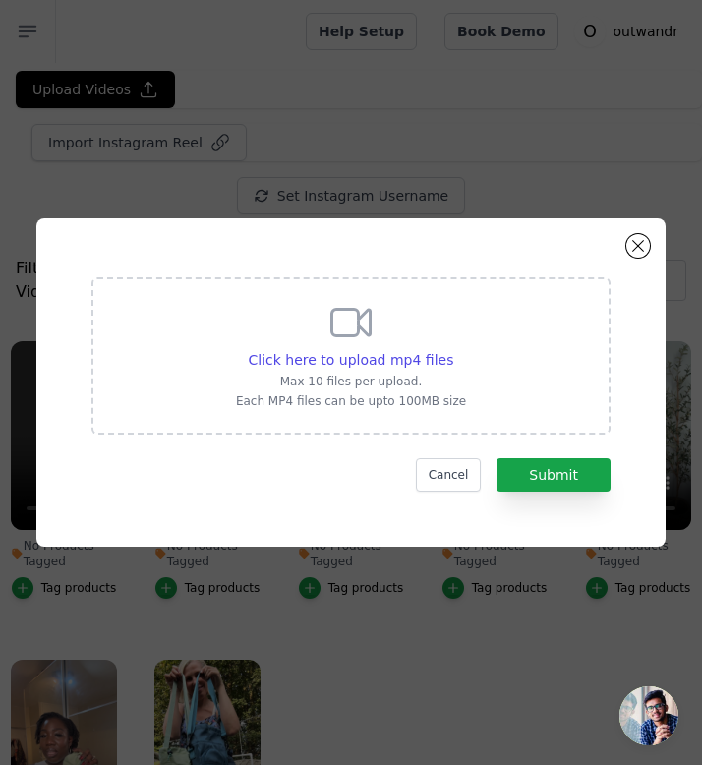
click at [466, 348] on div "Click here to upload mp4 files Max 10 files per upload. Each MP4 files can be u…" at bounding box center [351, 354] width 230 height 110
click at [453, 349] on input "Click here to upload mp4 files Max 10 files per upload. Each MP4 files can be u…" at bounding box center [452, 349] width 1 height 1
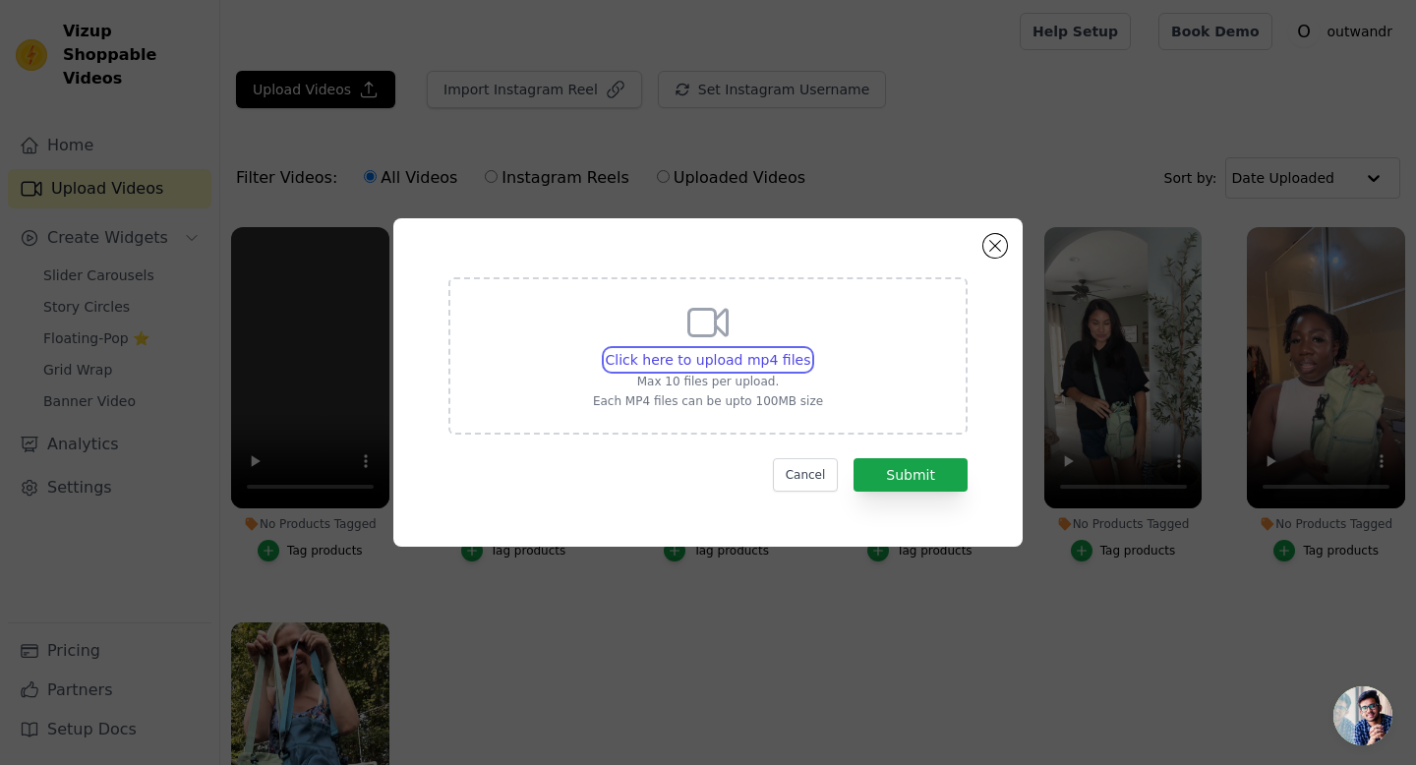
type input "C:\fakepath\carousel black.mp4"
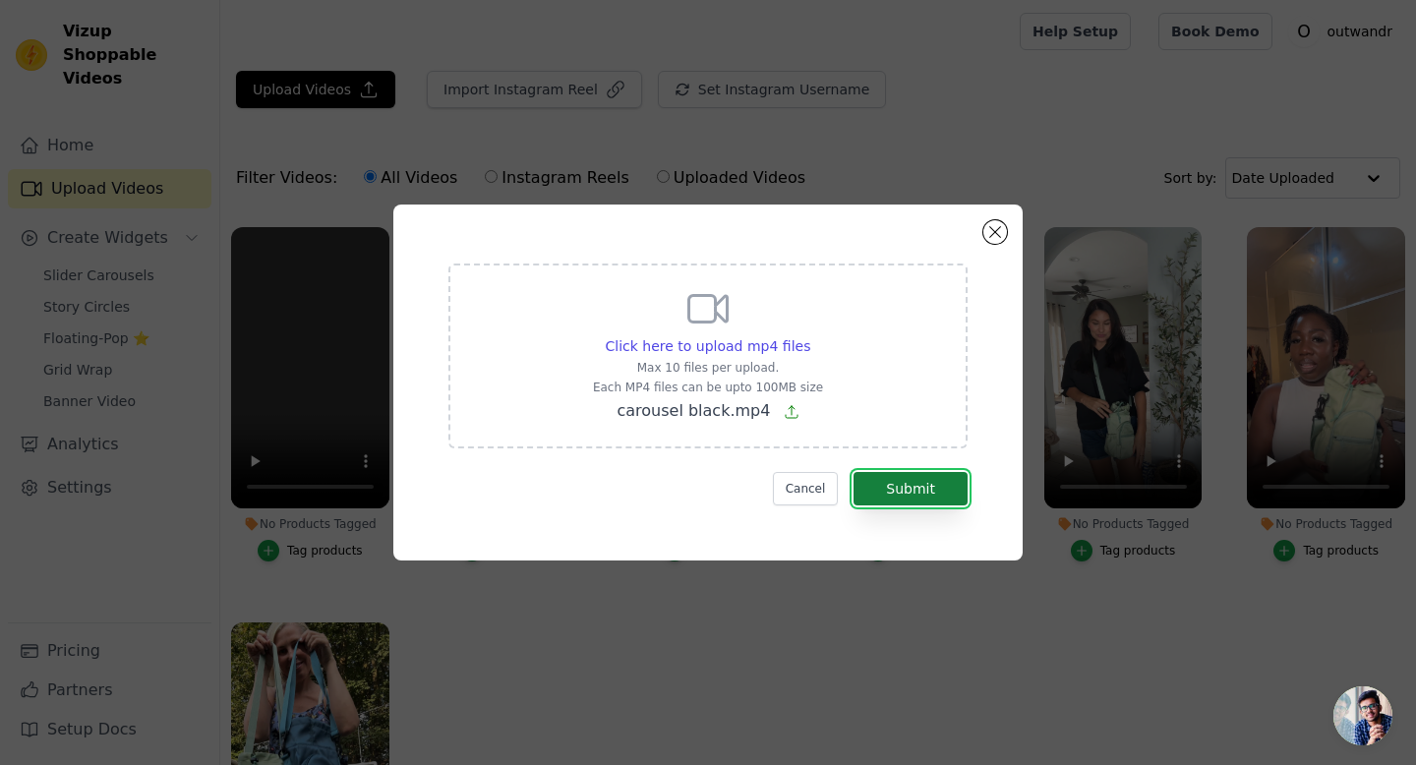
click at [941, 488] on button "Submit" at bounding box center [911, 488] width 114 height 33
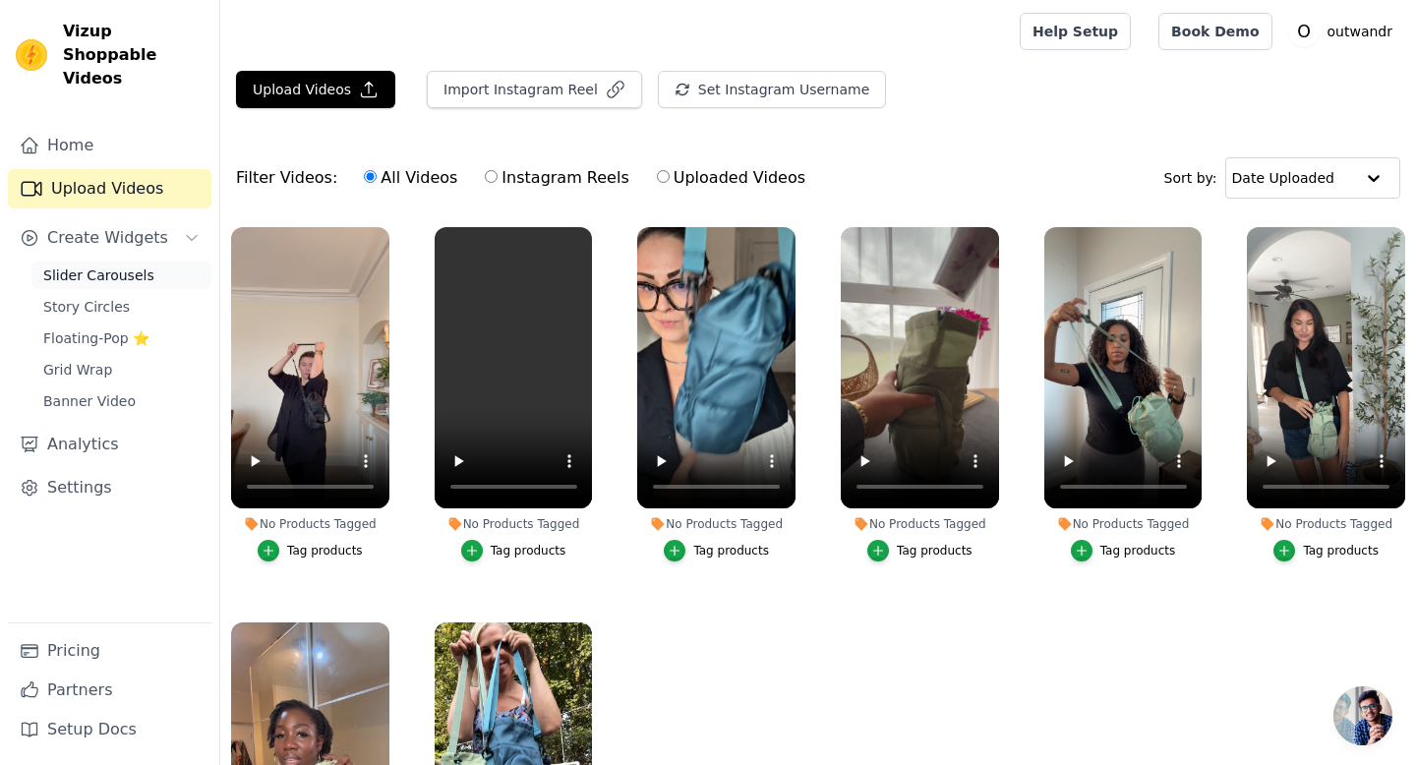
click at [124, 266] on span "Slider Carousels" at bounding box center [98, 276] width 111 height 20
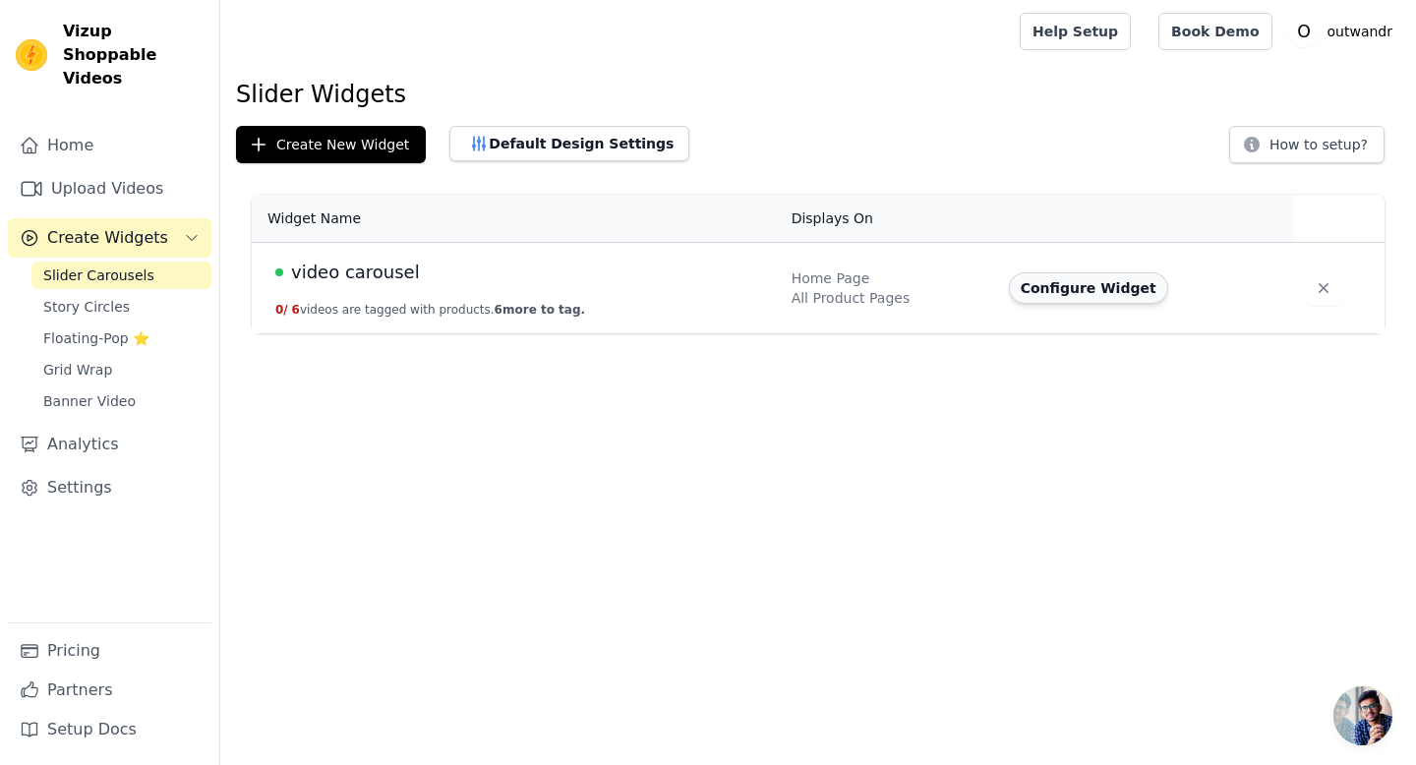
click at [1049, 284] on button "Configure Widget" at bounding box center [1088, 287] width 159 height 31
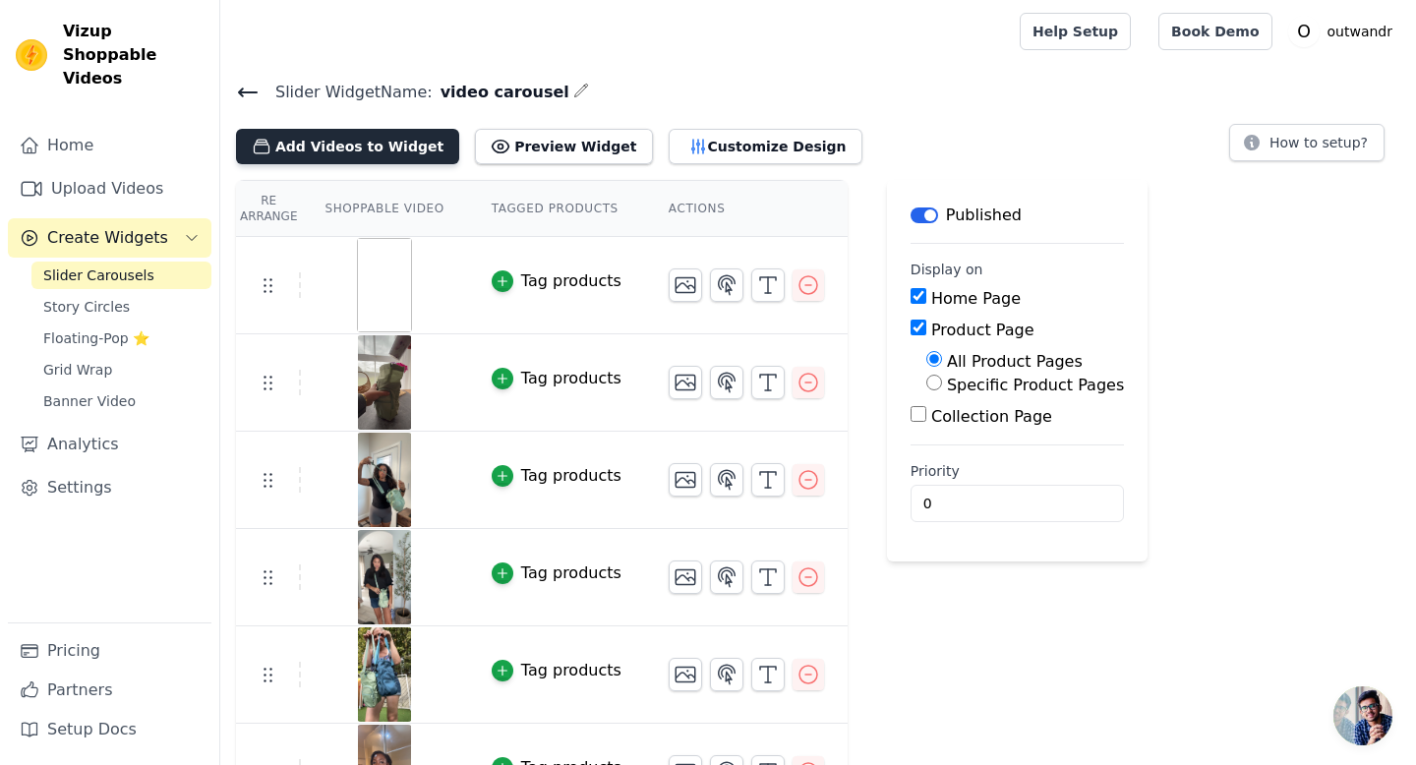
click at [327, 142] on button "Add Videos to Widget" at bounding box center [347, 146] width 223 height 35
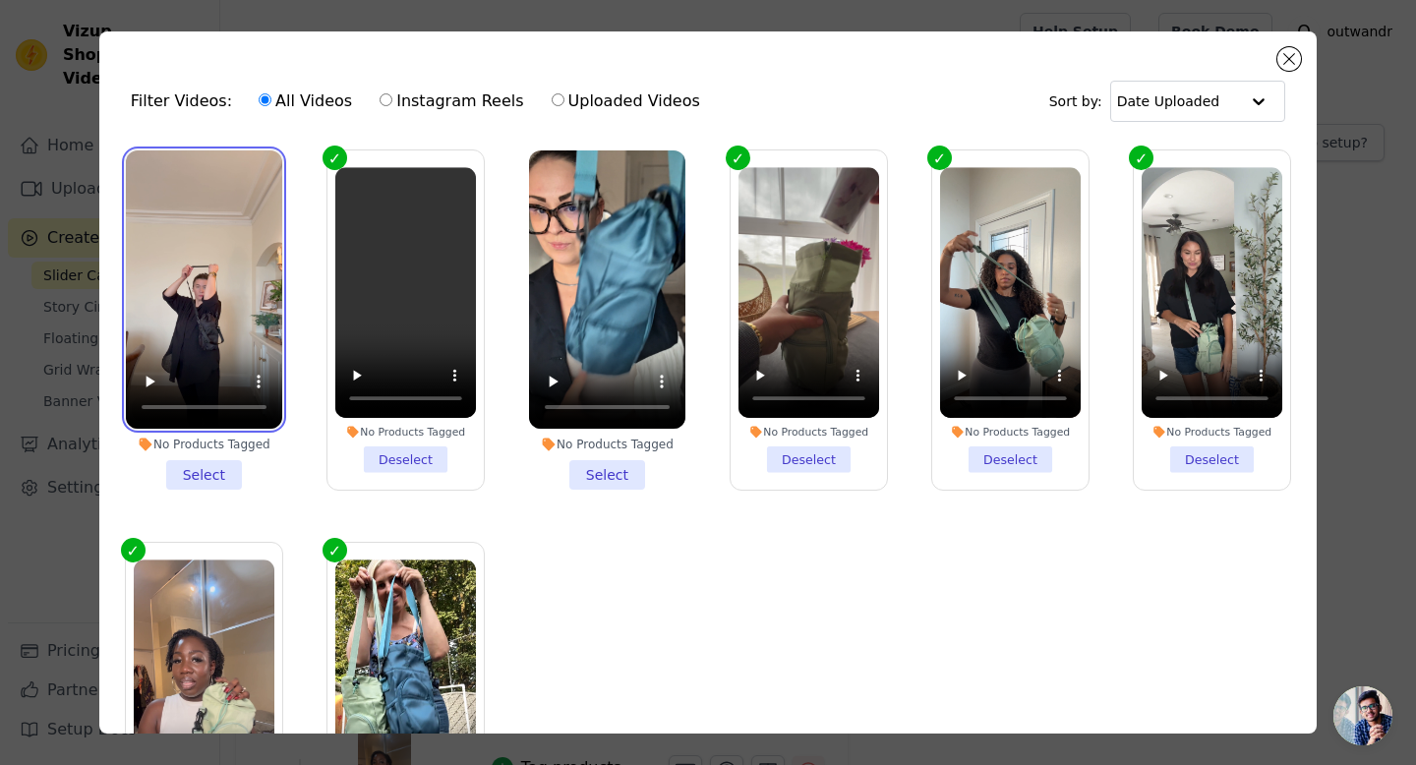
click at [201, 302] on video at bounding box center [204, 289] width 156 height 278
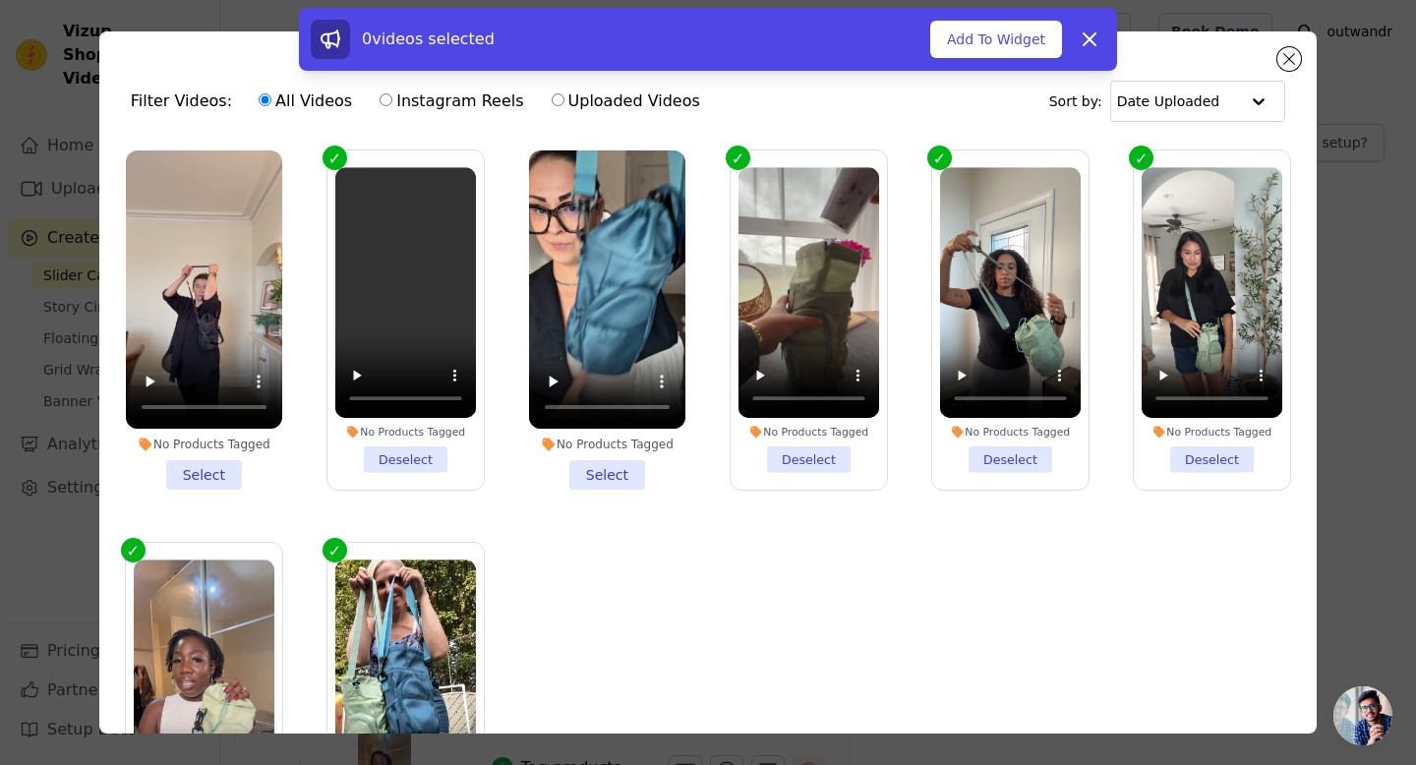
click at [217, 477] on li "No Products Tagged Select" at bounding box center [204, 319] width 156 height 339
click at [0, 0] on input "No Products Tagged Select" at bounding box center [0, 0] width 0 height 0
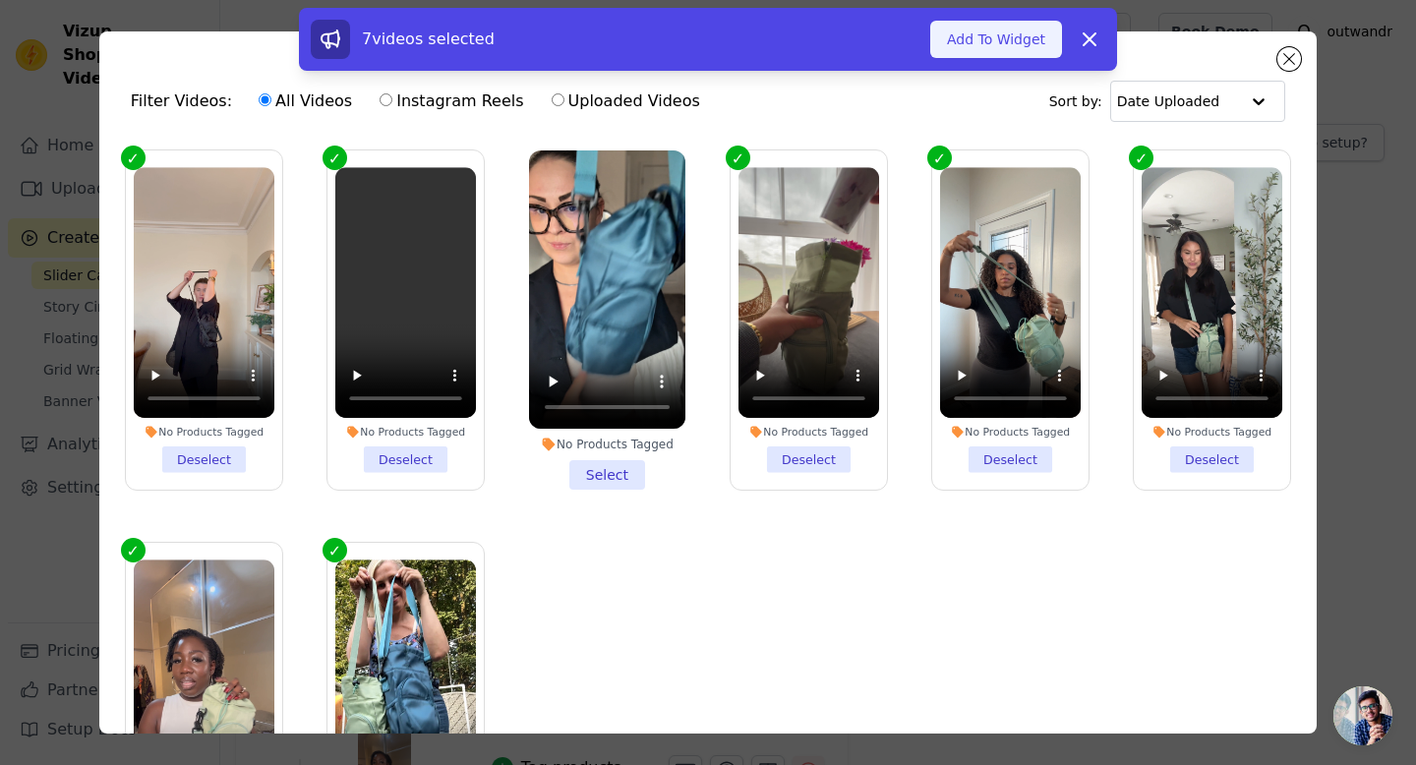
click at [1016, 48] on button "Add To Widget" at bounding box center [996, 39] width 132 height 37
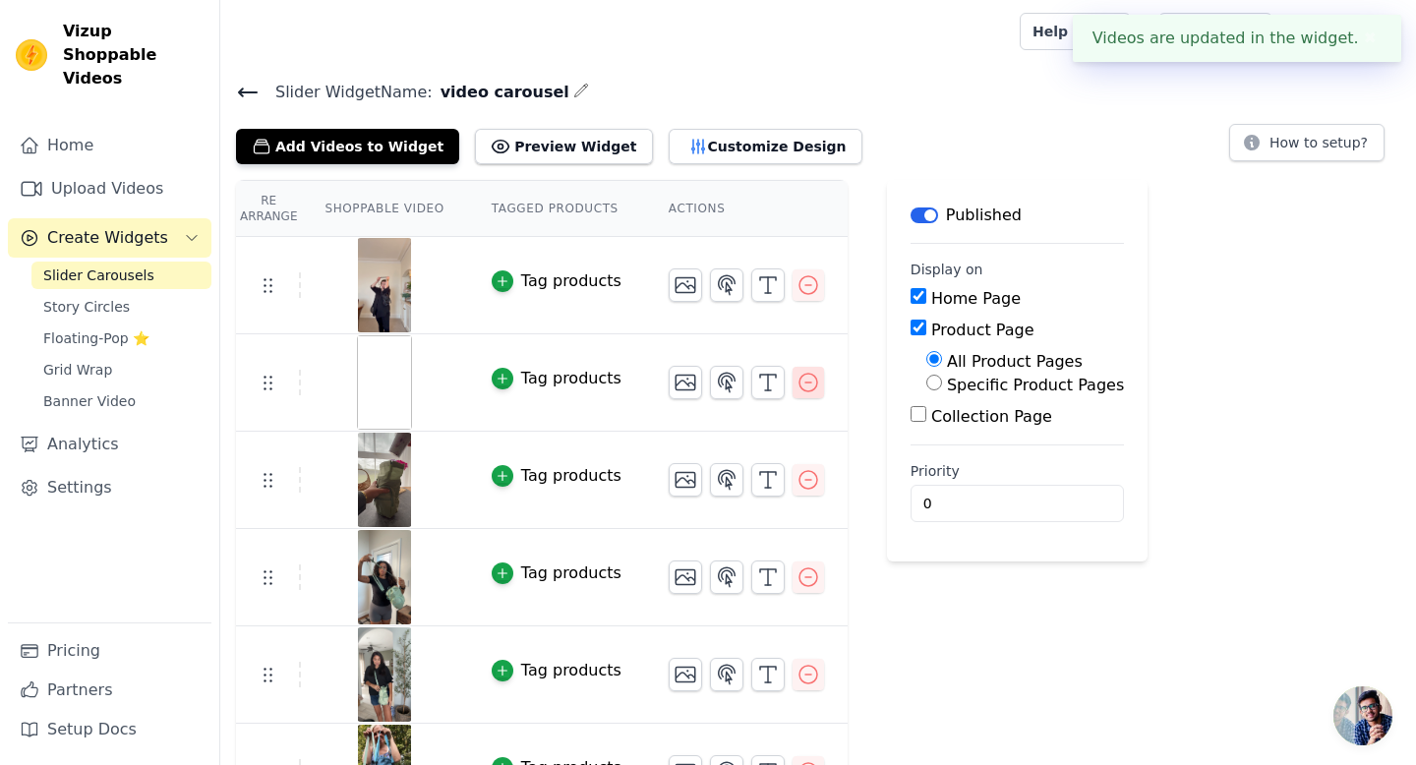
click at [803, 383] on icon "button" at bounding box center [809, 383] width 24 height 24
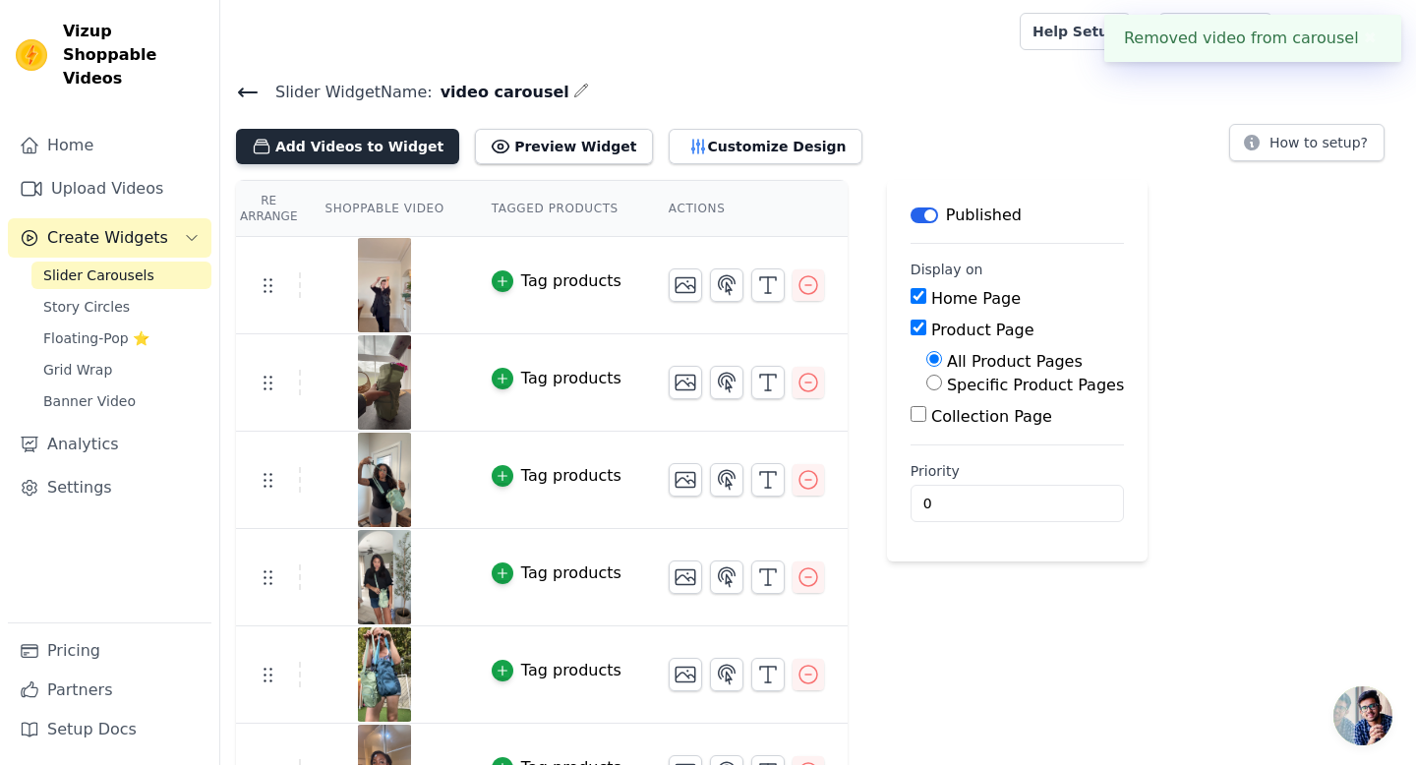
click at [345, 135] on button "Add Videos to Widget" at bounding box center [347, 146] width 223 height 35
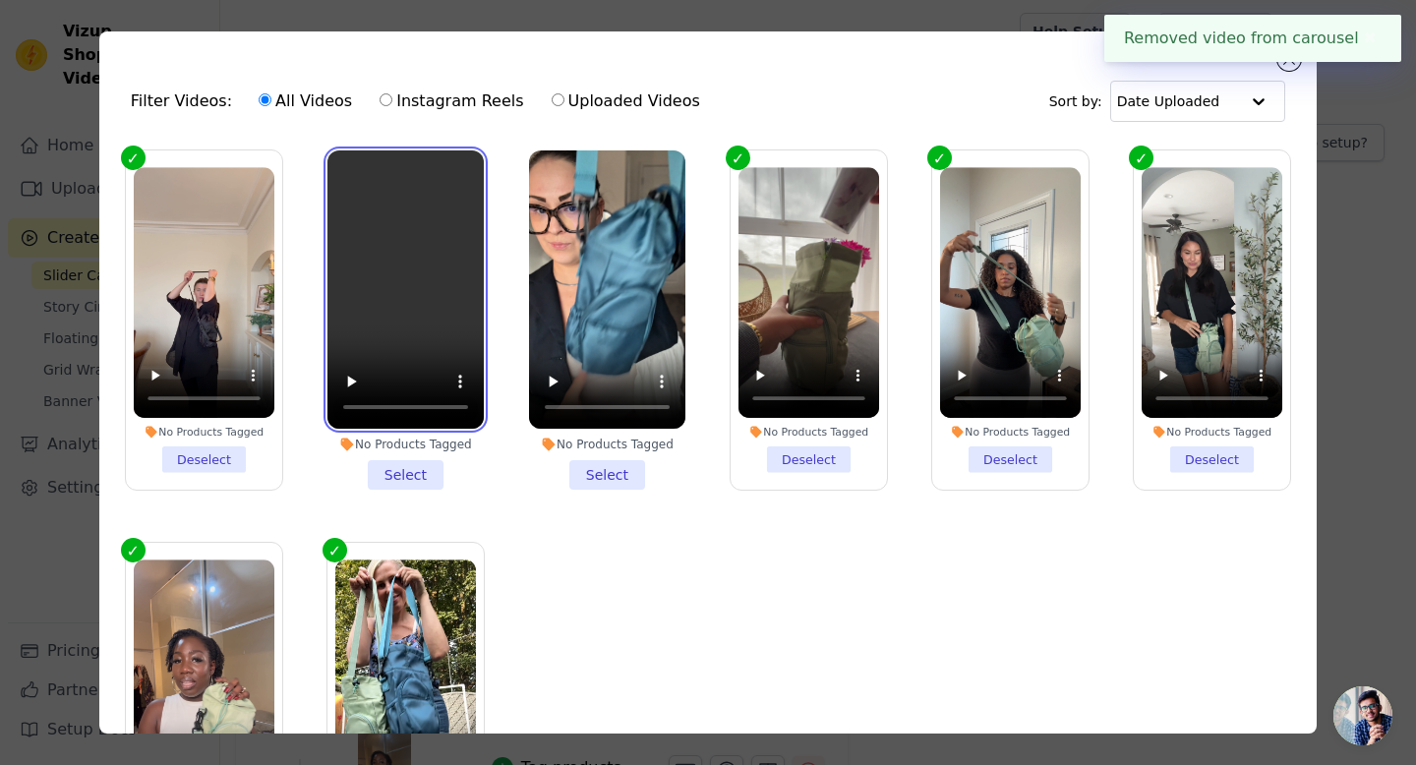
click at [349, 284] on video at bounding box center [405, 289] width 156 height 278
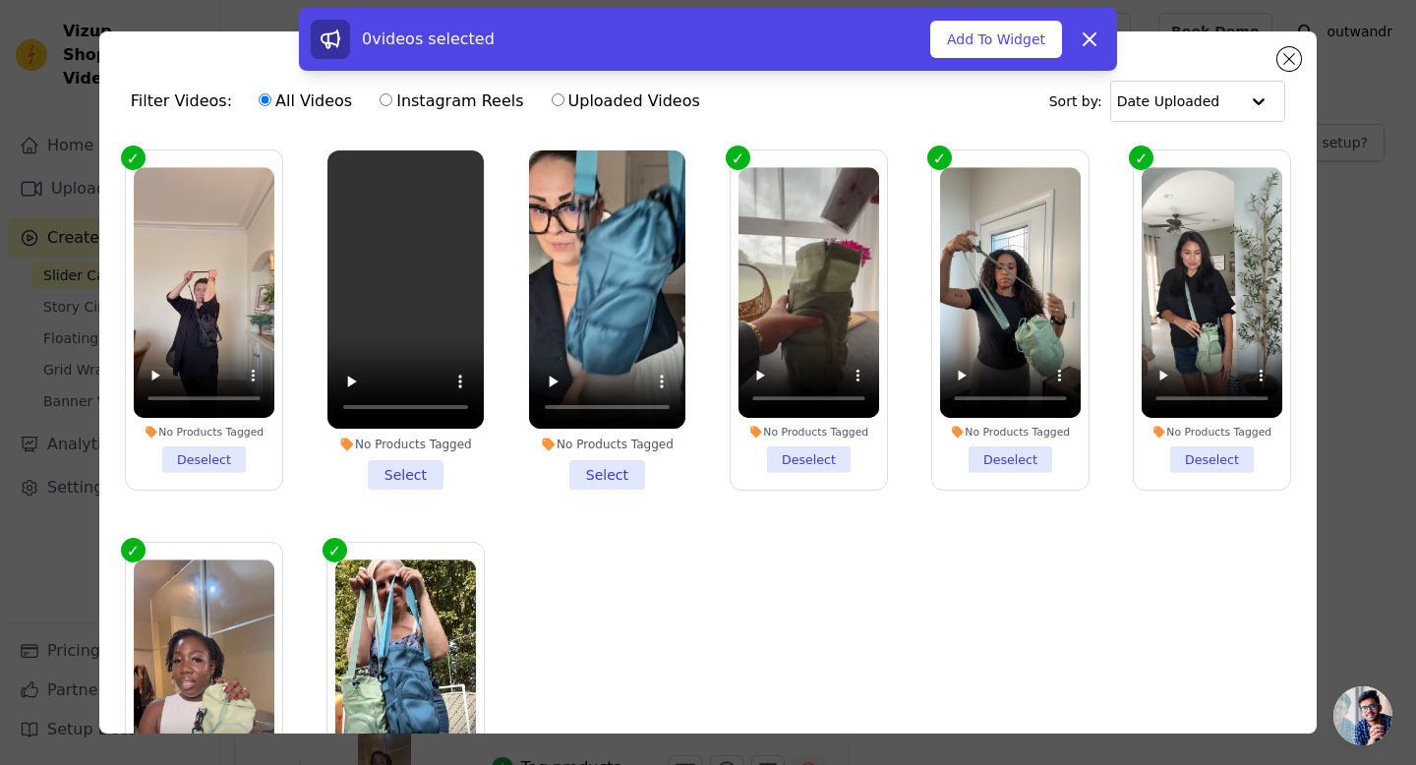
click at [400, 467] on li "No Products Tagged Select" at bounding box center [405, 319] width 156 height 339
click at [0, 0] on input "No Products Tagged Select" at bounding box center [0, 0] width 0 height 0
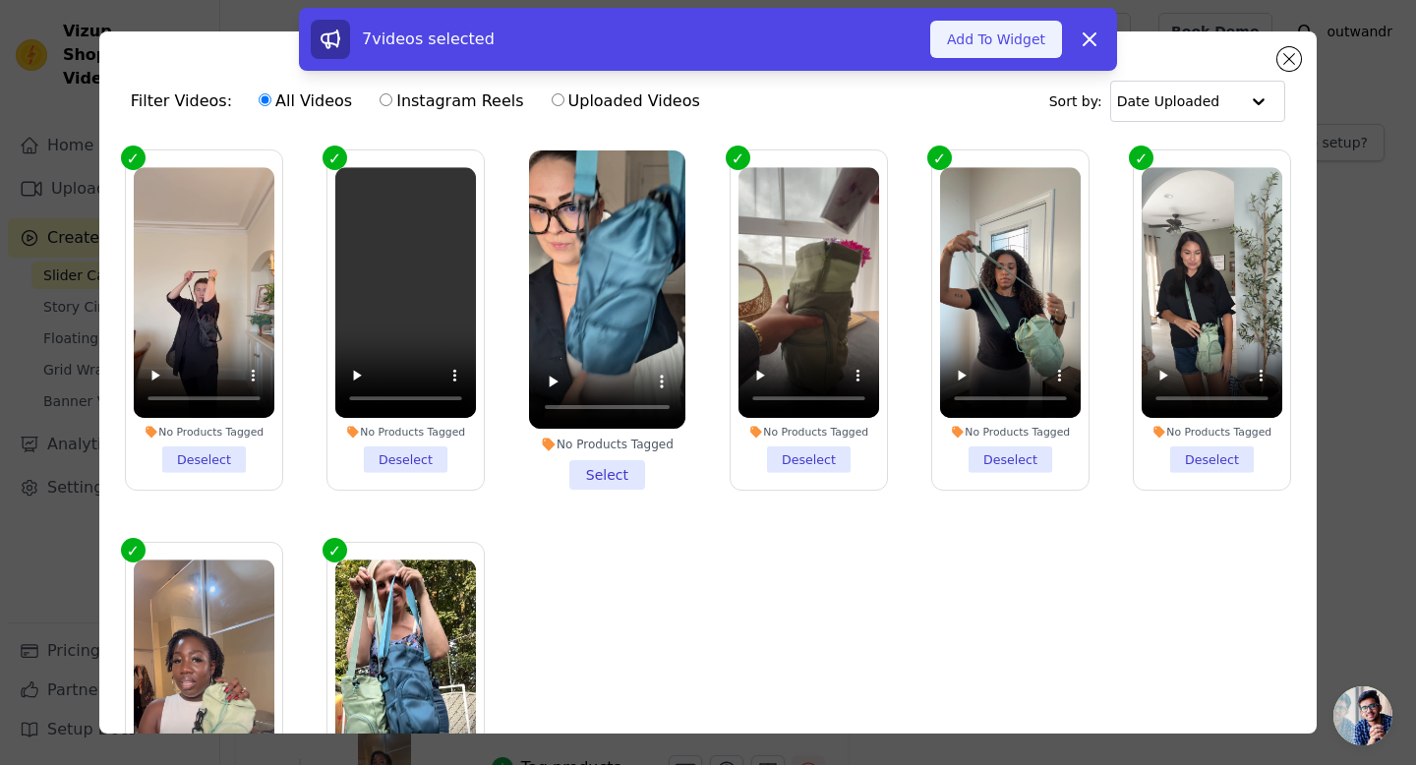
click at [1029, 56] on button "Add To Widget" at bounding box center [996, 39] width 132 height 37
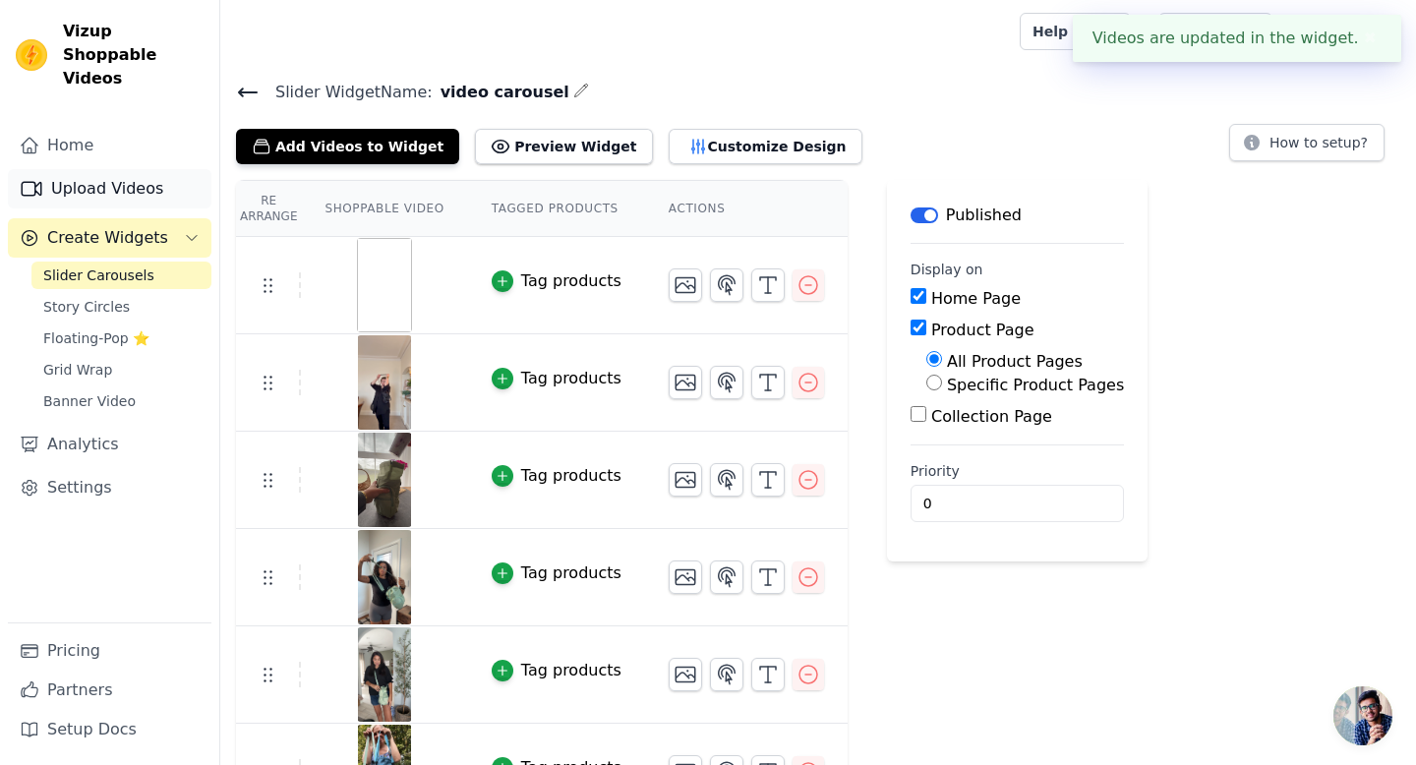
click at [103, 169] on link "Upload Videos" at bounding box center [110, 188] width 204 height 39
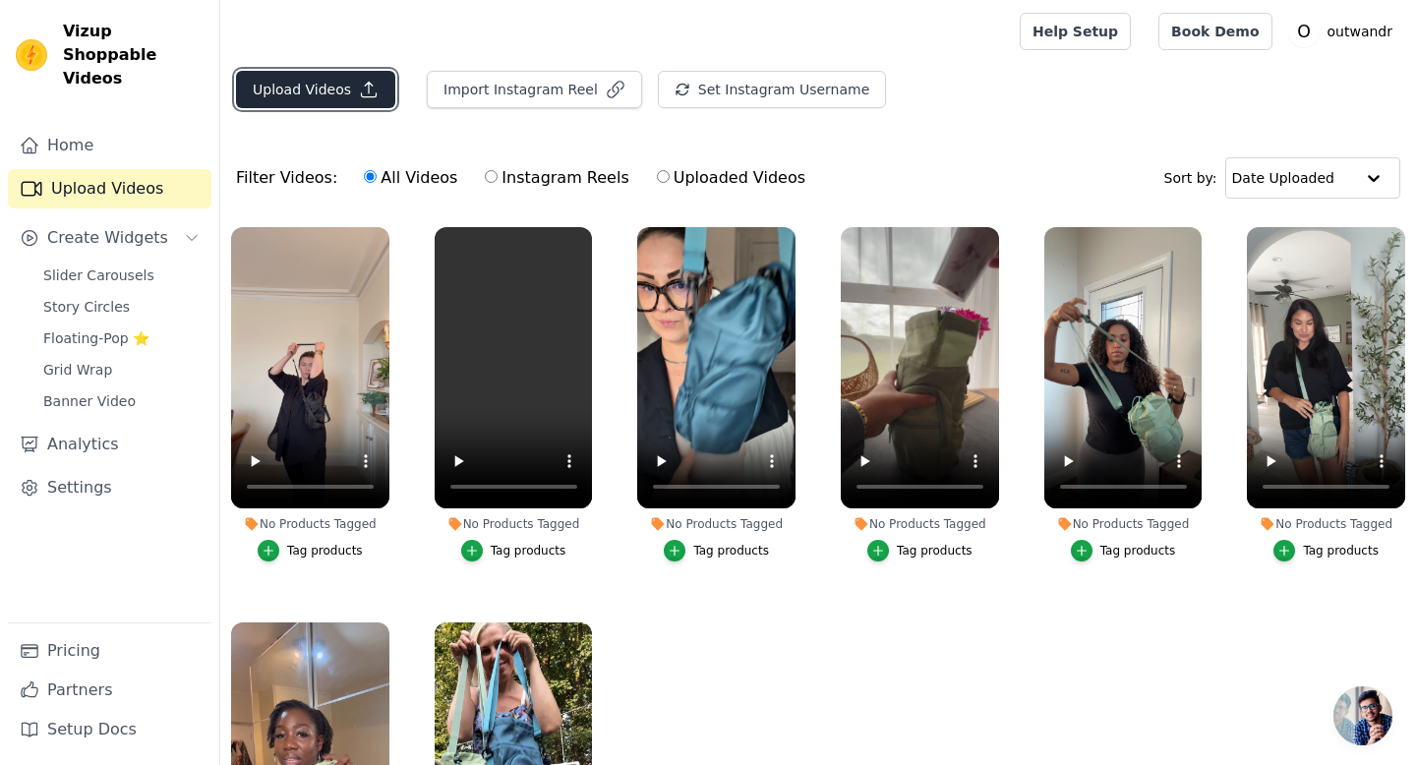
click at [284, 89] on button "Upload Videos" at bounding box center [315, 89] width 159 height 37
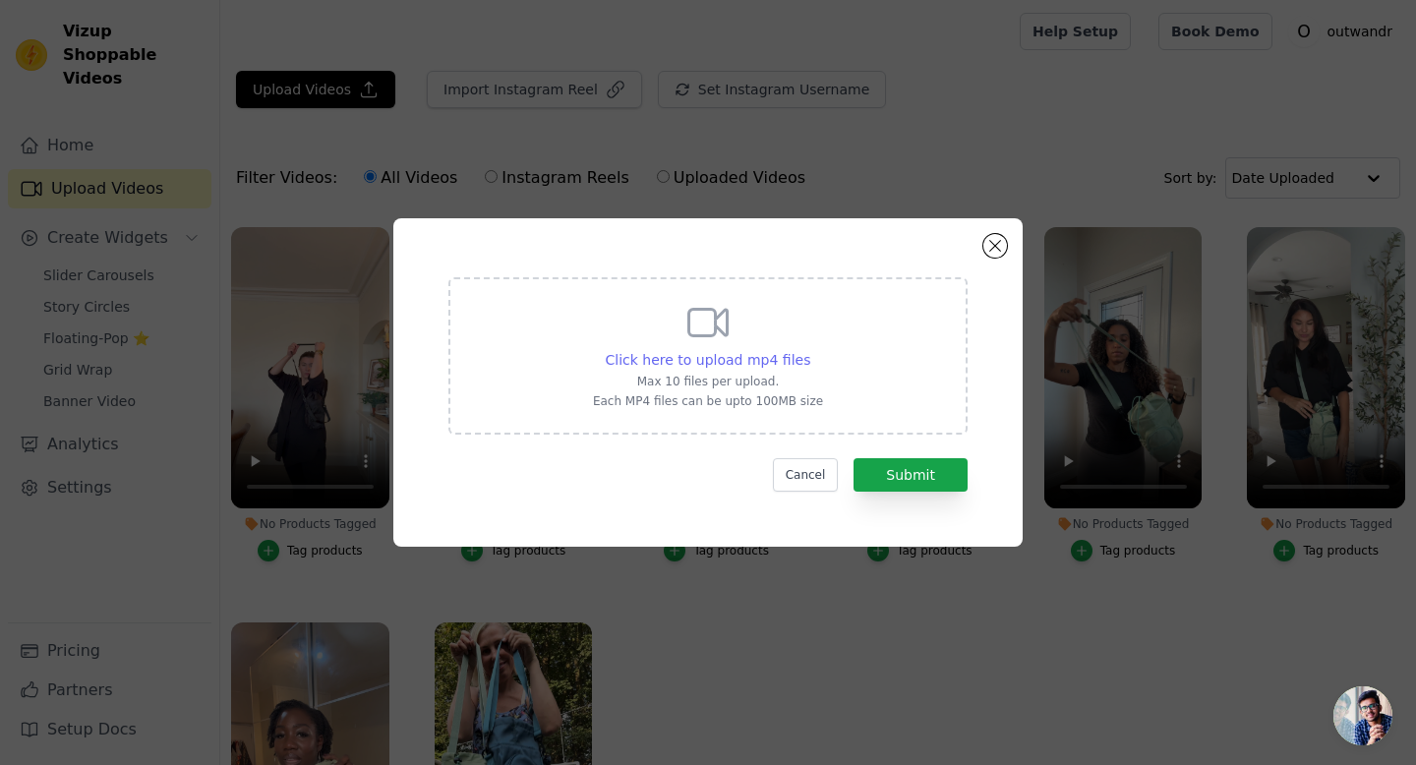
click at [711, 367] on span "Click here to upload mp4 files" at bounding box center [709, 360] width 206 height 16
click at [809, 350] on input "Click here to upload mp4 files Max 10 files per upload. Each MP4 files can be u…" at bounding box center [809, 349] width 1 height 1
click at [812, 467] on button "Cancel" at bounding box center [806, 474] width 66 height 33
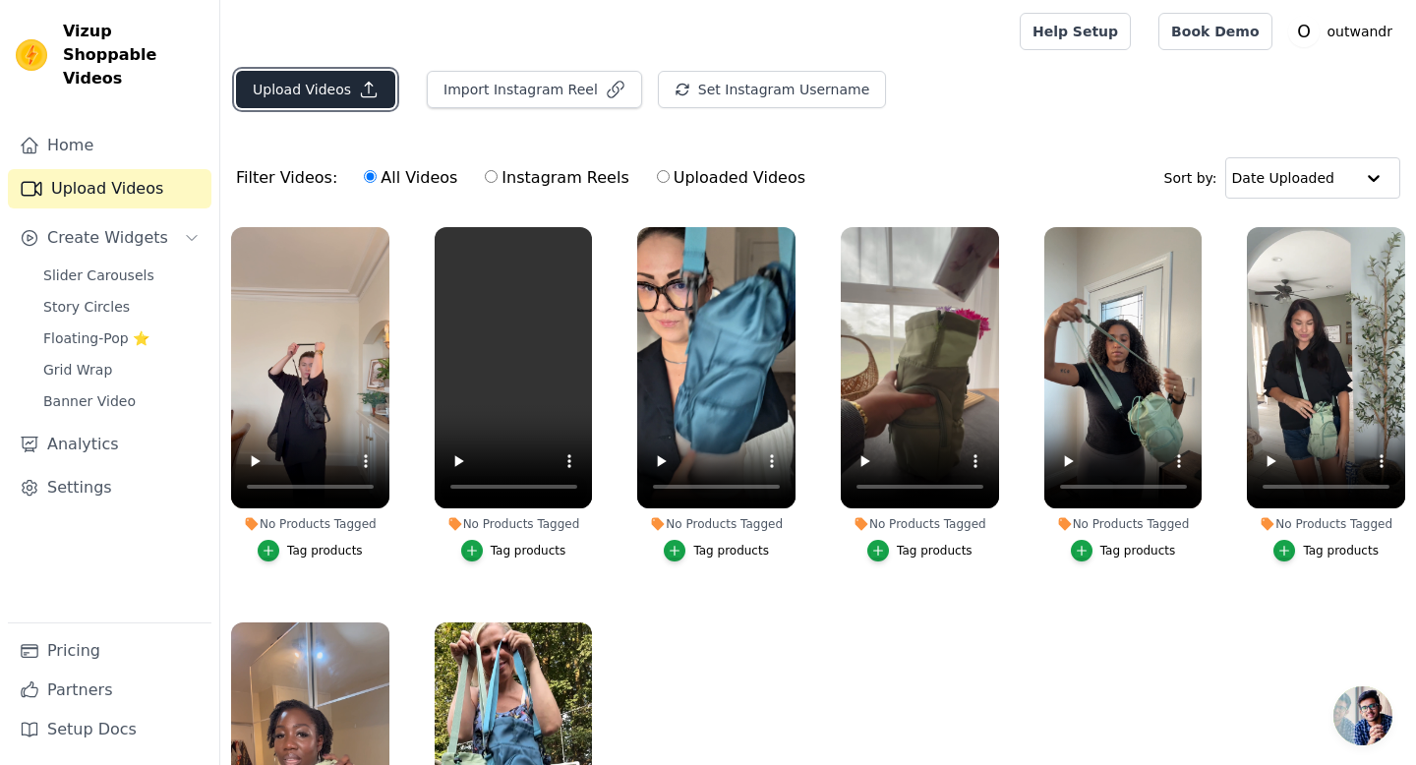
click at [325, 93] on button "Upload Videos" at bounding box center [315, 89] width 159 height 37
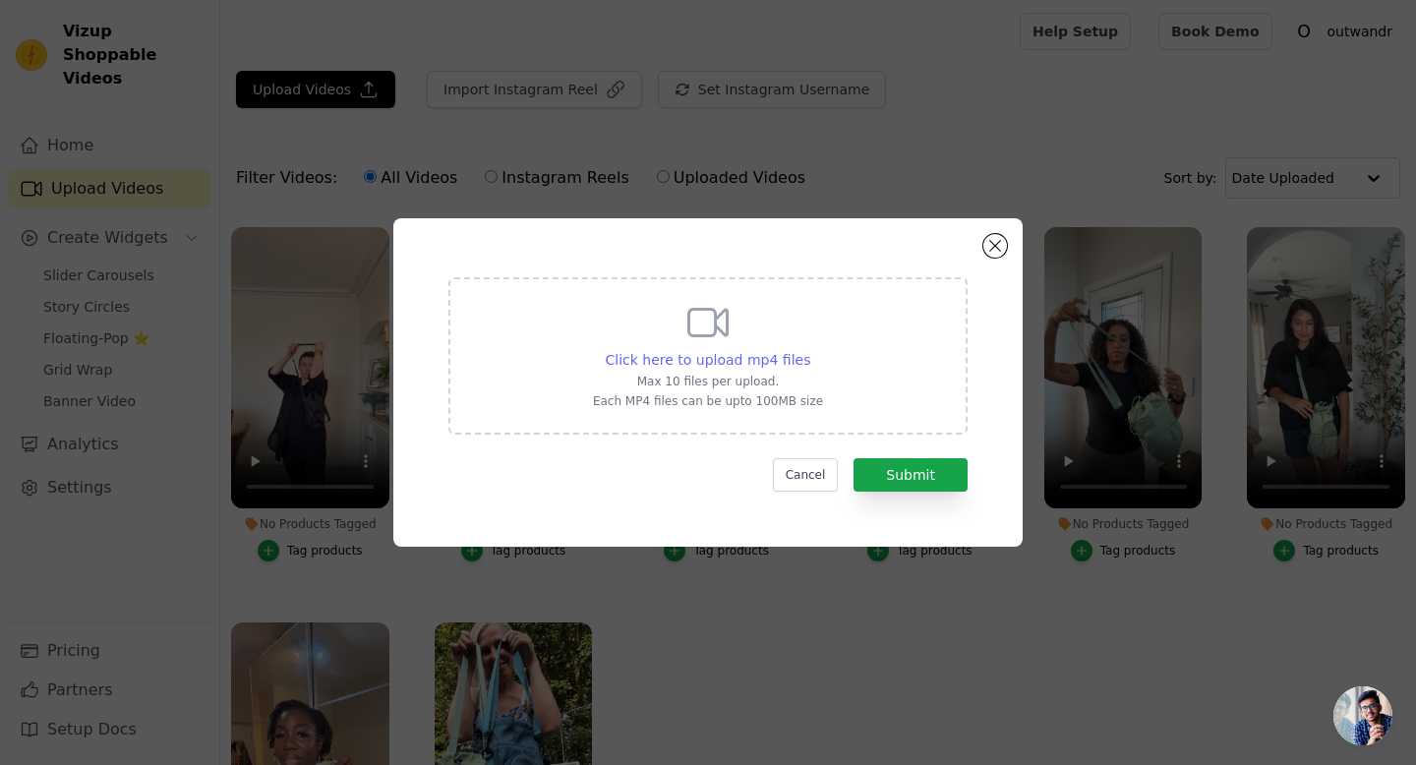
click at [747, 352] on span "Click here to upload mp4 files" at bounding box center [709, 360] width 206 height 16
click at [809, 350] on input "Click here to upload mp4 files Max 10 files per upload. Each MP4 files can be u…" at bounding box center [809, 349] width 1 height 1
click at [722, 367] on span "Click here to upload mp4 files" at bounding box center [709, 360] width 206 height 16
click at [809, 350] on input "Click here to upload mp4 files Max 10 files per upload. Each MP4 files can be u…" at bounding box center [809, 349] width 1 height 1
click at [992, 255] on button "Close modal" at bounding box center [995, 246] width 24 height 24
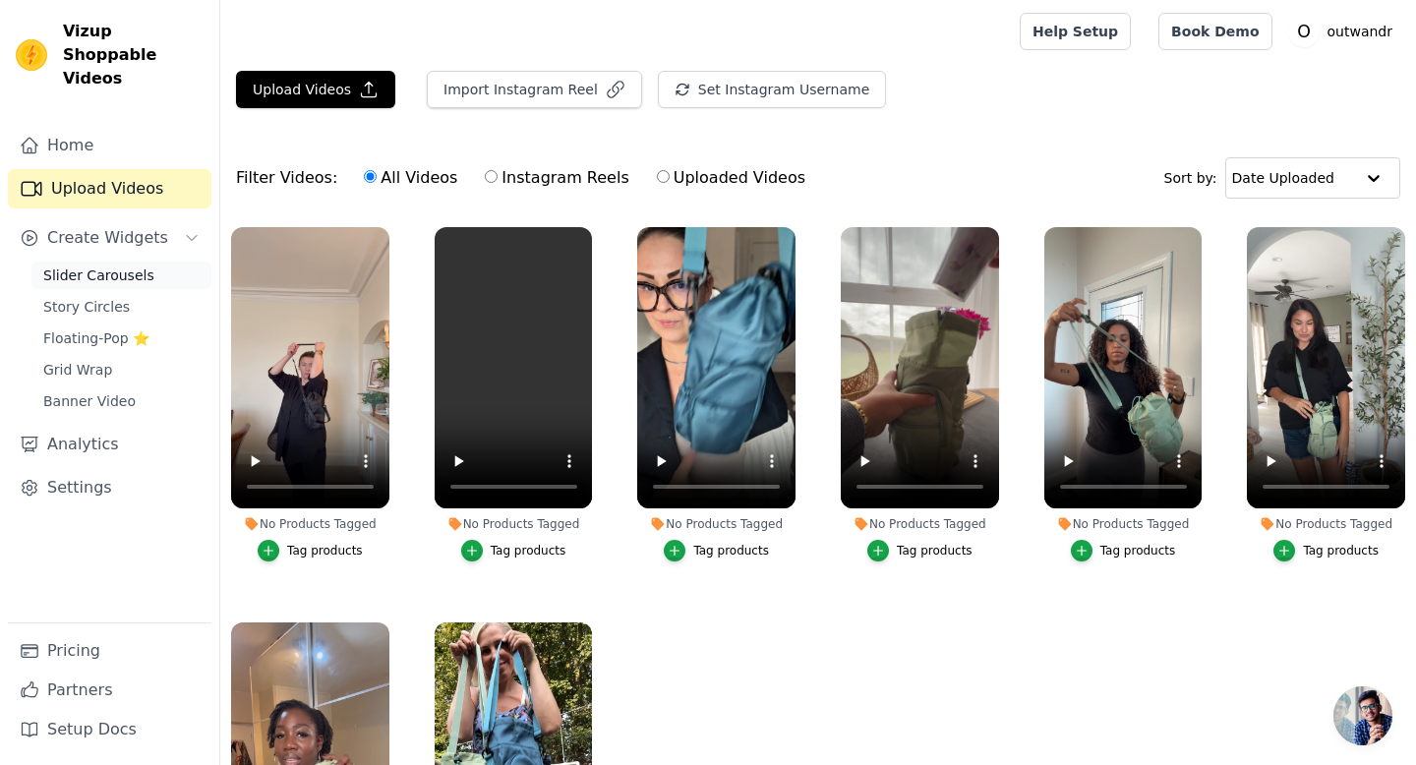
click at [126, 266] on span "Slider Carousels" at bounding box center [98, 276] width 111 height 20
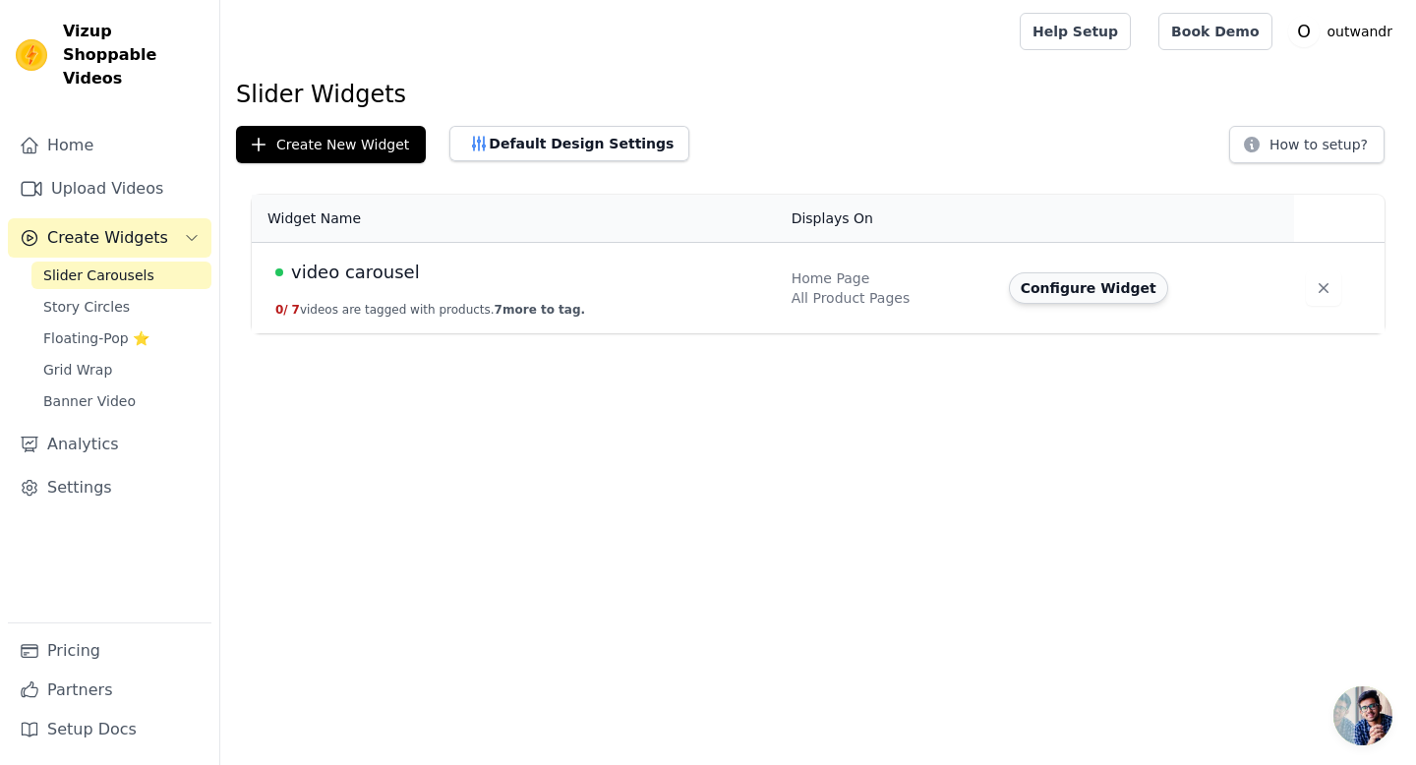
click at [1042, 286] on button "Configure Widget" at bounding box center [1088, 287] width 159 height 31
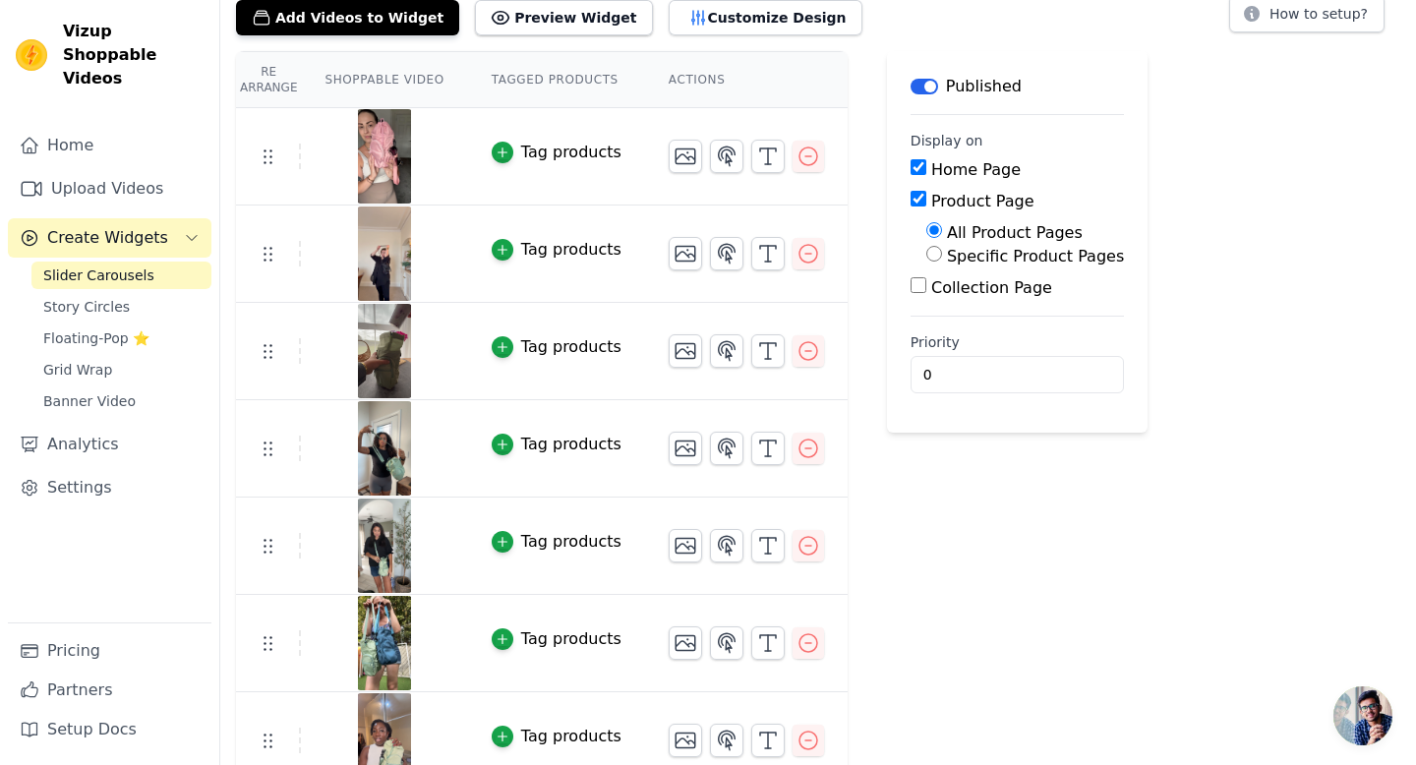
scroll to position [124, 0]
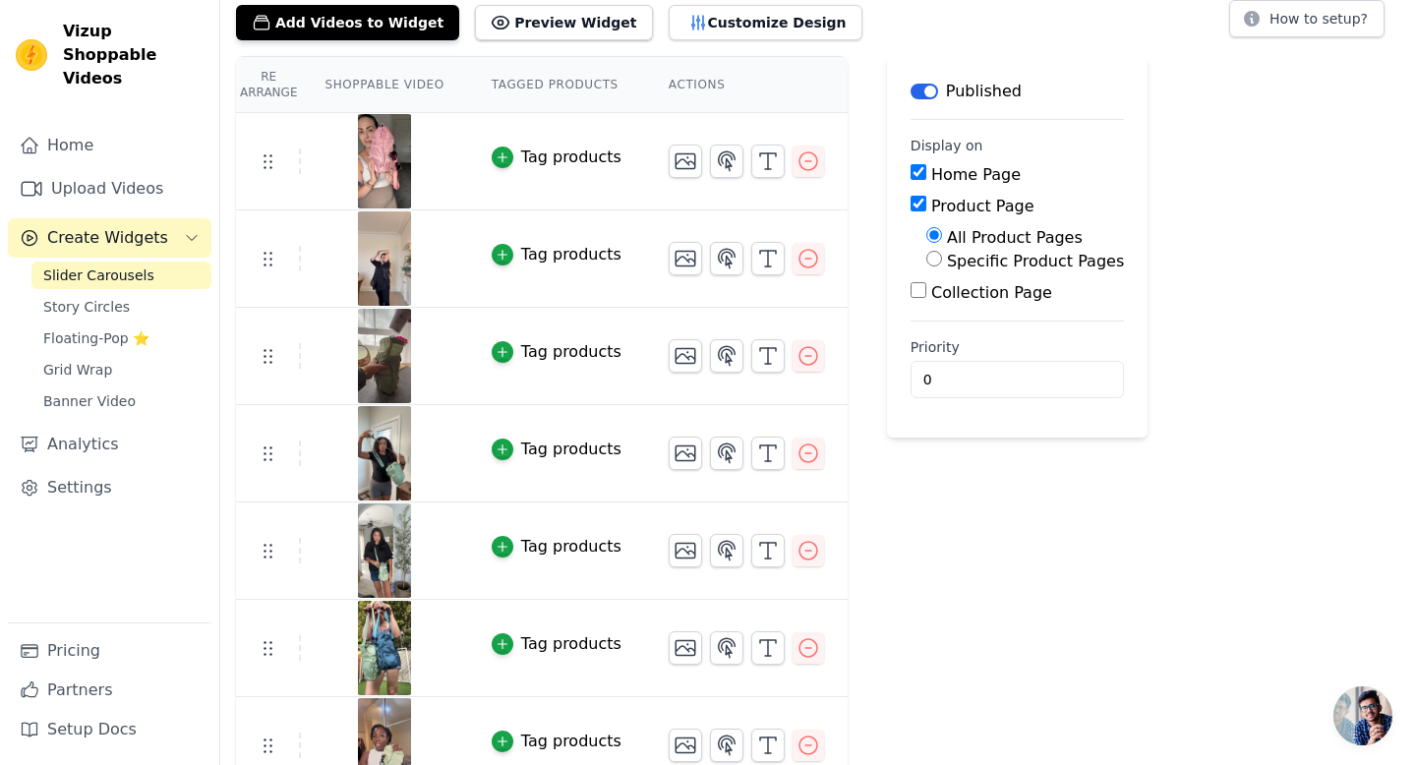
click at [396, 269] on img at bounding box center [384, 258] width 55 height 94
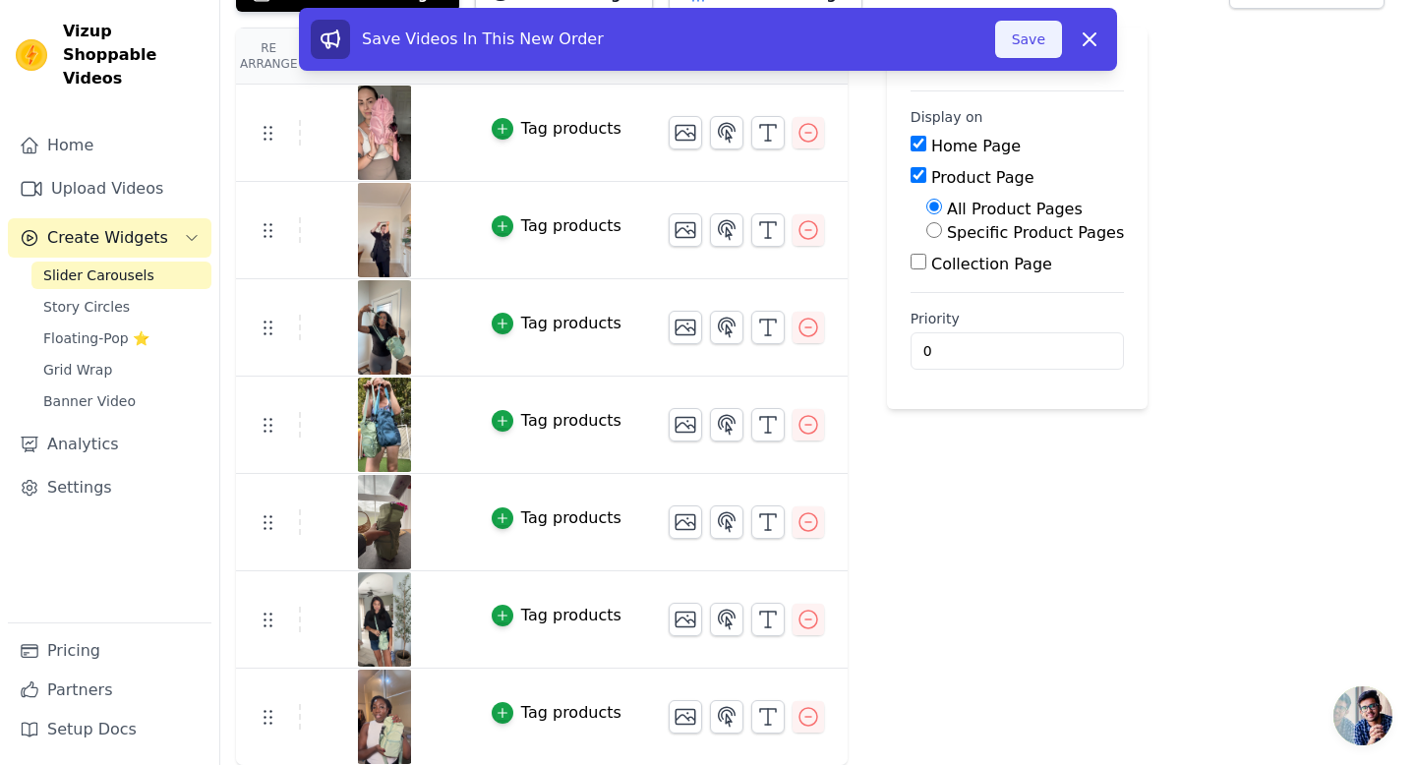
click at [1014, 55] on button "Save" at bounding box center [1028, 39] width 67 height 37
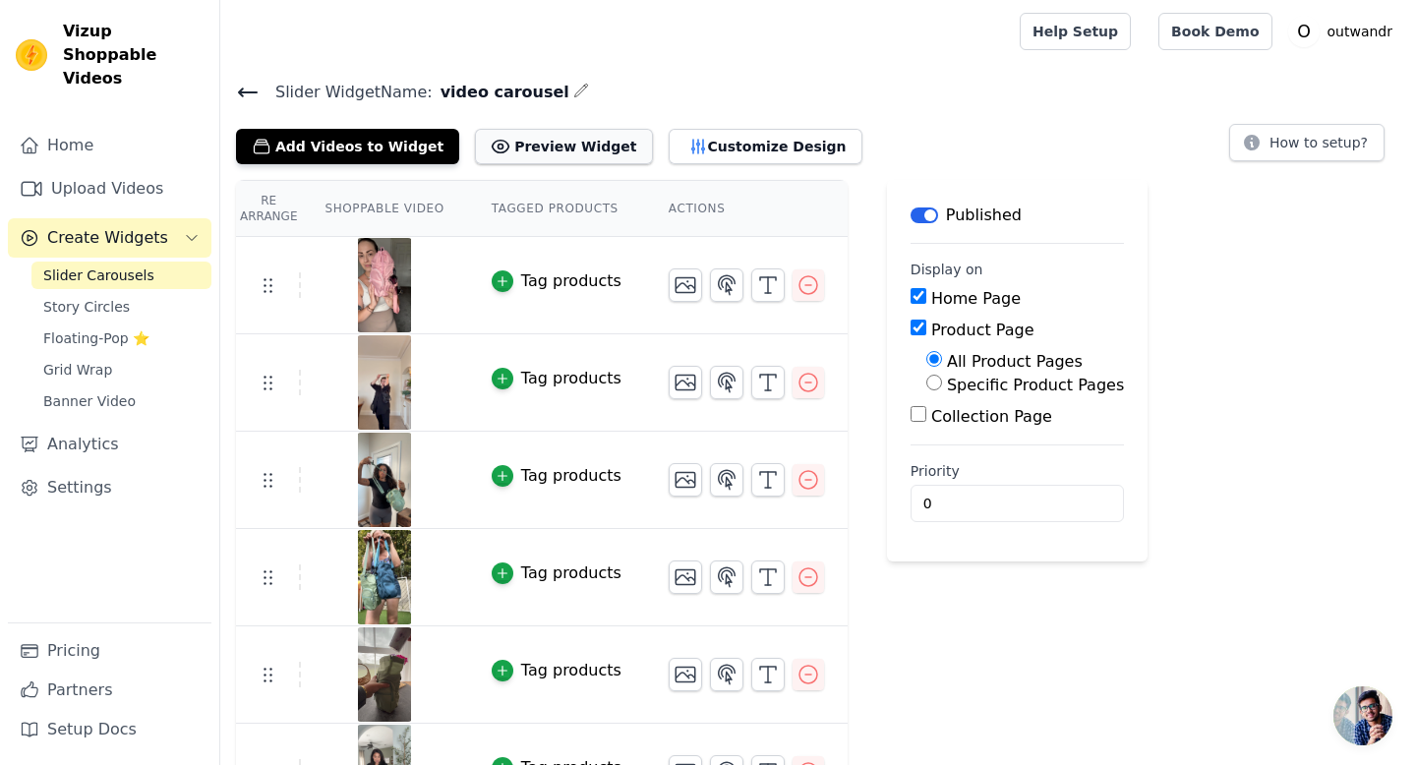
click at [556, 140] on button "Preview Widget" at bounding box center [563, 146] width 177 height 35
click at [693, 156] on button "Customize Design" at bounding box center [766, 146] width 194 height 35
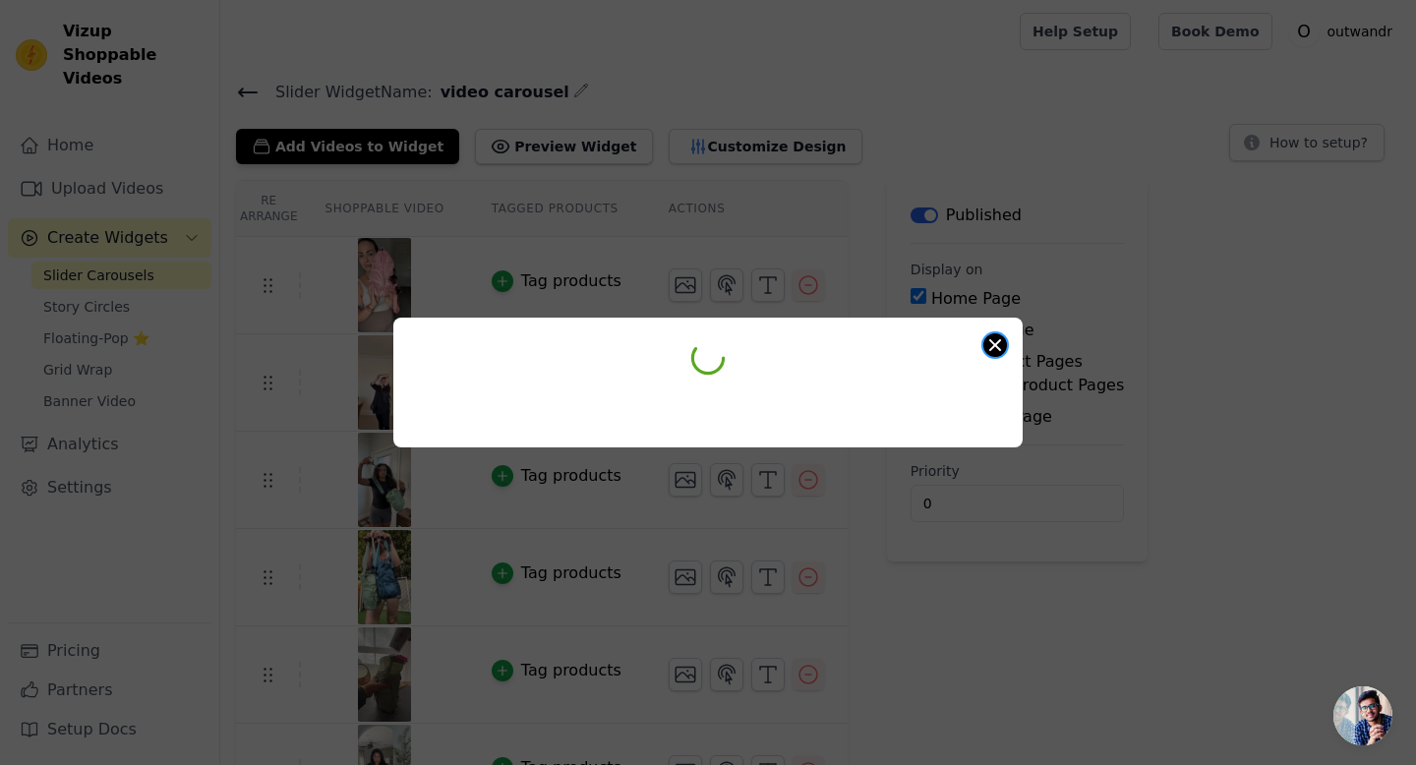
click at [994, 354] on button "Close modal" at bounding box center [995, 345] width 24 height 24
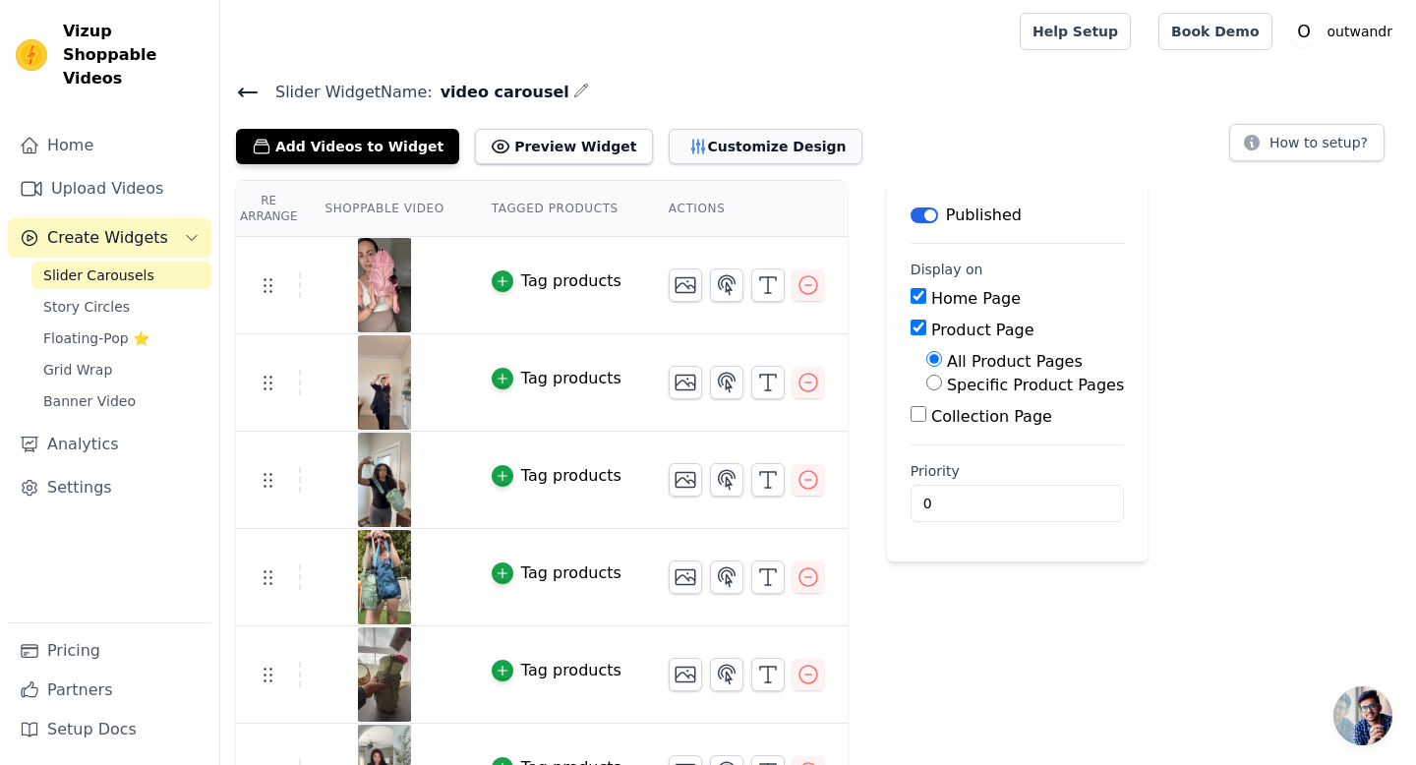
click at [704, 144] on button "Customize Design" at bounding box center [766, 146] width 194 height 35
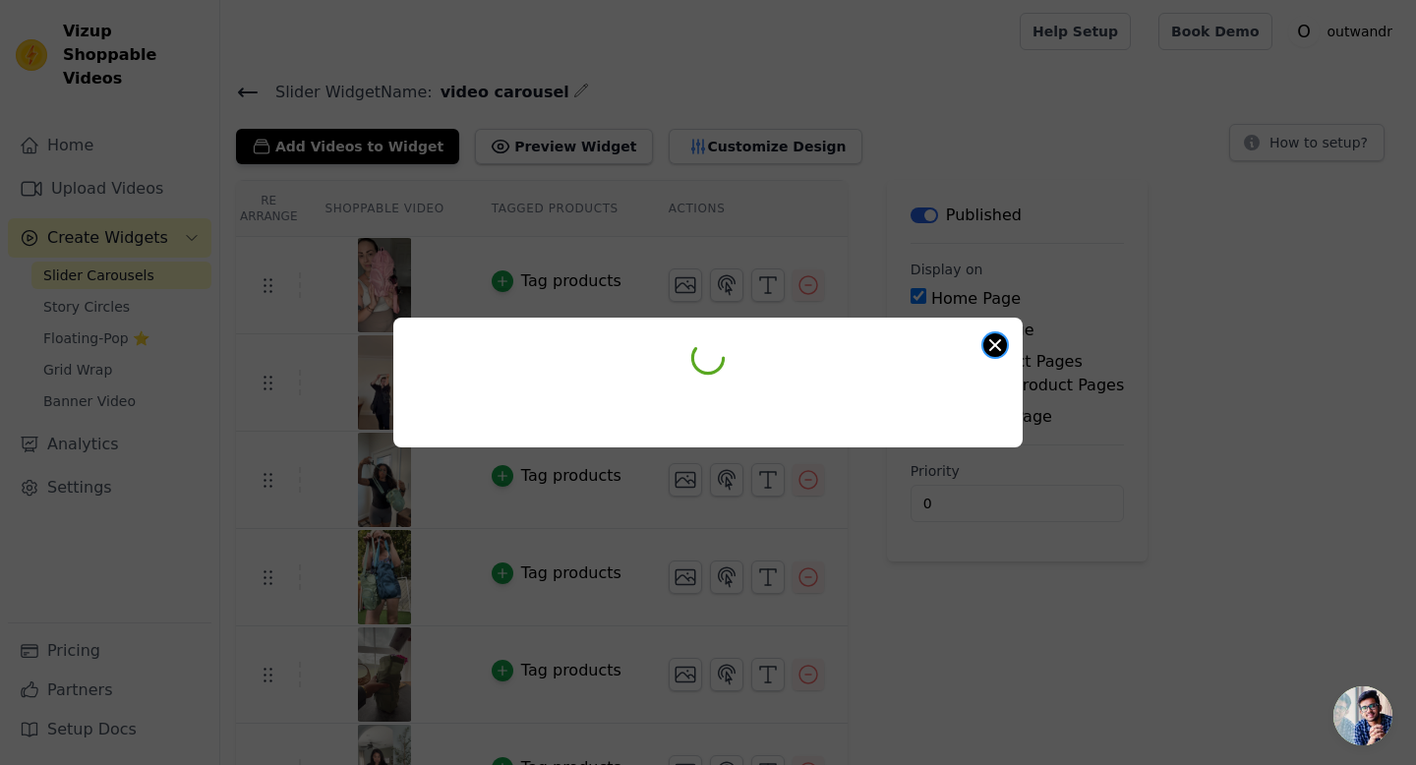
click at [993, 350] on button "Close modal" at bounding box center [995, 345] width 24 height 24
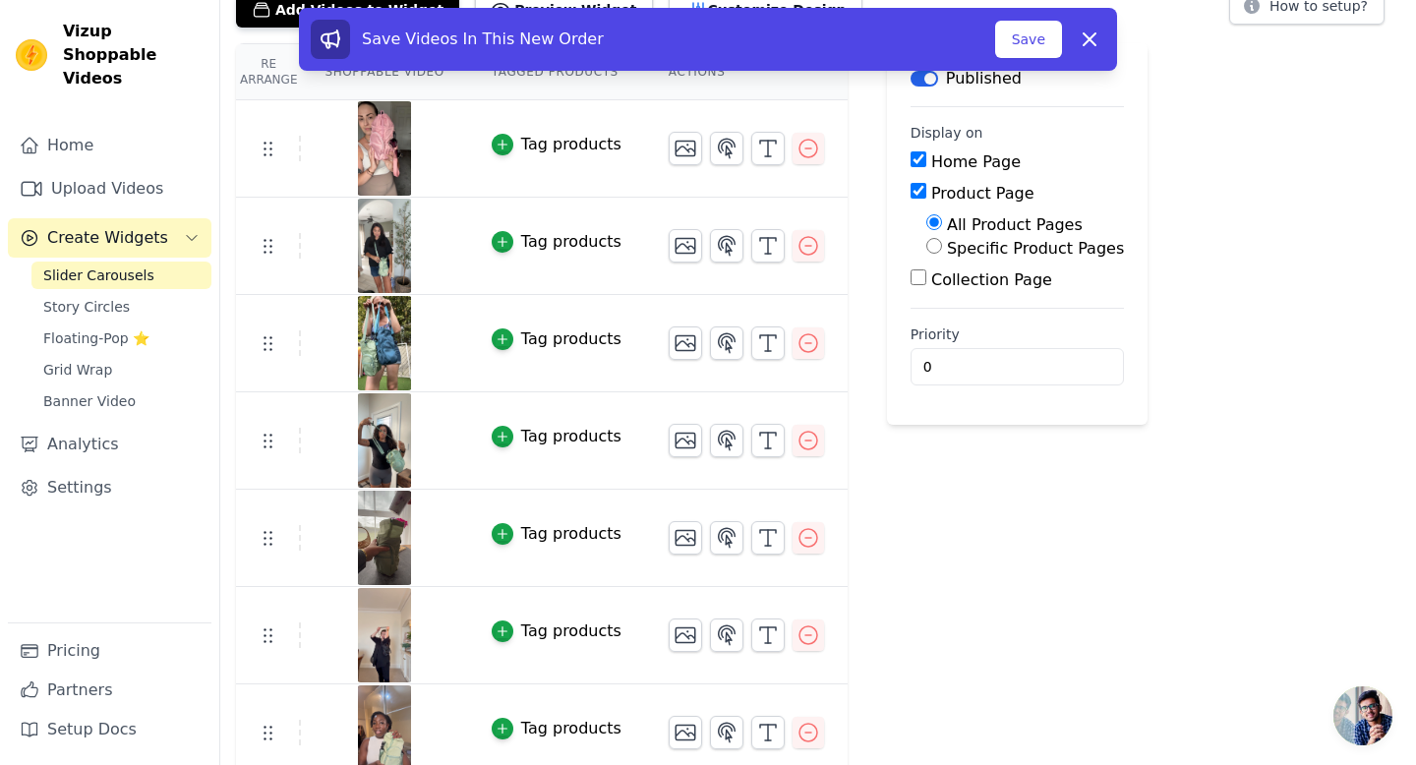
scroll to position [152, 0]
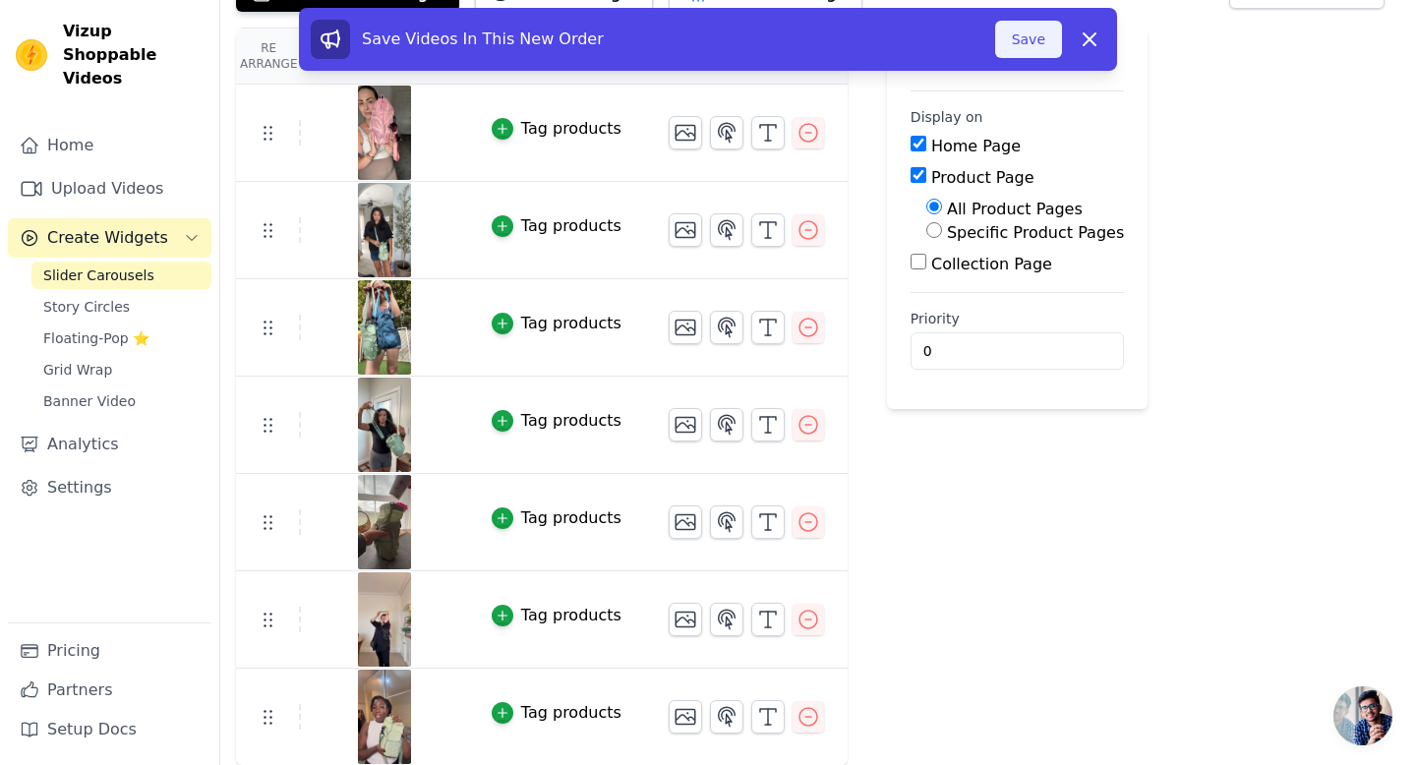
click at [1049, 38] on button "Save" at bounding box center [1028, 39] width 67 height 37
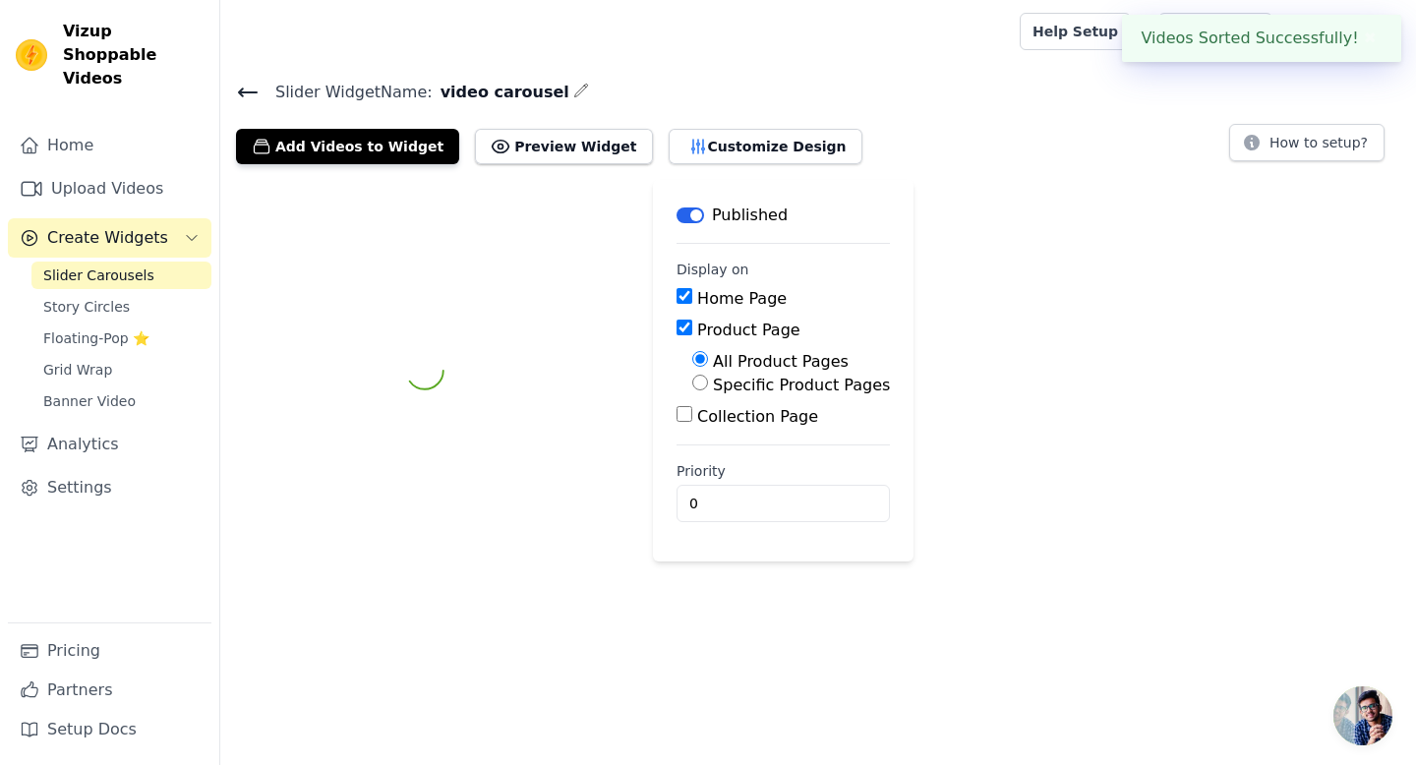
scroll to position [0, 0]
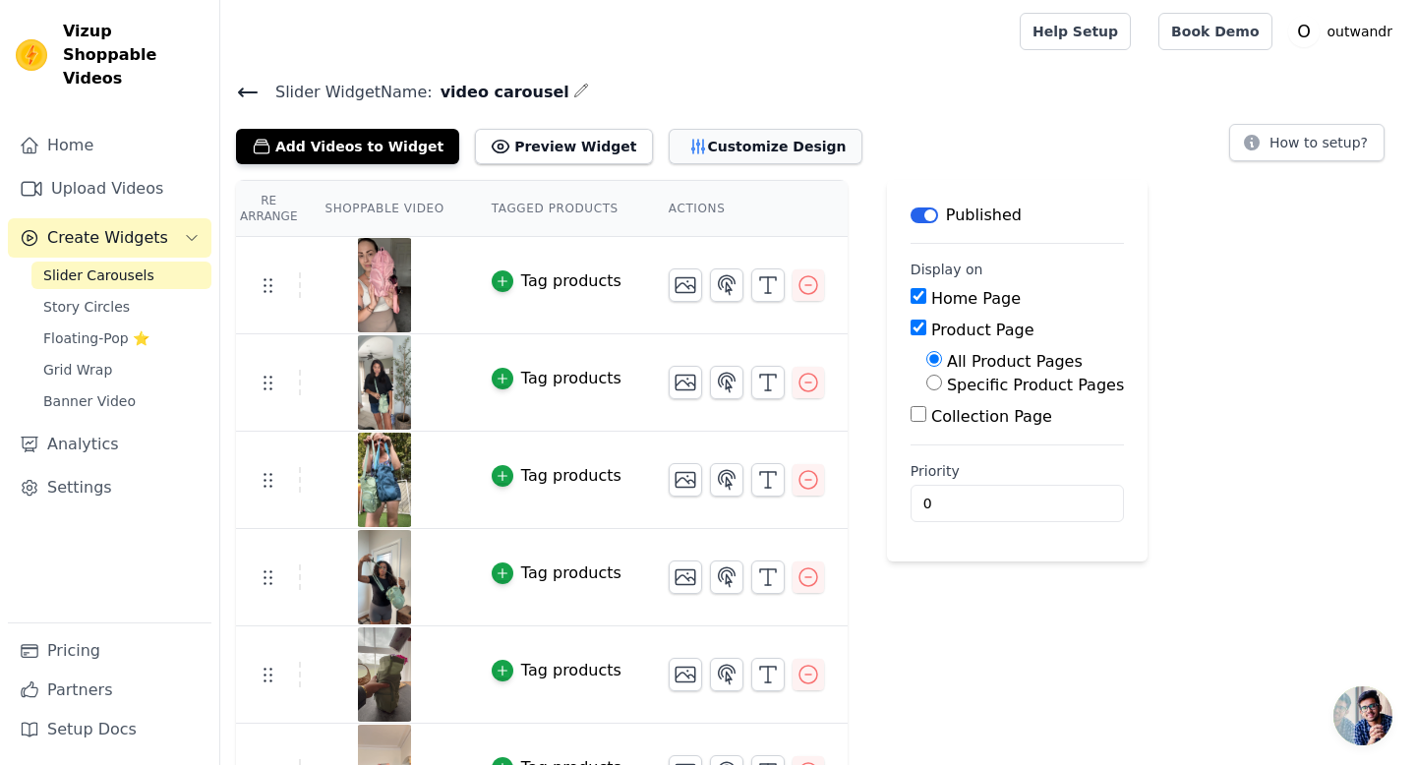
click at [669, 156] on button "Customize Design" at bounding box center [766, 146] width 194 height 35
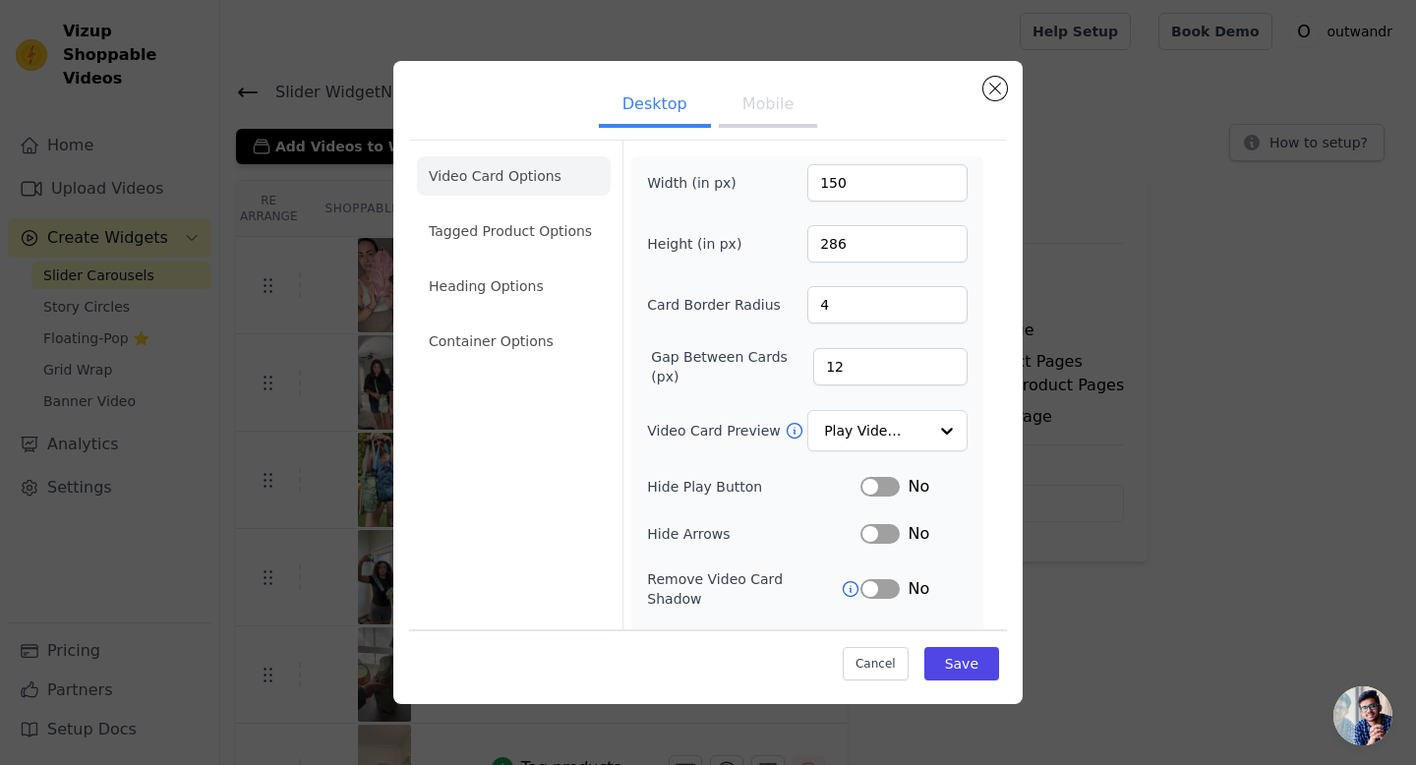
click at [765, 108] on button "Mobile" at bounding box center [768, 106] width 98 height 43
click at [652, 110] on button "Desktop" at bounding box center [655, 106] width 112 height 43
click at [498, 301] on li "Heading Options" at bounding box center [514, 286] width 194 height 39
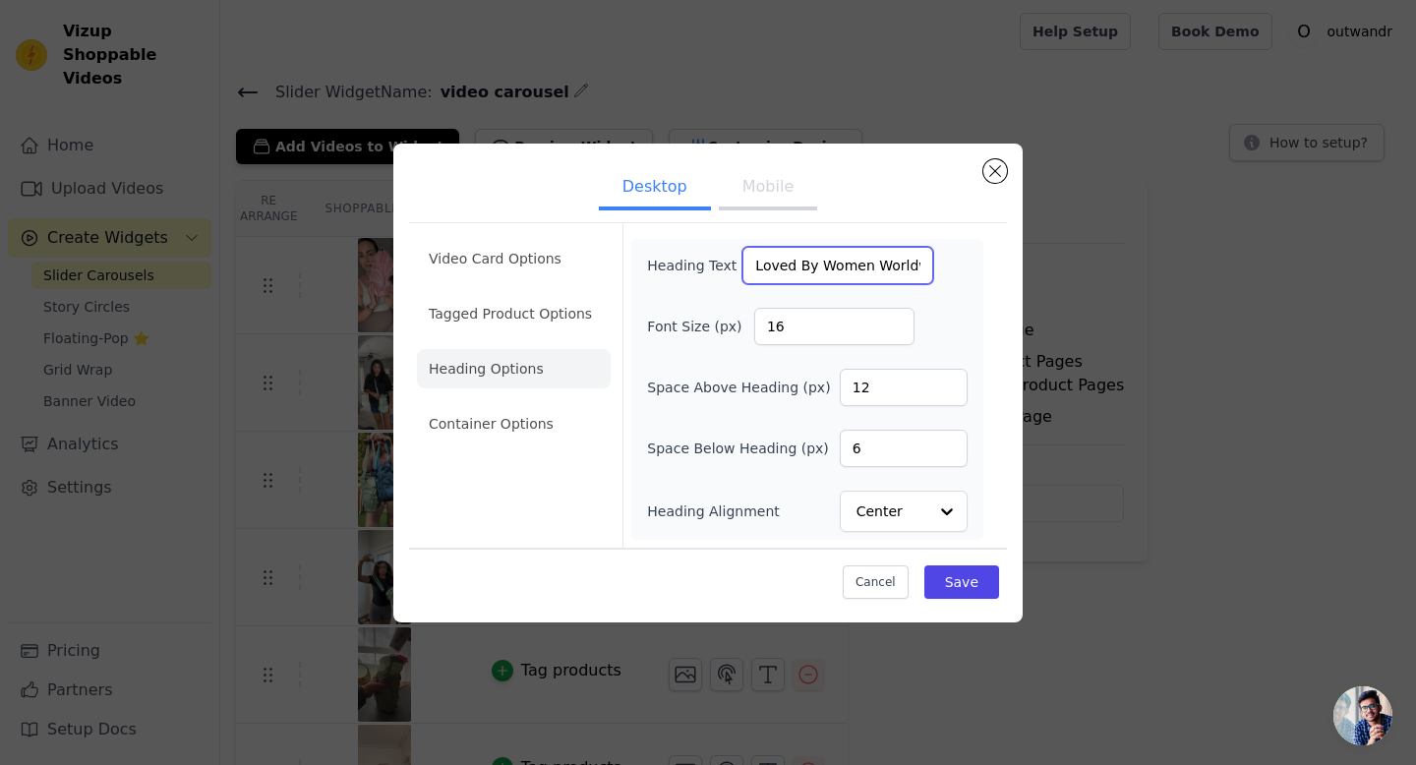
click at [821, 267] on input "Loved By Women Worldwide" at bounding box center [837, 265] width 191 height 37
click at [807, 317] on input "16" at bounding box center [834, 326] width 160 height 37
drag, startPoint x: 819, startPoint y: 334, endPoint x: 758, endPoint y: 331, distance: 61.0
click at [758, 331] on input "16" at bounding box center [834, 326] width 160 height 37
type input "25"
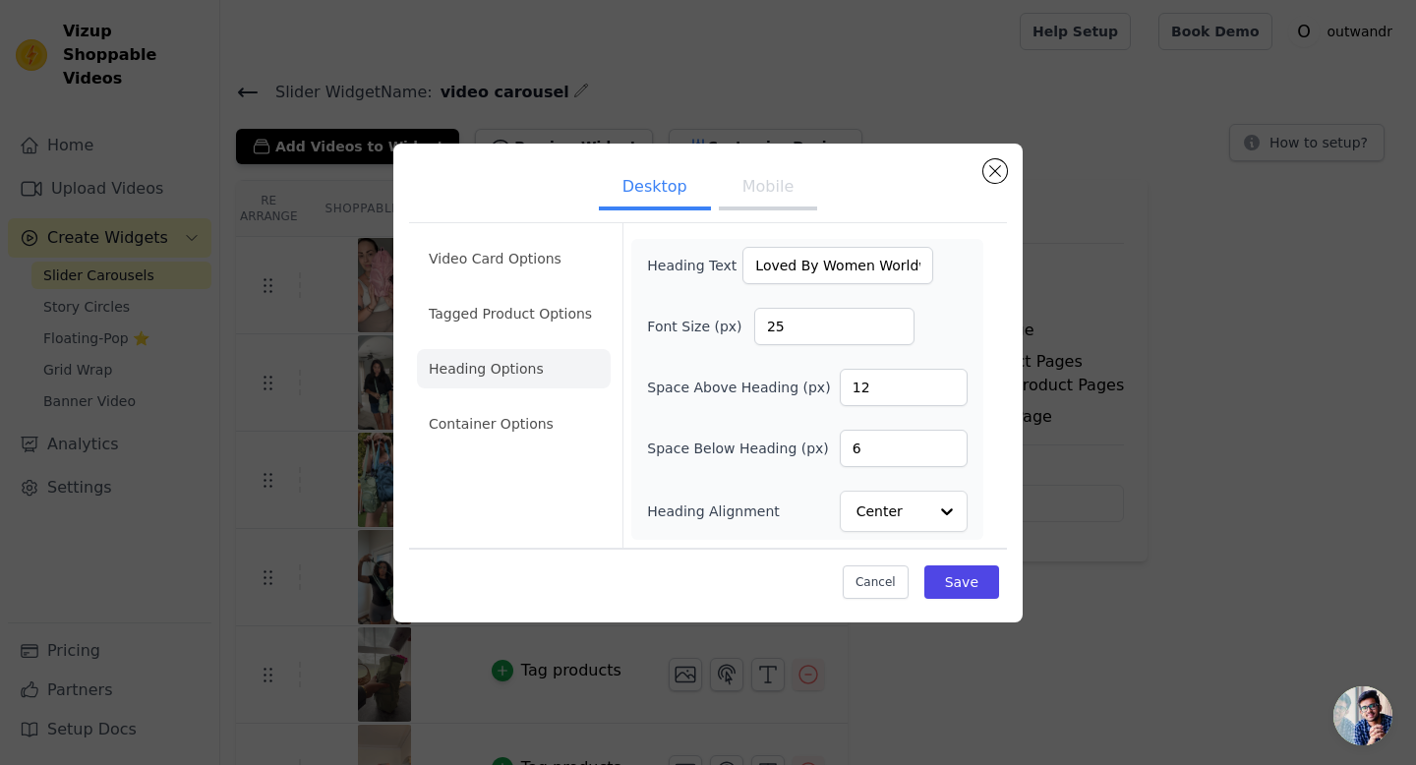
click at [750, 394] on label "Space Above Heading (px)" at bounding box center [738, 388] width 183 height 20
click at [840, 394] on input "12" at bounding box center [904, 387] width 128 height 37
type input "7"
click at [948, 444] on input "7" at bounding box center [904, 448] width 128 height 37
click at [952, 578] on button "Save" at bounding box center [961, 581] width 75 height 33
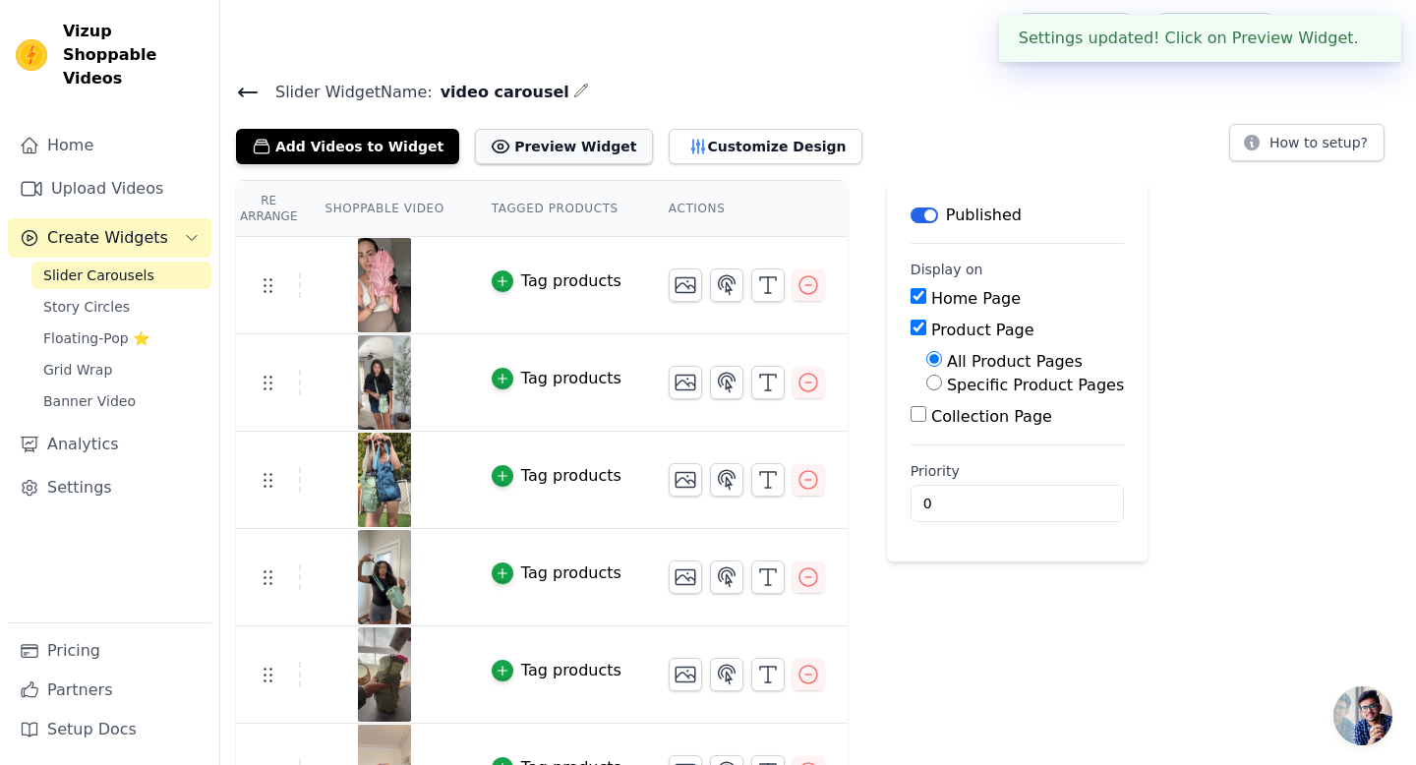
click at [517, 156] on button "Preview Widget" at bounding box center [563, 146] width 177 height 35
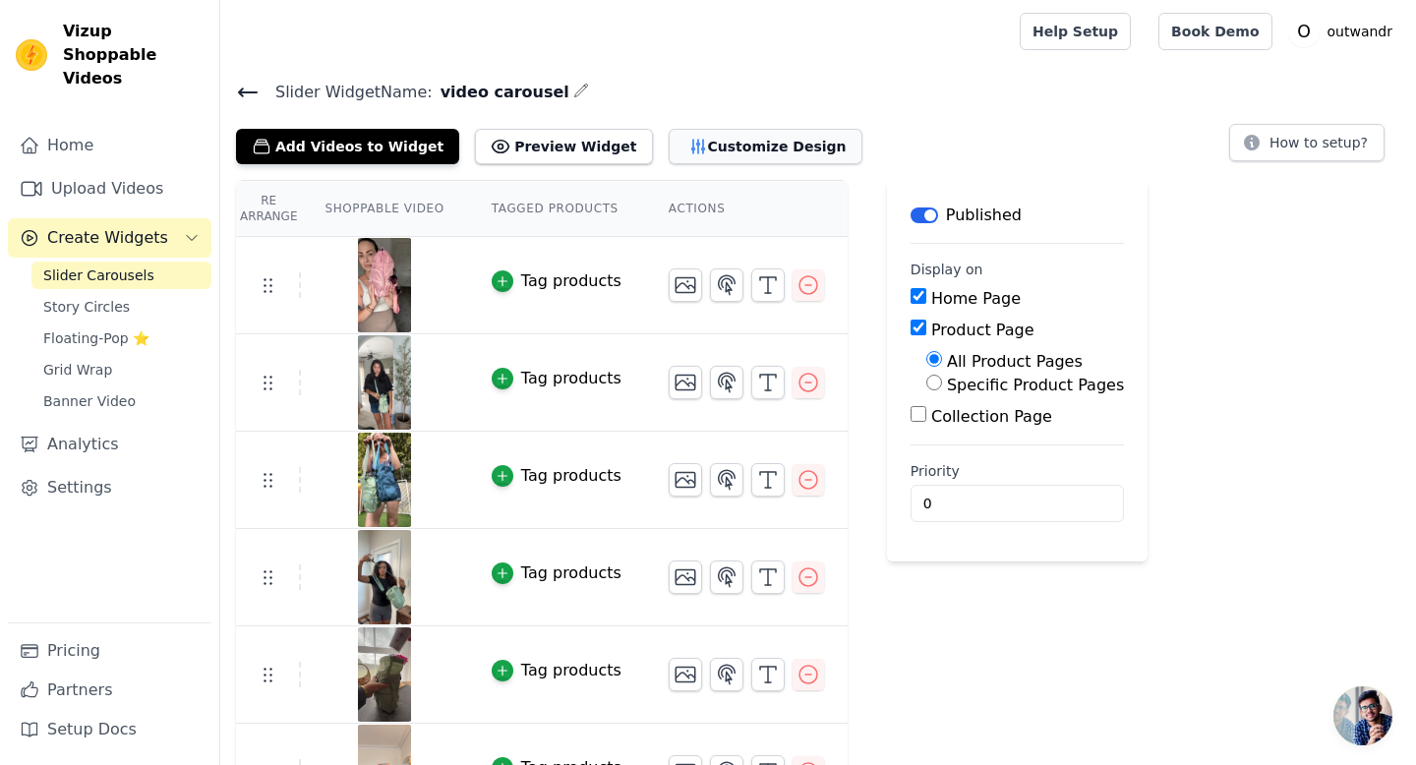
click at [702, 154] on button "Customize Design" at bounding box center [766, 146] width 194 height 35
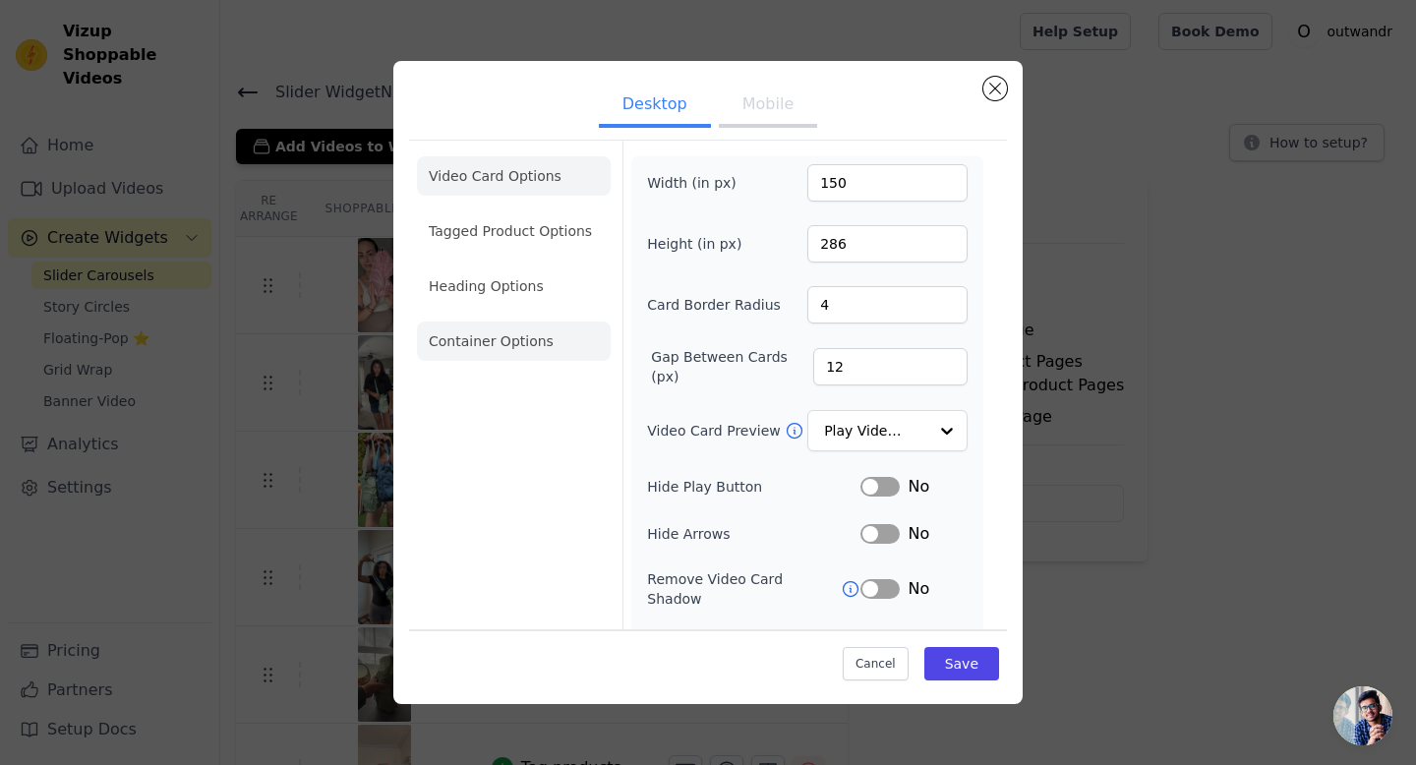
click at [533, 336] on li "Container Options" at bounding box center [514, 341] width 194 height 39
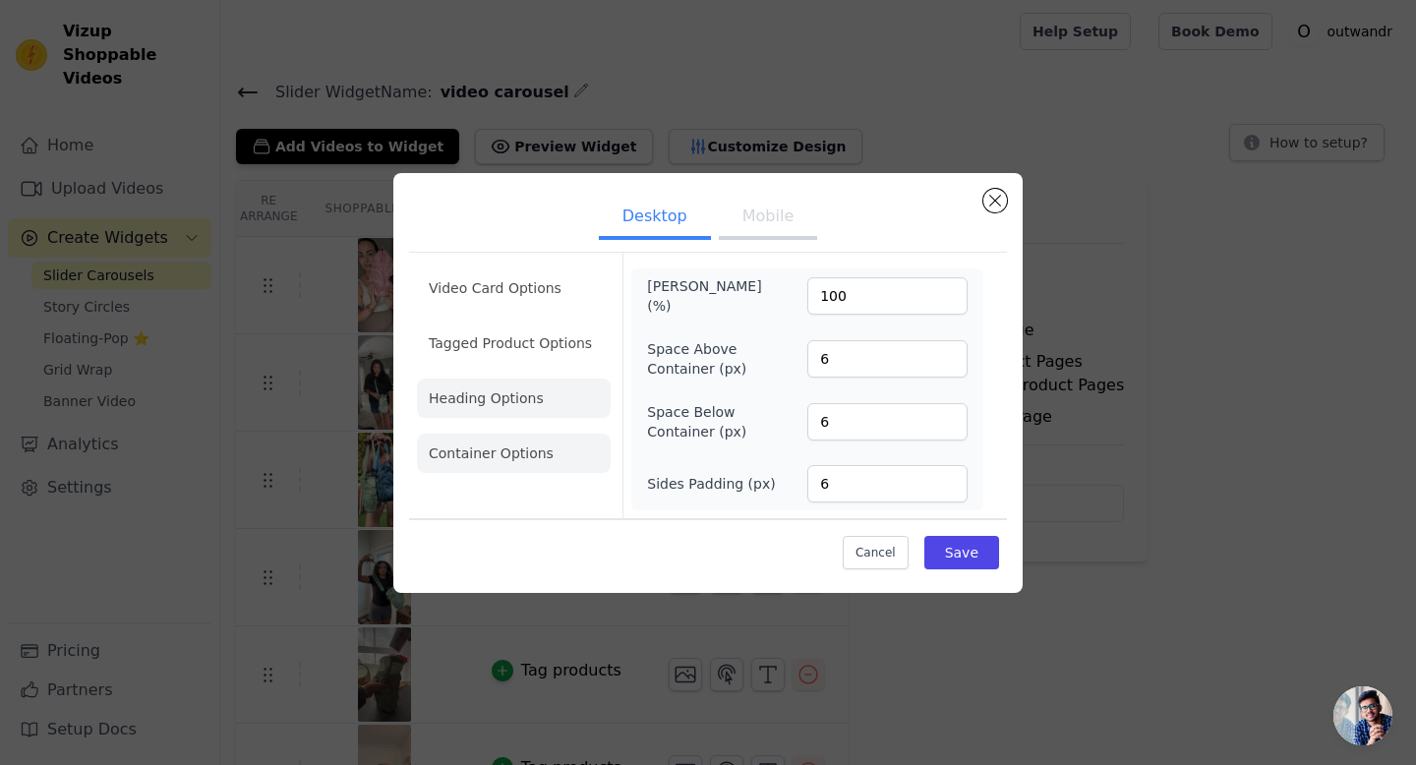
click at [505, 402] on li "Heading Options" at bounding box center [514, 398] width 194 height 39
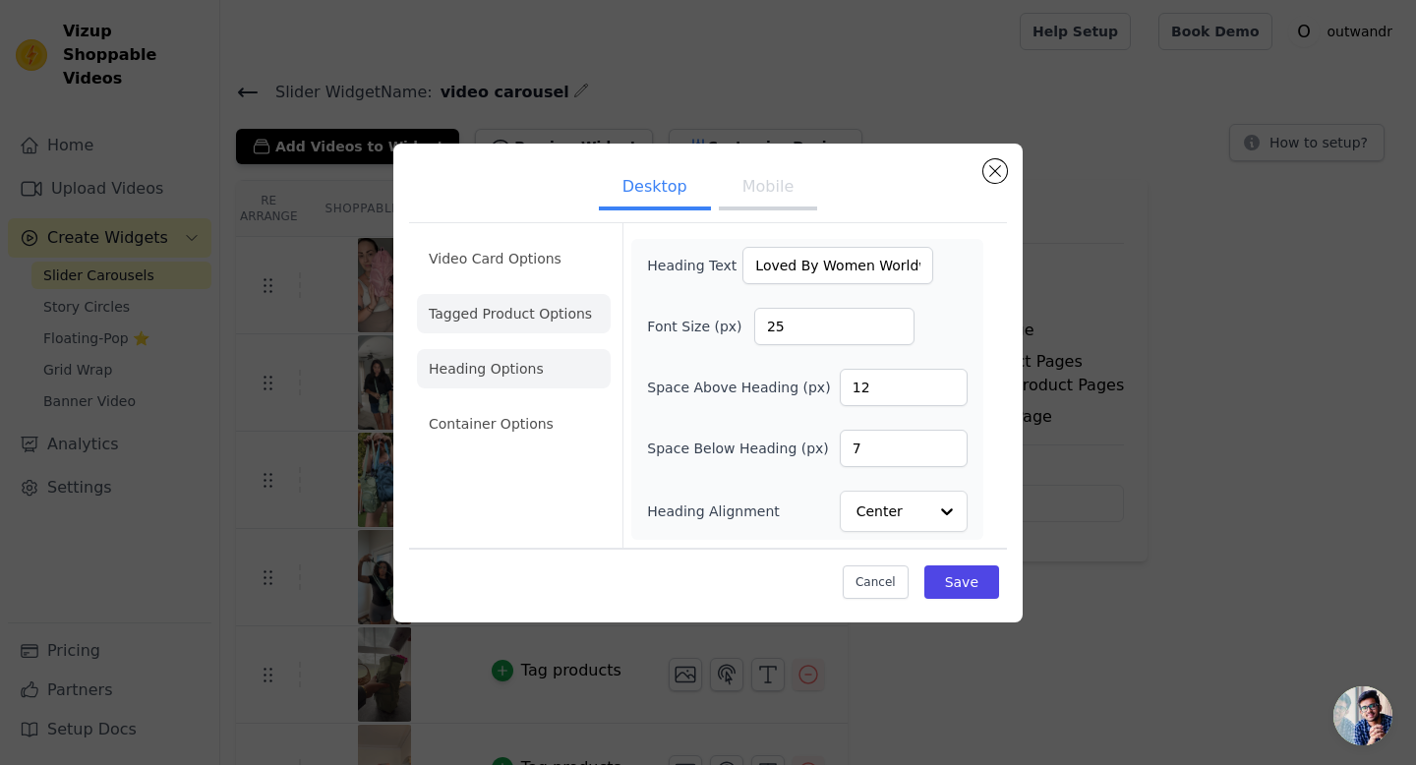
click at [534, 298] on li "Tagged Product Options" at bounding box center [514, 313] width 194 height 39
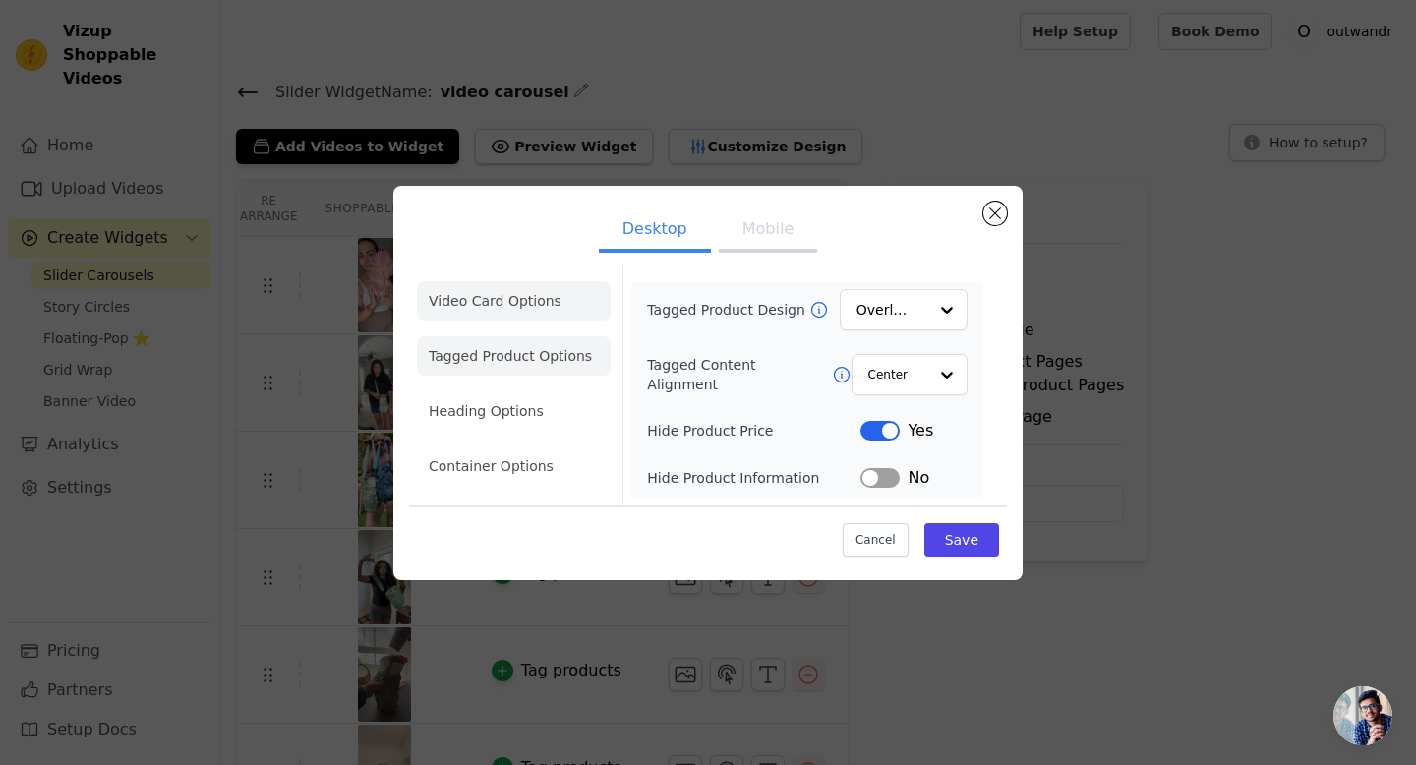
click at [533, 298] on li "Video Card Options" at bounding box center [514, 300] width 194 height 39
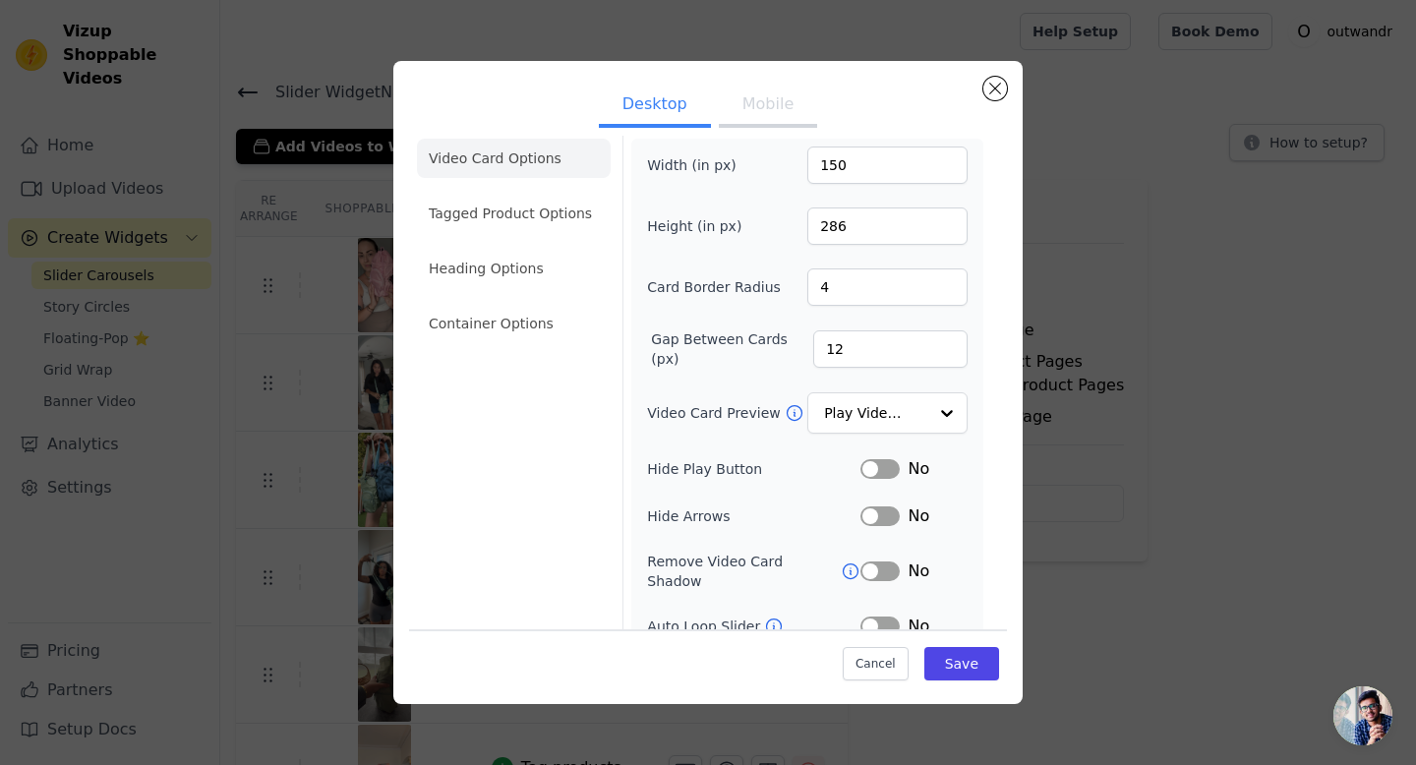
scroll to position [27, 0]
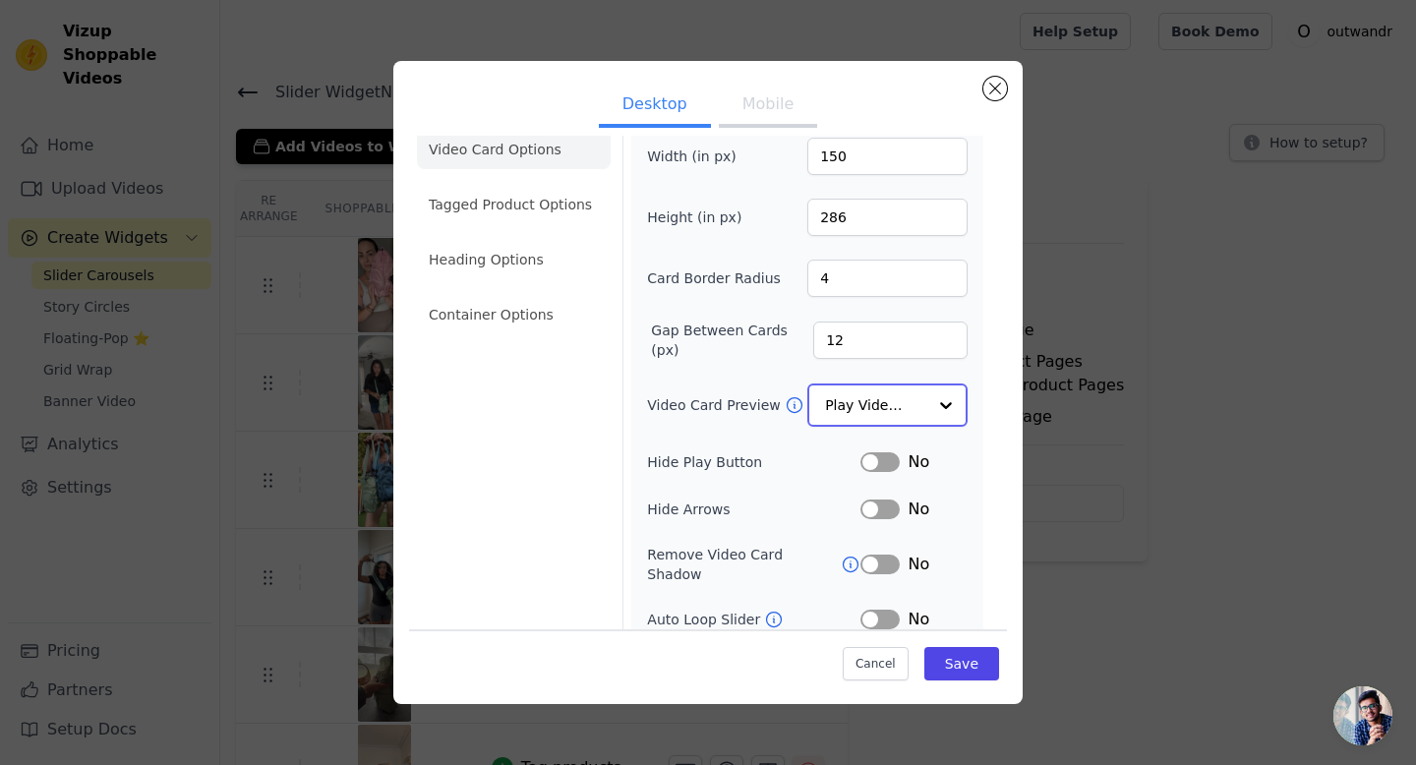
click at [875, 411] on input "Video Card Preview" at bounding box center [875, 405] width 101 height 39
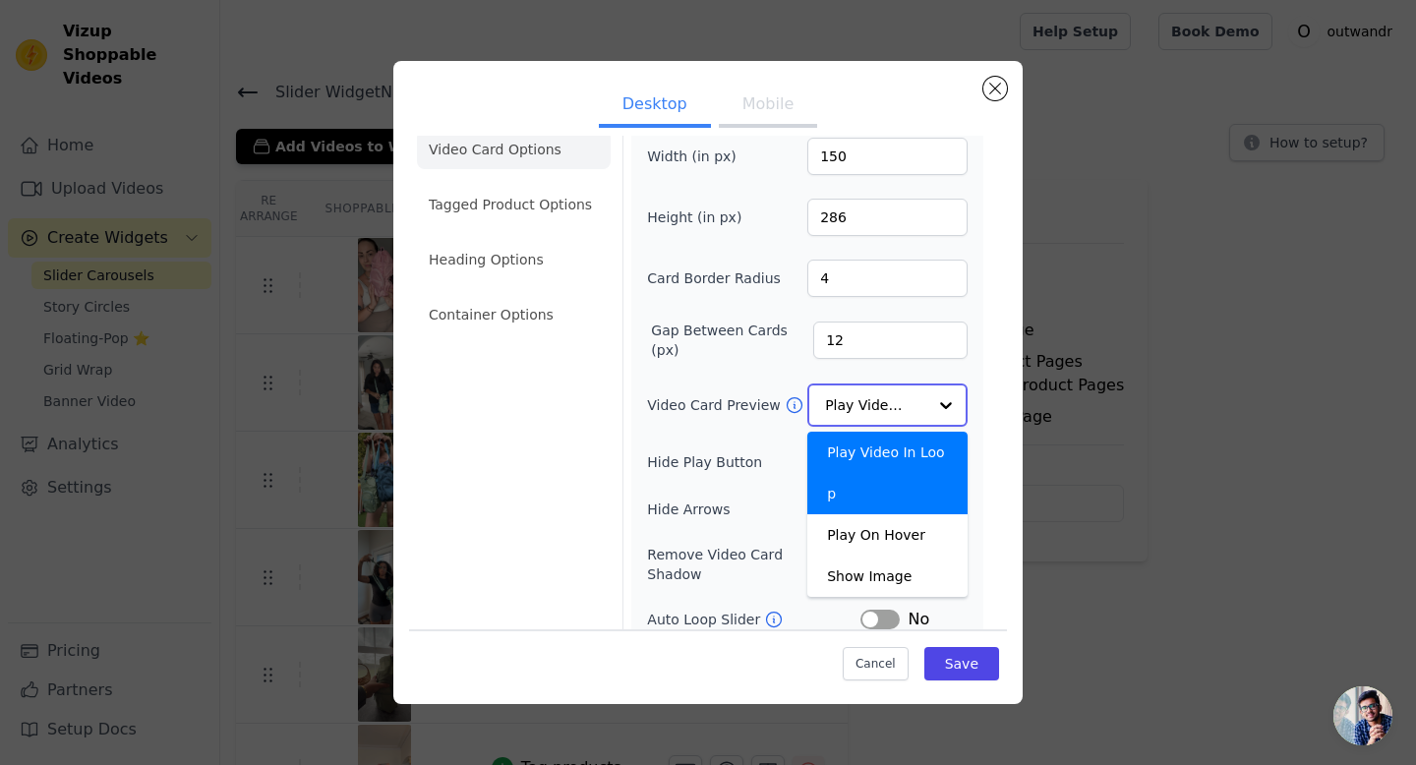
click at [873, 409] on input "Video Card Preview" at bounding box center [875, 405] width 101 height 39
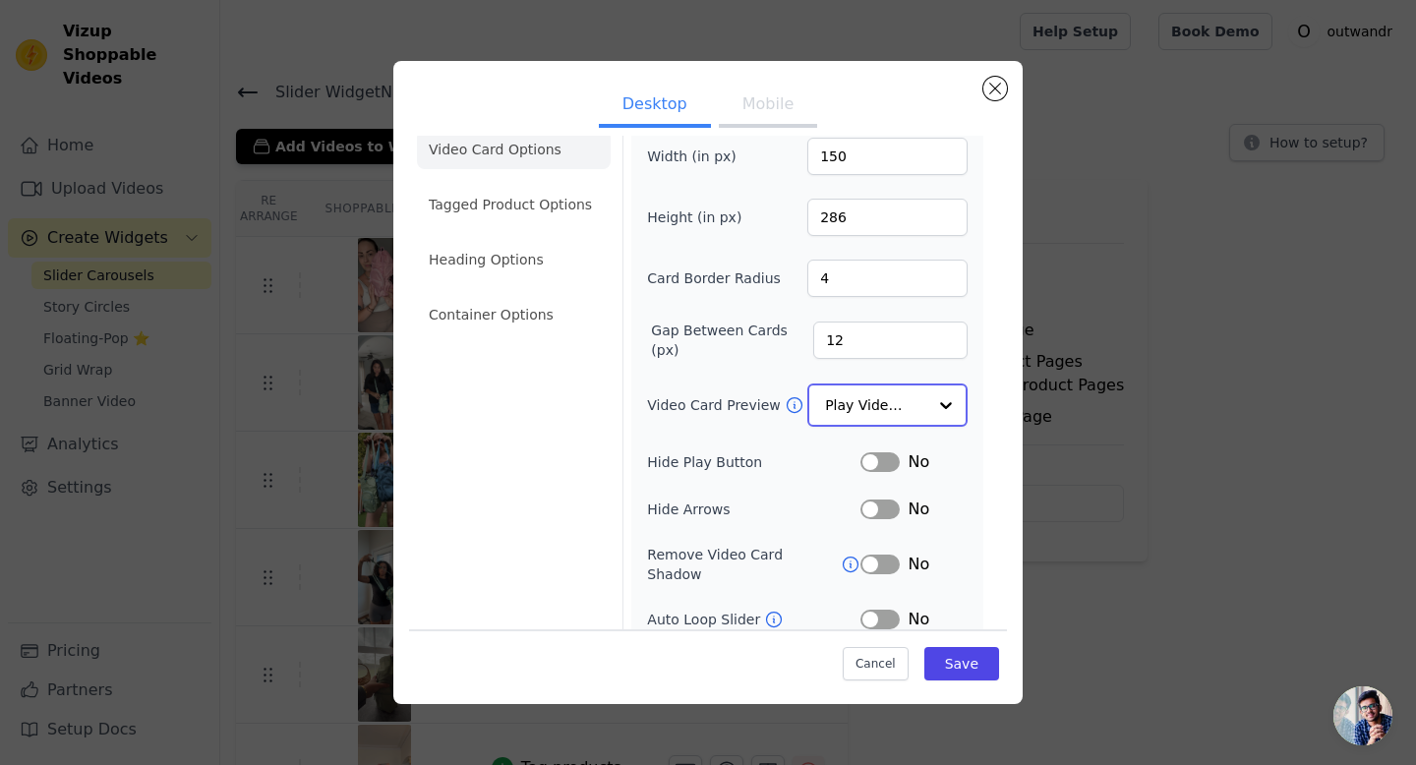
scroll to position [0, 0]
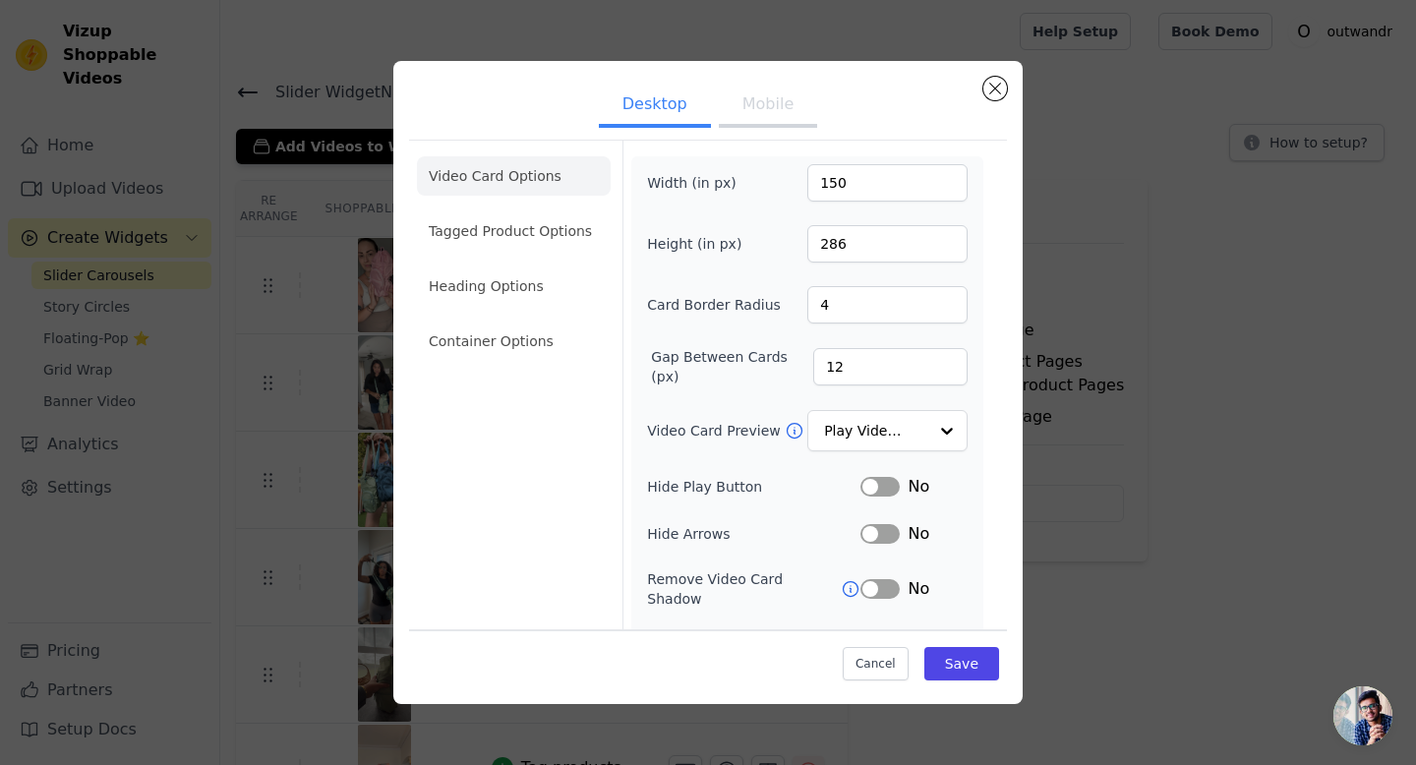
click at [778, 99] on button "Mobile" at bounding box center [768, 106] width 98 height 43
click at [452, 232] on li "Tagged Product Options" at bounding box center [514, 230] width 194 height 39
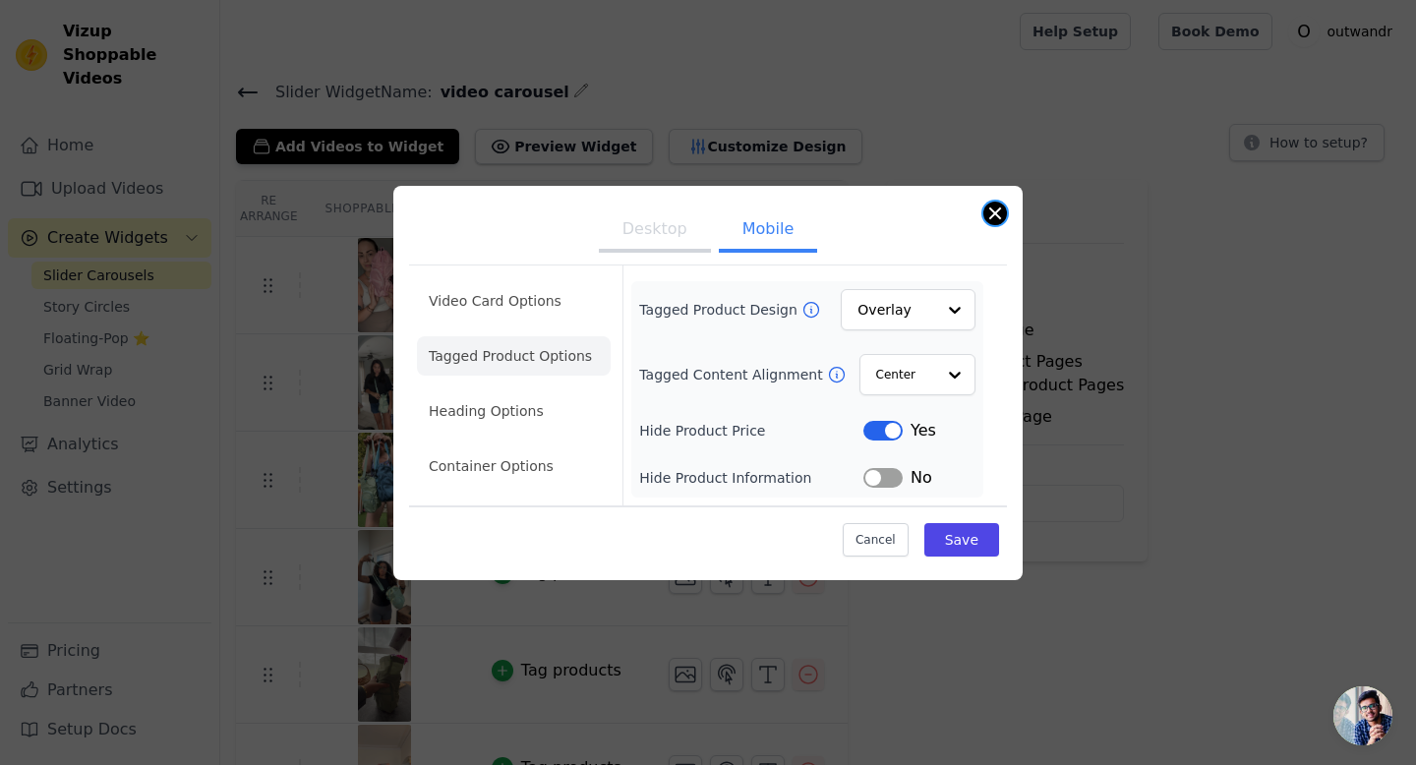
click at [984, 210] on button "Close modal" at bounding box center [995, 214] width 24 height 24
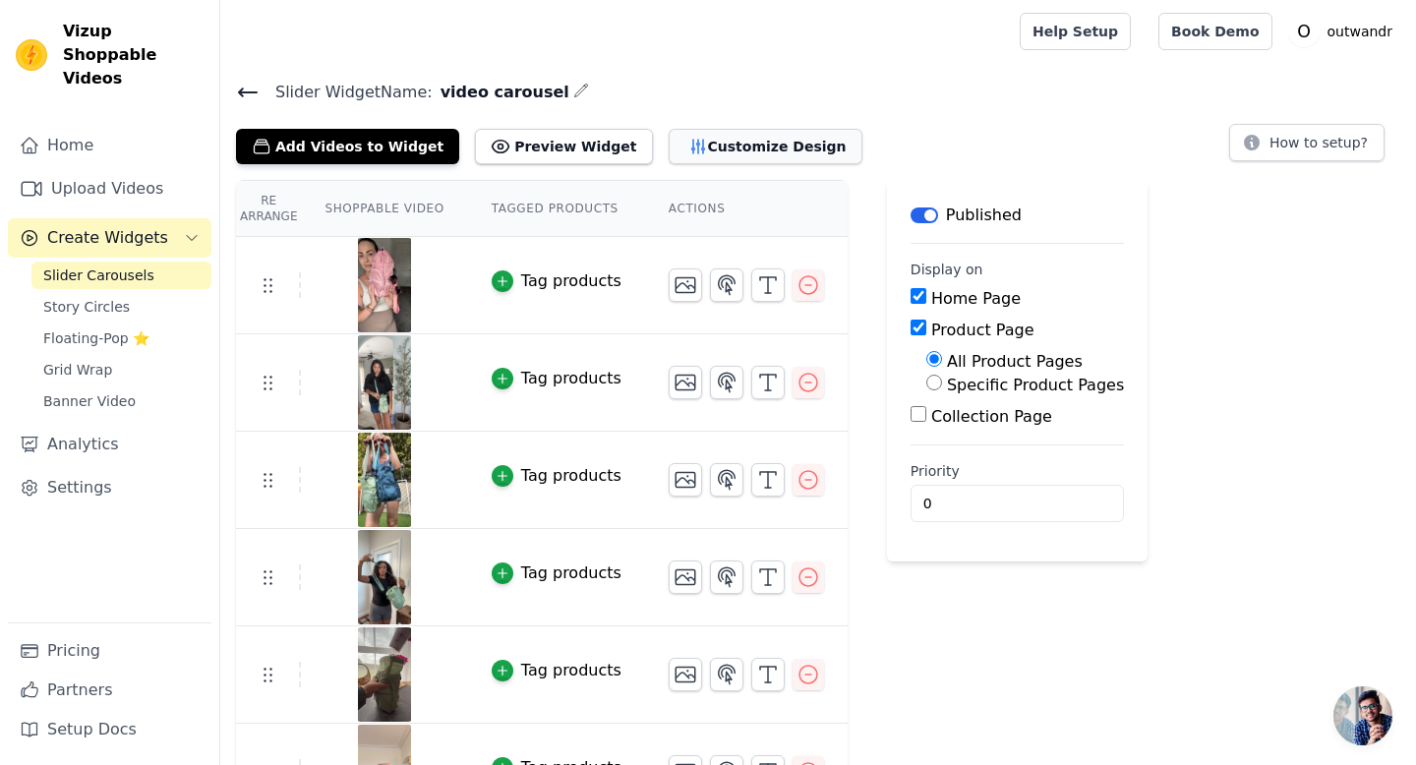
click at [678, 159] on button "Customize Design" at bounding box center [766, 146] width 194 height 35
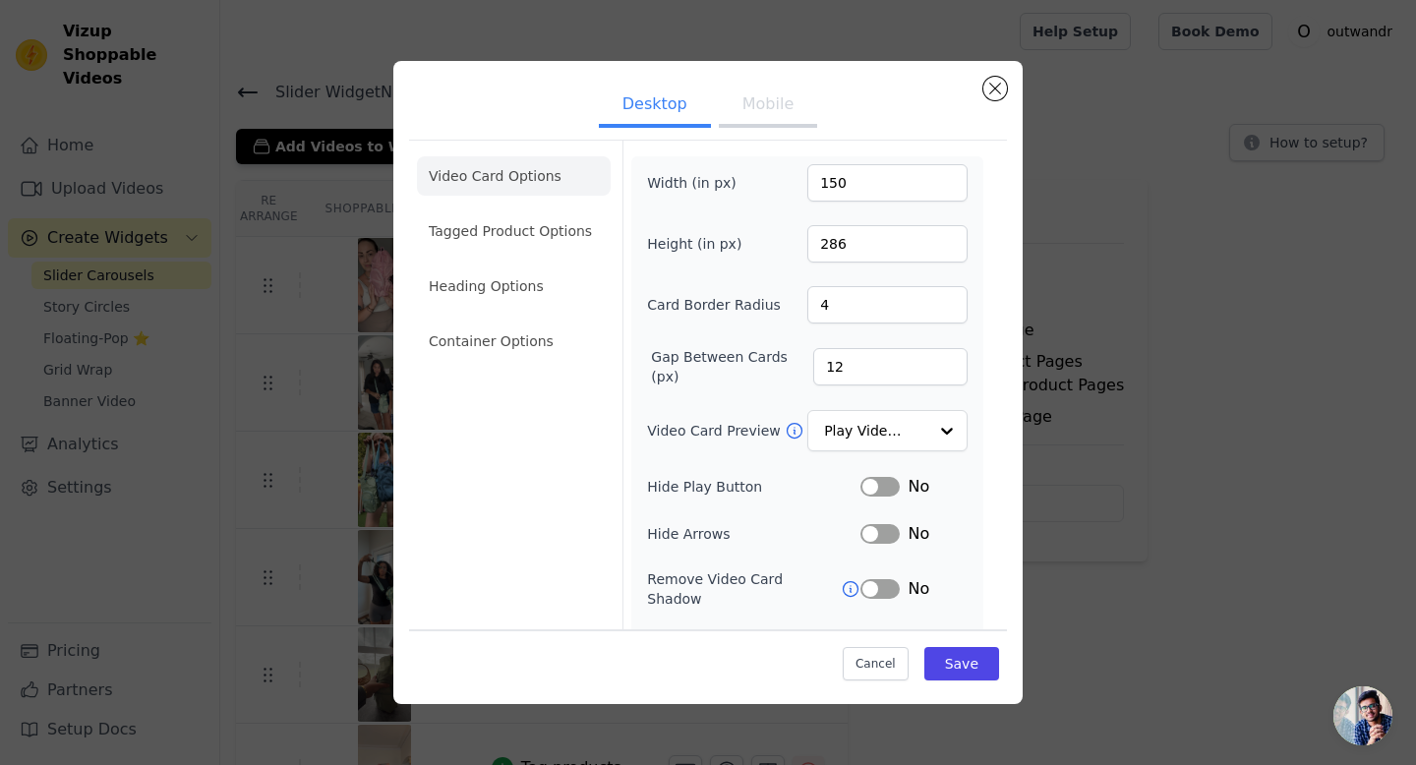
click at [745, 113] on button "Mobile" at bounding box center [768, 106] width 98 height 43
click at [546, 280] on li "Heading Options" at bounding box center [514, 286] width 194 height 39
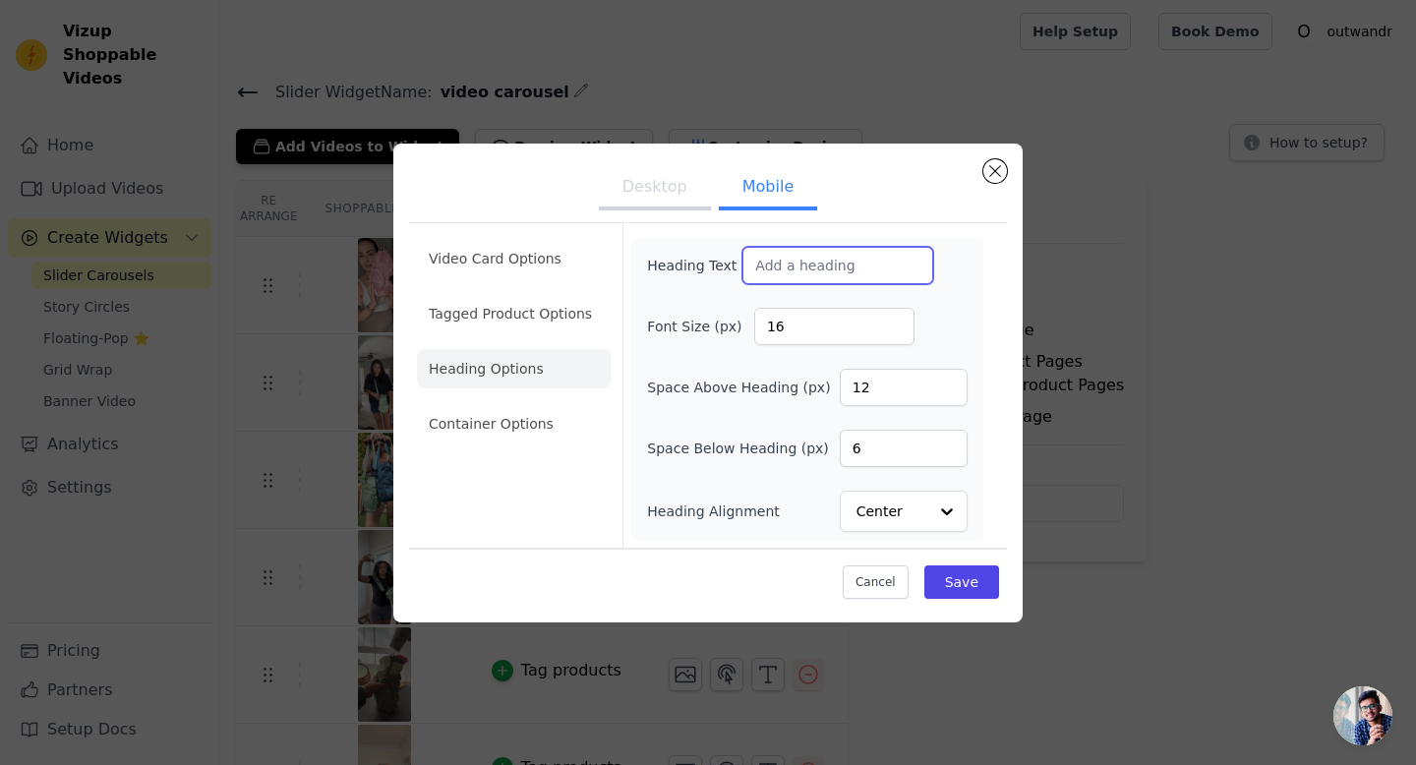
click at [830, 270] on input "Heading Text" at bounding box center [837, 265] width 191 height 37
click at [523, 263] on li "Video Card Options" at bounding box center [514, 258] width 194 height 39
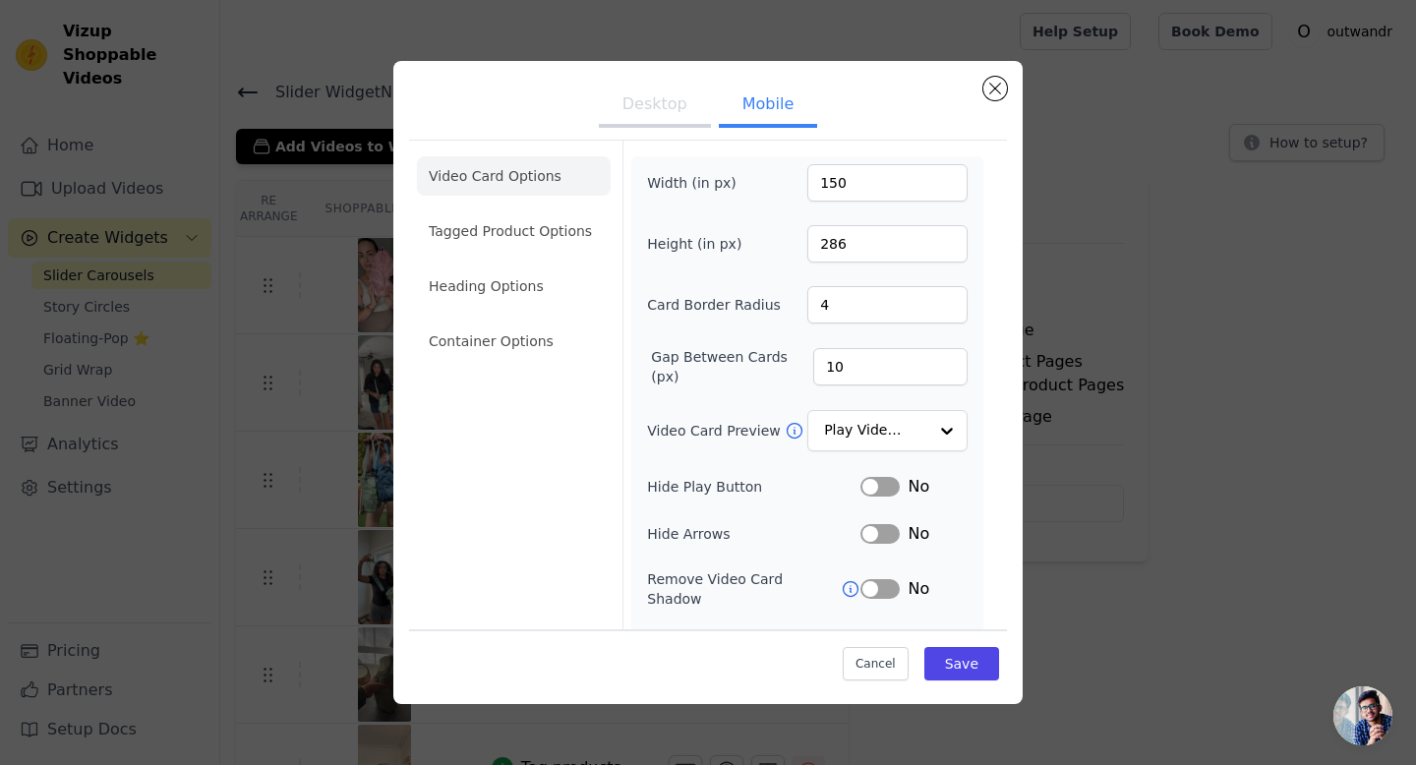
click at [874, 479] on button "Label" at bounding box center [880, 487] width 39 height 20
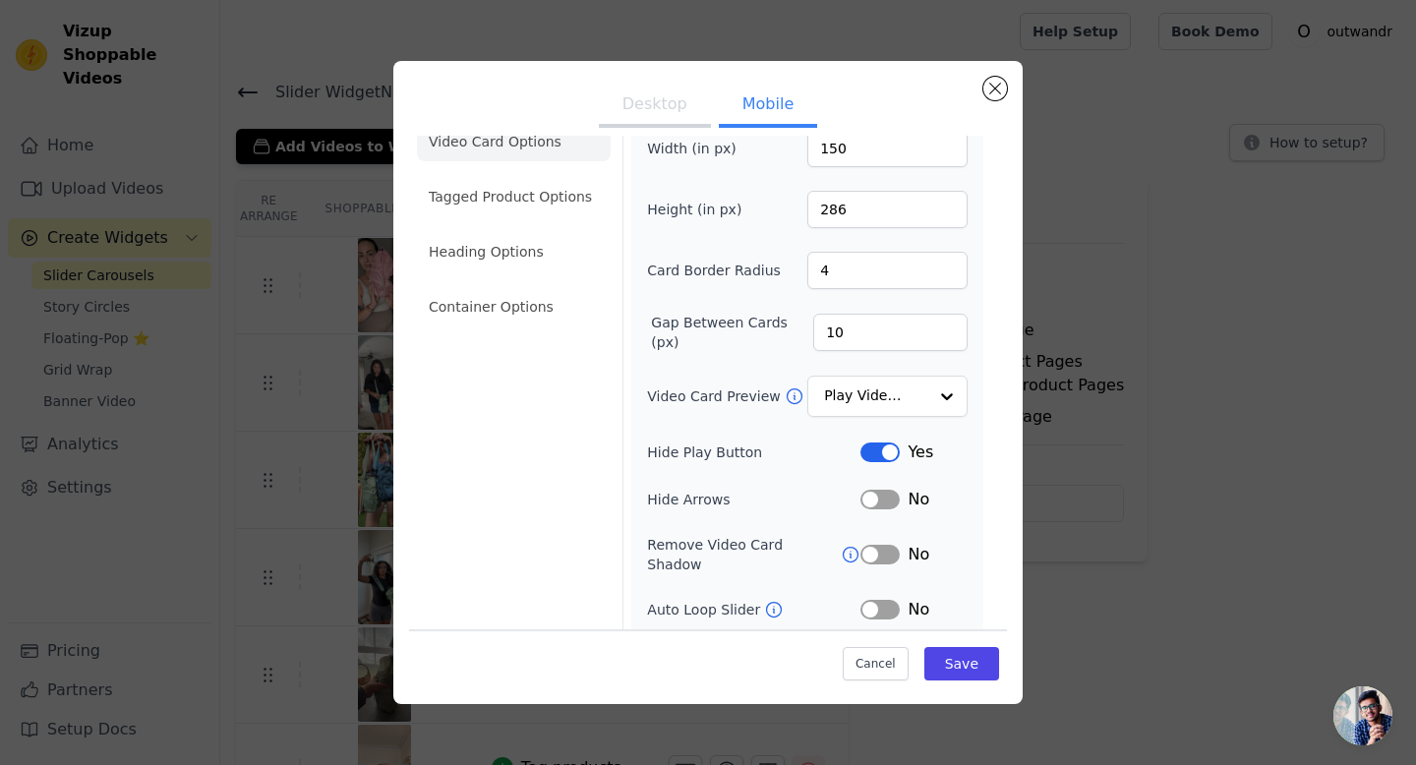
scroll to position [65, 0]
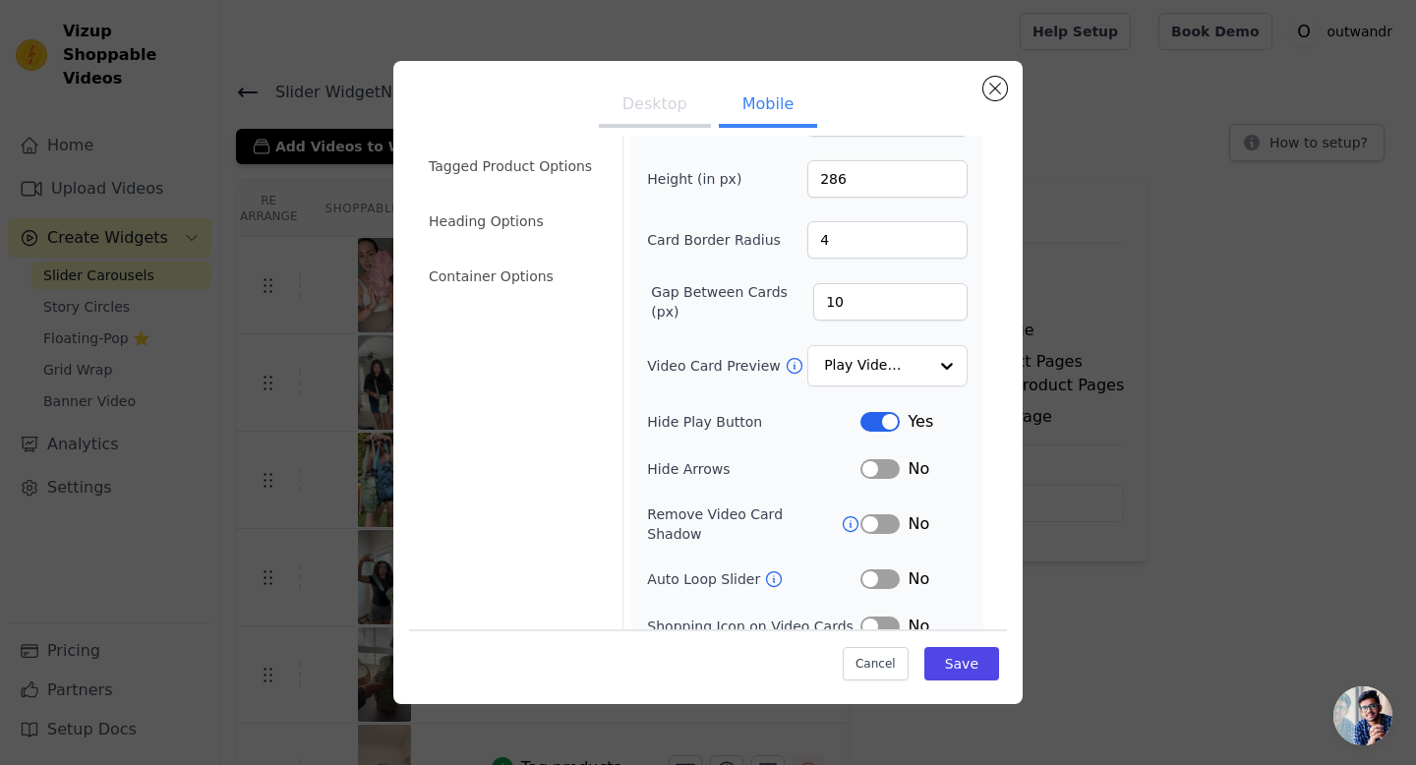
click at [877, 477] on button "Label" at bounding box center [880, 469] width 39 height 20
click at [842, 522] on icon at bounding box center [851, 524] width 20 height 20
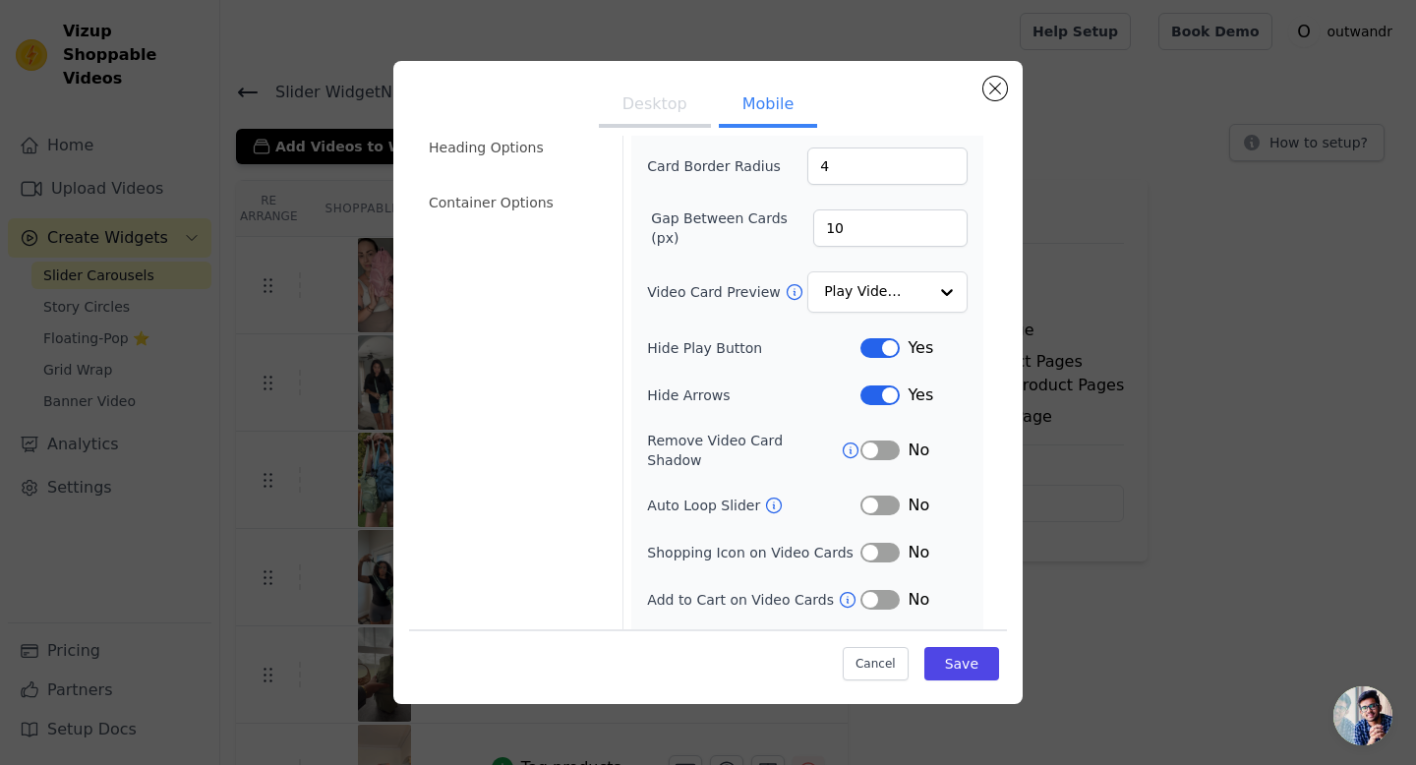
scroll to position [145, 0]
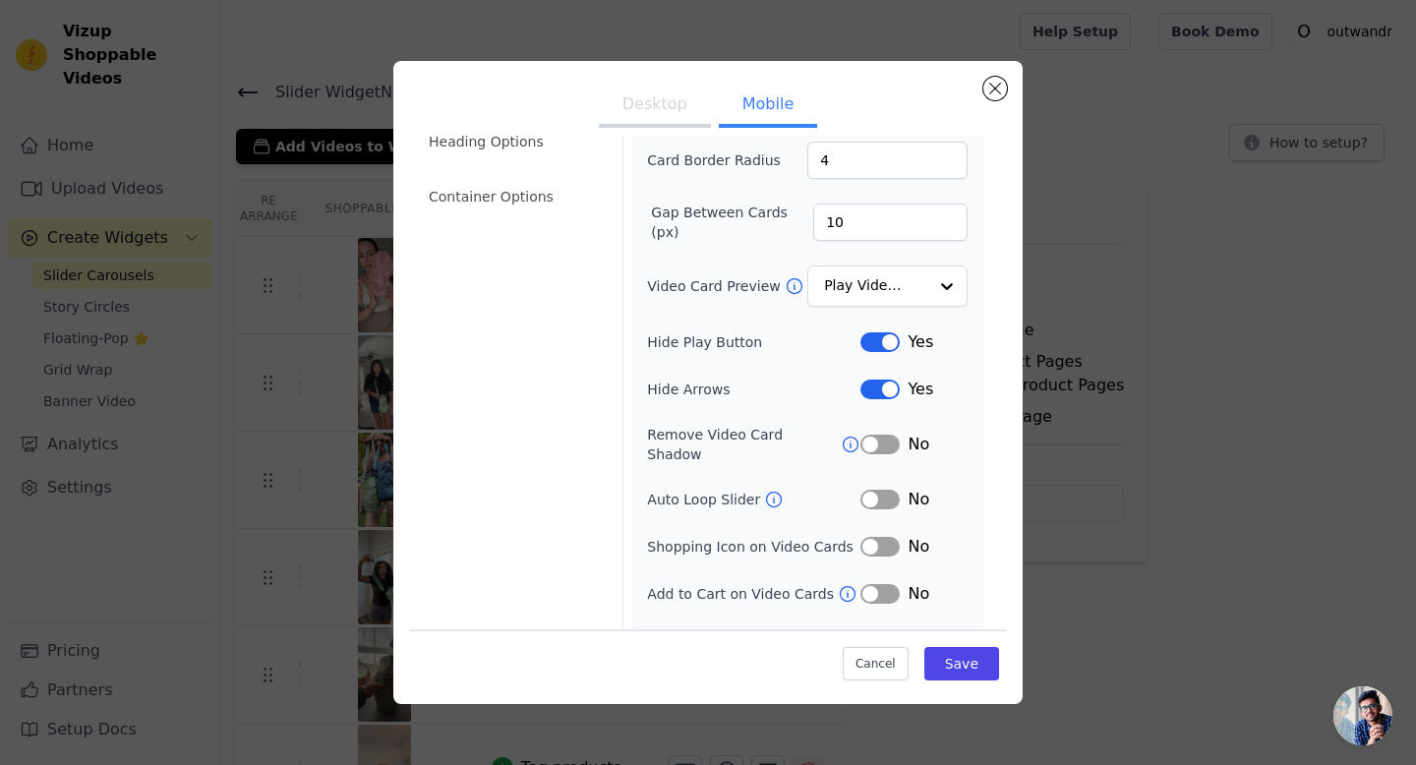
click at [870, 537] on button "Label" at bounding box center [880, 547] width 39 height 20
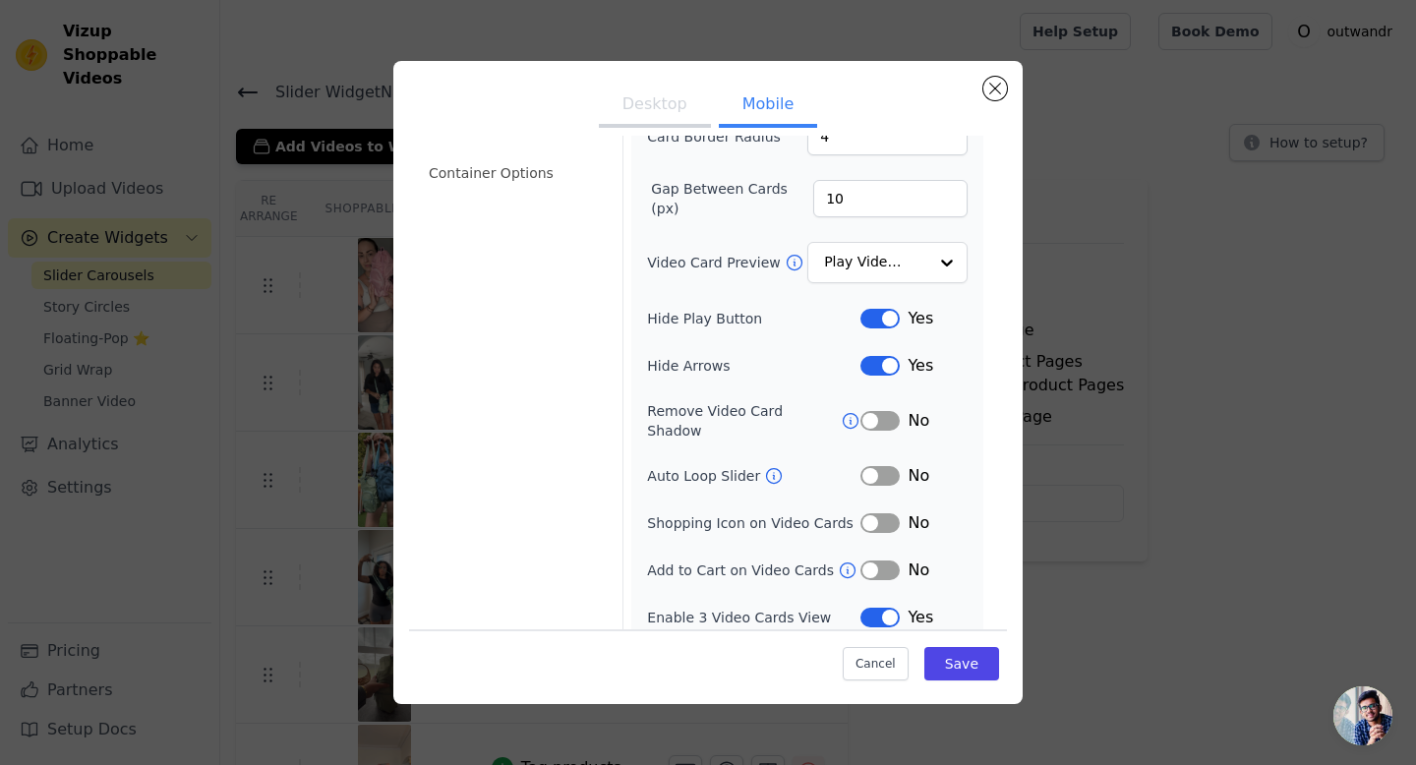
scroll to position [0, 0]
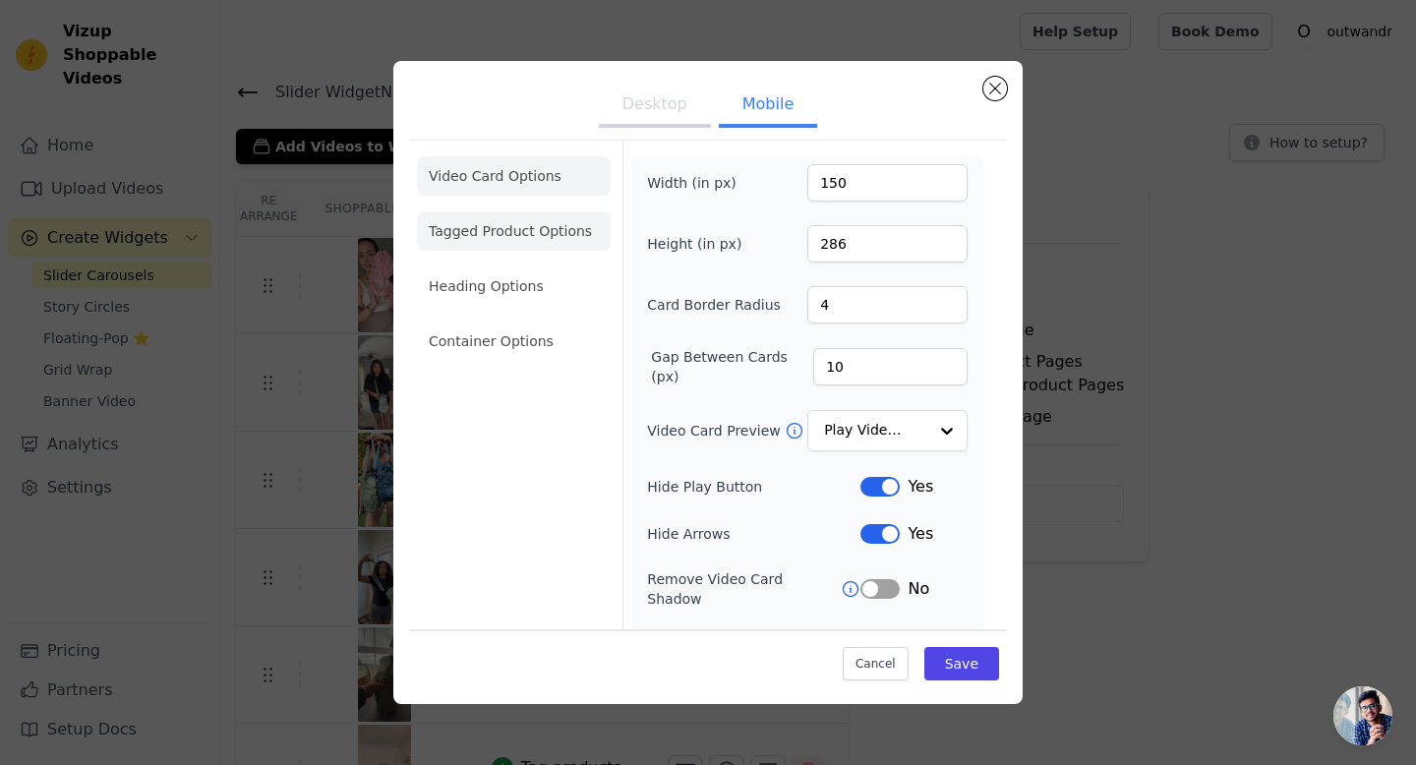
click at [559, 248] on li "Tagged Product Options" at bounding box center [514, 230] width 194 height 39
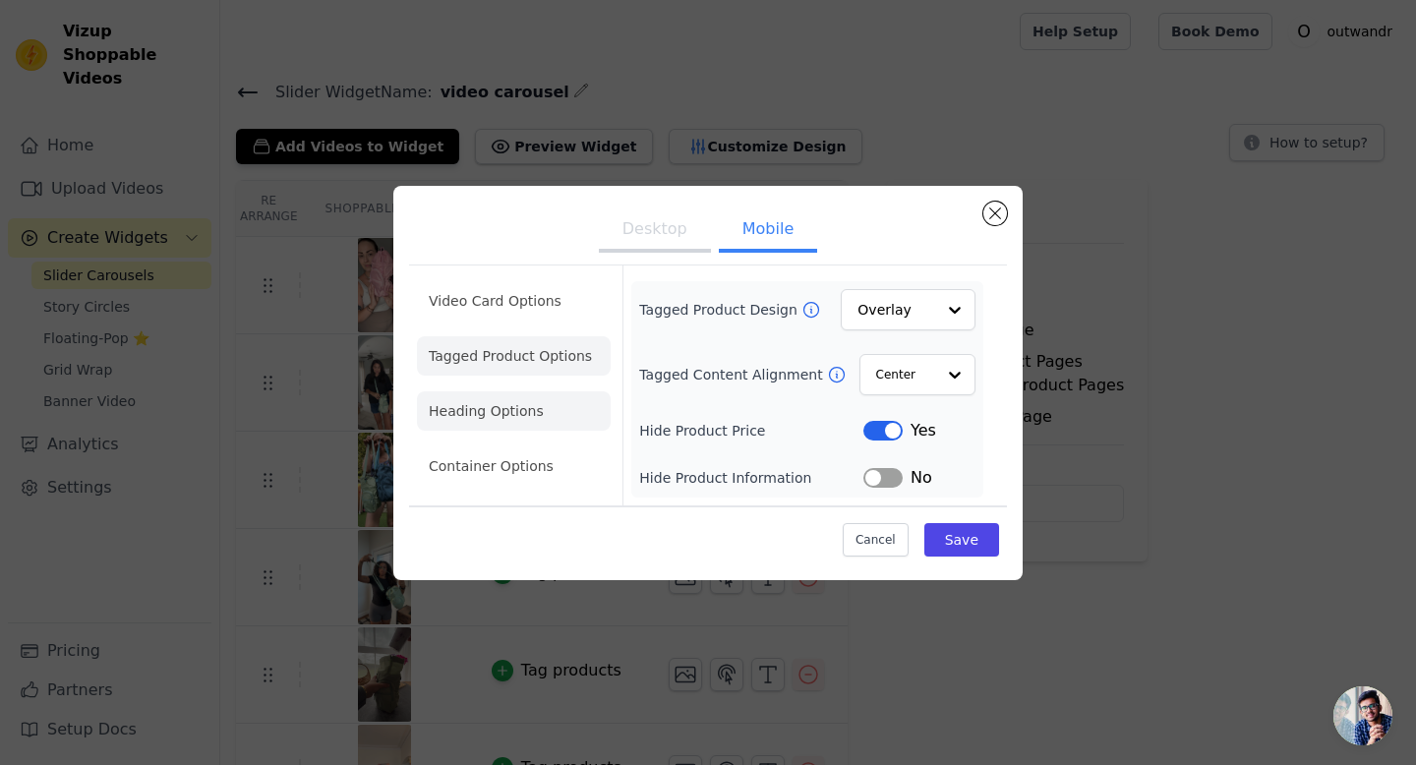
click at [538, 412] on li "Heading Options" at bounding box center [514, 410] width 194 height 39
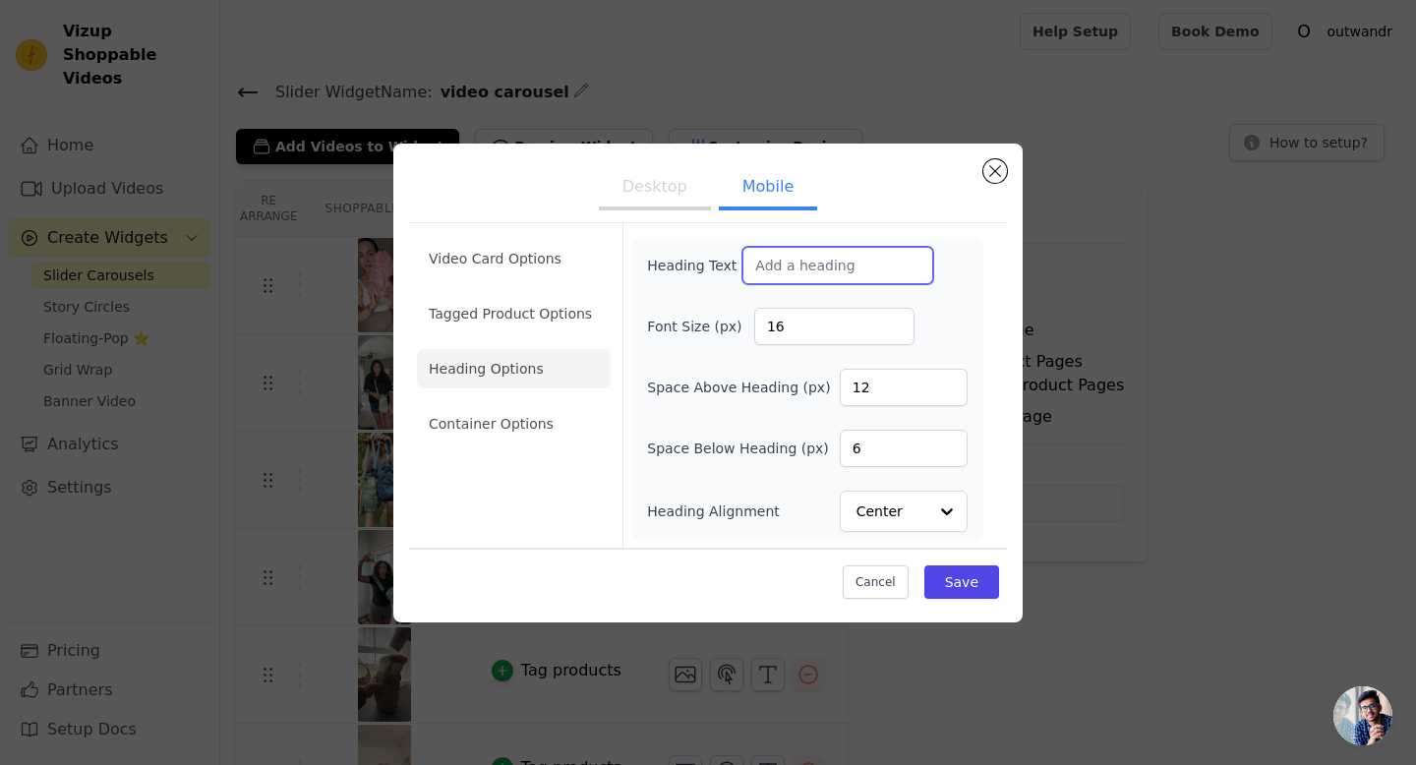
click at [793, 271] on input "Heading Text" at bounding box center [837, 265] width 191 height 37
click at [508, 424] on li "Container Options" at bounding box center [514, 423] width 194 height 39
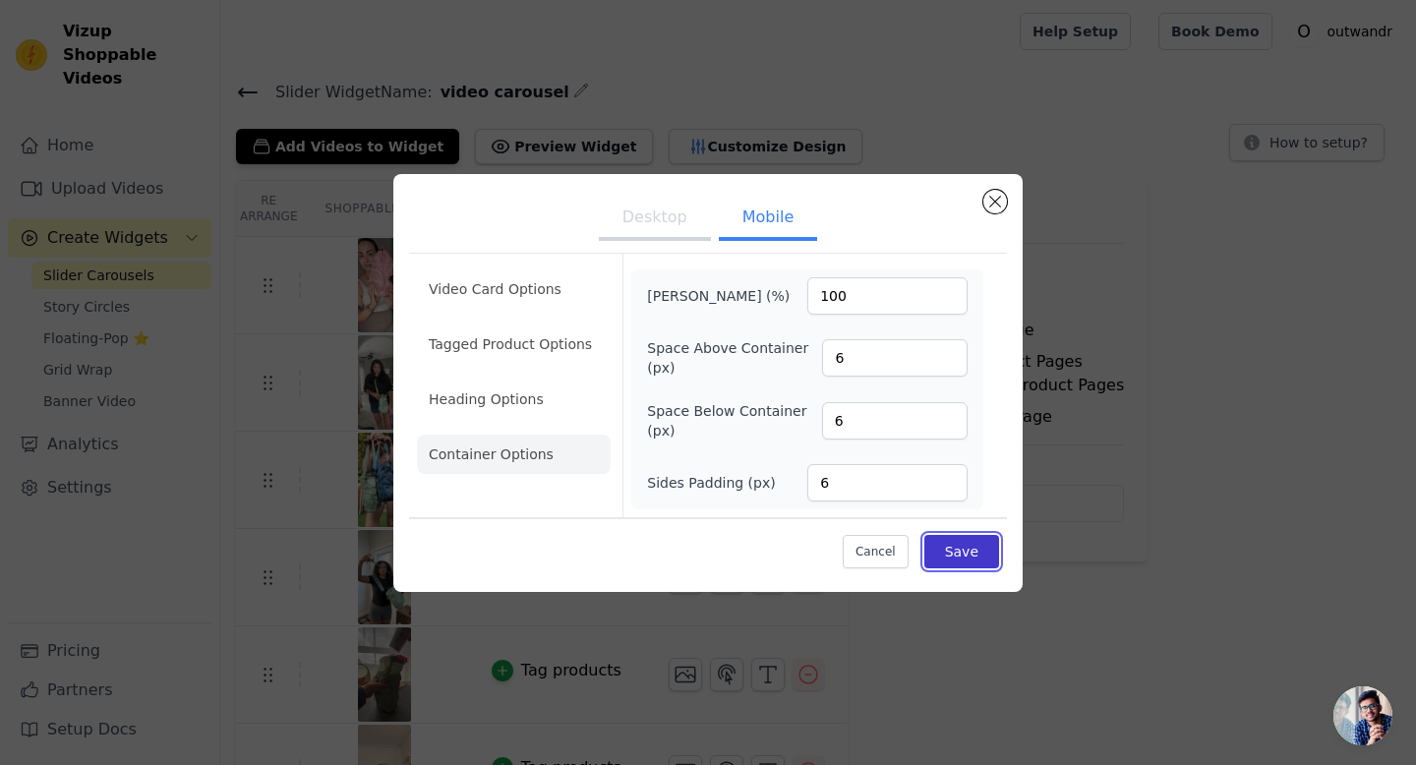
click at [978, 566] on button "Save" at bounding box center [961, 551] width 75 height 33
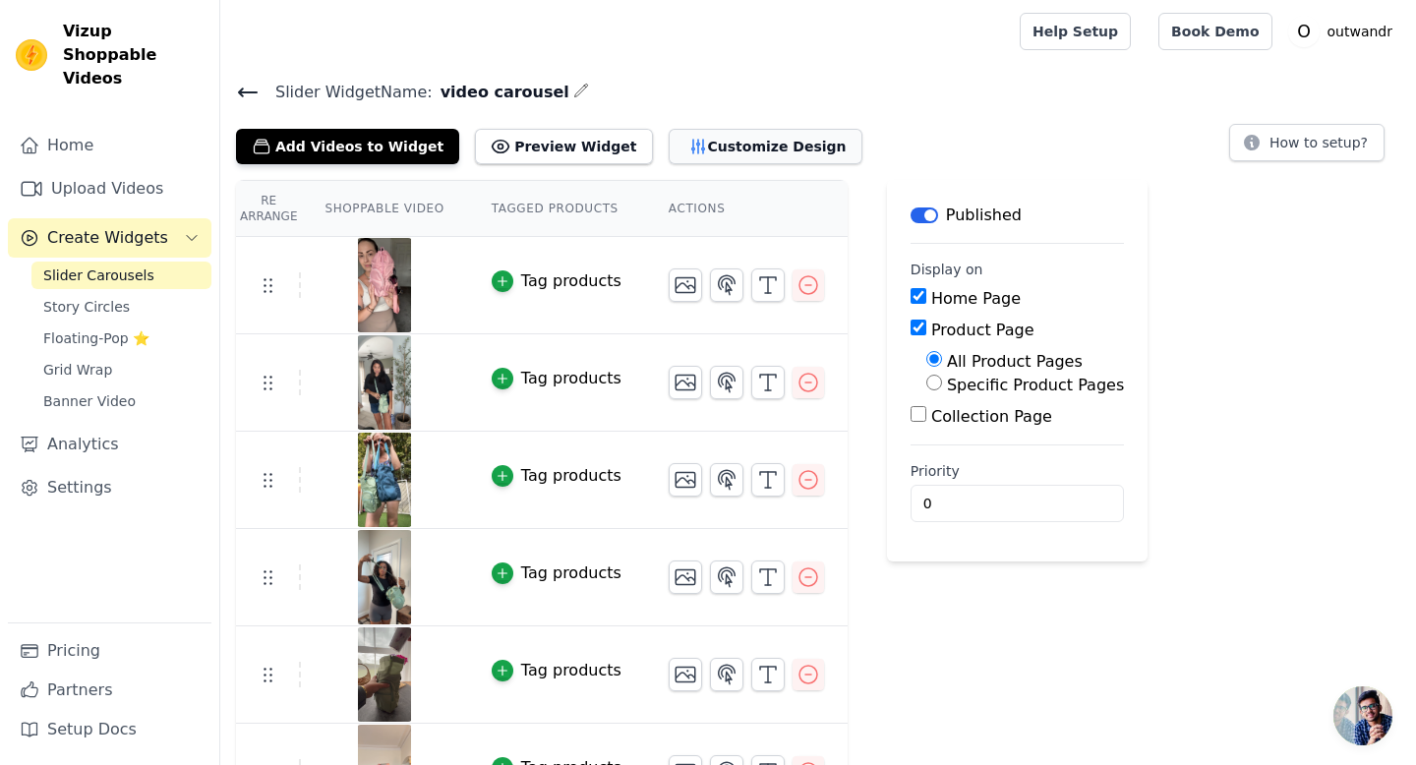
click at [714, 151] on button "Customize Design" at bounding box center [766, 146] width 194 height 35
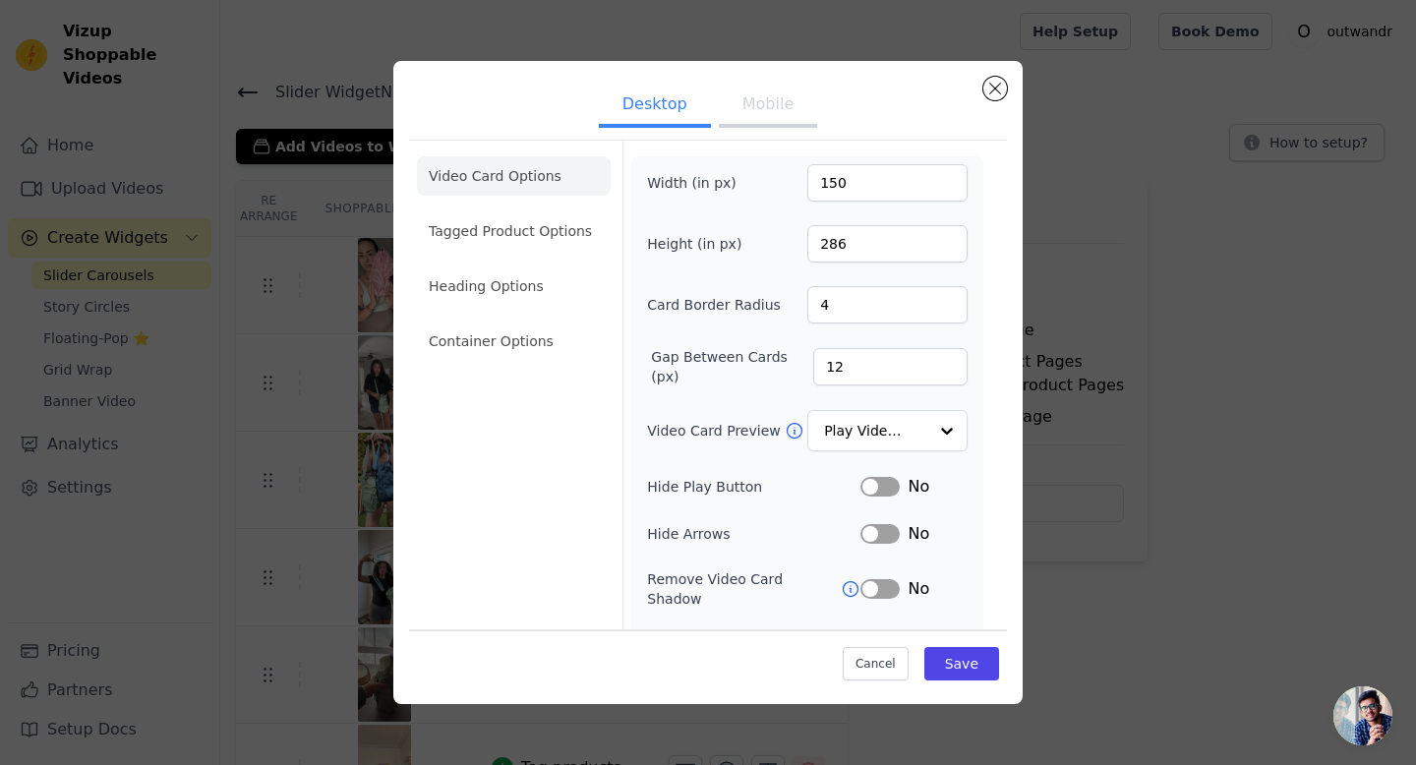
click at [769, 124] on button "Mobile" at bounding box center [768, 106] width 98 height 43
click at [969, 665] on button "Save" at bounding box center [961, 663] width 75 height 33
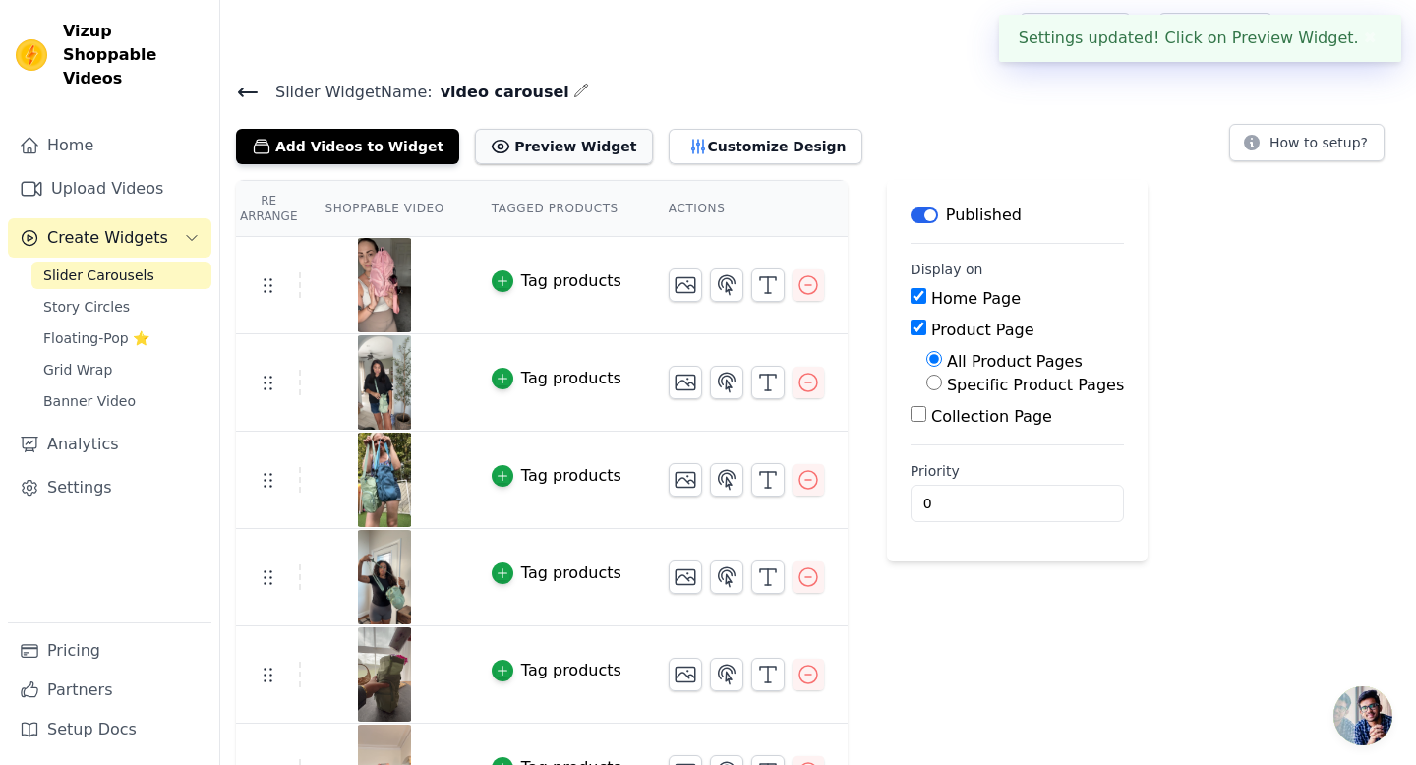
click at [555, 138] on button "Preview Widget" at bounding box center [563, 146] width 177 height 35
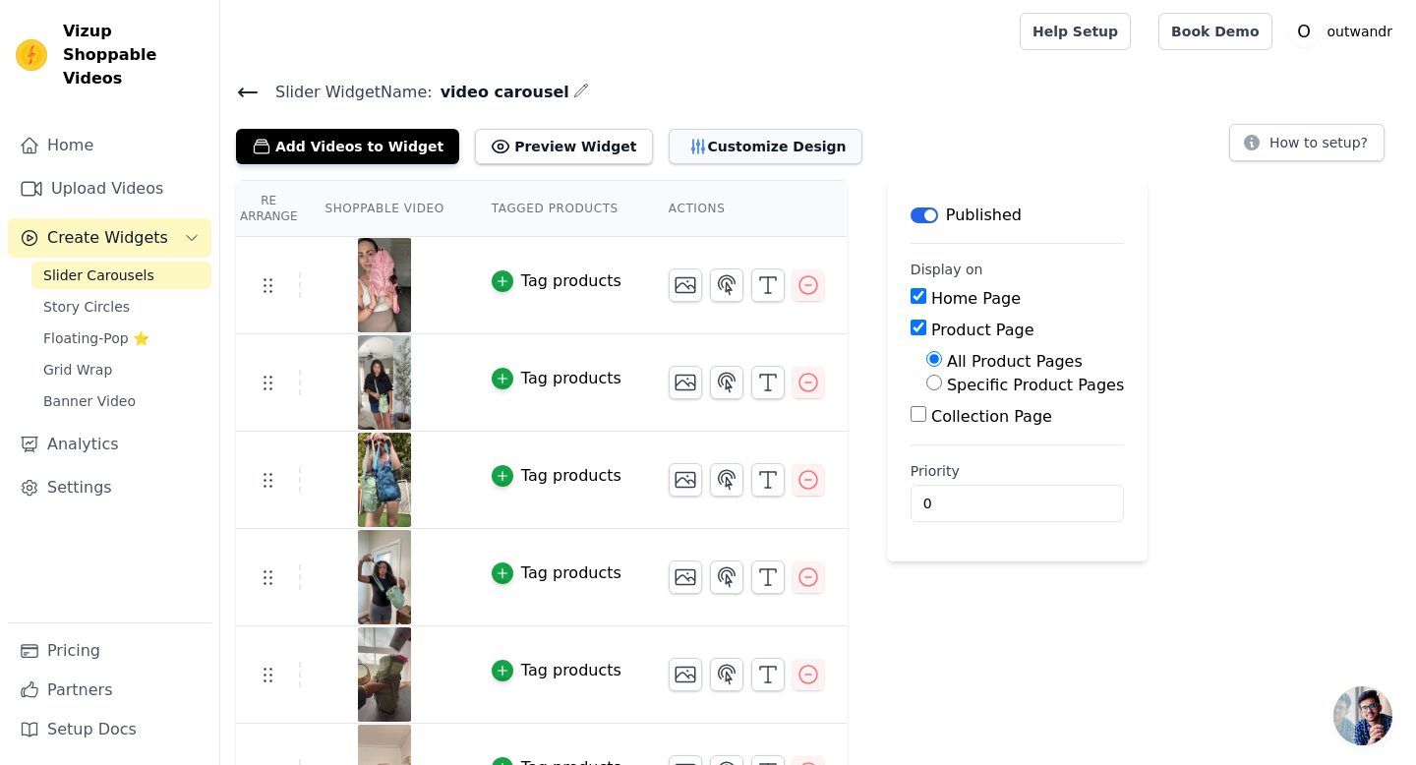
click at [676, 137] on button "Customize Design" at bounding box center [766, 146] width 194 height 35
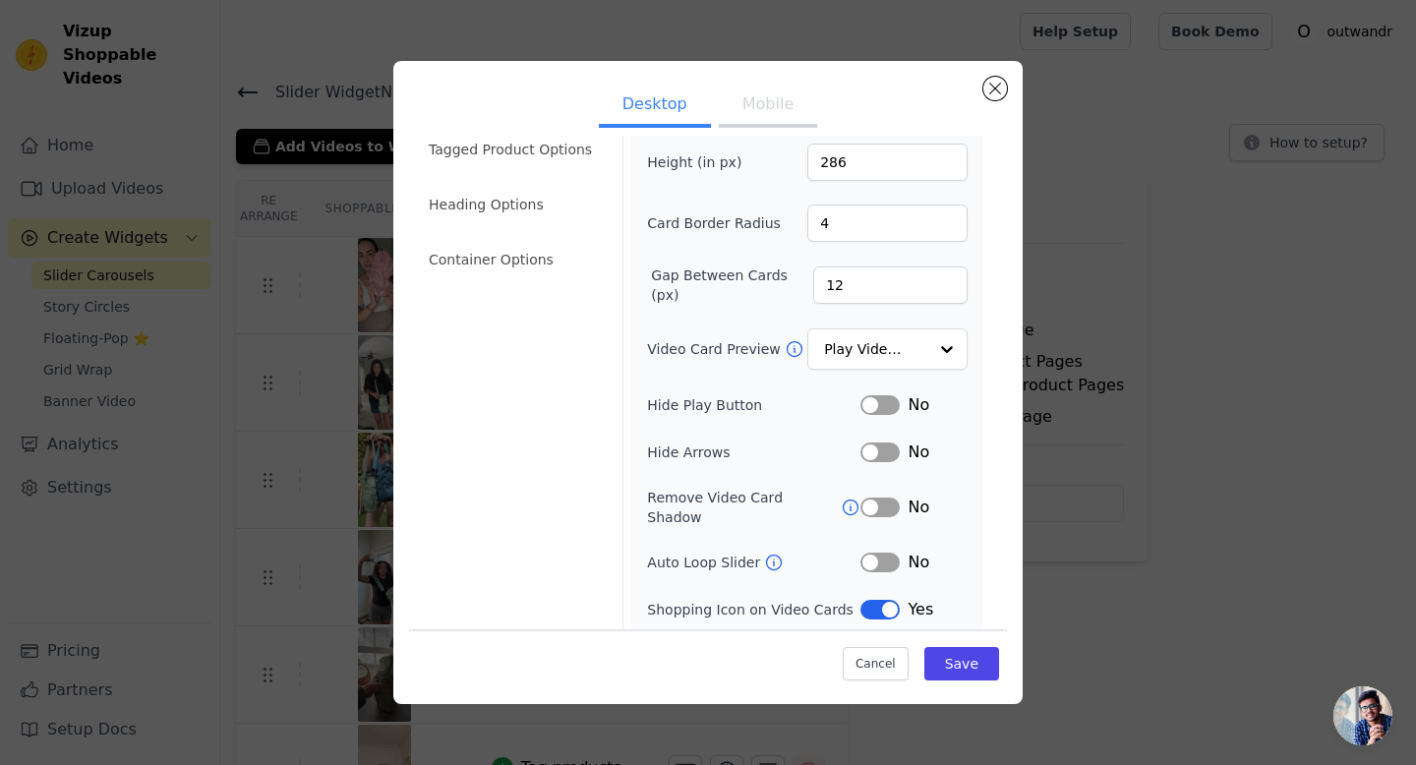
scroll to position [84, 0]
